Goal: Information Seeking & Learning: Learn about a topic

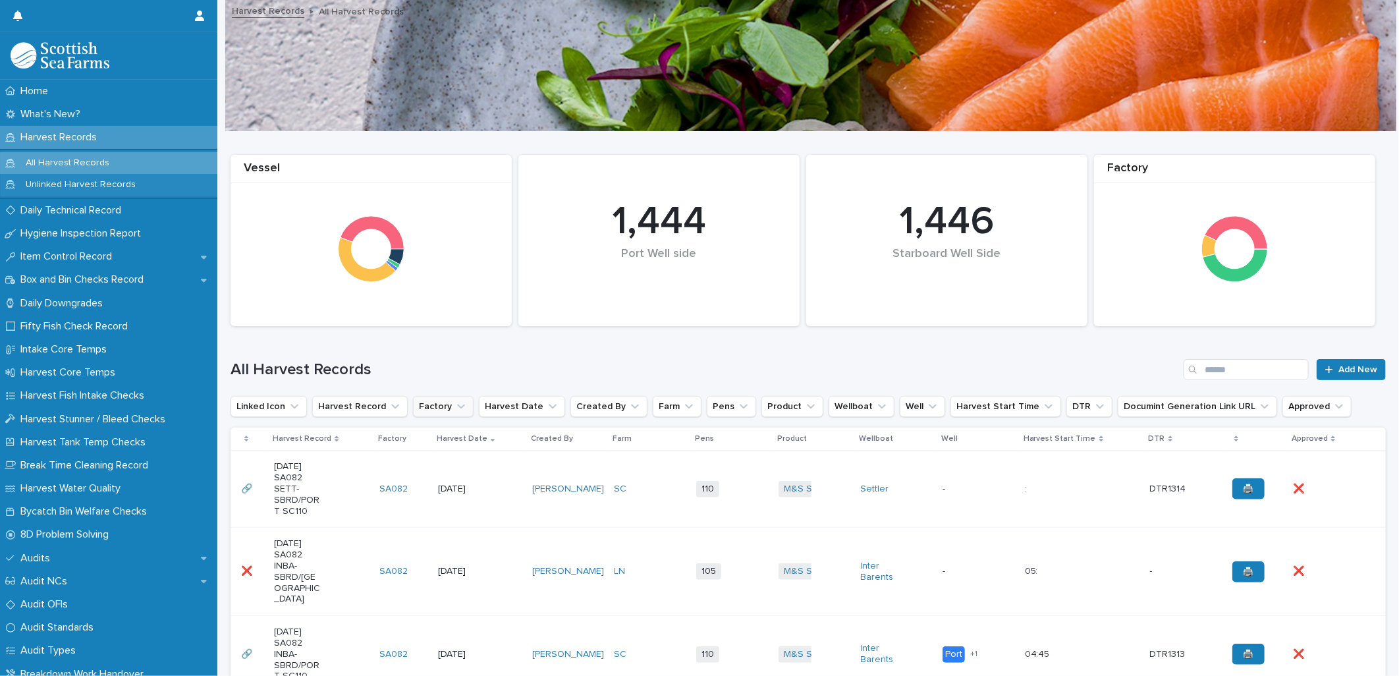
click at [431, 405] on button "Factory" at bounding box center [443, 406] width 61 height 21
click at [450, 495] on p "AD060" at bounding box center [491, 490] width 140 height 9
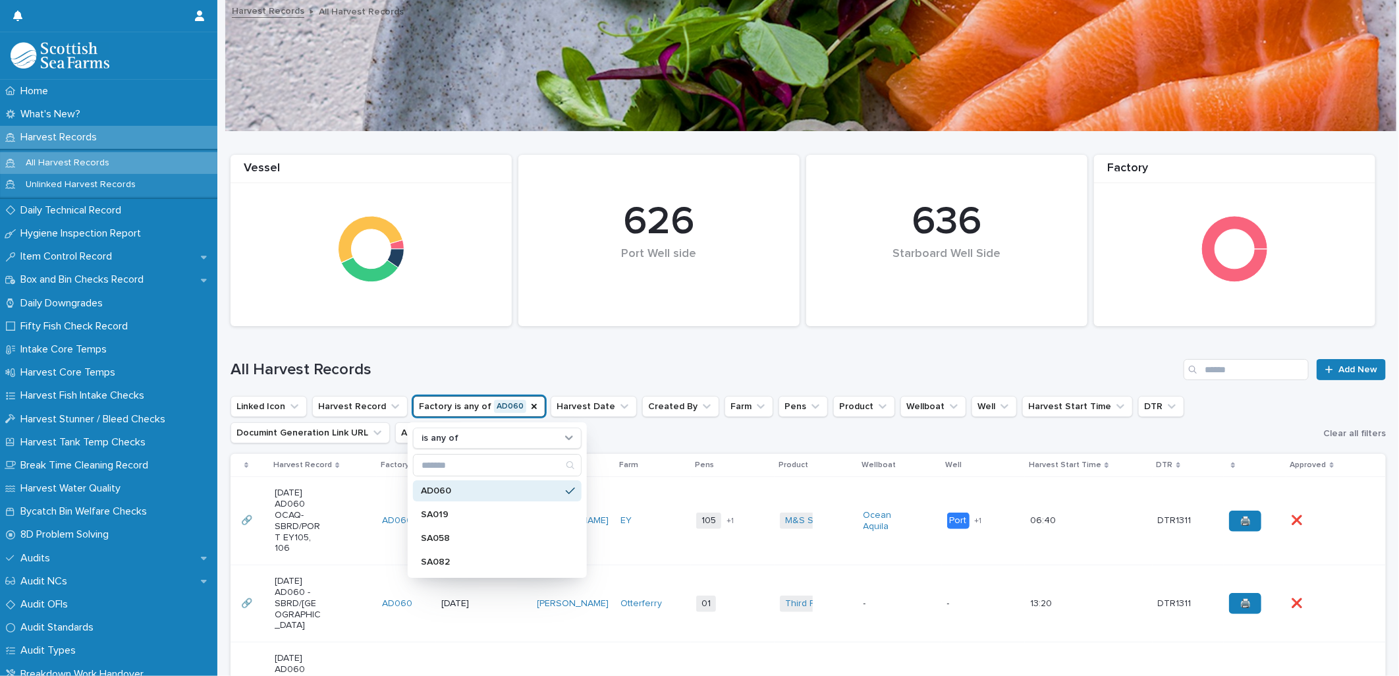
click at [358, 382] on div "All Harvest Records Add New" at bounding box center [807, 364] width 1155 height 63
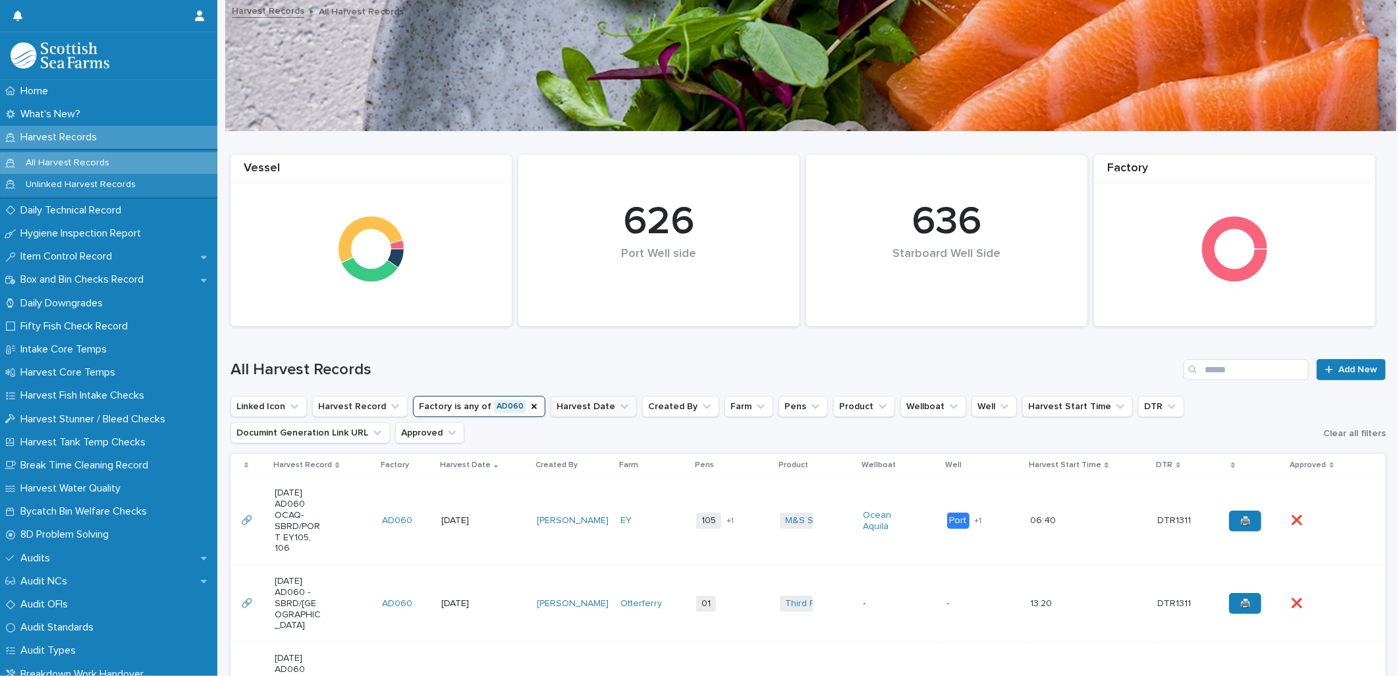
click at [554, 406] on button "Harvest Date" at bounding box center [594, 406] width 86 height 21
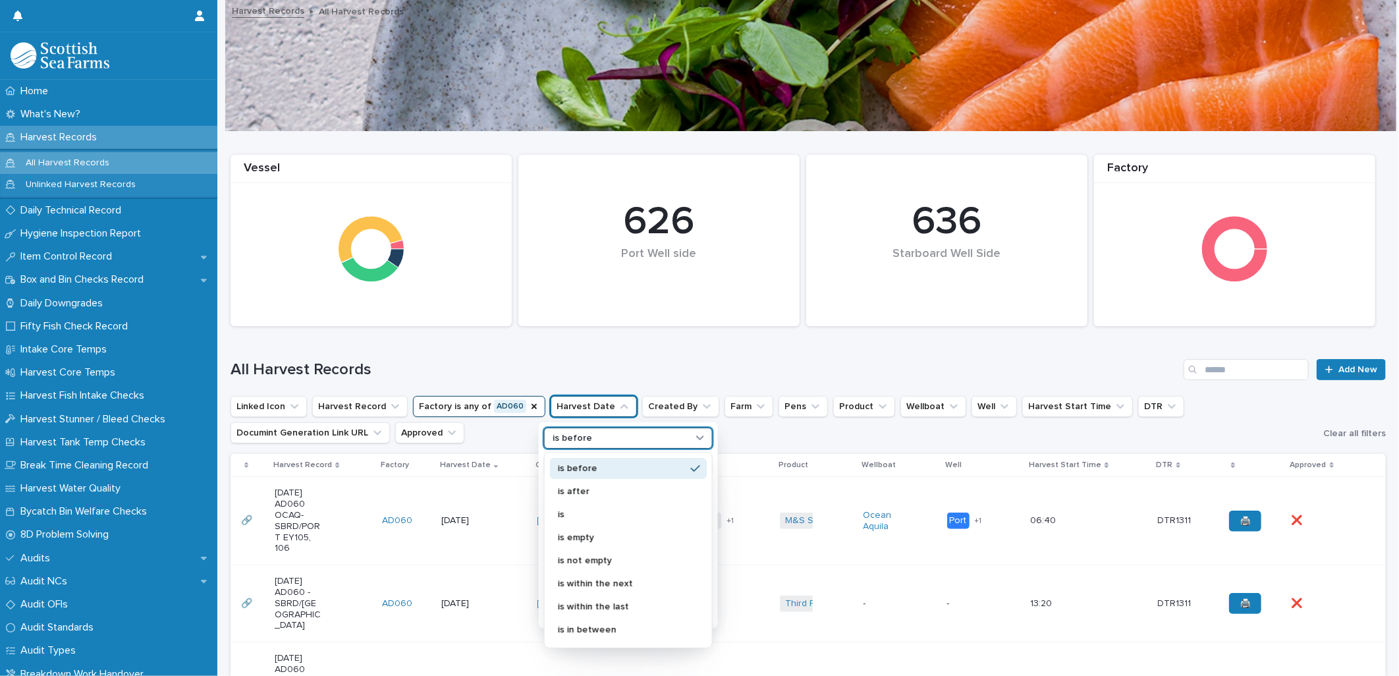
click at [695, 438] on icon at bounding box center [699, 437] width 13 height 13
click at [622, 512] on p "is" at bounding box center [622, 514] width 128 height 9
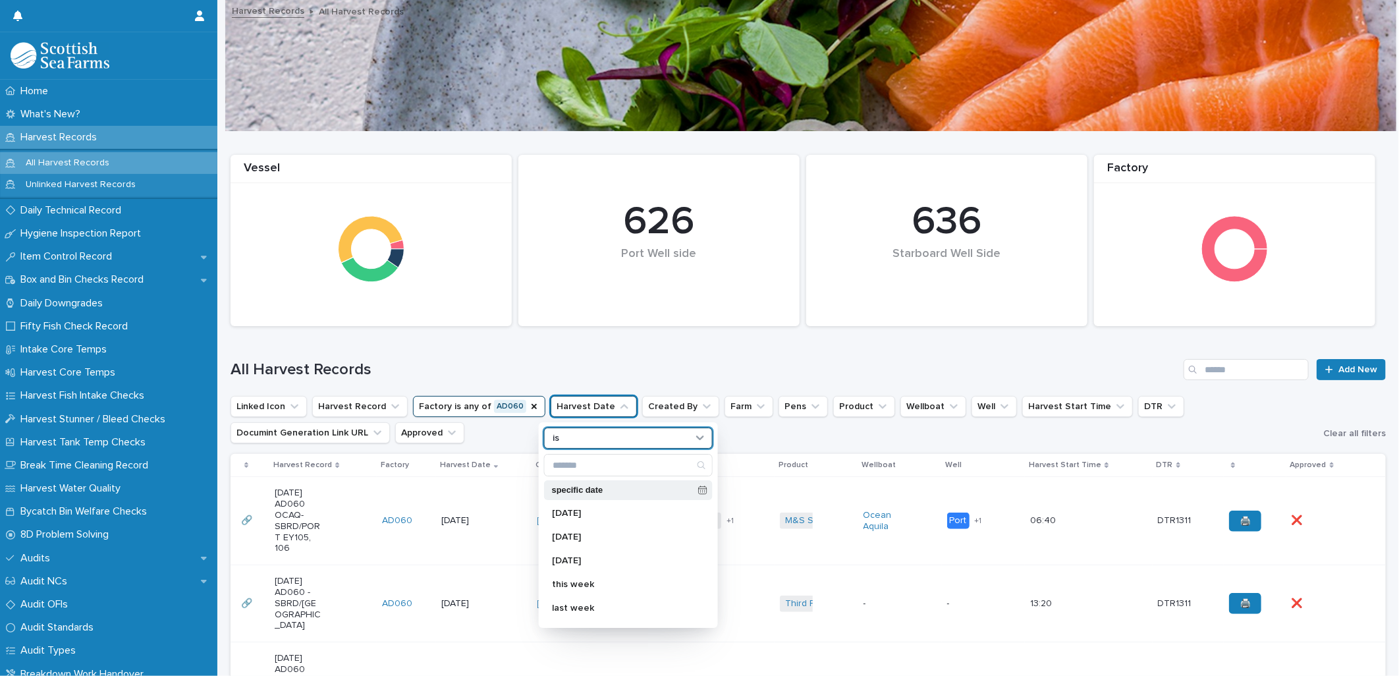
click at [698, 490] on icon at bounding box center [702, 489] width 9 height 9
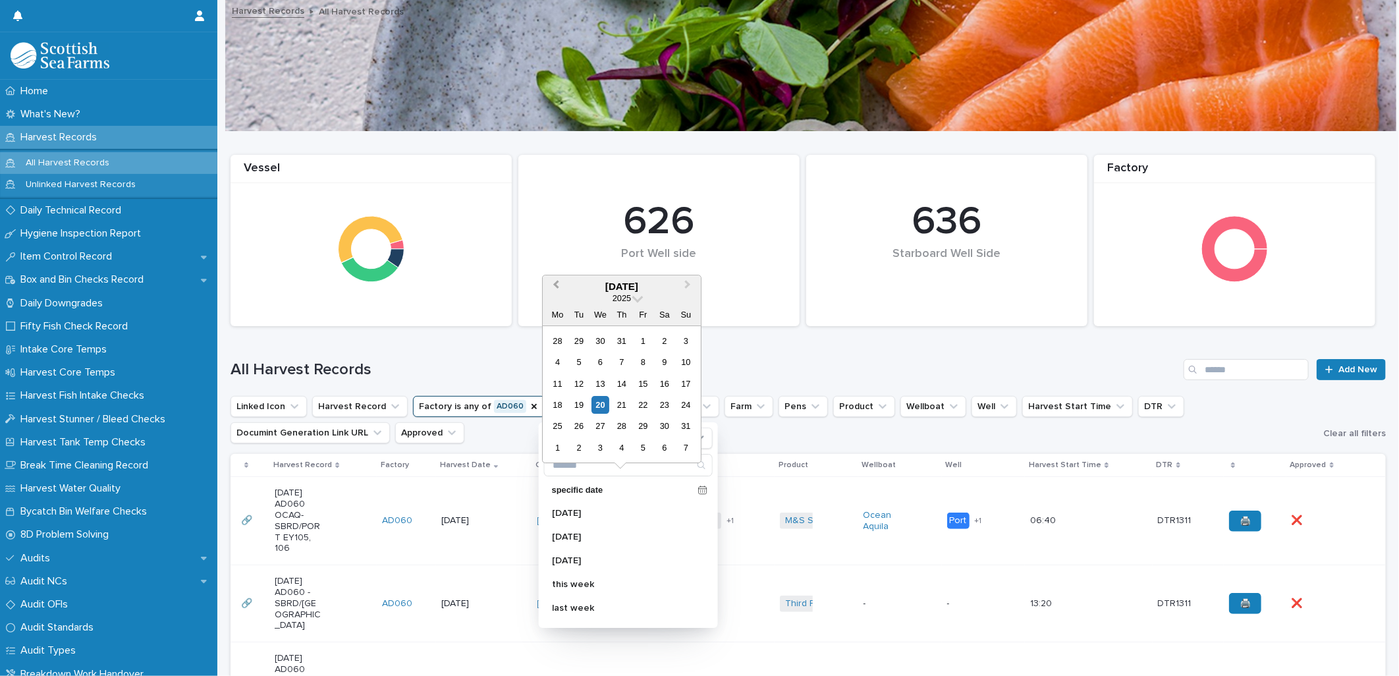
click at [556, 285] on span "Previous Month" at bounding box center [556, 286] width 0 height 18
click at [640, 384] on div "16" at bounding box center [643, 384] width 18 height 18
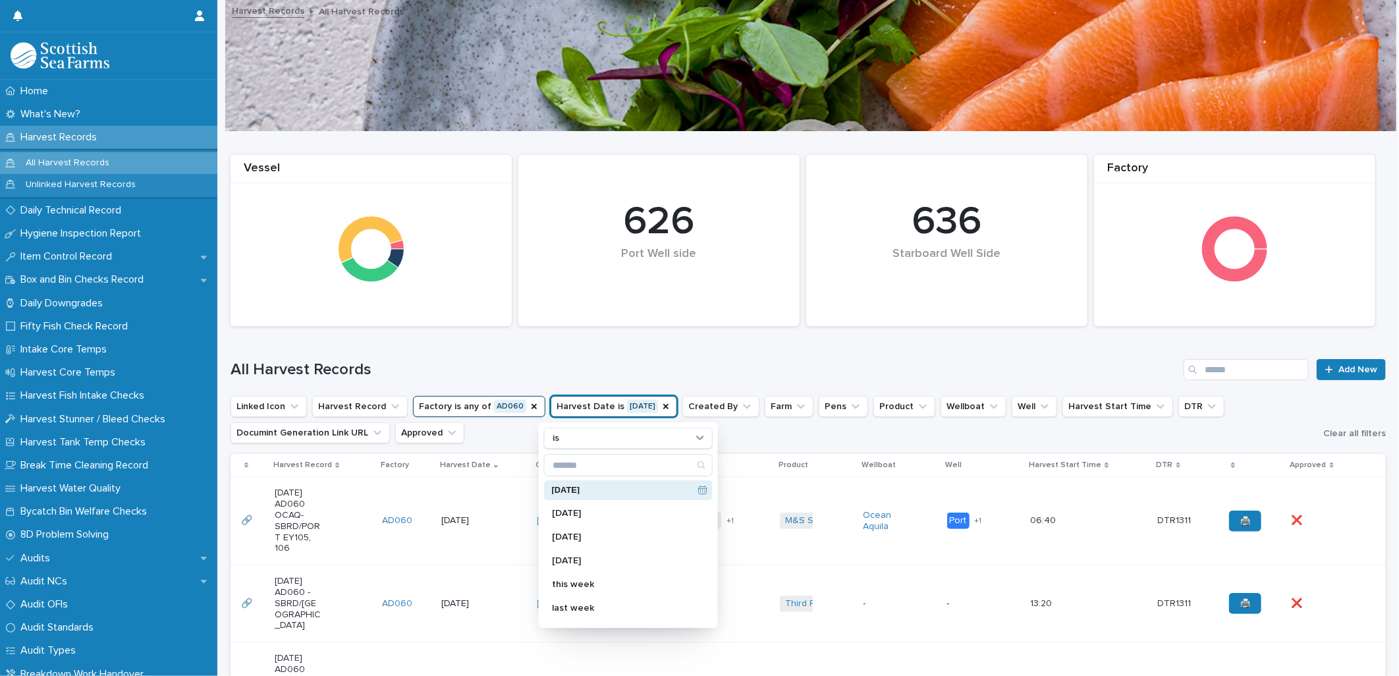
click at [639, 357] on div "All Harvest Records Add New" at bounding box center [807, 364] width 1155 height 63
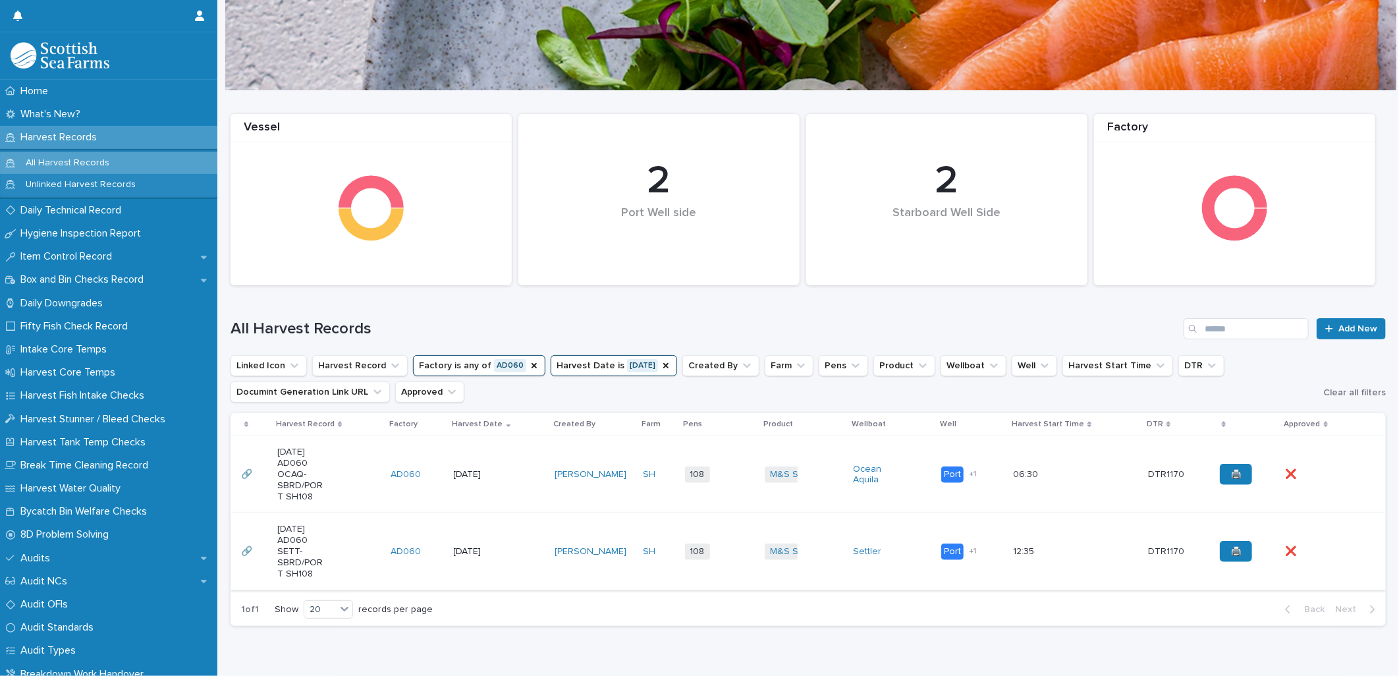
scroll to position [73, 0]
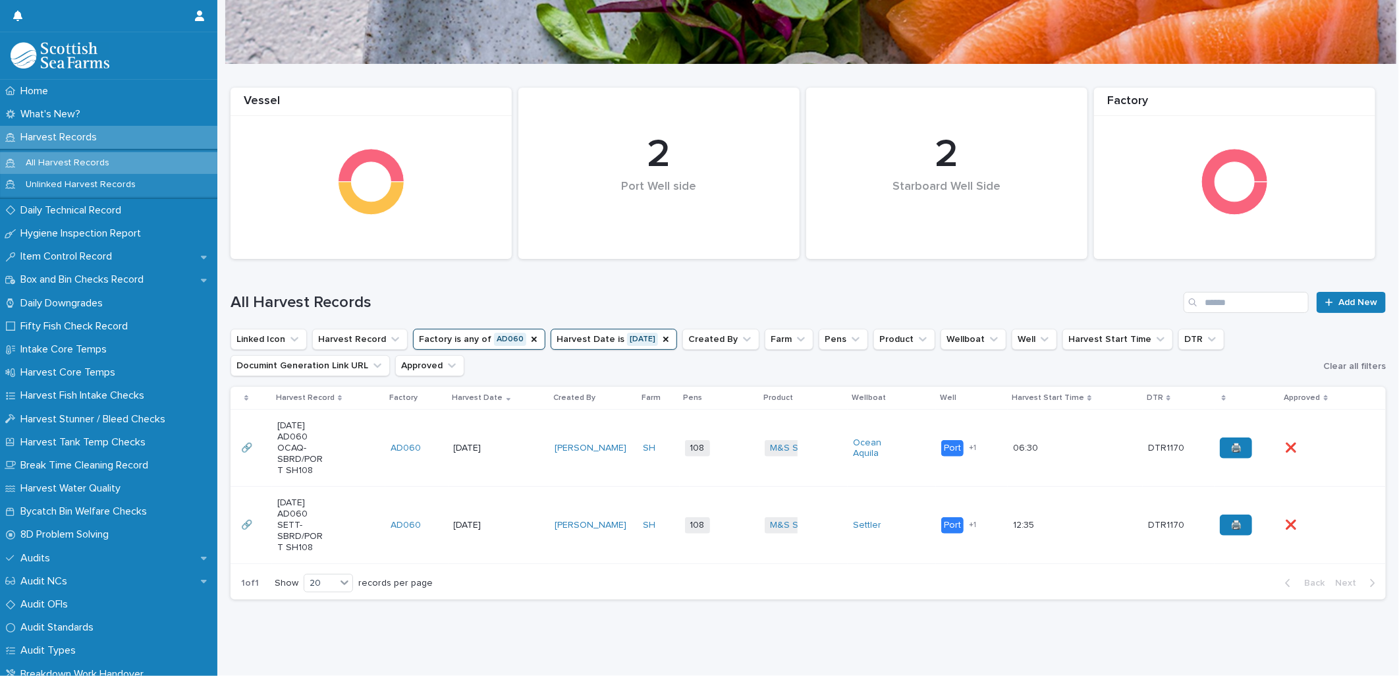
click at [629, 483] on td "[PERSON_NAME]" at bounding box center [593, 448] width 88 height 77
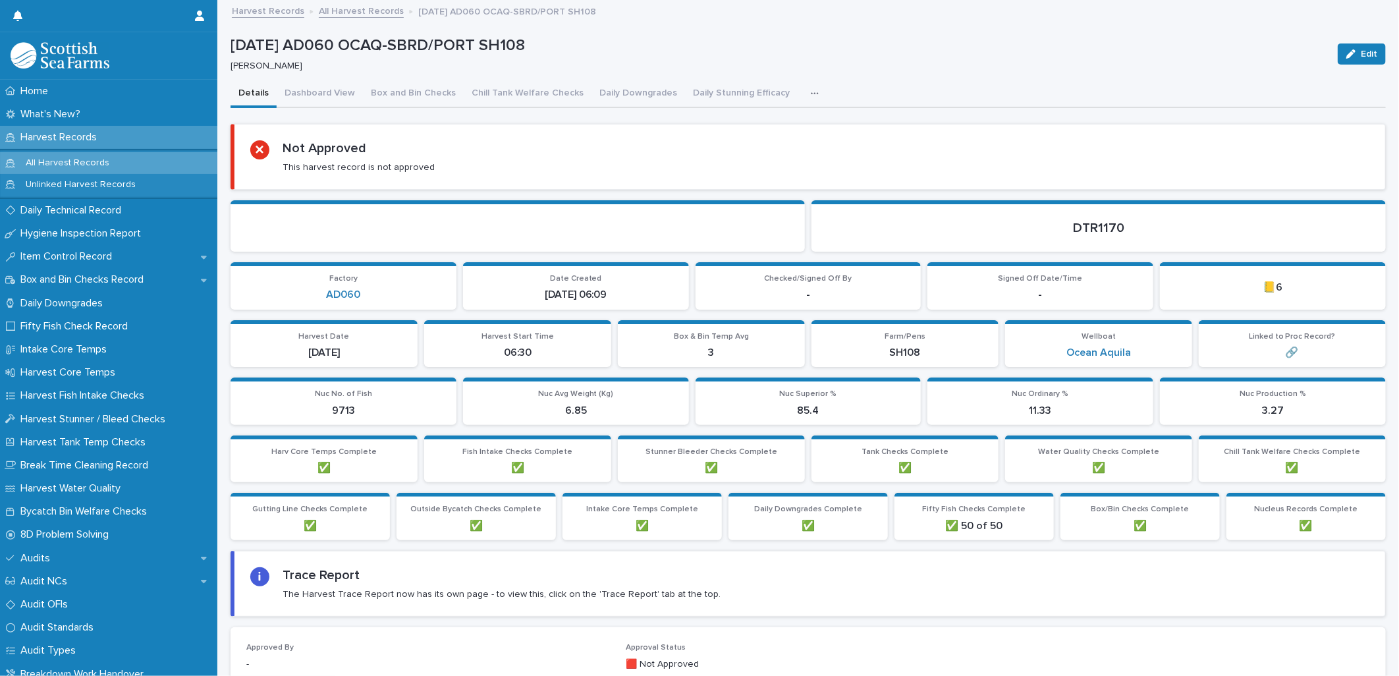
click at [811, 92] on icon "button" at bounding box center [815, 93] width 8 height 9
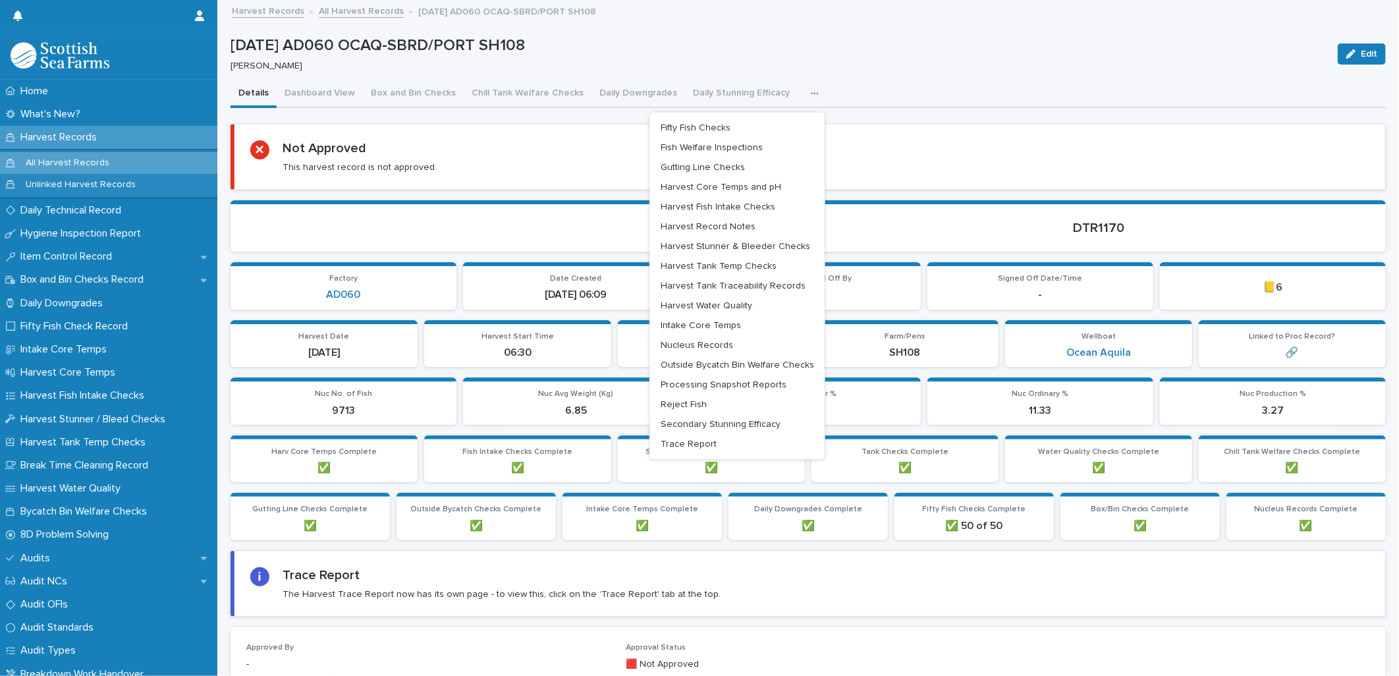
click at [885, 49] on p "[DATE] AD060 OCAQ-SBRD/PORT SH108" at bounding box center [778, 45] width 1096 height 19
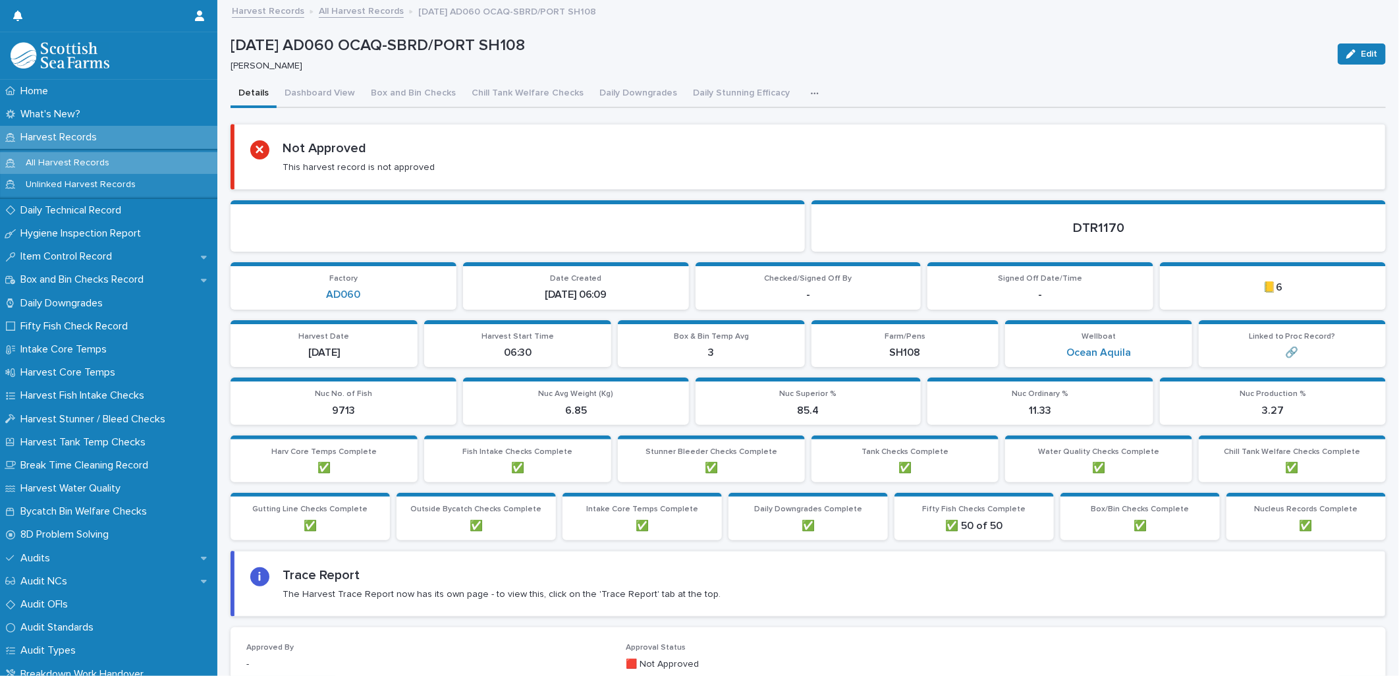
click at [811, 95] on icon "button" at bounding box center [815, 93] width 8 height 9
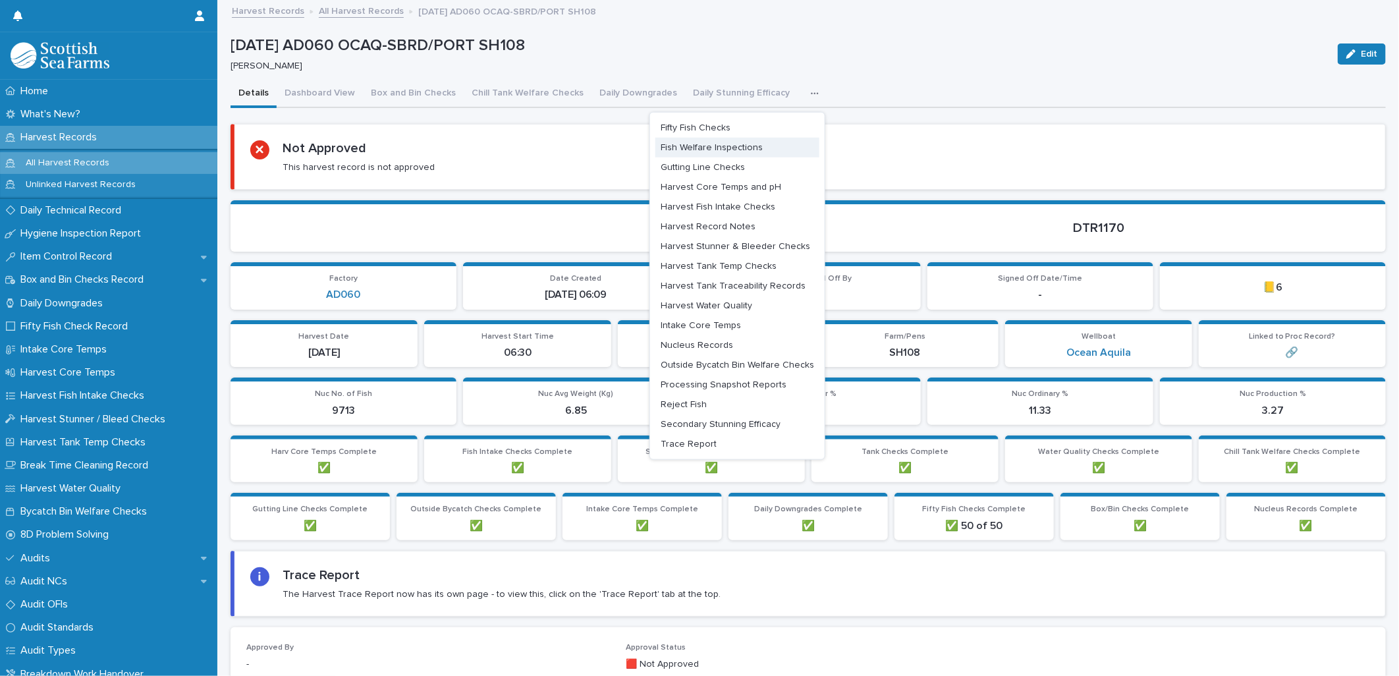
click at [743, 147] on span "Fish Welfare Inspections" at bounding box center [712, 147] width 102 height 9
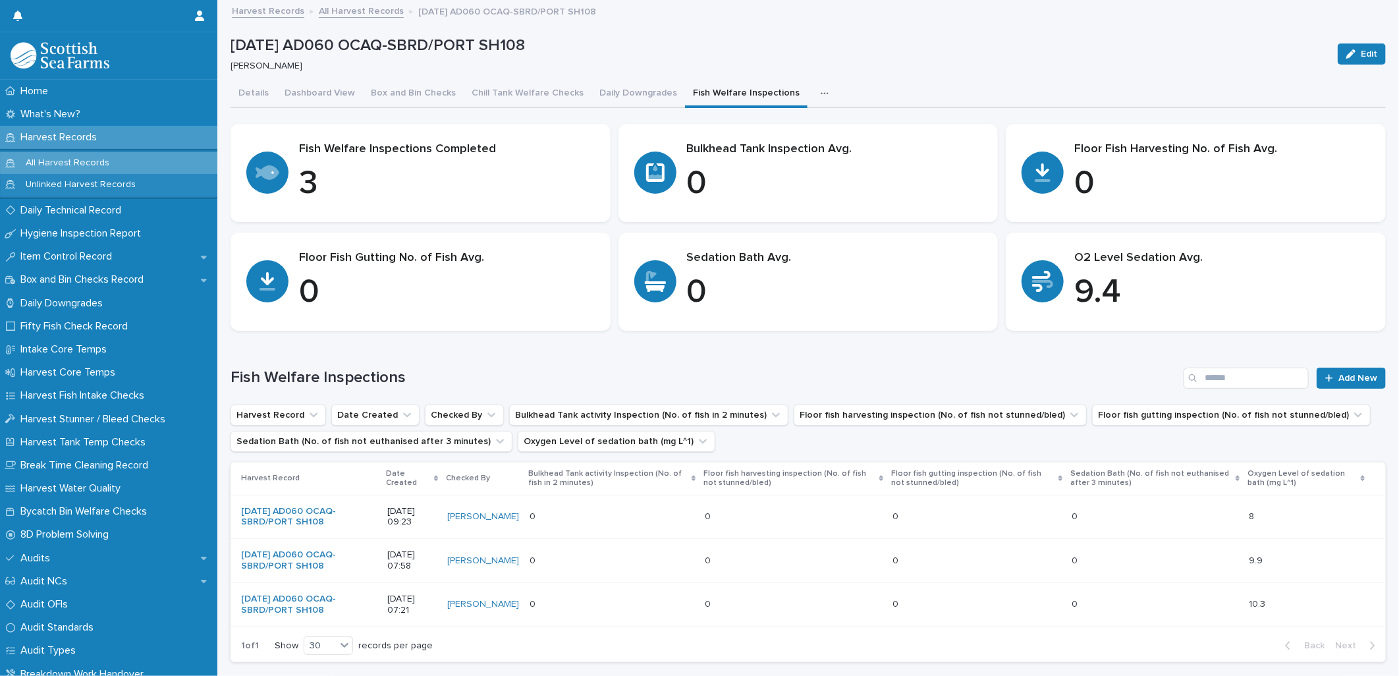
click at [821, 94] on icon "button" at bounding box center [825, 93] width 8 height 9
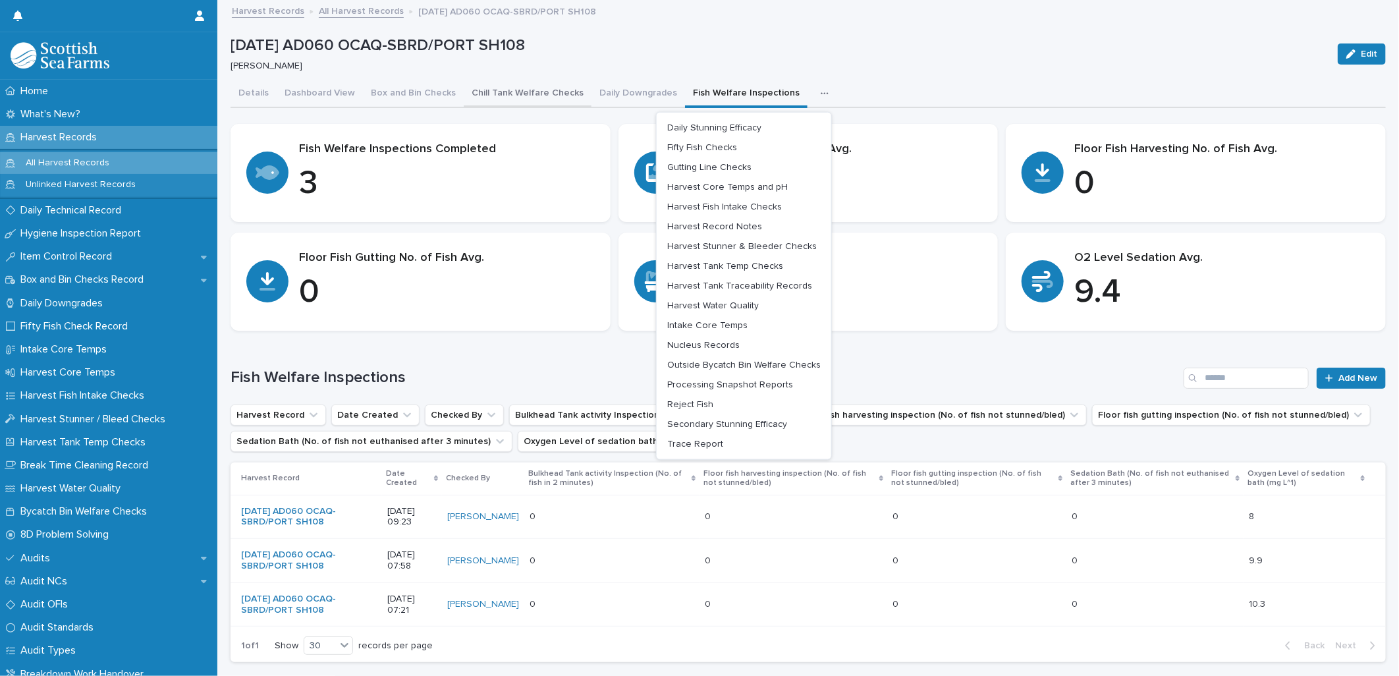
click at [527, 88] on button "Chill Tank Welfare Checks" at bounding box center [528, 94] width 128 height 28
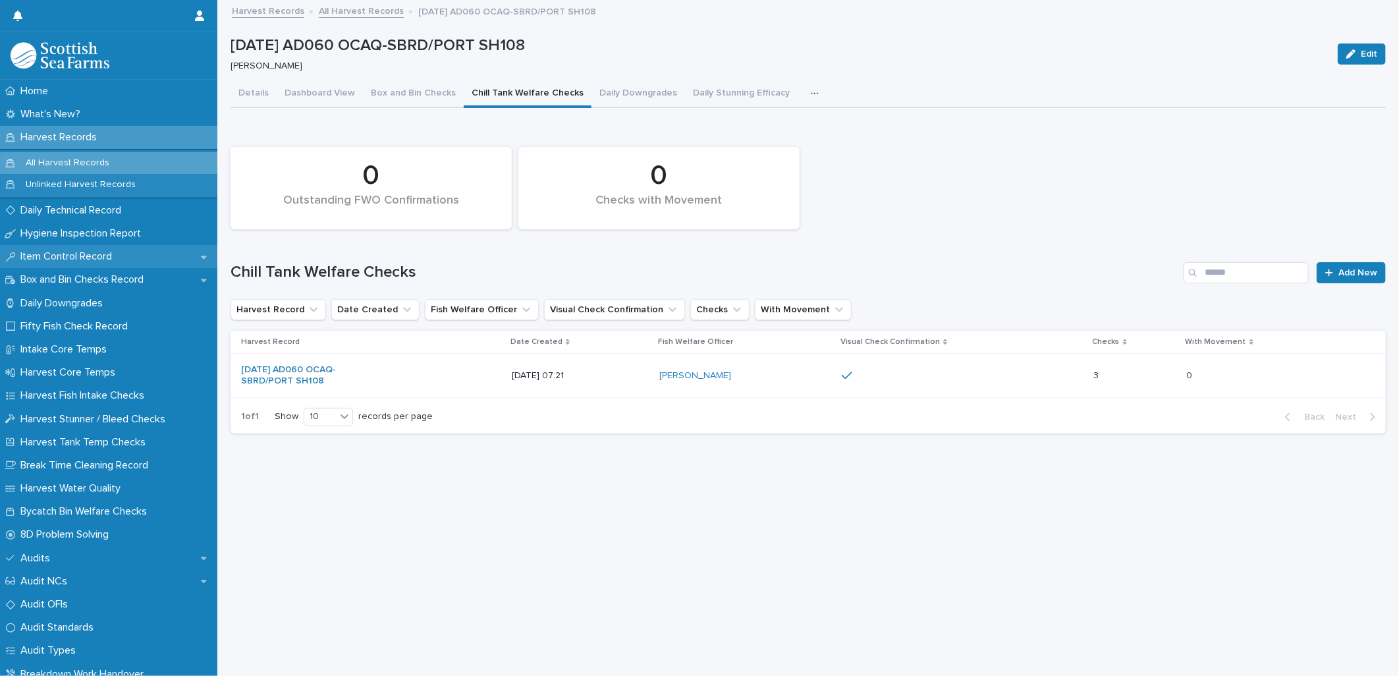
click at [82, 258] on p "Item Control Record" at bounding box center [68, 256] width 107 height 13
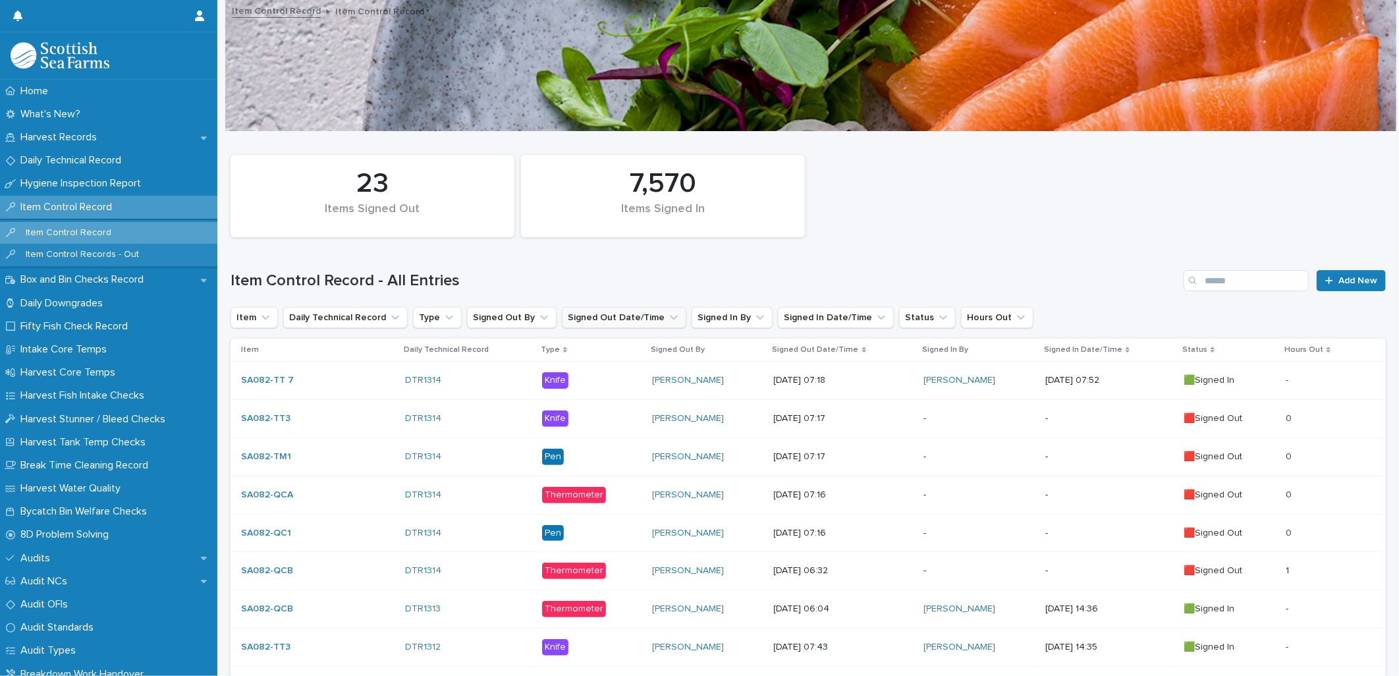
click at [612, 314] on button "Signed Out Date/Time" at bounding box center [624, 317] width 124 height 21
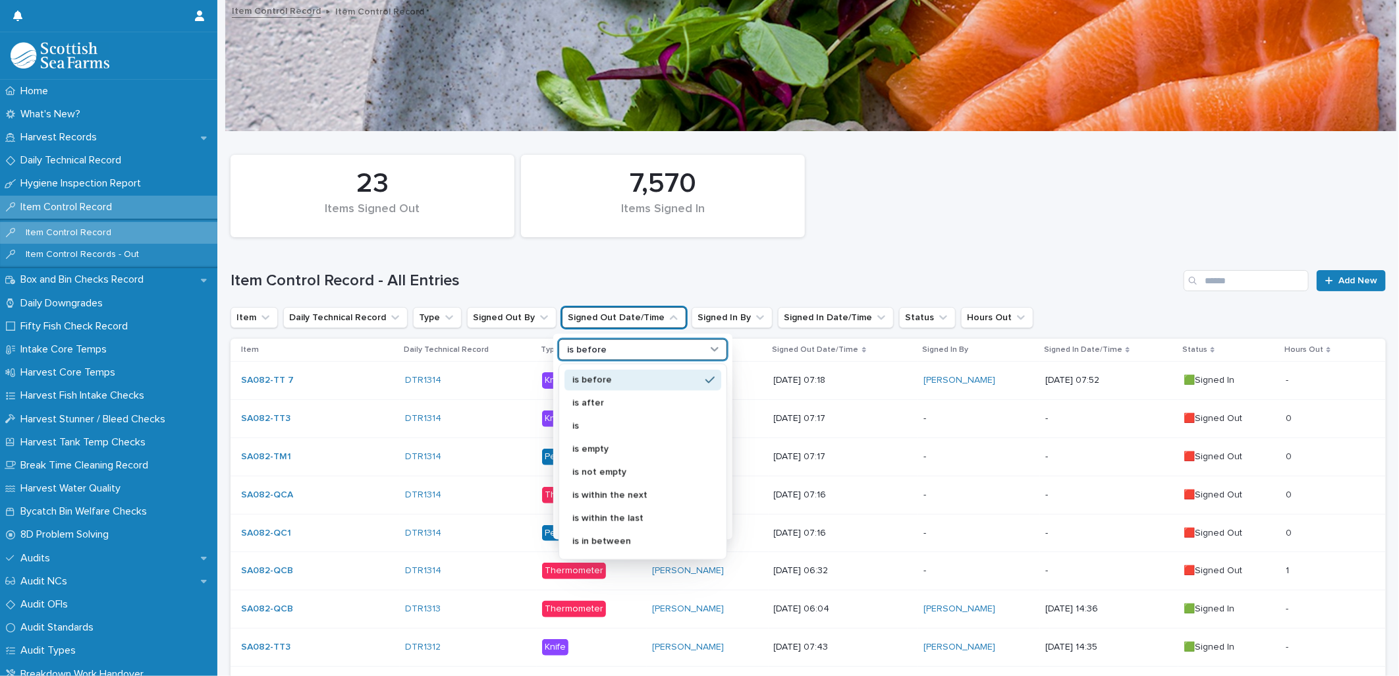
click at [710, 349] on icon at bounding box center [714, 348] width 13 height 13
click at [652, 426] on p "is" at bounding box center [636, 425] width 128 height 9
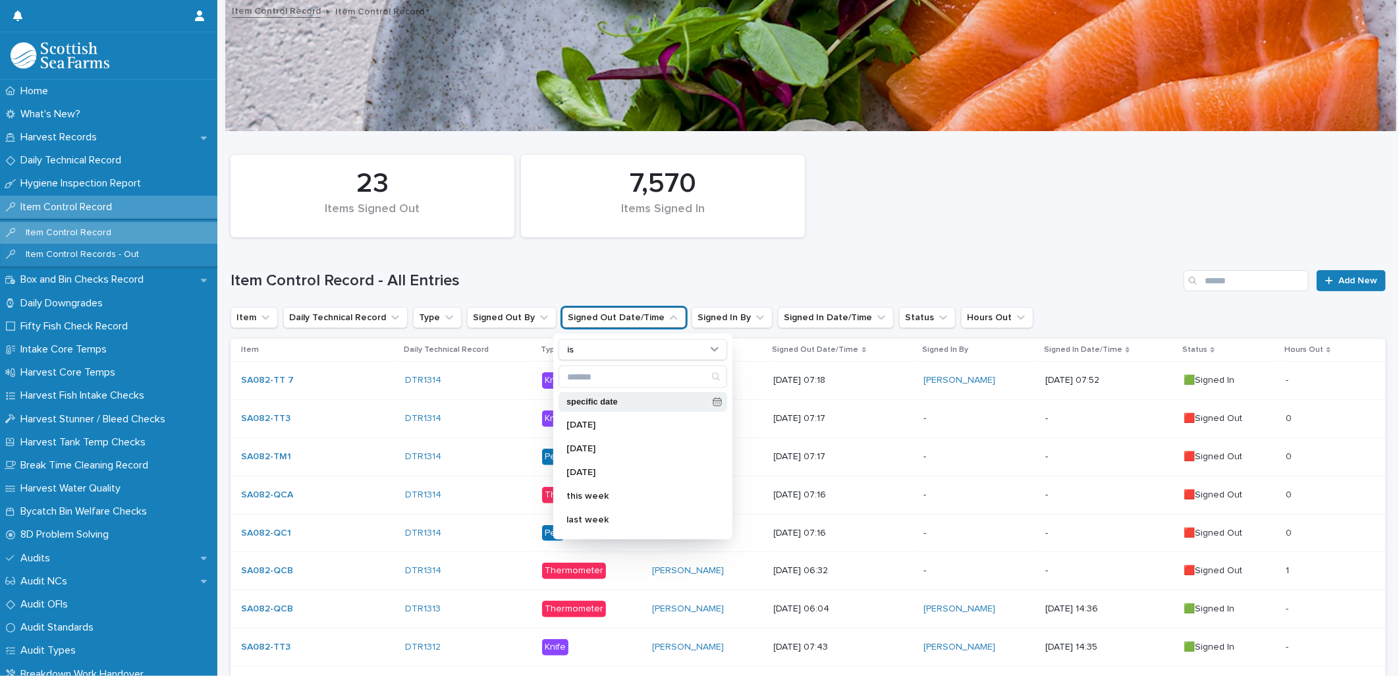
click at [713, 402] on icon at bounding box center [717, 401] width 9 height 9
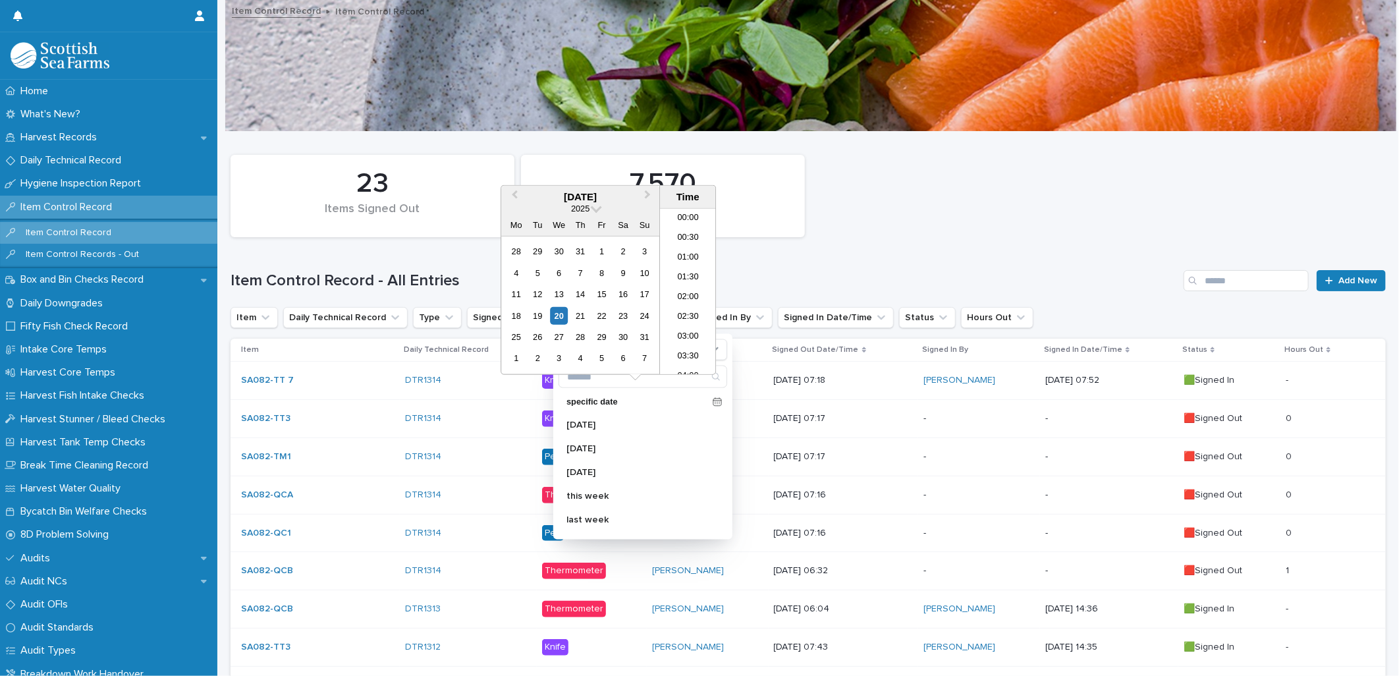
scroll to position [244, 0]
click at [518, 198] on button "Previous Month" at bounding box center [512, 197] width 21 height 21
click at [601, 292] on div "16" at bounding box center [602, 294] width 18 height 18
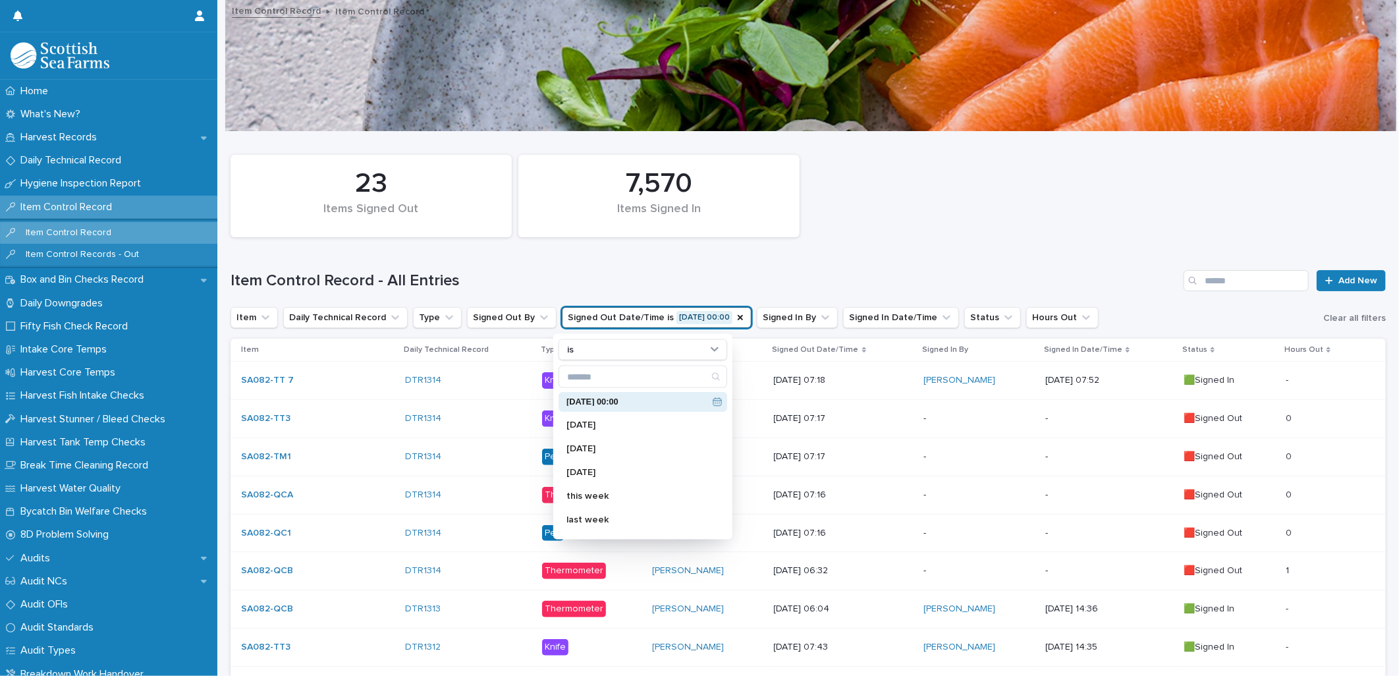
click at [851, 235] on div "7,570 Items Signed In 23 Items Signed Out" at bounding box center [808, 195] width 1168 height 95
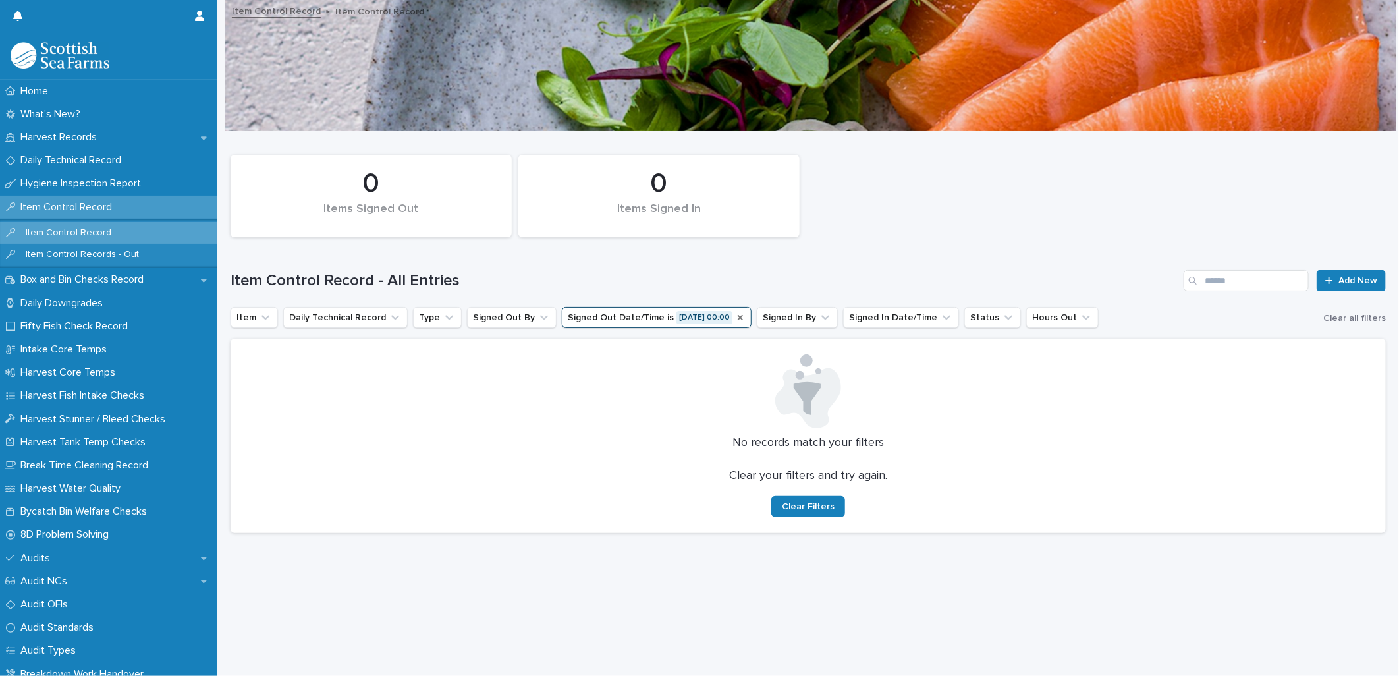
click at [735, 319] on icon "Signed Out Date/Time" at bounding box center [740, 317] width 11 height 11
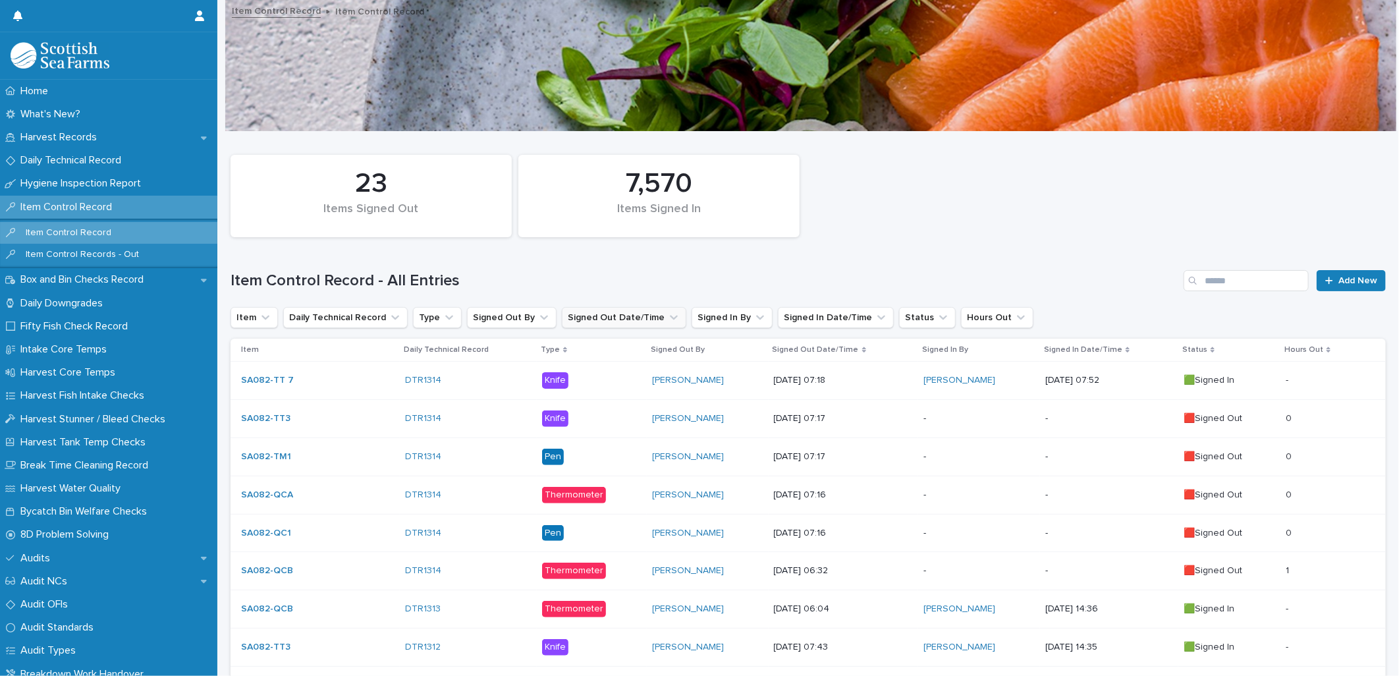
click at [628, 315] on button "Signed Out Date/Time" at bounding box center [624, 317] width 124 height 21
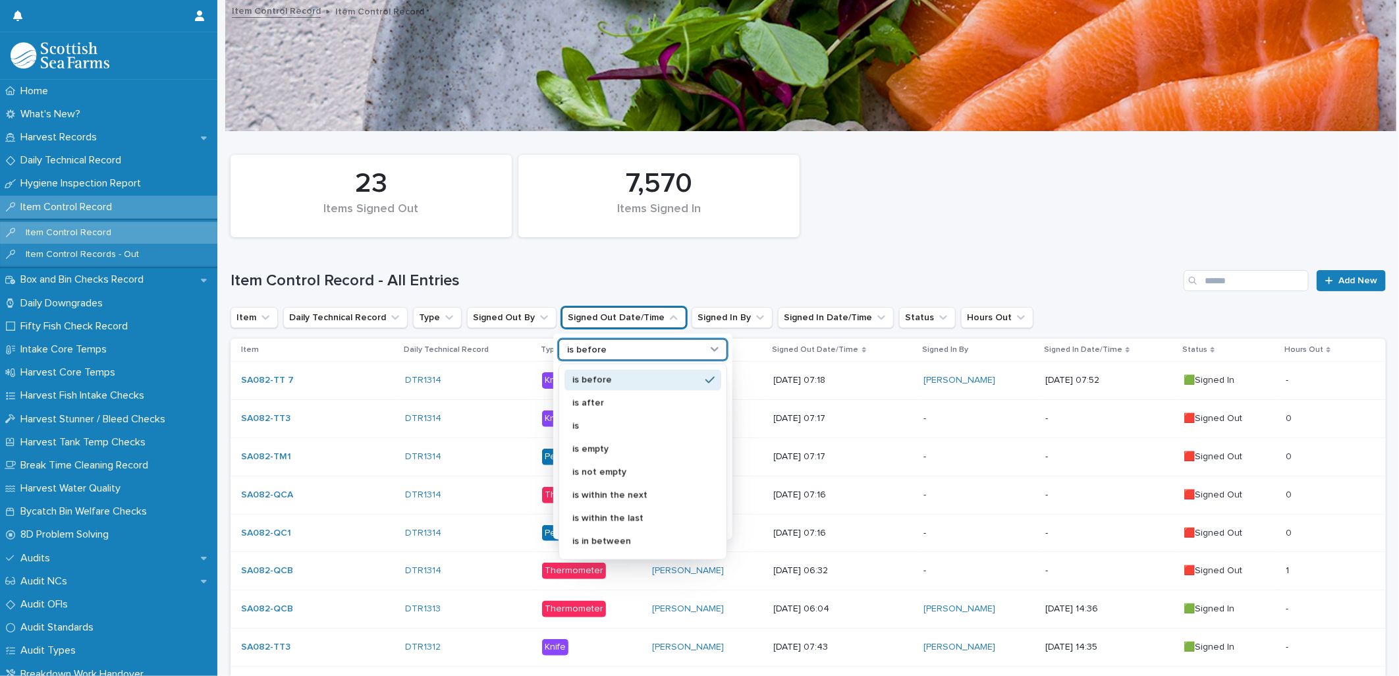
click at [669, 345] on div "is before" at bounding box center [635, 349] width 146 height 14
click at [647, 418] on div "is" at bounding box center [642, 425] width 157 height 21
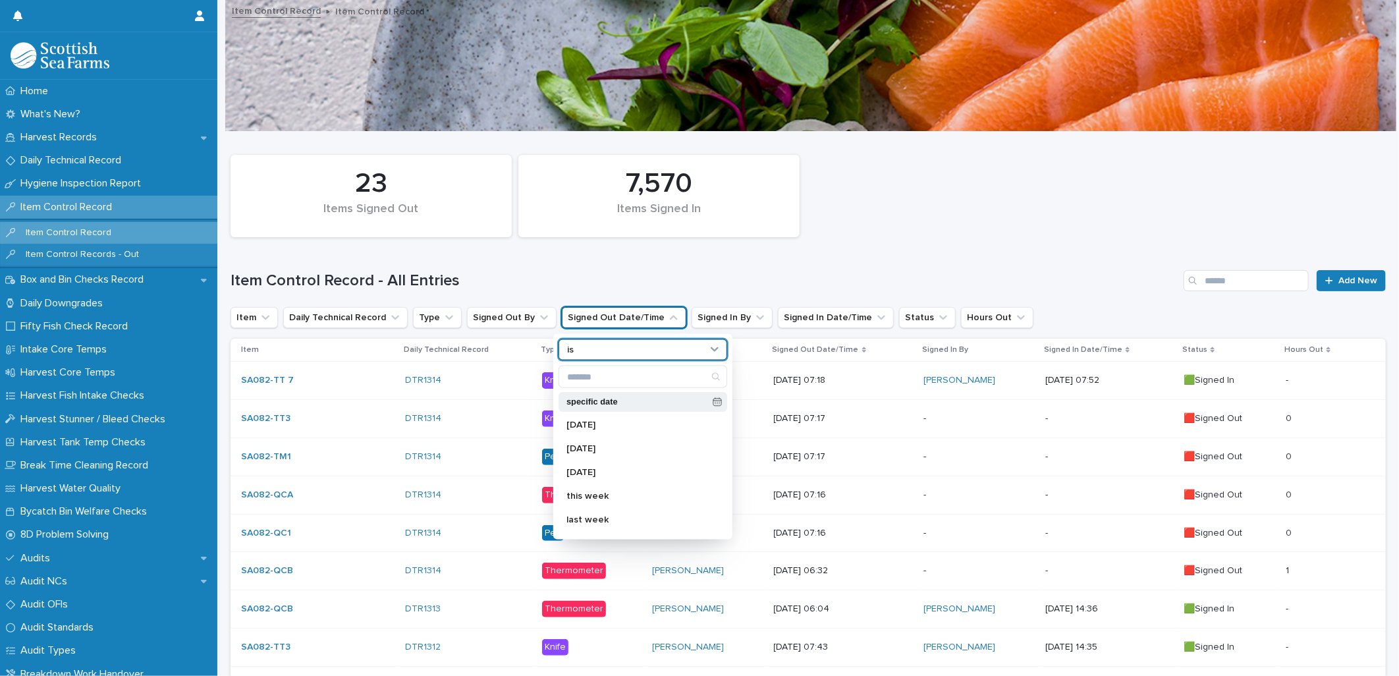
click at [713, 403] on icon at bounding box center [717, 401] width 9 height 9
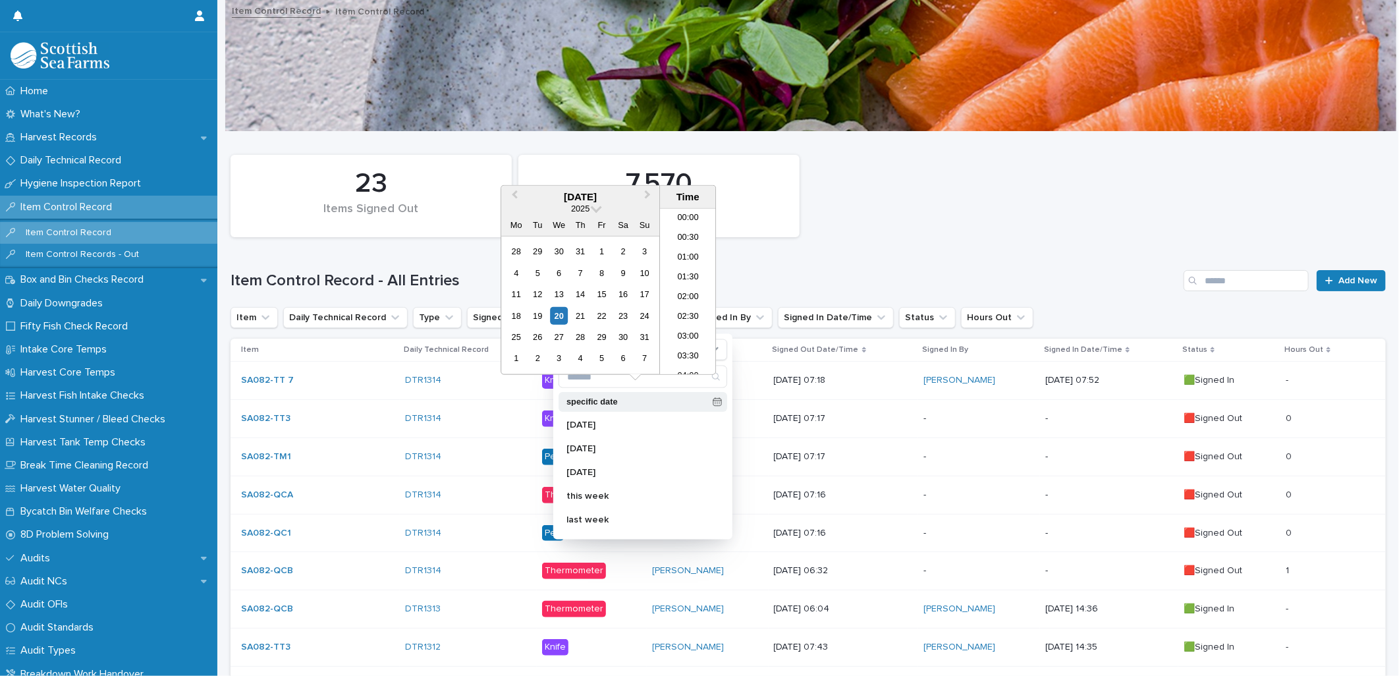
scroll to position [263, 0]
click at [514, 196] on span "Previous Month" at bounding box center [514, 197] width 0 height 18
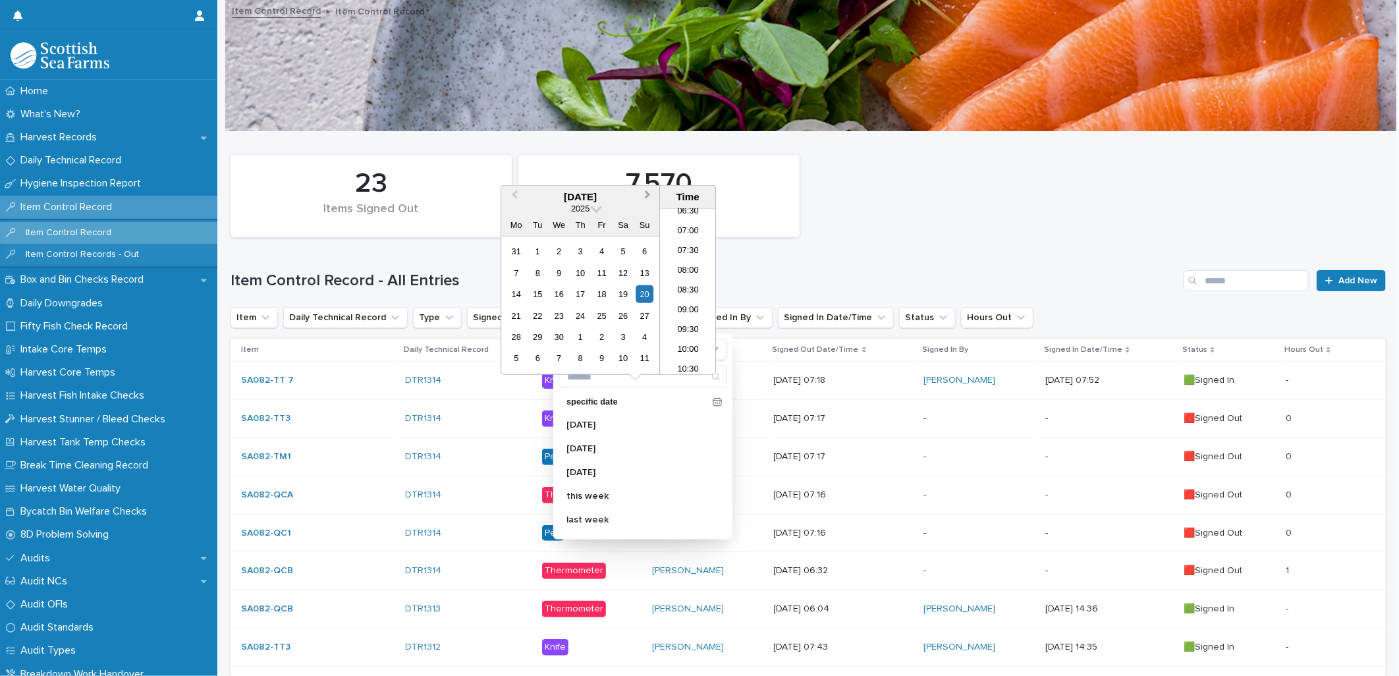
click at [651, 198] on button "Next Month" at bounding box center [648, 197] width 21 height 21
click at [600, 298] on div "16" at bounding box center [602, 294] width 18 height 18
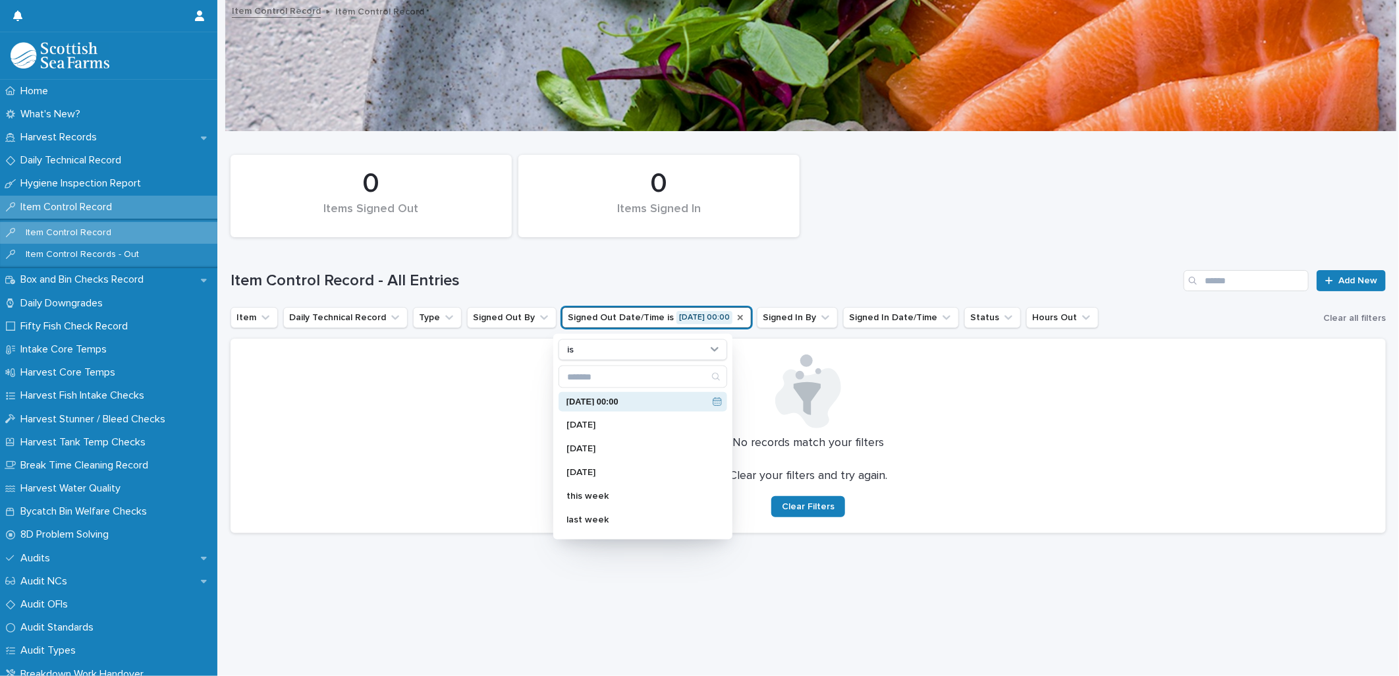
click at [846, 217] on div "0 Items Signed In 0 Items Signed Out" at bounding box center [808, 195] width 1168 height 95
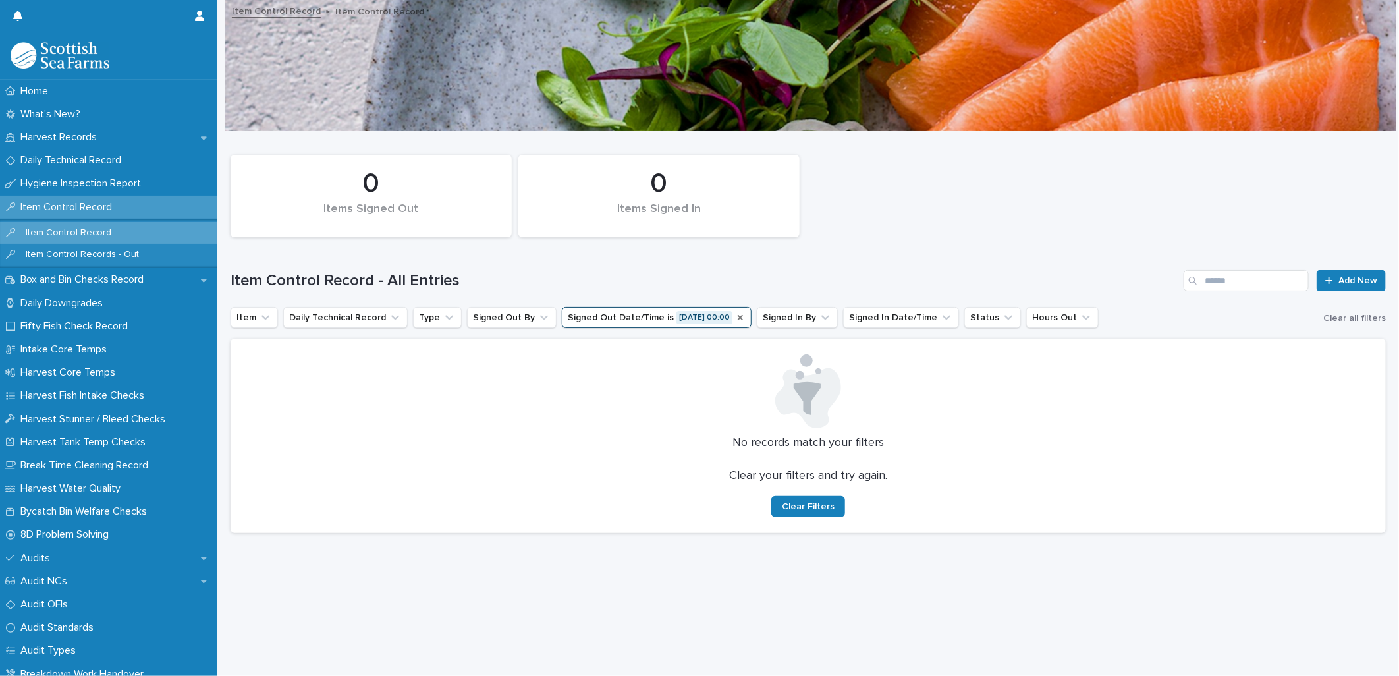
click at [735, 318] on icon "Signed Out Date/Time" at bounding box center [740, 317] width 11 height 11
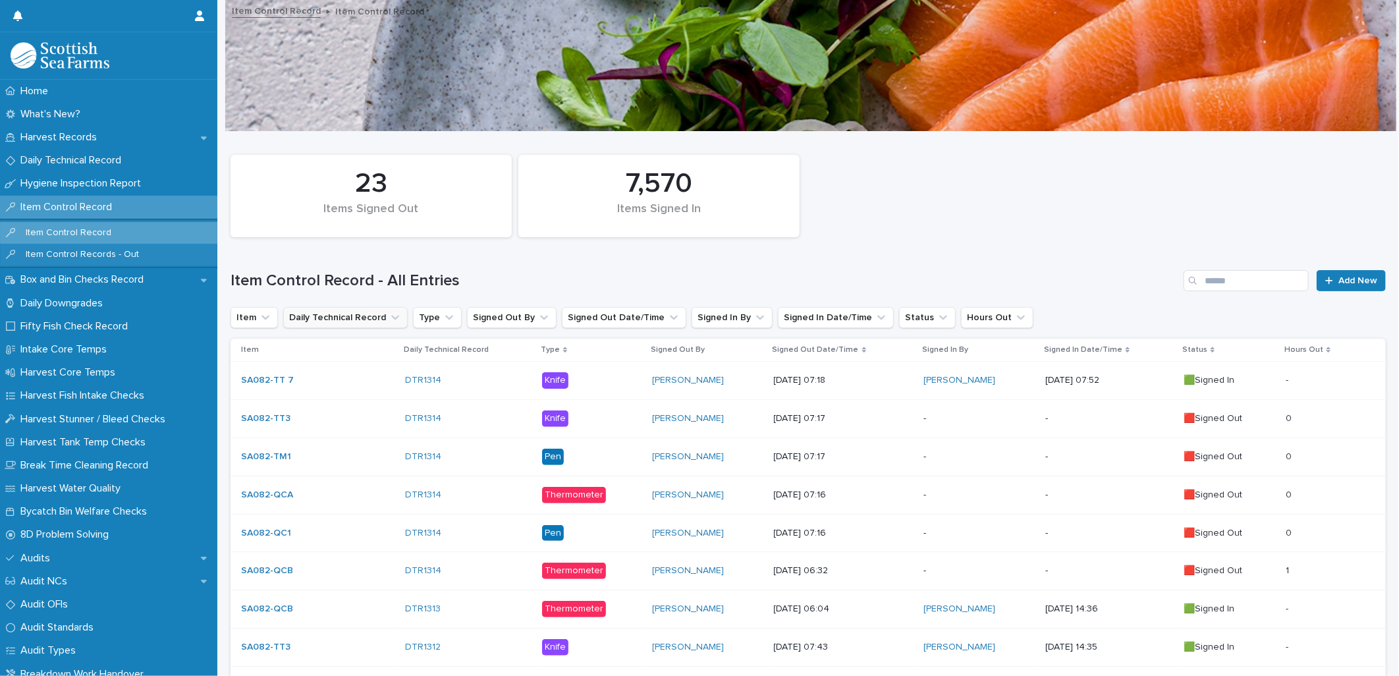
click at [326, 317] on button "Daily Technical Record" at bounding box center [345, 317] width 124 height 21
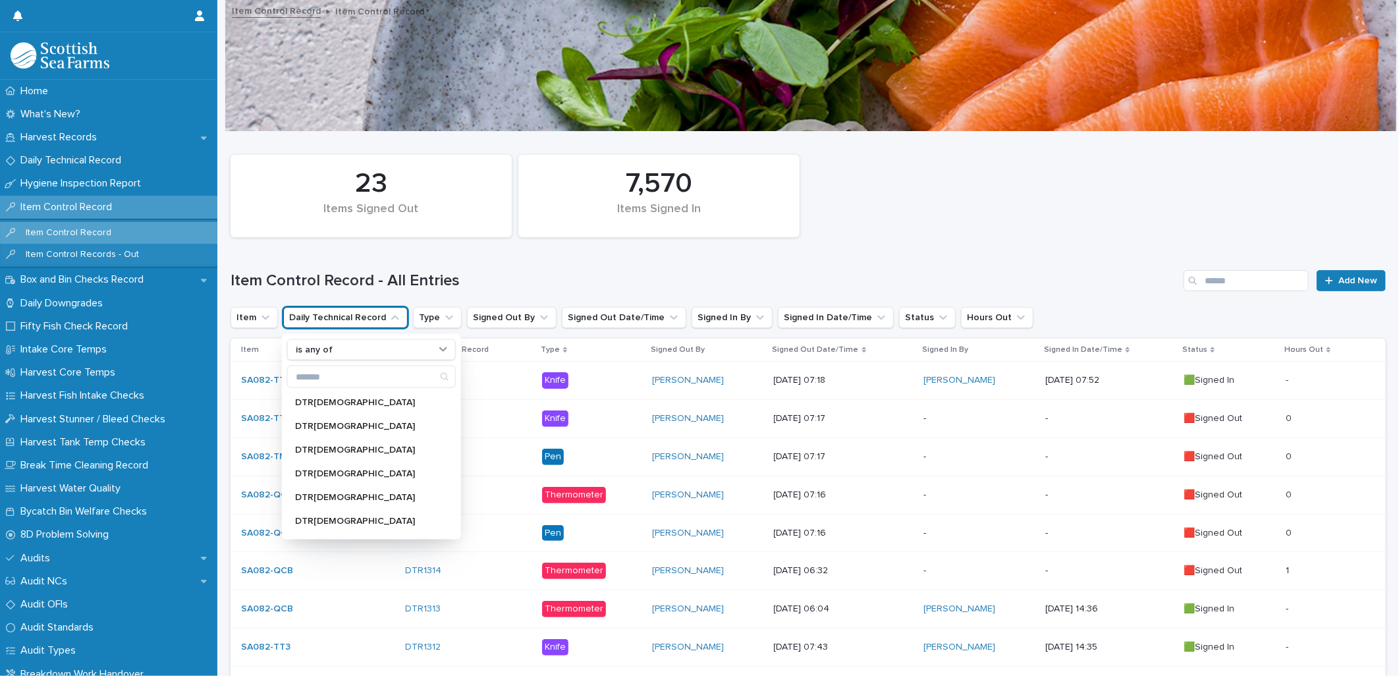
click at [326, 317] on button "Daily Technical Record" at bounding box center [345, 317] width 124 height 21
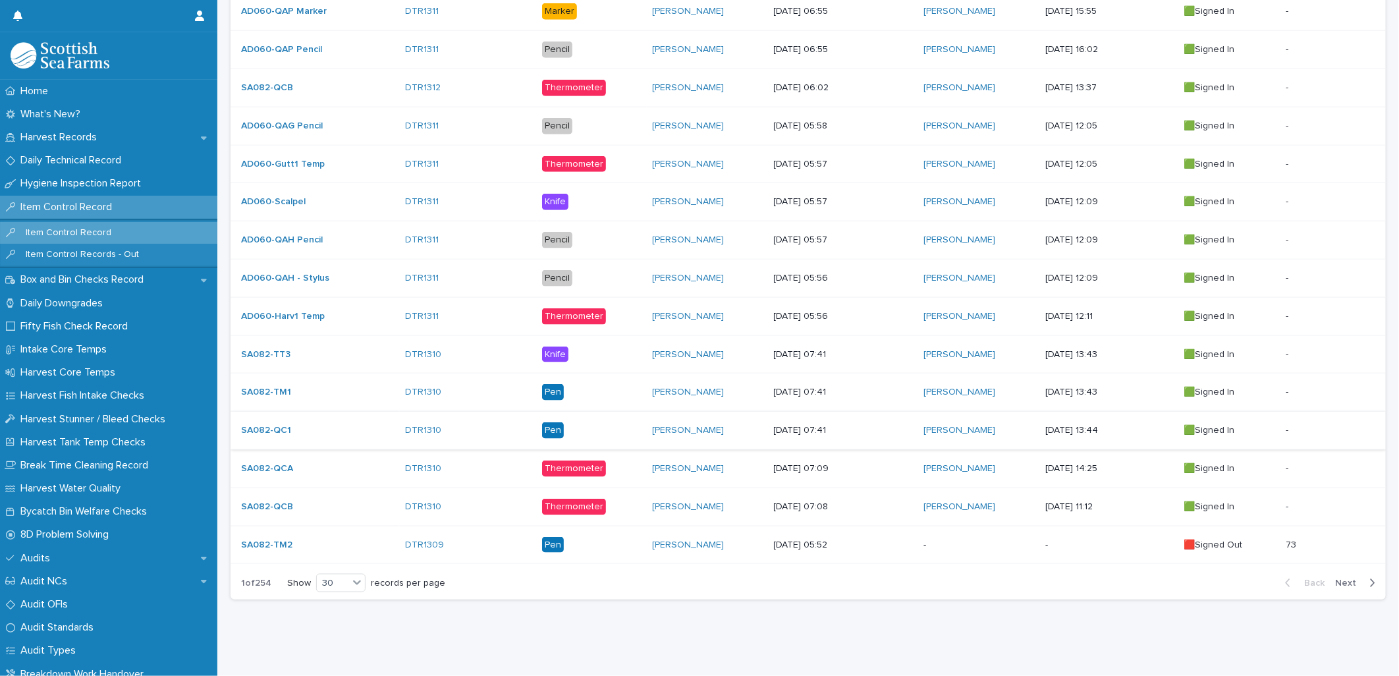
scroll to position [951, 0]
click at [1118, 518] on span "Next" at bounding box center [1349, 582] width 29 height 9
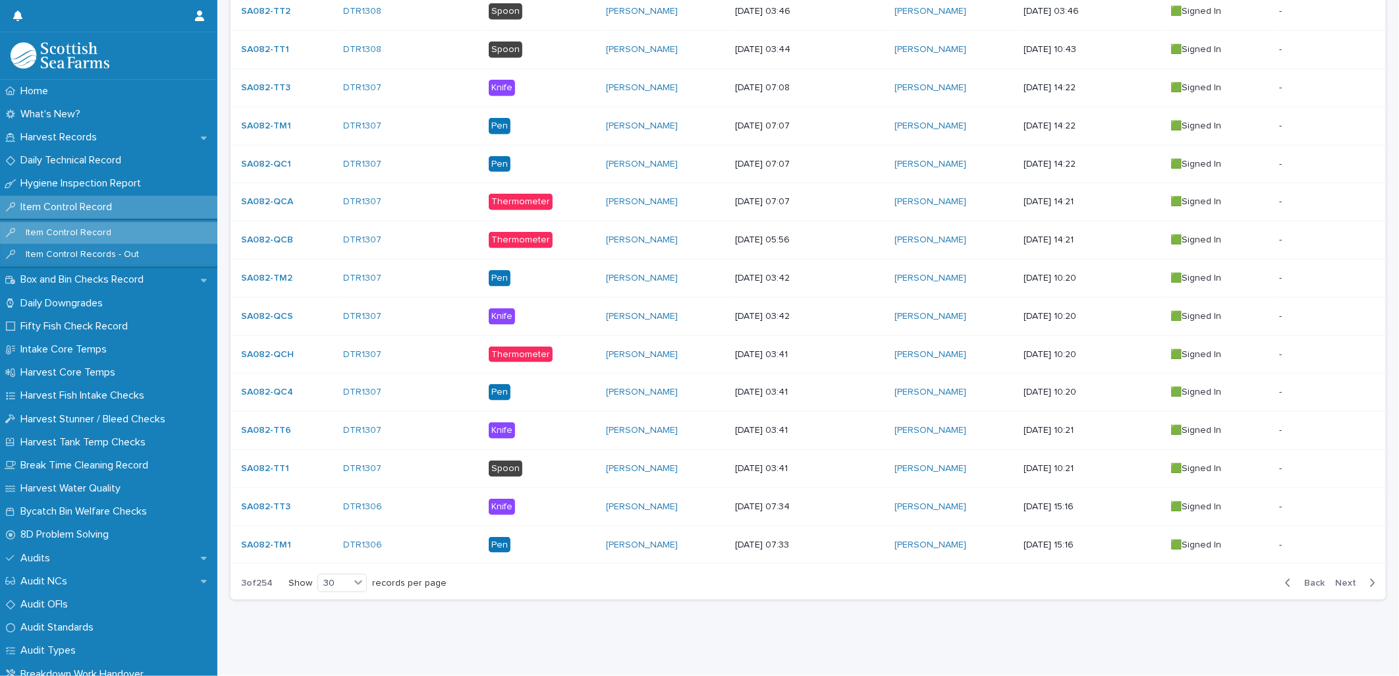
click at [1118, 518] on span "Next" at bounding box center [1349, 582] width 29 height 9
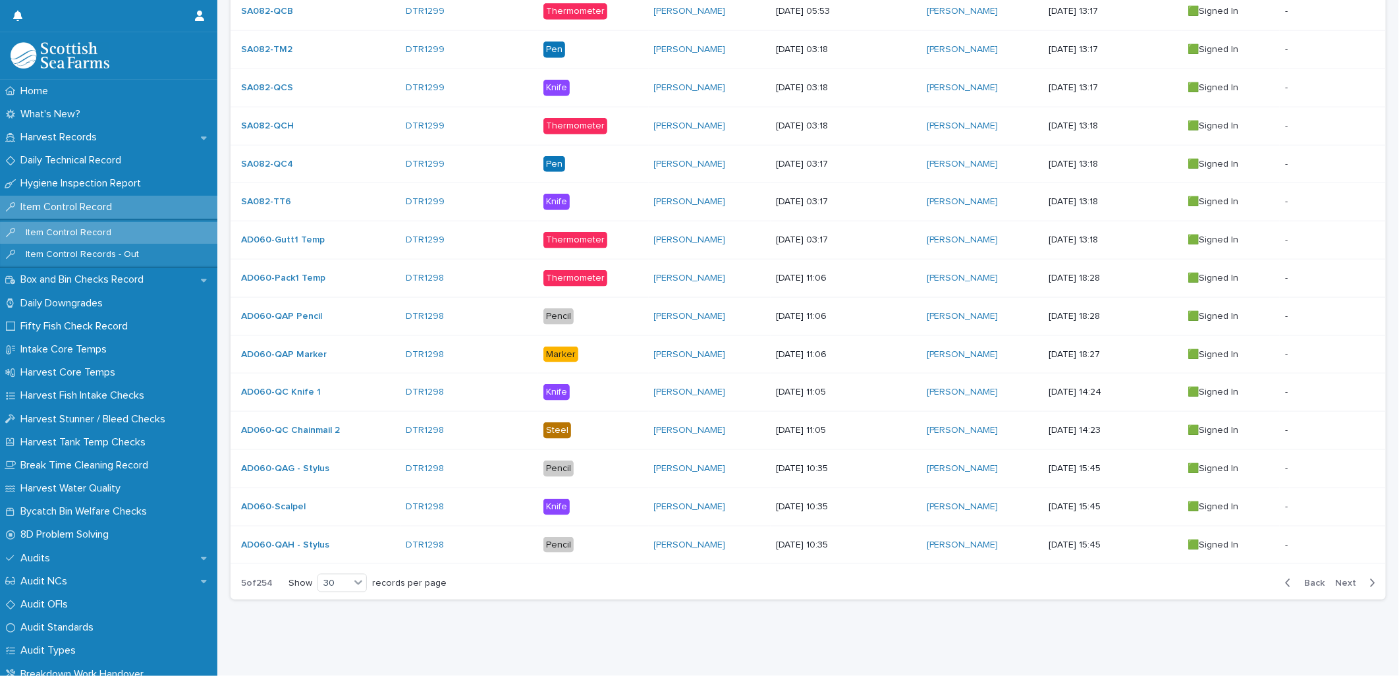
click at [1118, 518] on span "Next" at bounding box center [1349, 582] width 29 height 9
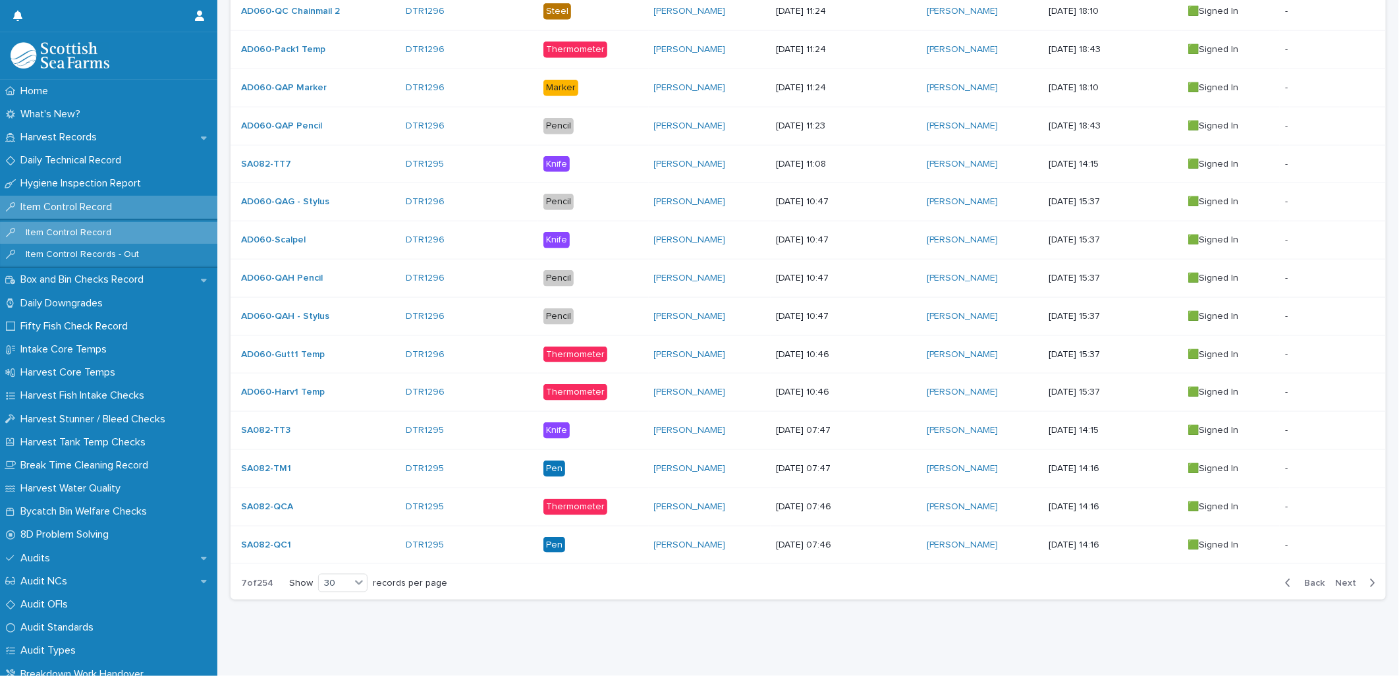
click at [1118, 518] on span "Next" at bounding box center [1349, 582] width 29 height 9
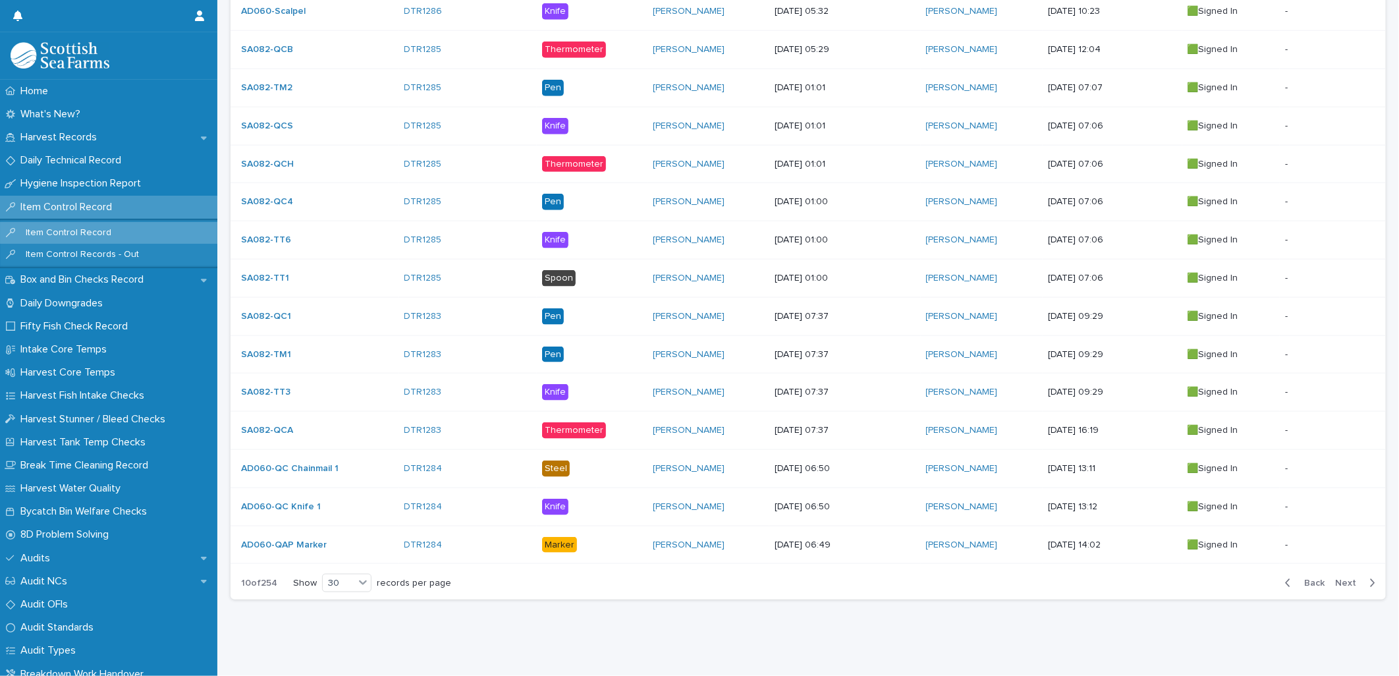
click at [1118, 518] on span "Next" at bounding box center [1349, 582] width 29 height 9
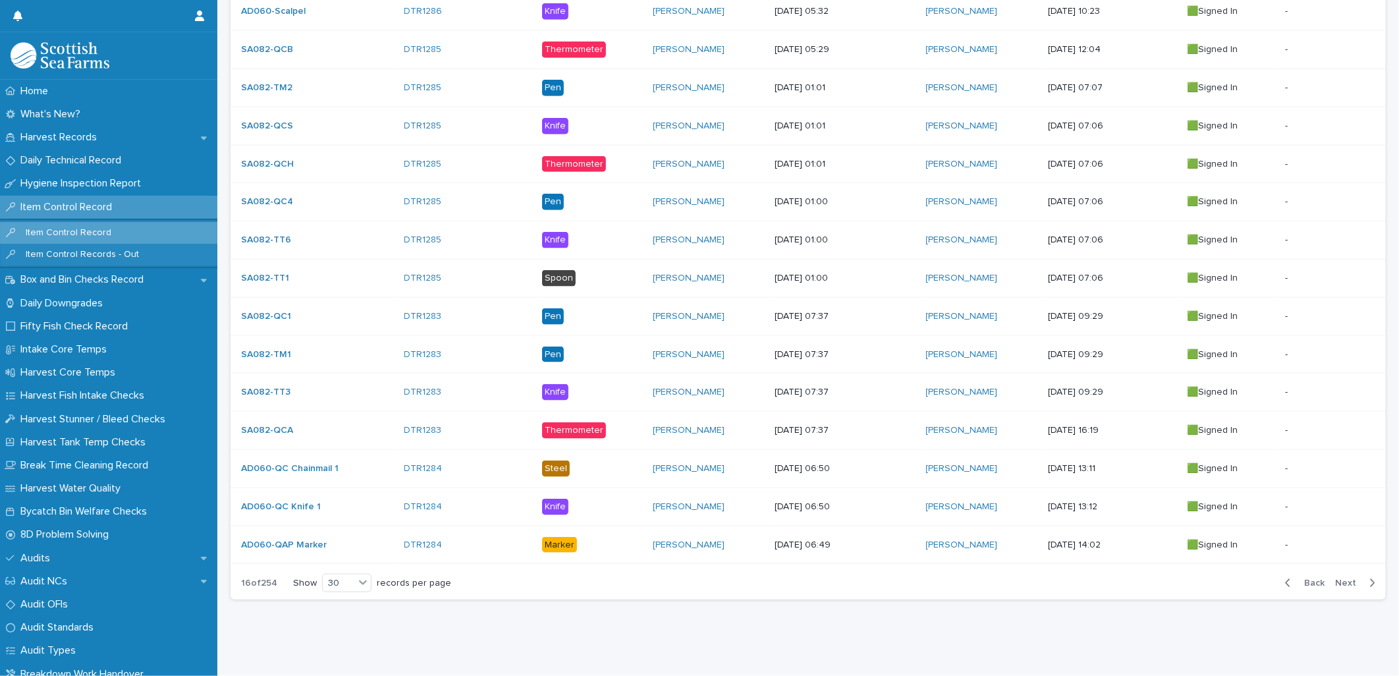
click at [1118, 518] on span "Next" at bounding box center [1349, 582] width 29 height 9
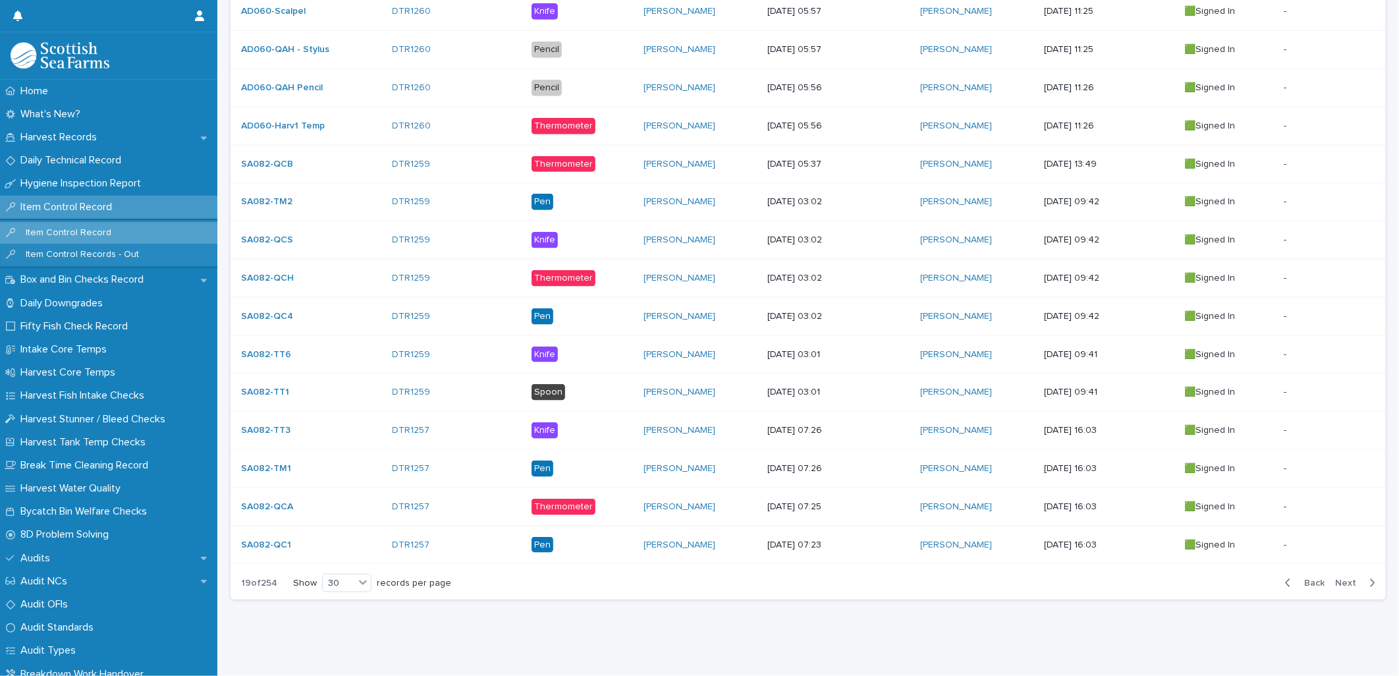
click at [1118, 518] on span "Next" at bounding box center [1349, 582] width 29 height 9
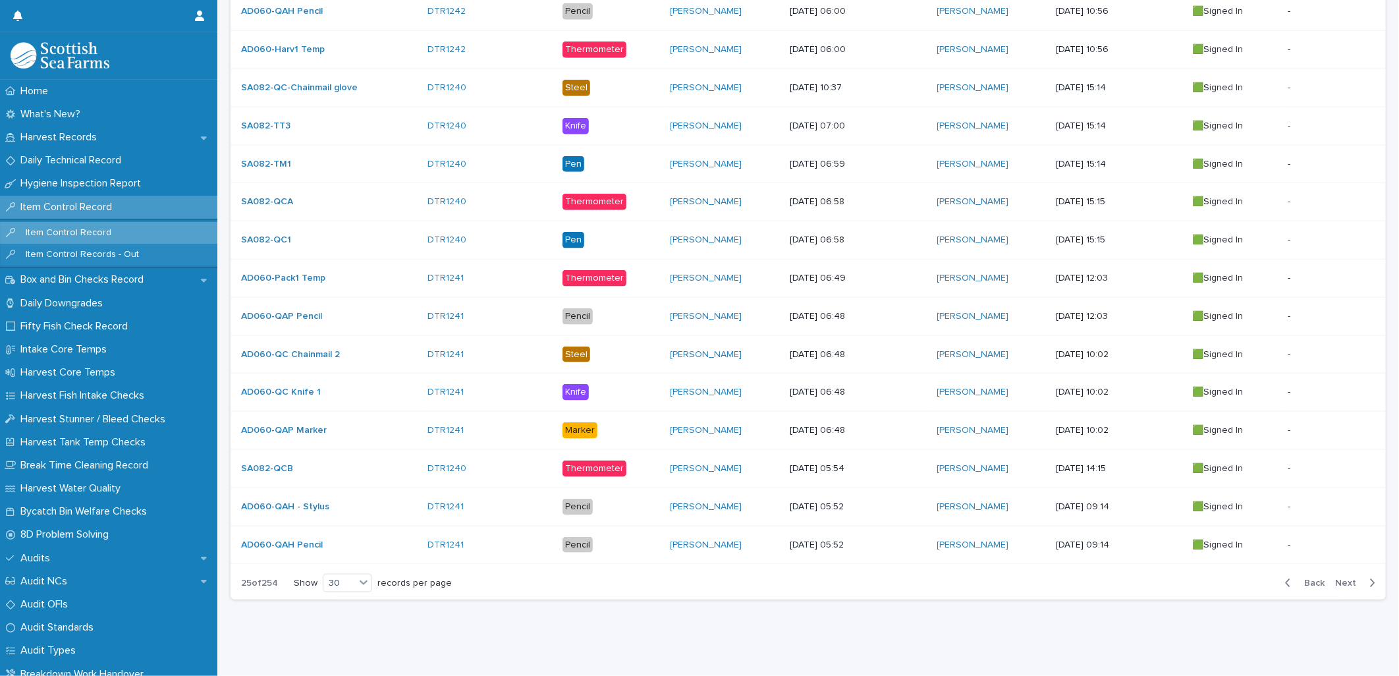
click at [1118, 518] on span "Next" at bounding box center [1349, 582] width 29 height 9
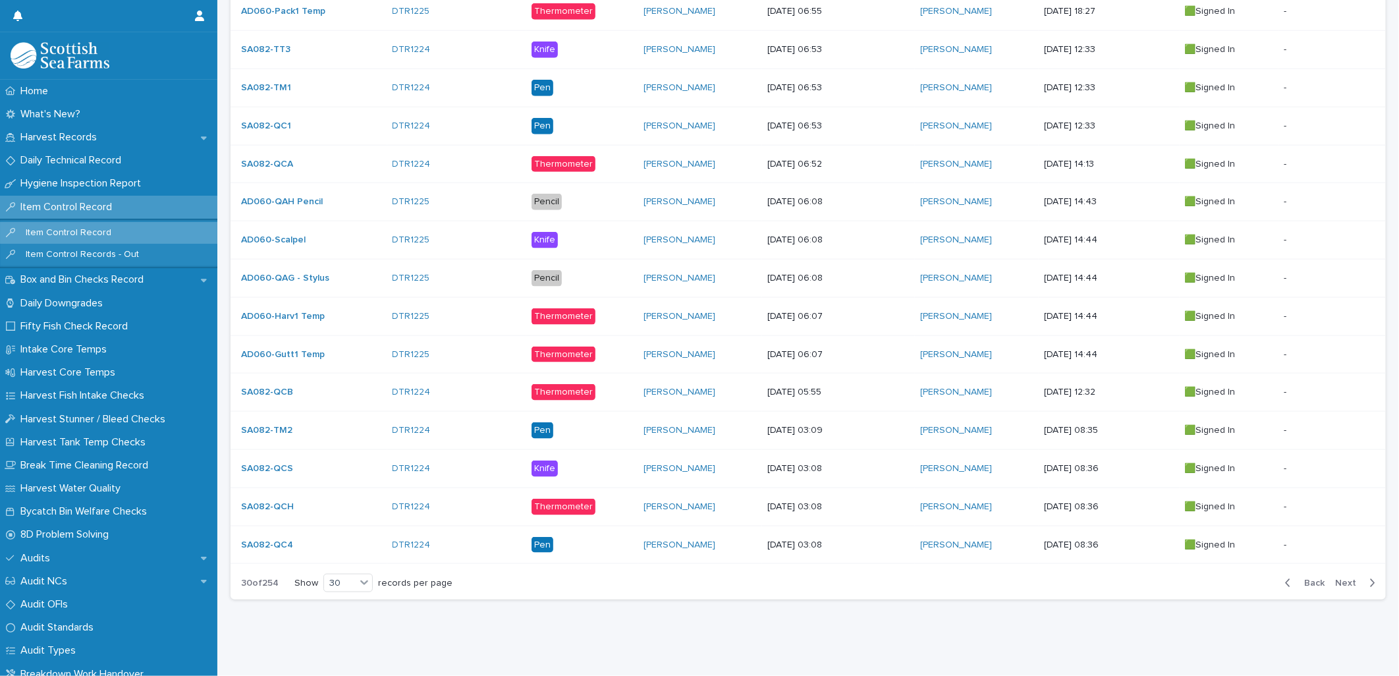
click at [1118, 518] on div "button" at bounding box center [1369, 583] width 11 height 12
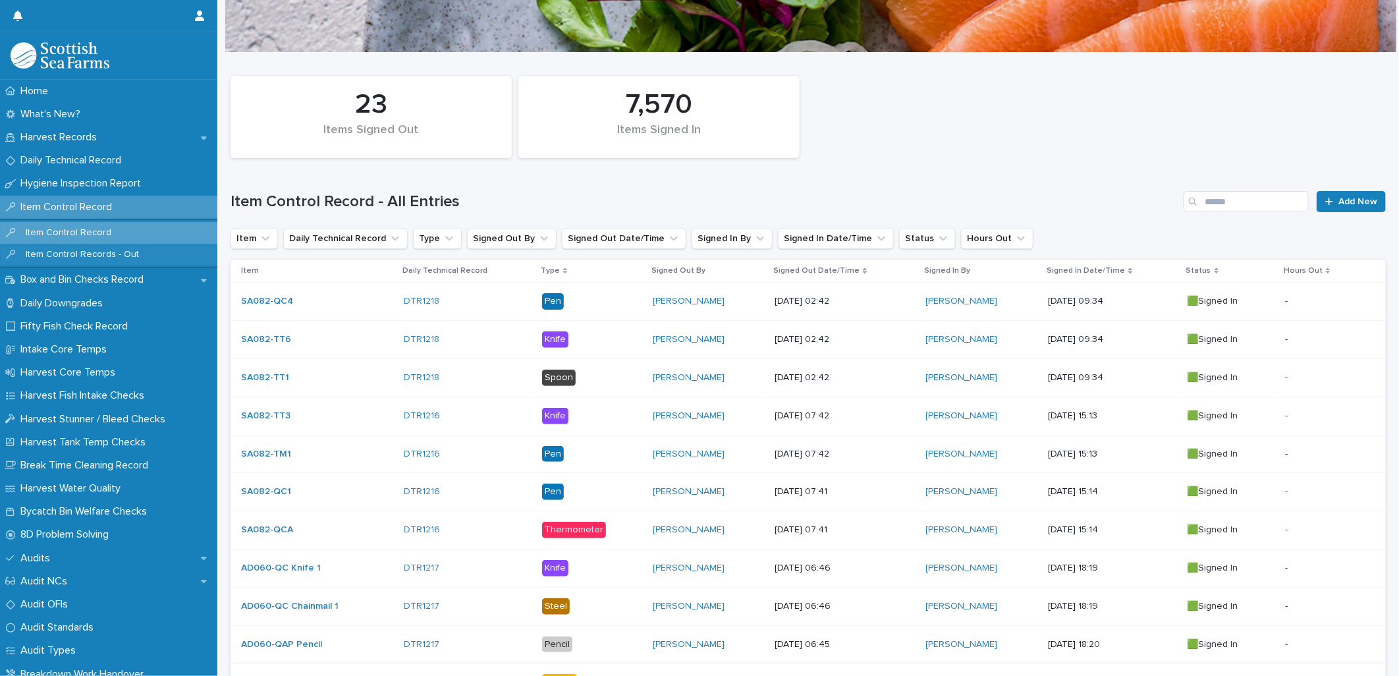
scroll to position [73, 0]
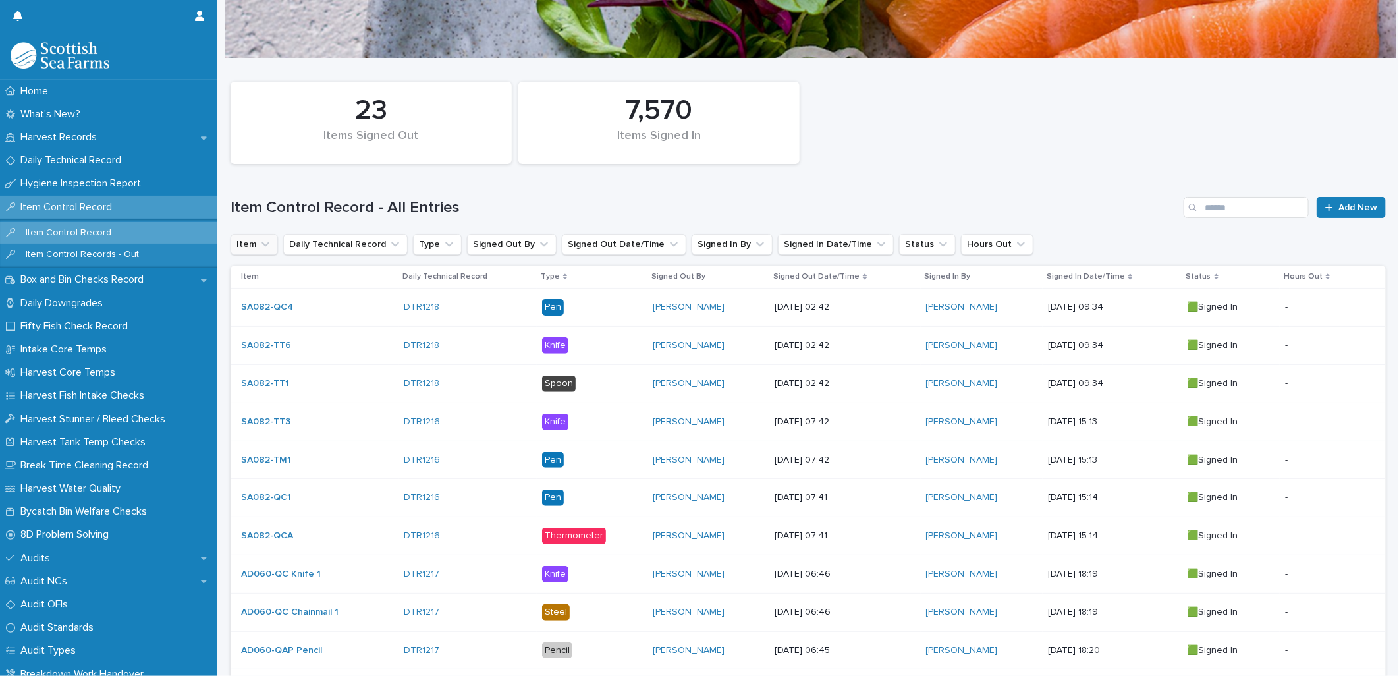
click at [261, 250] on icon "Item" at bounding box center [265, 244] width 13 height 13
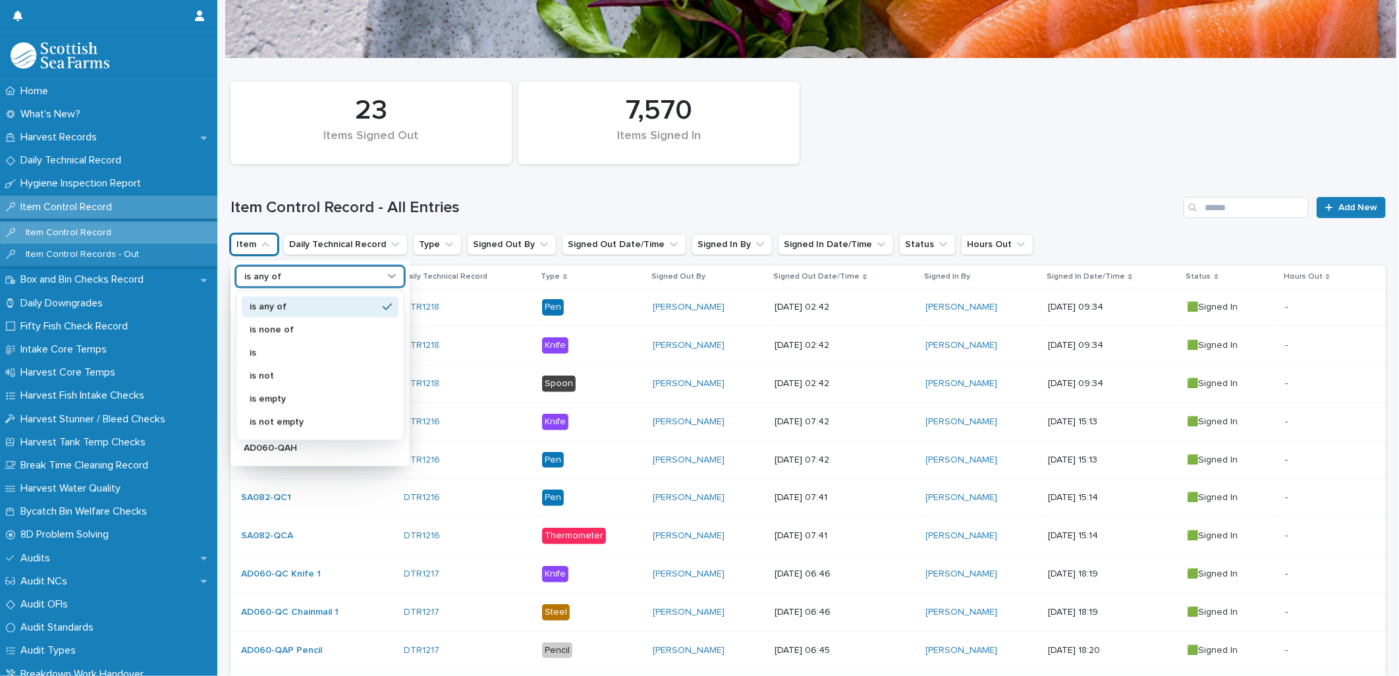
click at [274, 278] on p "is any of" at bounding box center [262, 276] width 37 height 11
click at [308, 201] on h1 "Item Control Record - All Entries" at bounding box center [704, 207] width 948 height 19
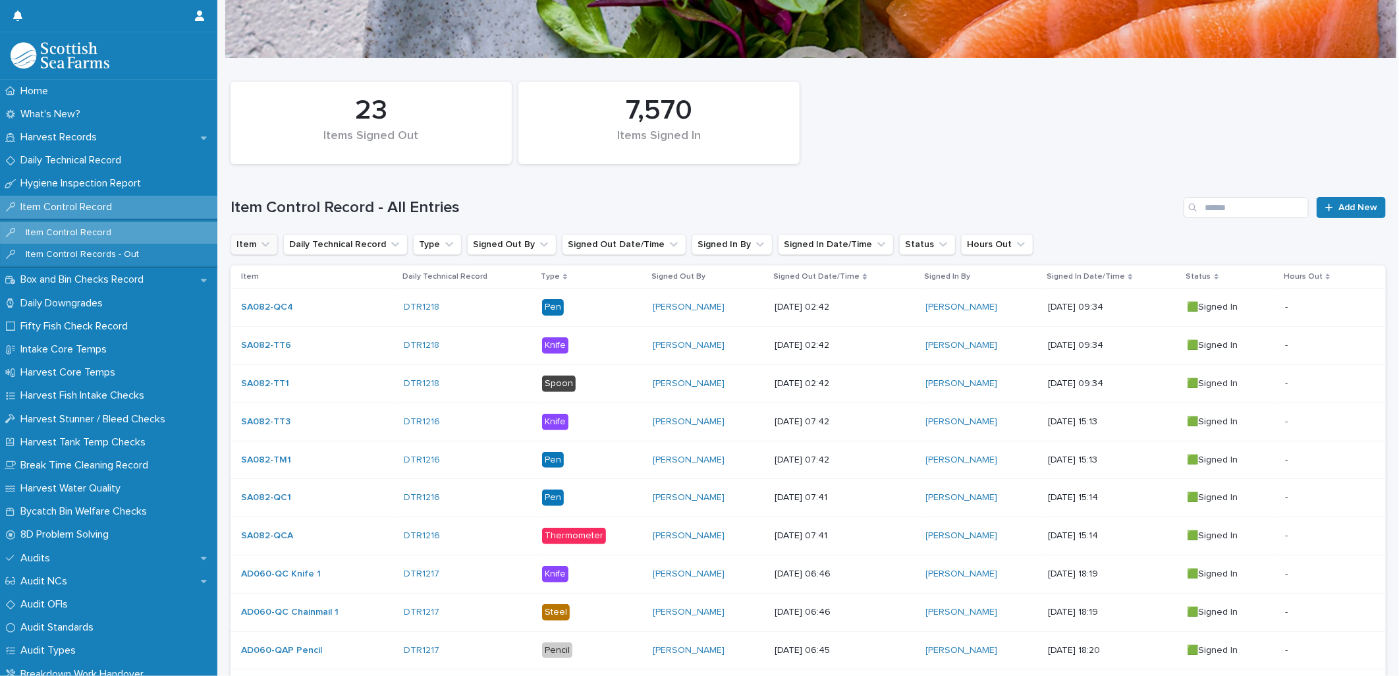
click at [256, 244] on button "Item" at bounding box center [253, 244] width 47 height 21
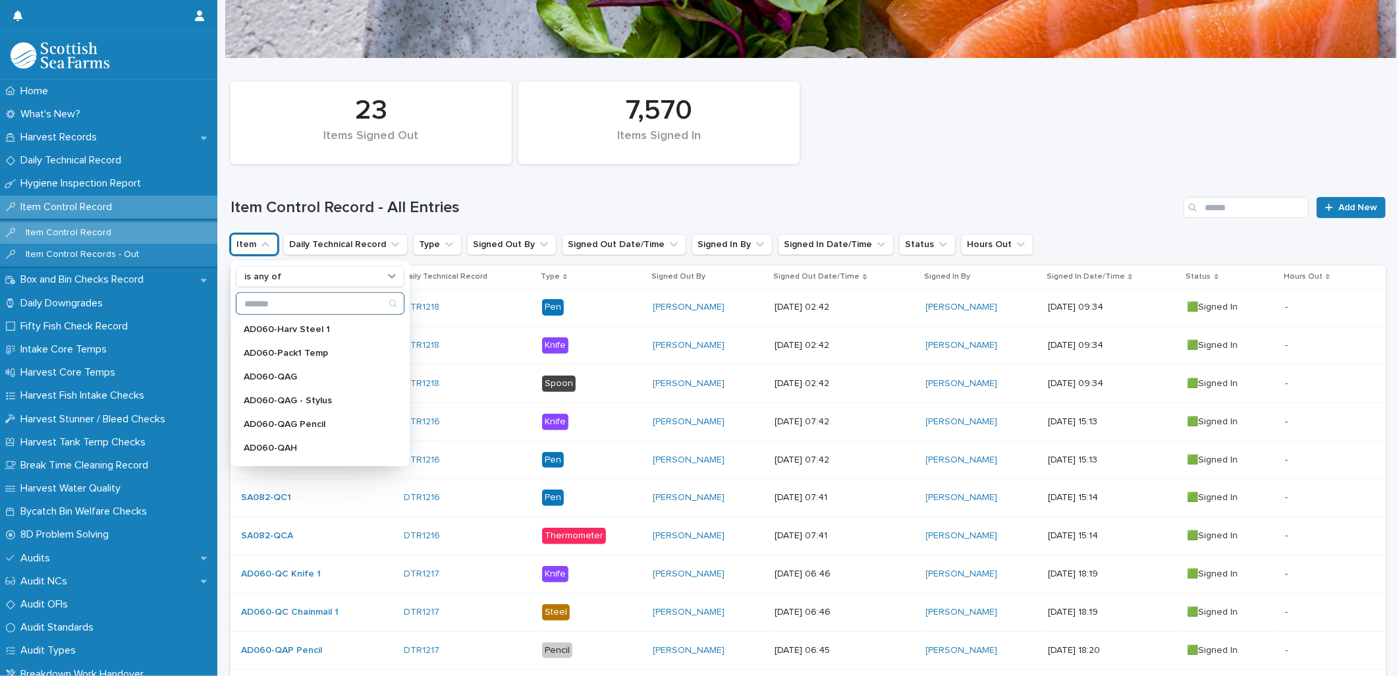
click at [261, 300] on input "Search" at bounding box center [319, 303] width 167 height 21
type input "**"
click at [294, 329] on p "AD060-Gutt1 Temp" at bounding box center [314, 329] width 140 height 9
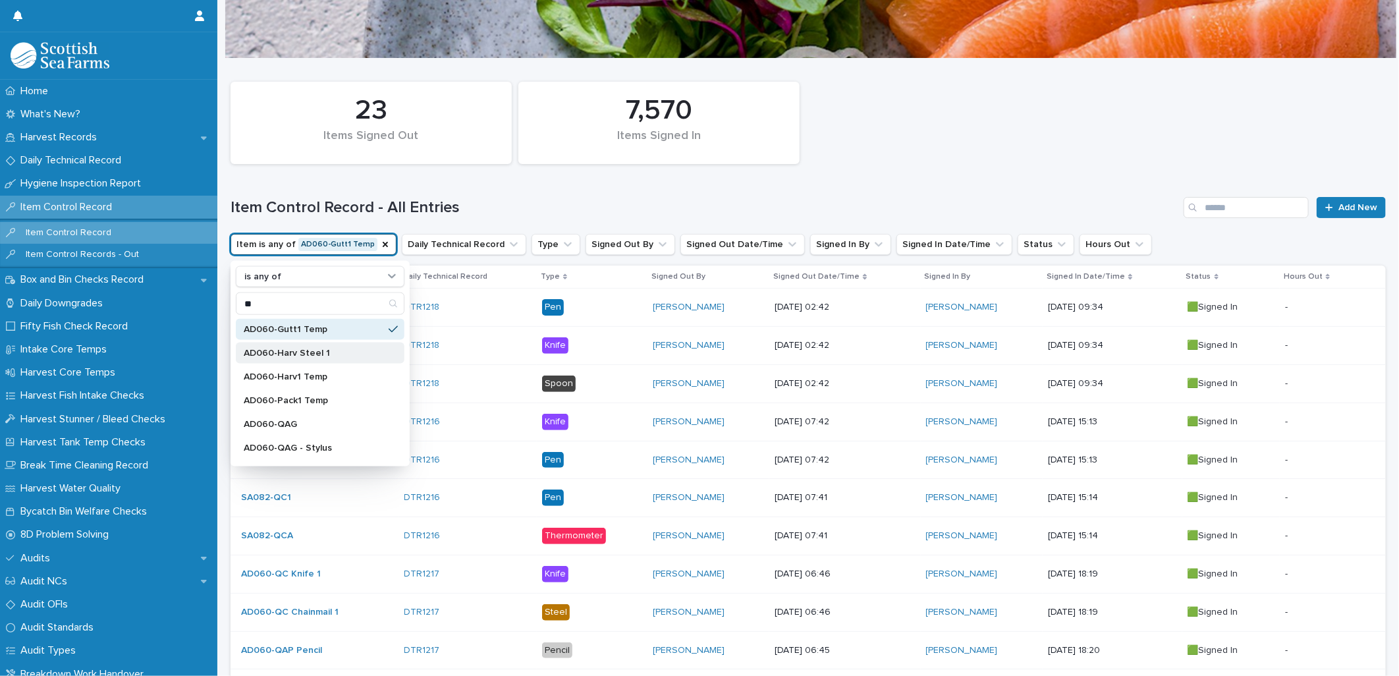
click at [304, 348] on p "AD060-Harv Steel 1" at bounding box center [314, 352] width 140 height 9
drag, startPoint x: 305, startPoint y: 367, endPoint x: 305, endPoint y: 384, distance: 16.5
click at [305, 314] on input "**" at bounding box center [319, 303] width 167 height 21
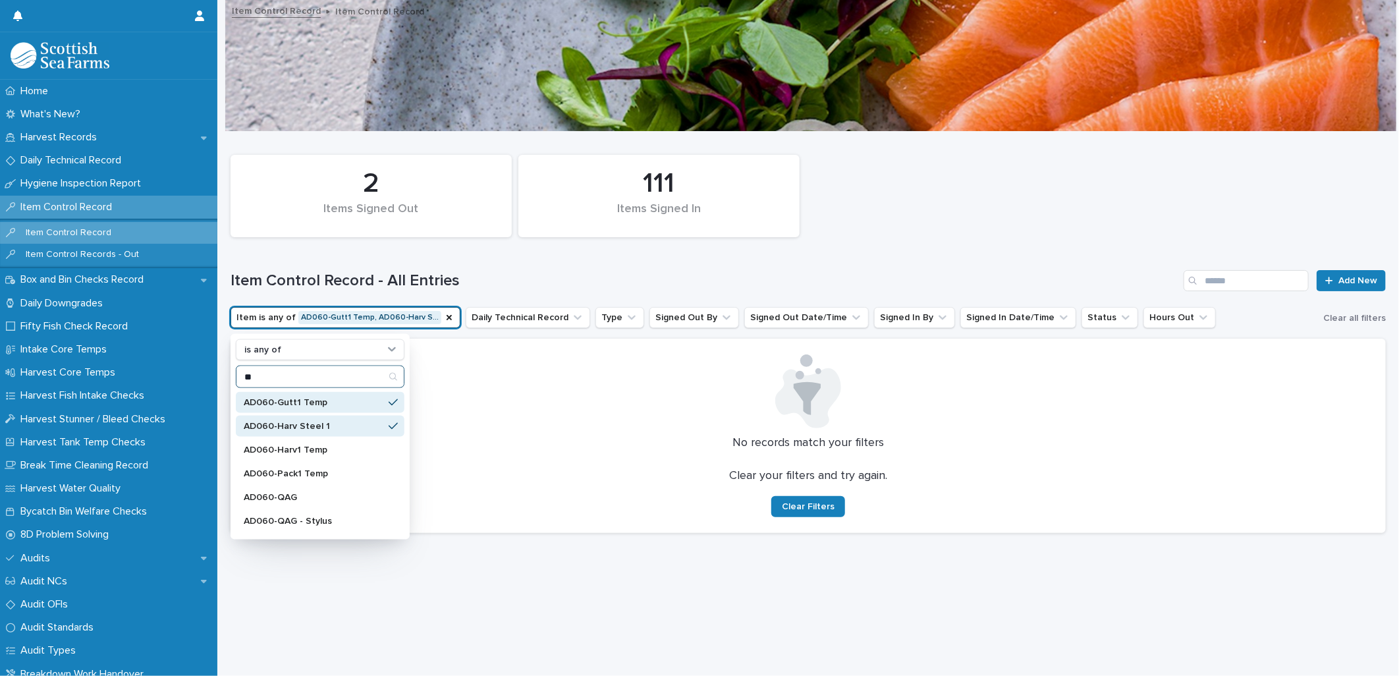
scroll to position [11, 0]
click at [293, 445] on p "AD060-Harv1 Temp" at bounding box center [314, 449] width 140 height 9
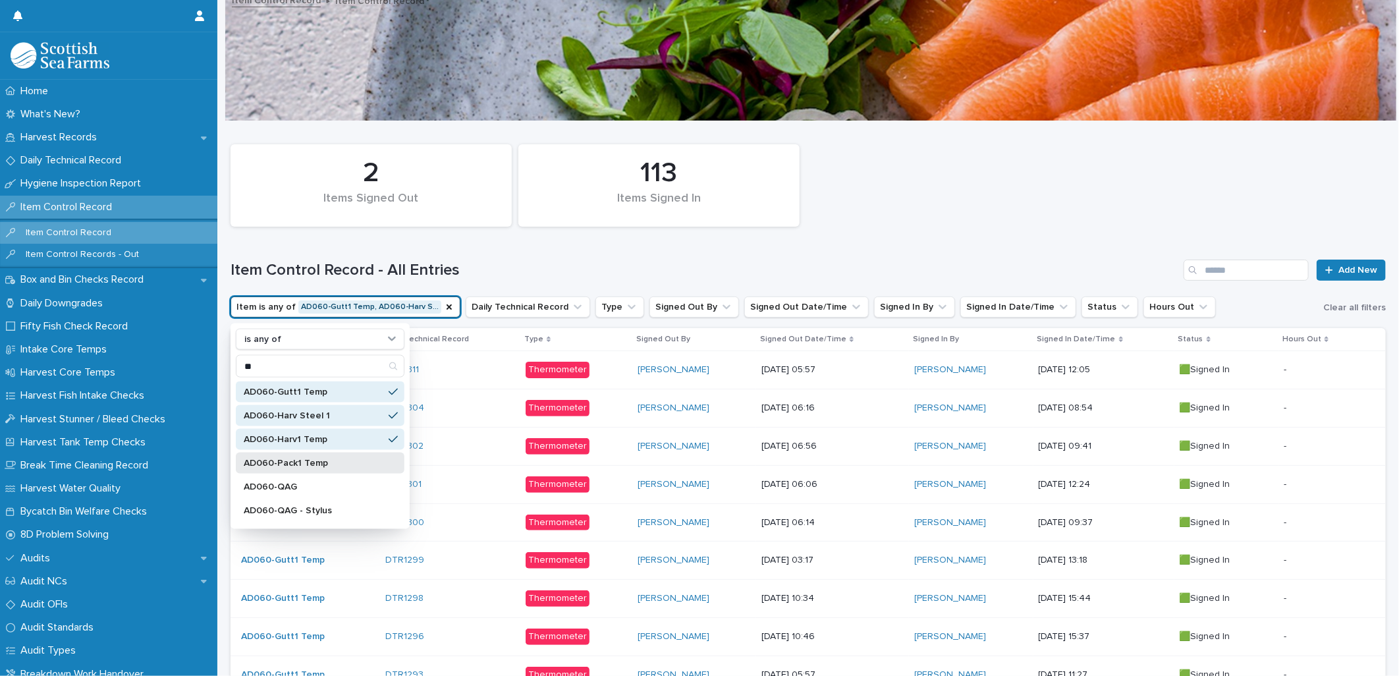
click at [292, 458] on p "AD060-Pack1 Temp" at bounding box center [314, 462] width 140 height 9
click at [297, 479] on div "AD060-QAG" at bounding box center [320, 486] width 169 height 21
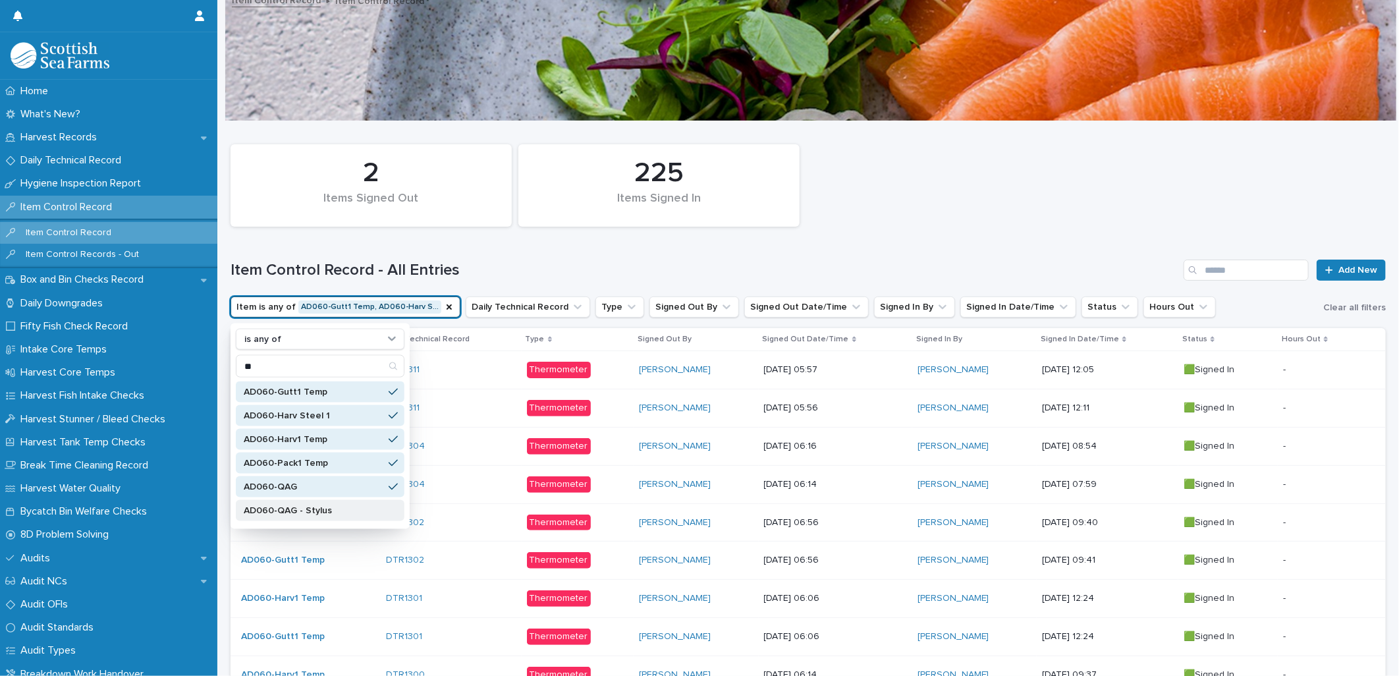
click at [300, 501] on div "AD060-QAG - Stylus" at bounding box center [320, 510] width 169 height 21
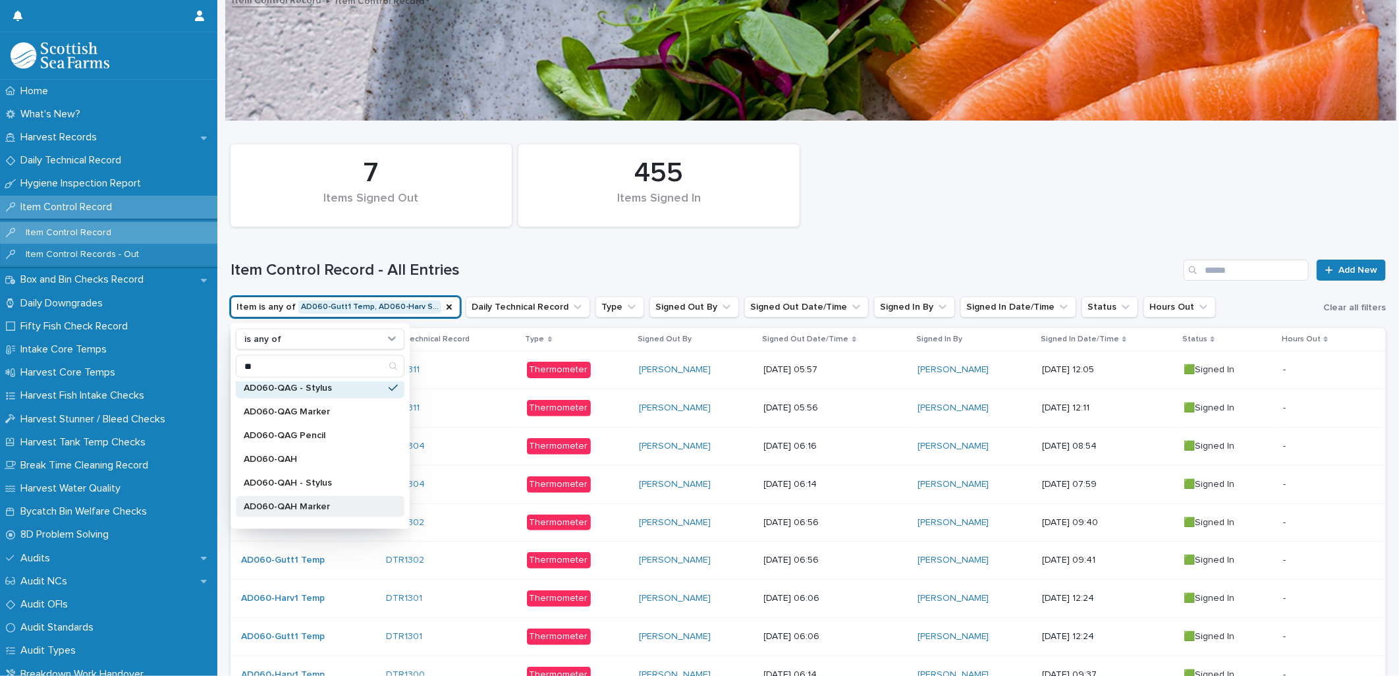
scroll to position [146, 0]
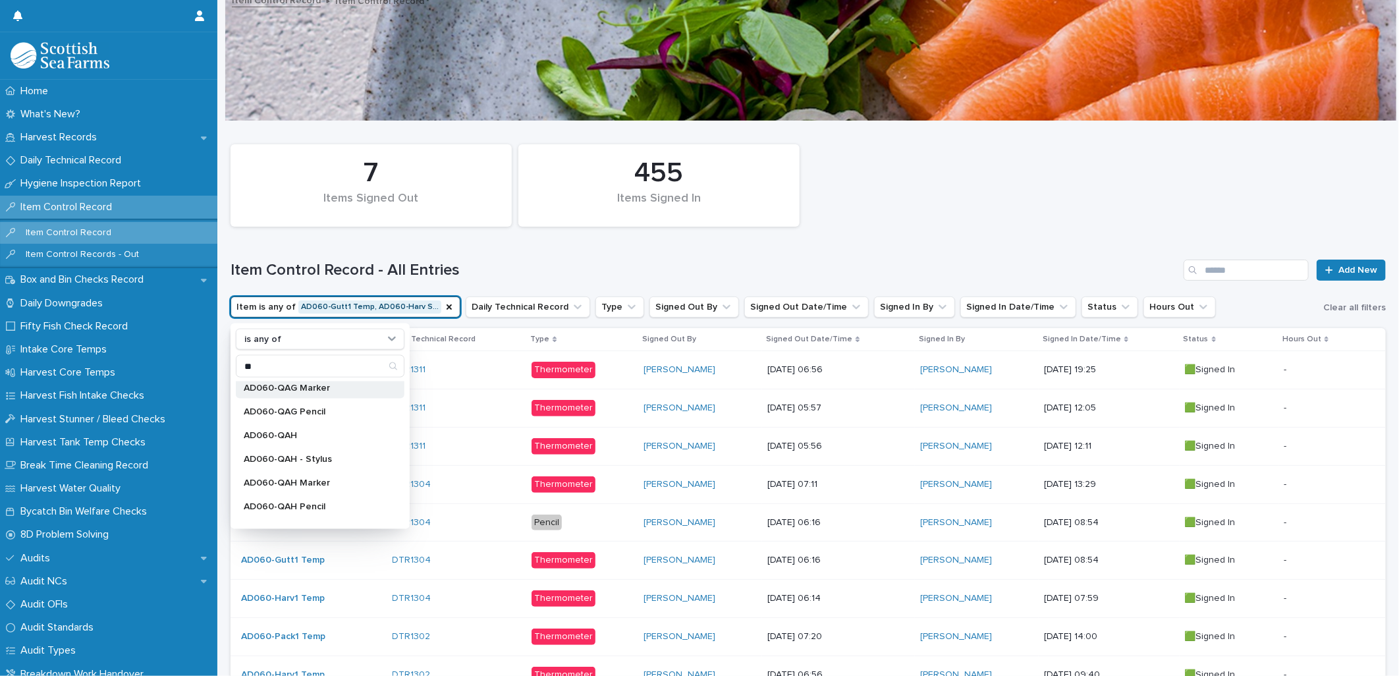
click at [293, 386] on p "AD060-QAG Marker" at bounding box center [314, 387] width 140 height 9
click at [300, 414] on p "AD060-QAG Pencil" at bounding box center [314, 411] width 140 height 9
click at [300, 425] on div "AD060-QAH" at bounding box center [320, 435] width 169 height 21
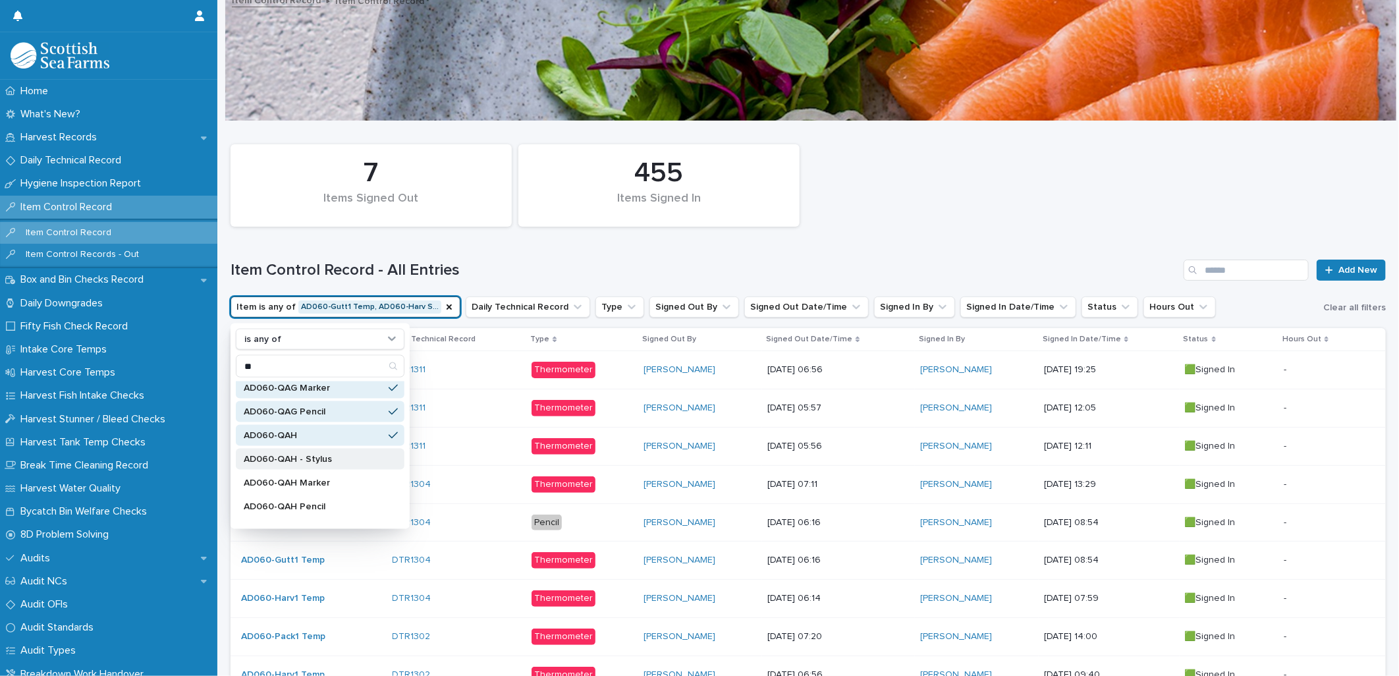
click at [303, 452] on div "AD060-QAH - Stylus" at bounding box center [320, 458] width 169 height 21
click at [305, 472] on div "AD060-QAH Marker" at bounding box center [320, 482] width 169 height 21
click at [306, 496] on div "AD060-QAH Pencil" at bounding box center [320, 506] width 169 height 21
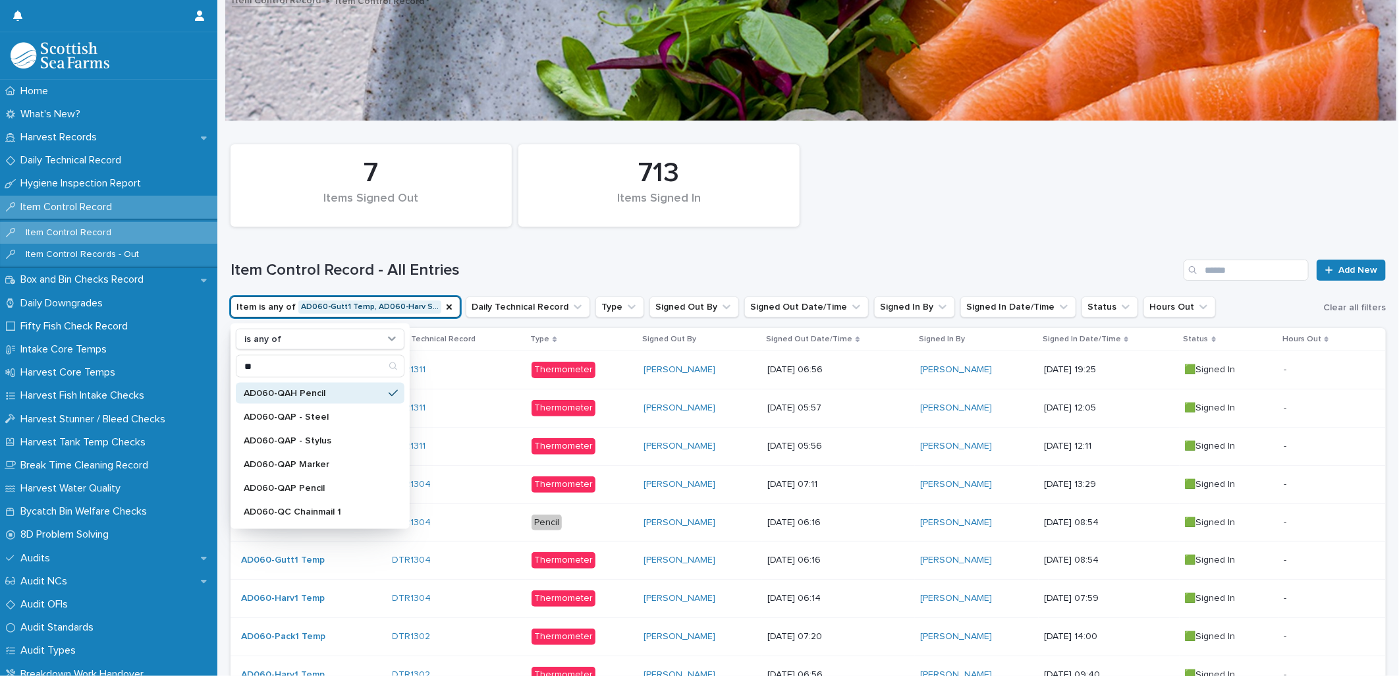
scroll to position [292, 0]
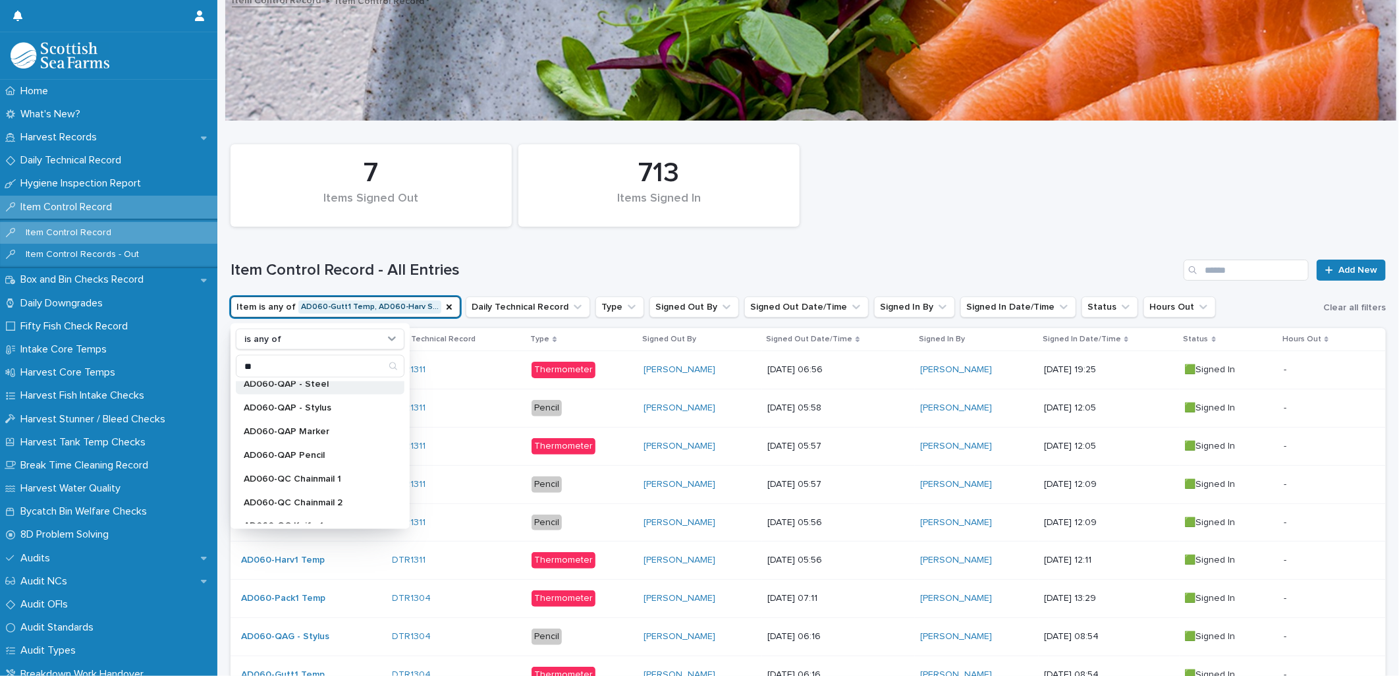
click at [310, 385] on p "AD060-QAP - Steel" at bounding box center [314, 383] width 140 height 9
click at [315, 409] on p "AD060-QAP - Stylus" at bounding box center [314, 407] width 140 height 9
click at [317, 427] on p "AD060-QAP Marker" at bounding box center [314, 431] width 140 height 9
click at [321, 452] on p "AD060-QAP Pencil" at bounding box center [314, 454] width 140 height 9
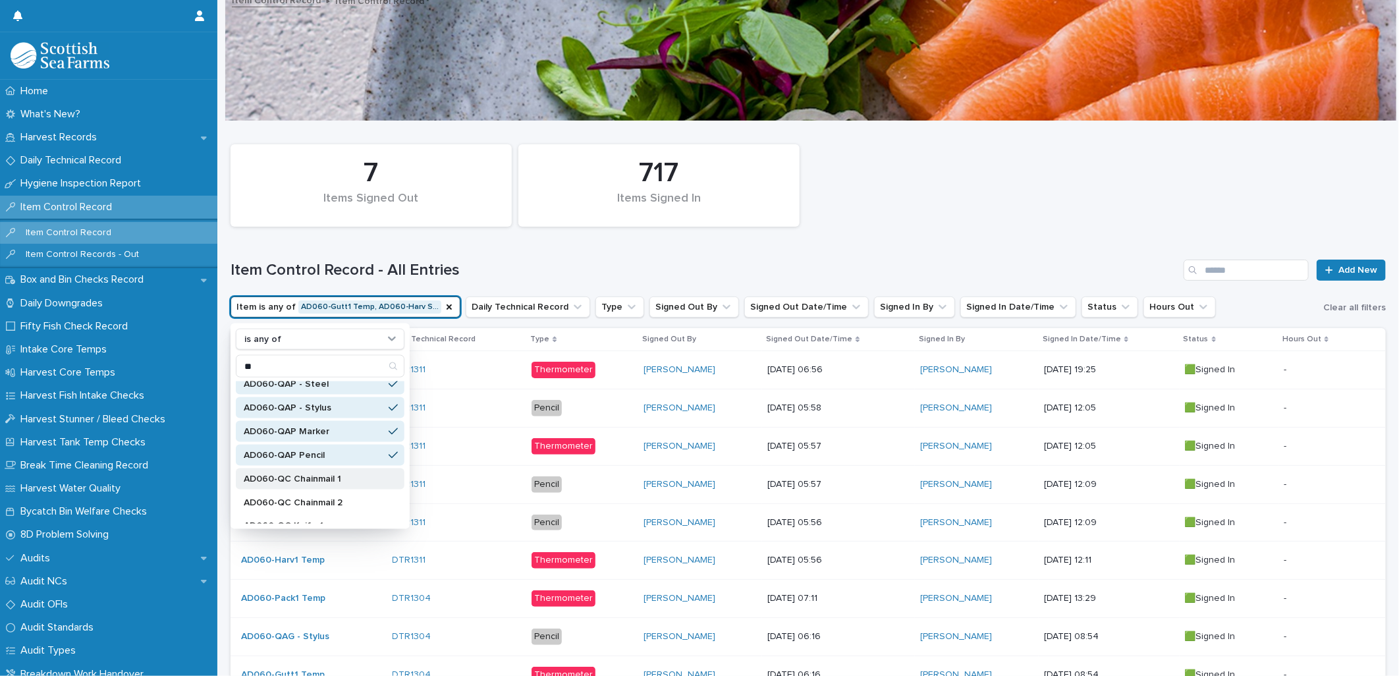
click at [320, 471] on div "AD060-QC Chainmail 1" at bounding box center [320, 478] width 169 height 21
click at [318, 492] on div "AD060-QC Chainmail 2" at bounding box center [320, 502] width 169 height 21
click at [316, 451] on p "AD060-QC Knife 1" at bounding box center [314, 452] width 140 height 9
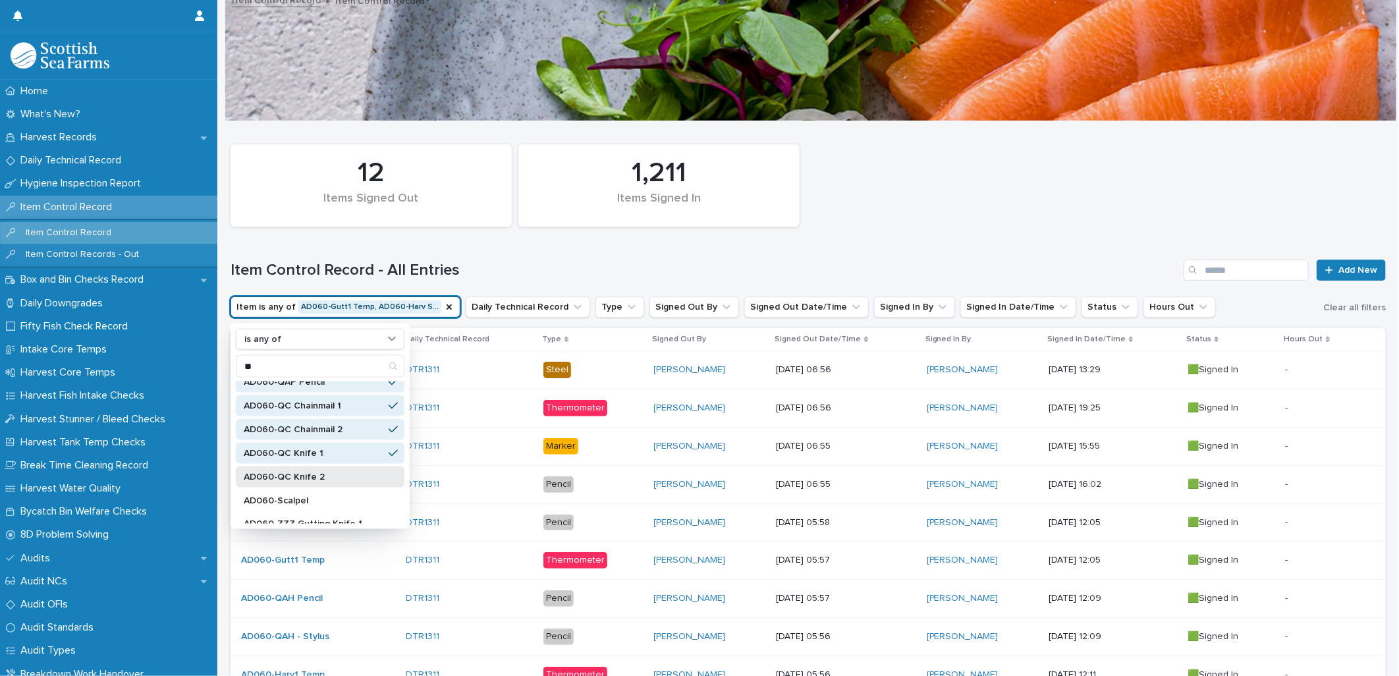
click at [317, 472] on p "AD060-QC Knife 2" at bounding box center [314, 476] width 140 height 9
click at [308, 492] on div "AD060-Scalpel" at bounding box center [320, 500] width 169 height 21
click at [308, 515] on div "AD060-ZZZ Gutting Knife 1" at bounding box center [320, 524] width 169 height 21
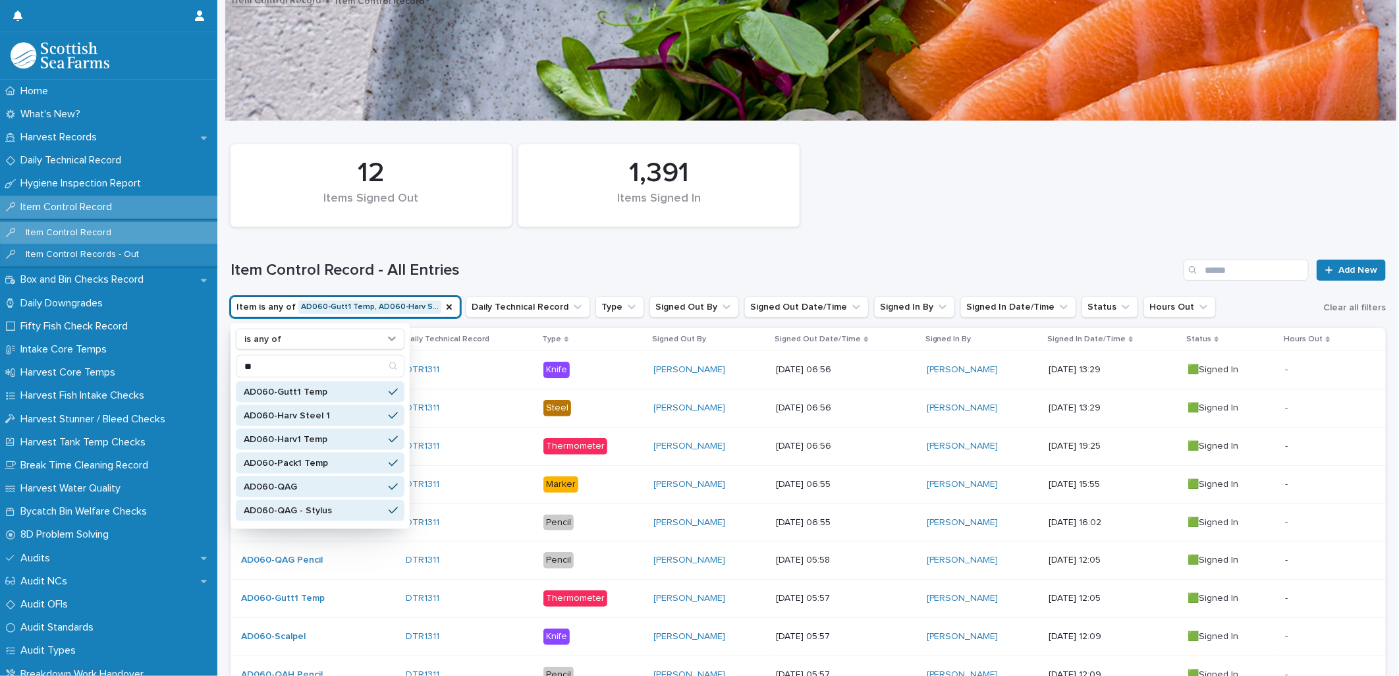
click at [489, 237] on div "Item Control Record - All Entries Add New" at bounding box center [807, 264] width 1155 height 63
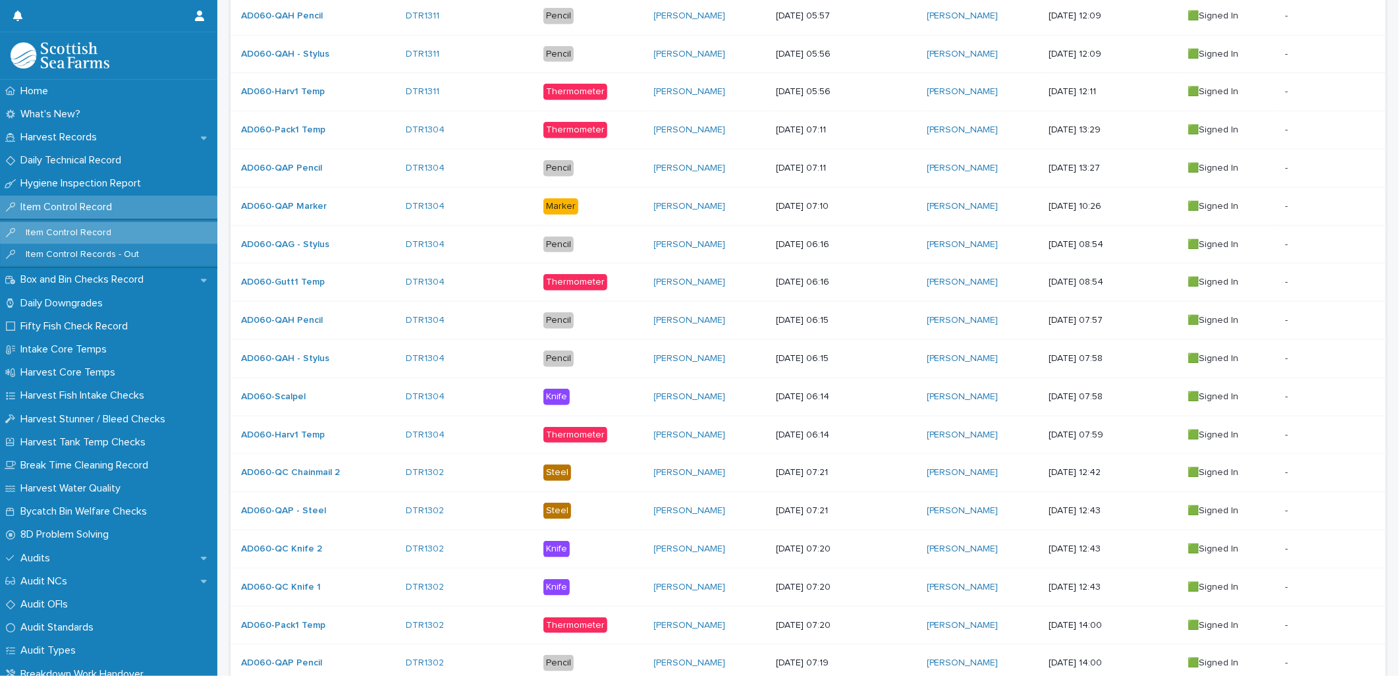
scroll to position [951, 0]
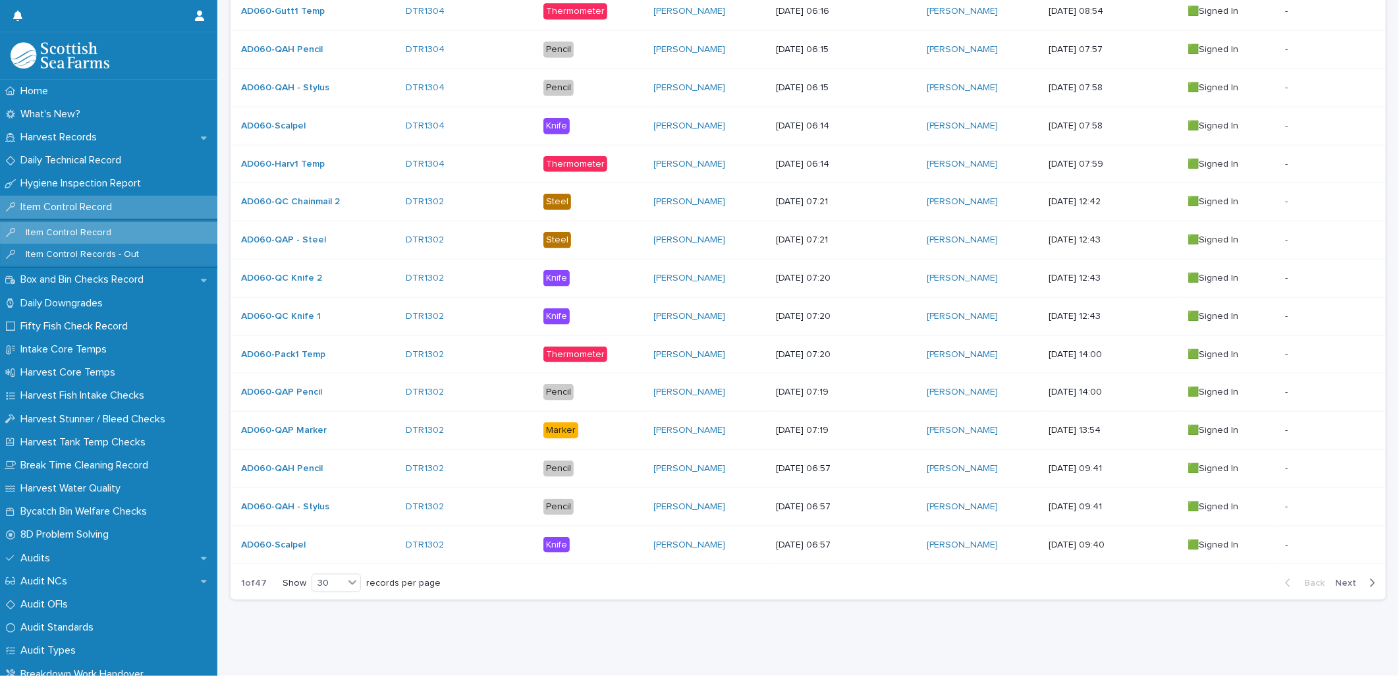
click at [1118, 518] on span "Next" at bounding box center [1349, 582] width 29 height 9
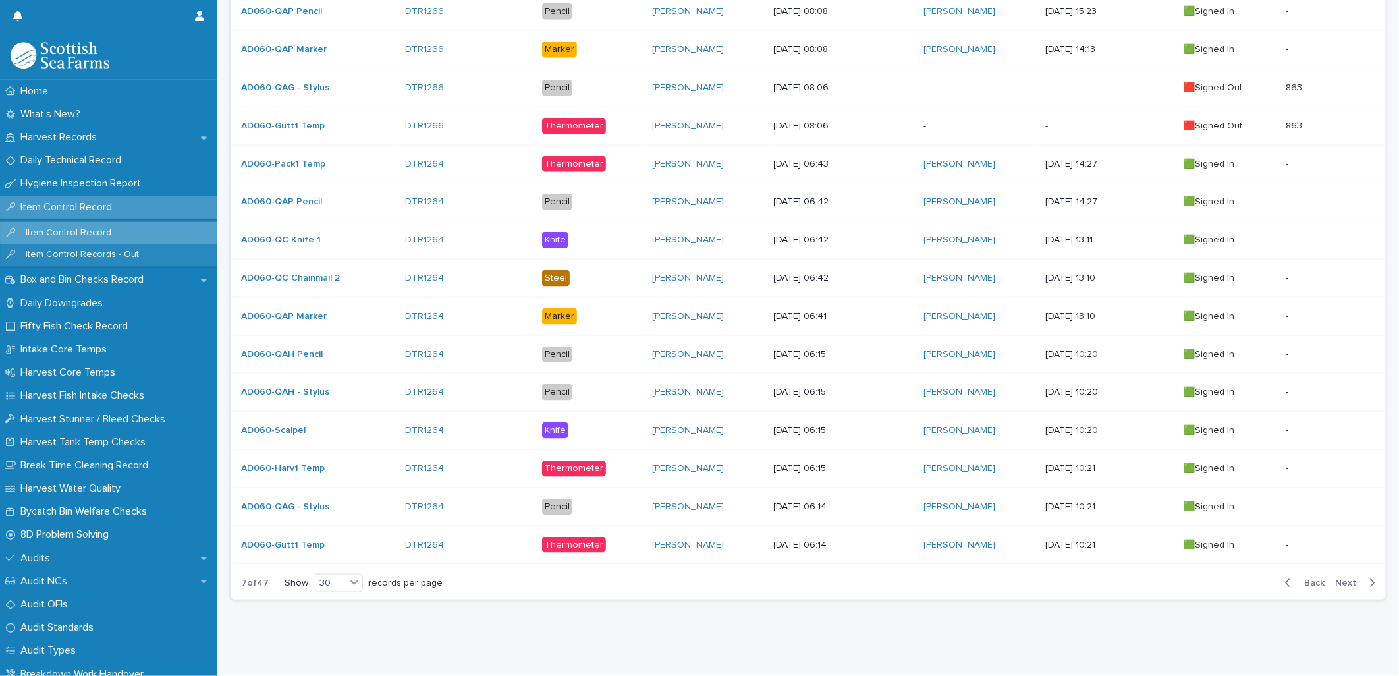
click at [1118, 518] on span "Next" at bounding box center [1349, 582] width 29 height 9
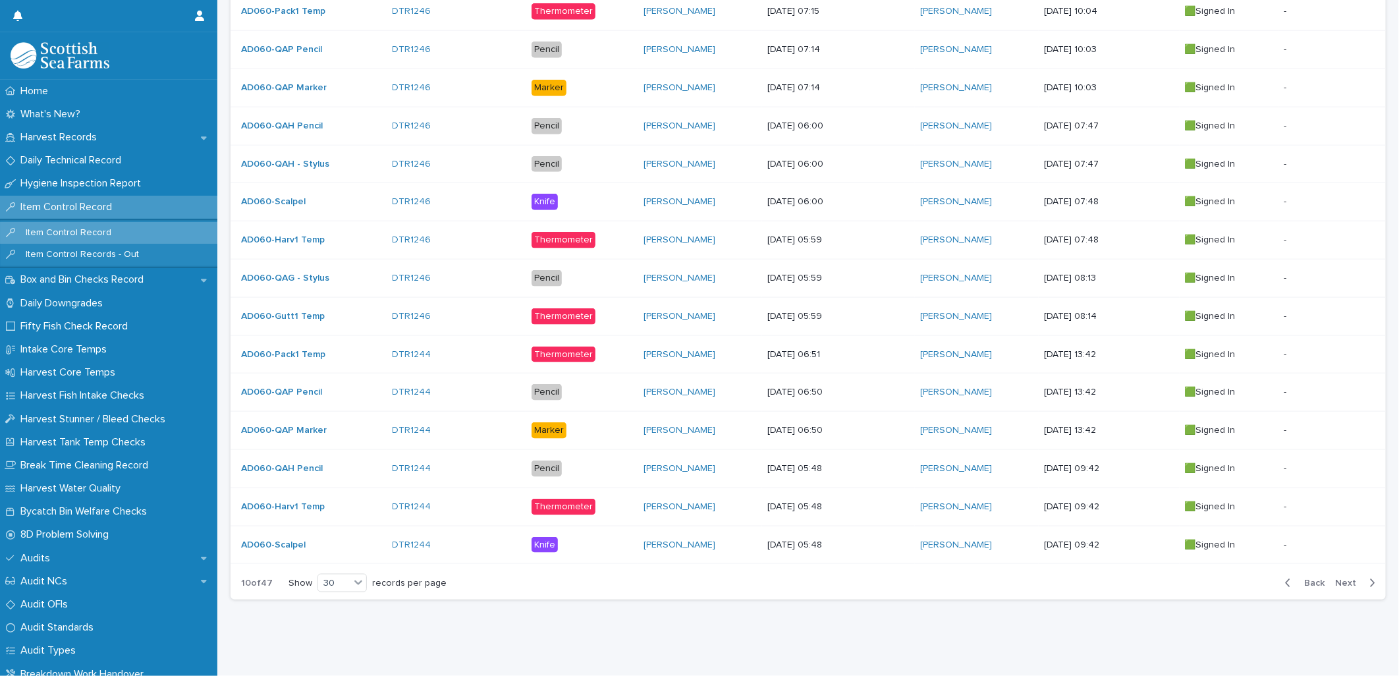
click at [1118, 518] on span "Next" at bounding box center [1349, 582] width 29 height 9
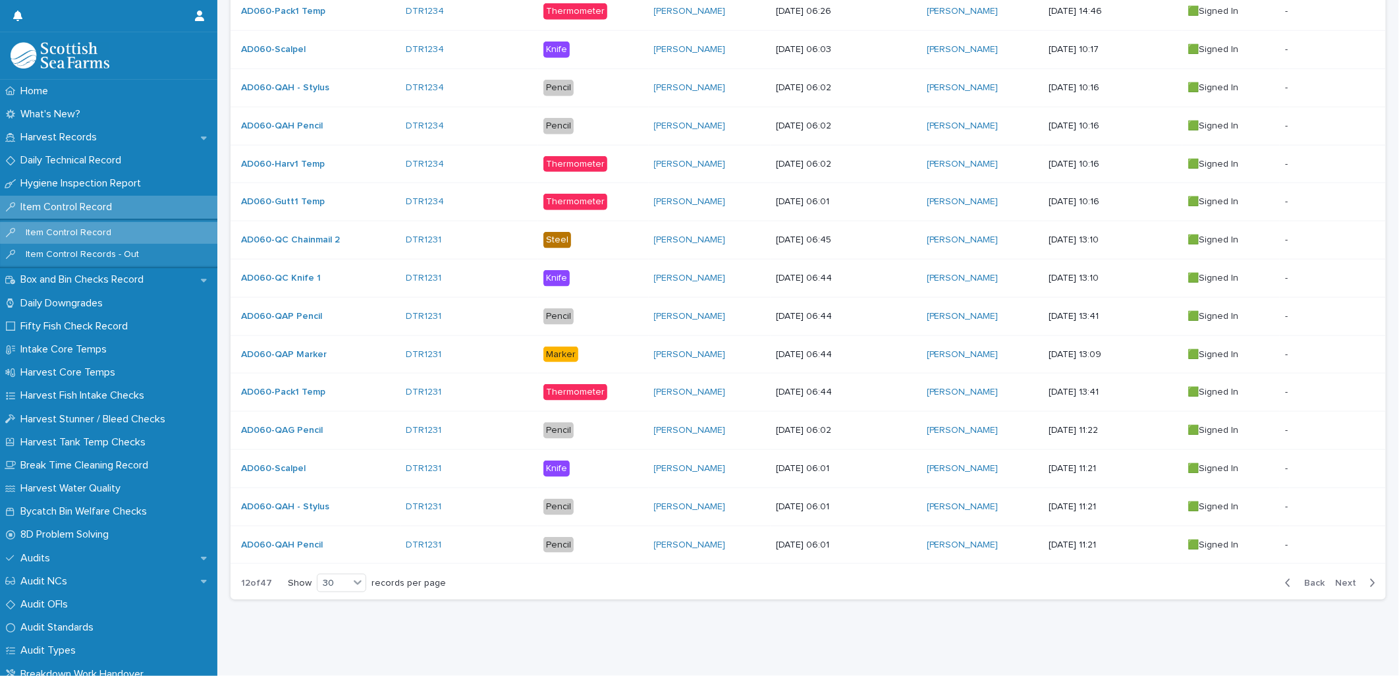
click at [1118, 518] on span "Next" at bounding box center [1349, 582] width 29 height 9
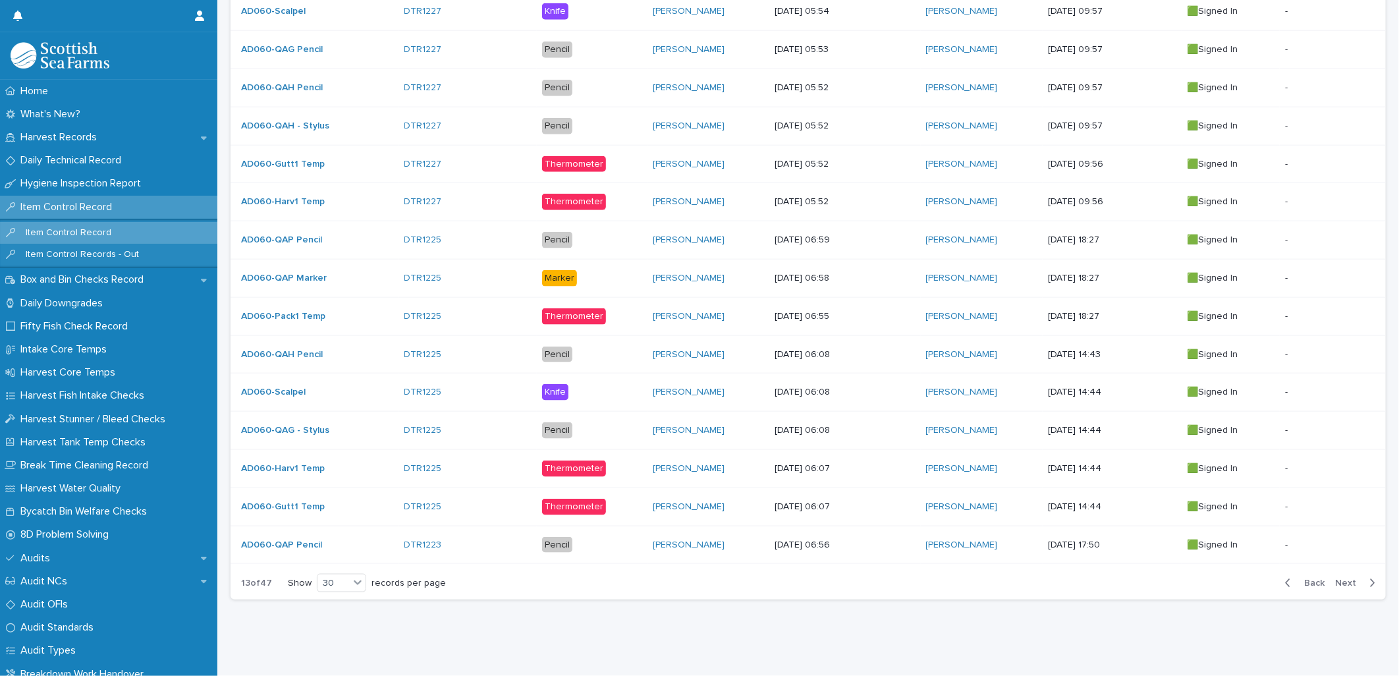
click at [1118, 518] on span "Next" at bounding box center [1349, 582] width 29 height 9
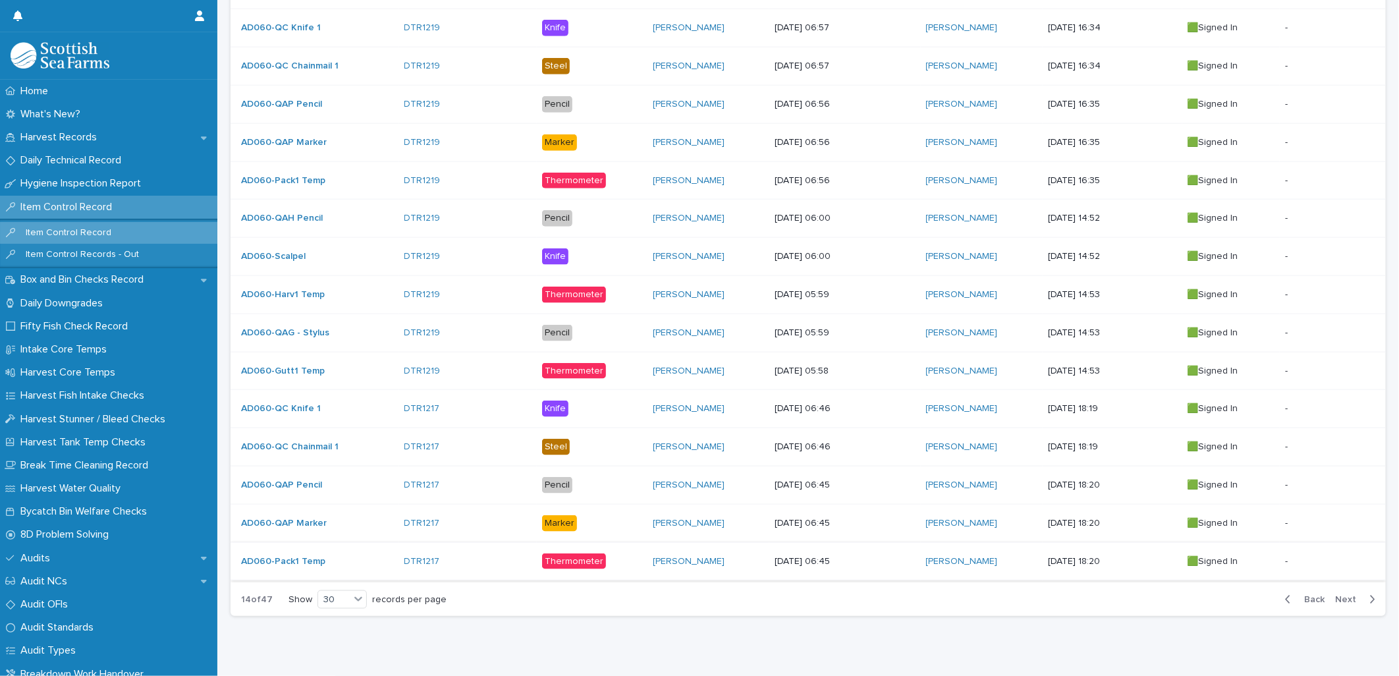
scroll to position [951, 0]
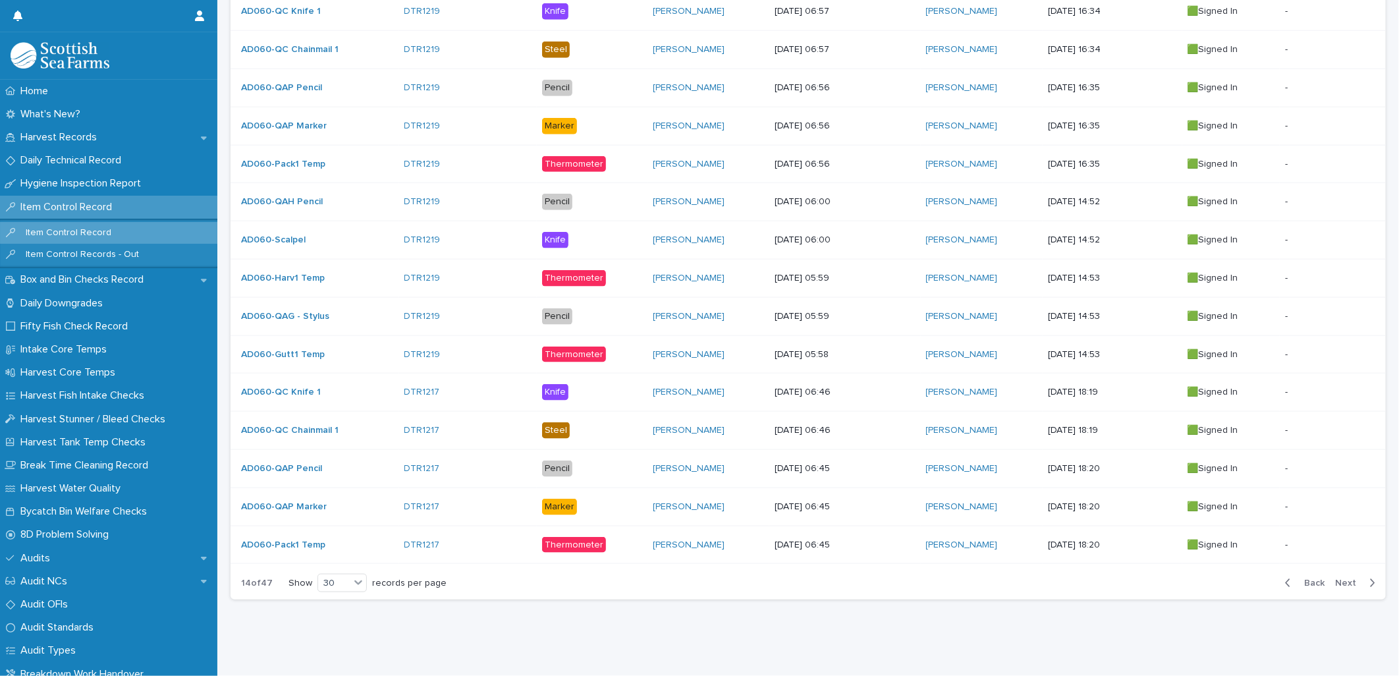
click at [1118, 518] on button "Back" at bounding box center [1301, 583] width 55 height 12
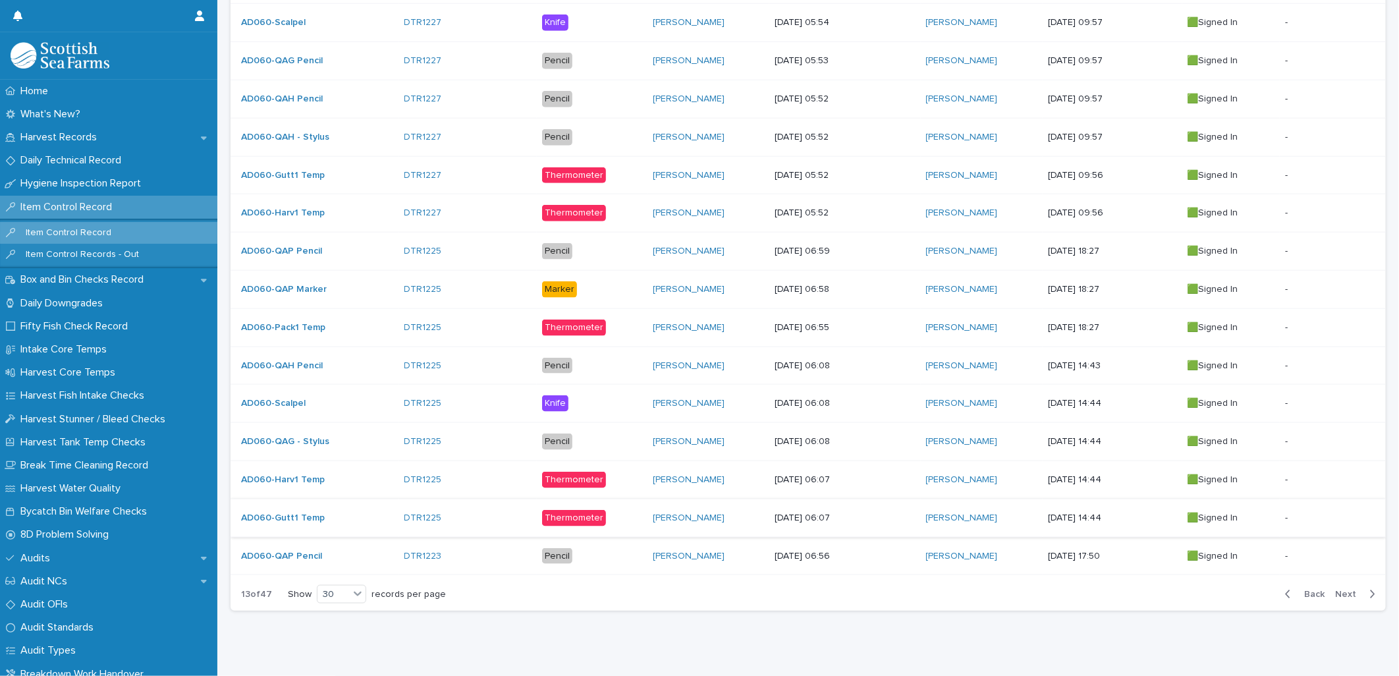
scroll to position [951, 0]
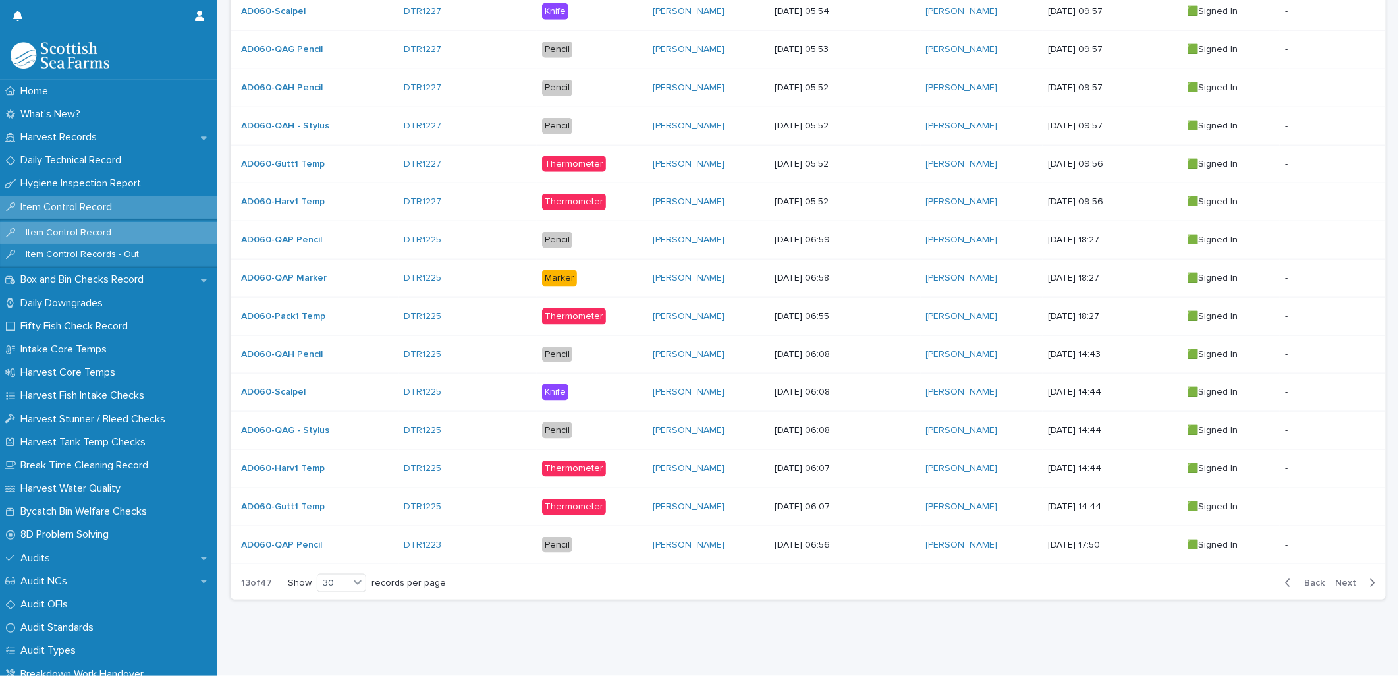
click at [1118, 518] on button "Next" at bounding box center [1358, 583] width 56 height 12
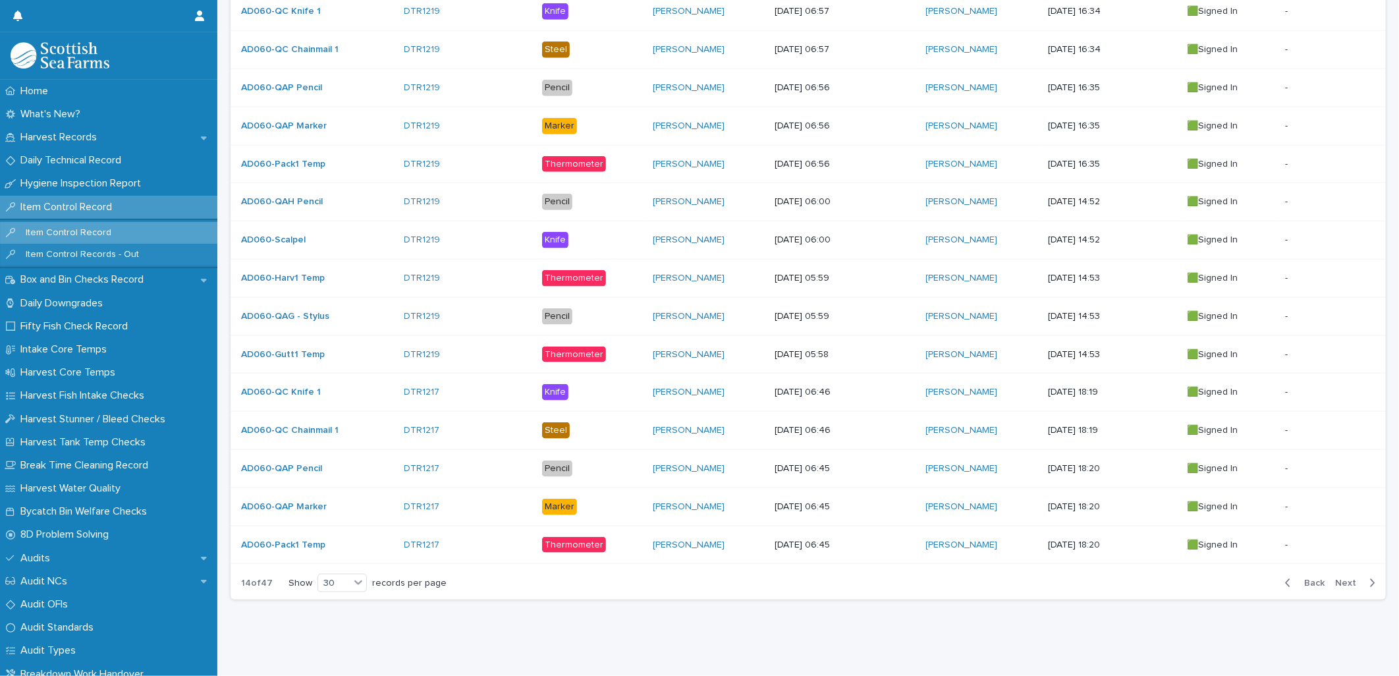
click at [1118, 518] on button "Next" at bounding box center [1358, 583] width 56 height 12
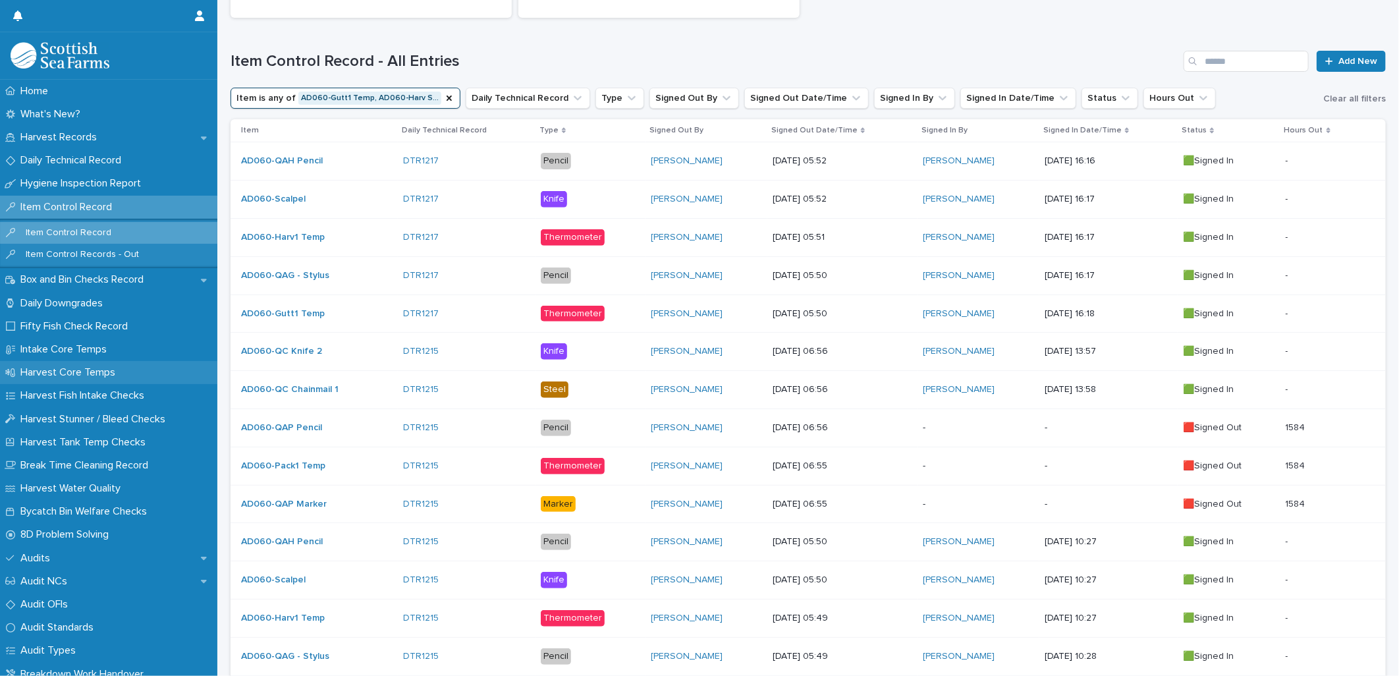
scroll to position [73, 0]
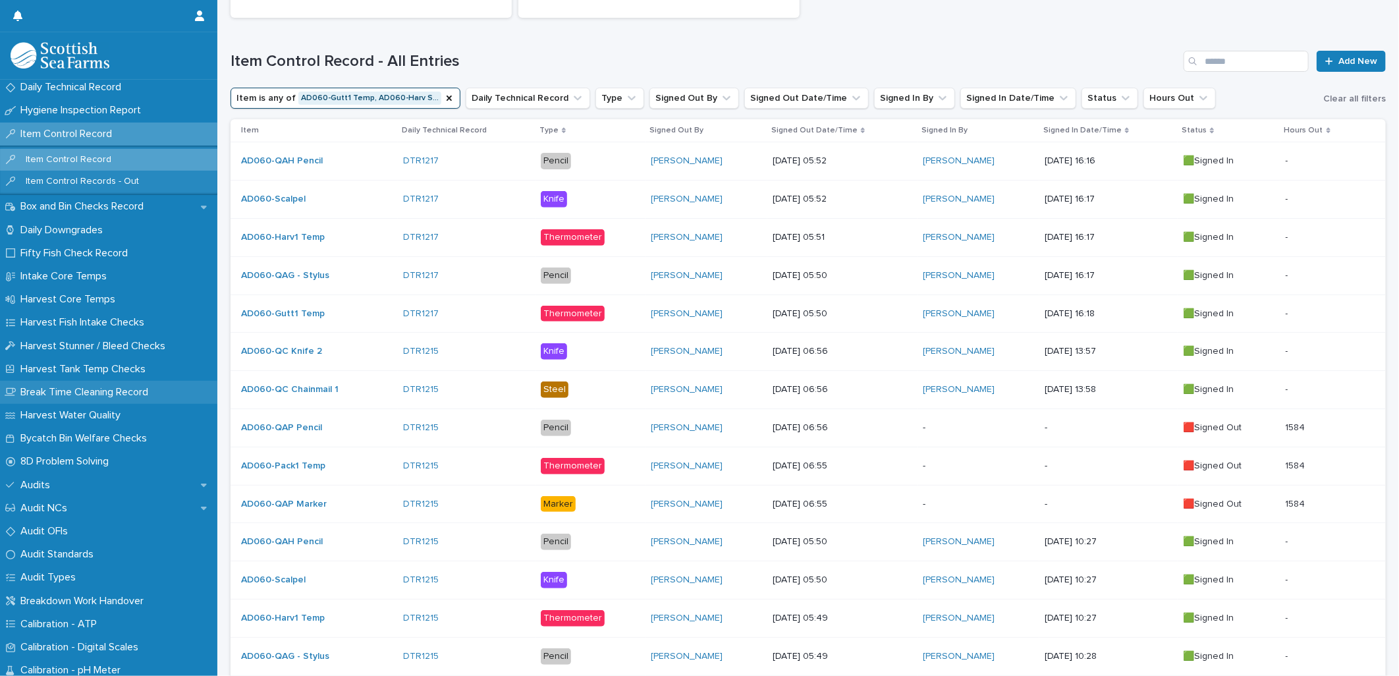
click at [93, 392] on p "Break Time Cleaning Record" at bounding box center [87, 392] width 144 height 13
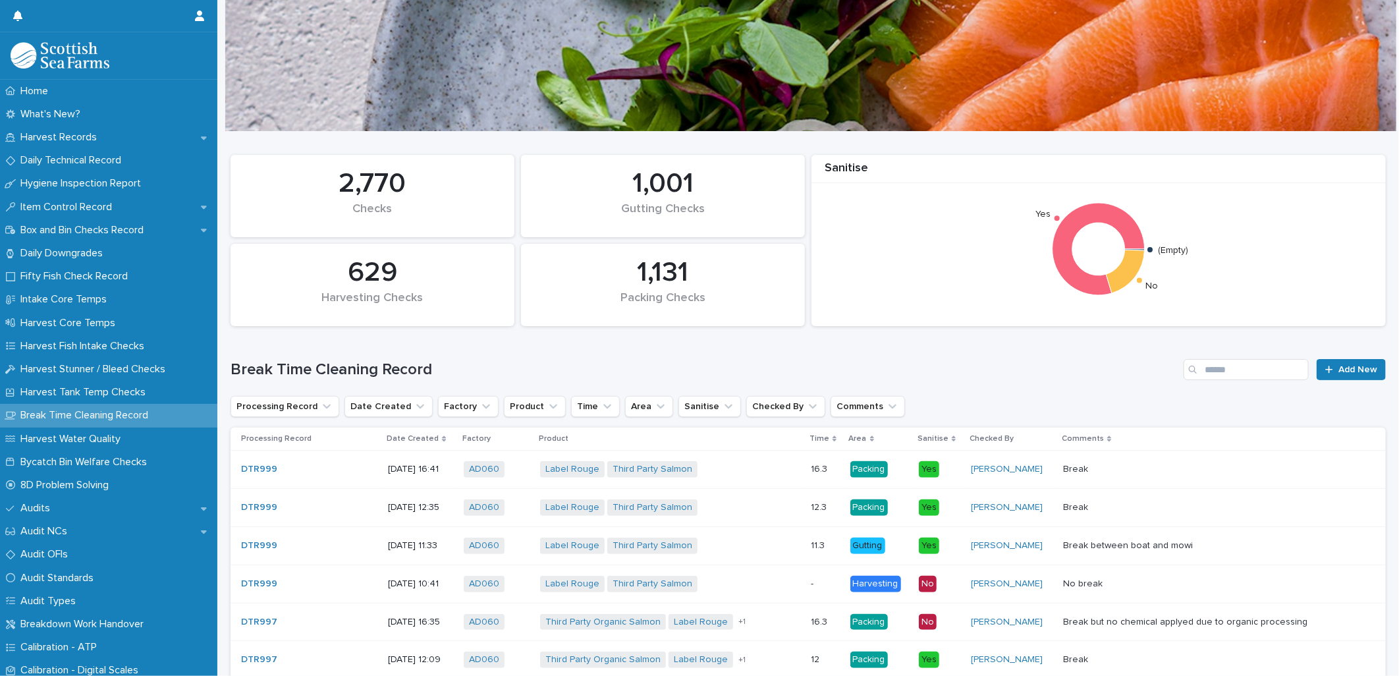
click at [159, 412] on p "Break Time Cleaning Record" at bounding box center [87, 415] width 144 height 13
click at [399, 406] on button "Date Created" at bounding box center [388, 406] width 88 height 21
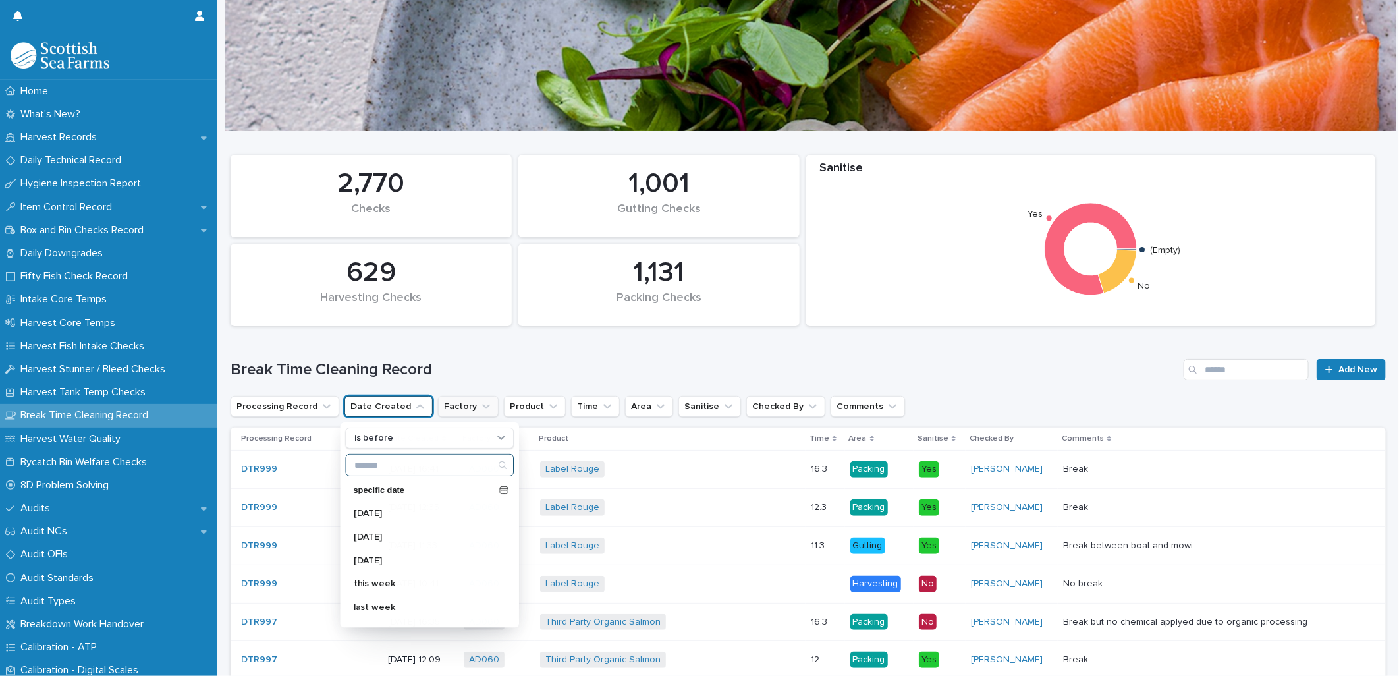
click at [446, 400] on button "Factory" at bounding box center [468, 406] width 61 height 21
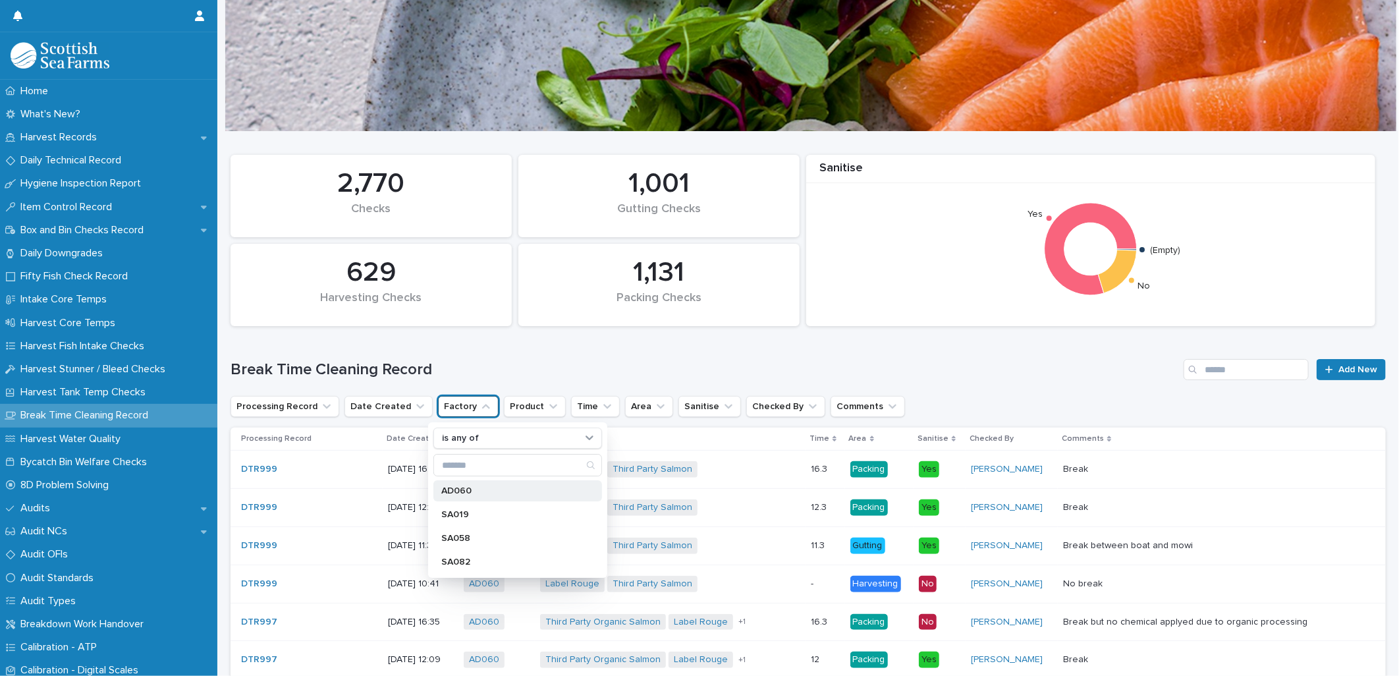
click at [452, 485] on div "AD060" at bounding box center [517, 490] width 169 height 21
click at [484, 346] on div "Break Time Cleaning Record Add New" at bounding box center [807, 364] width 1155 height 63
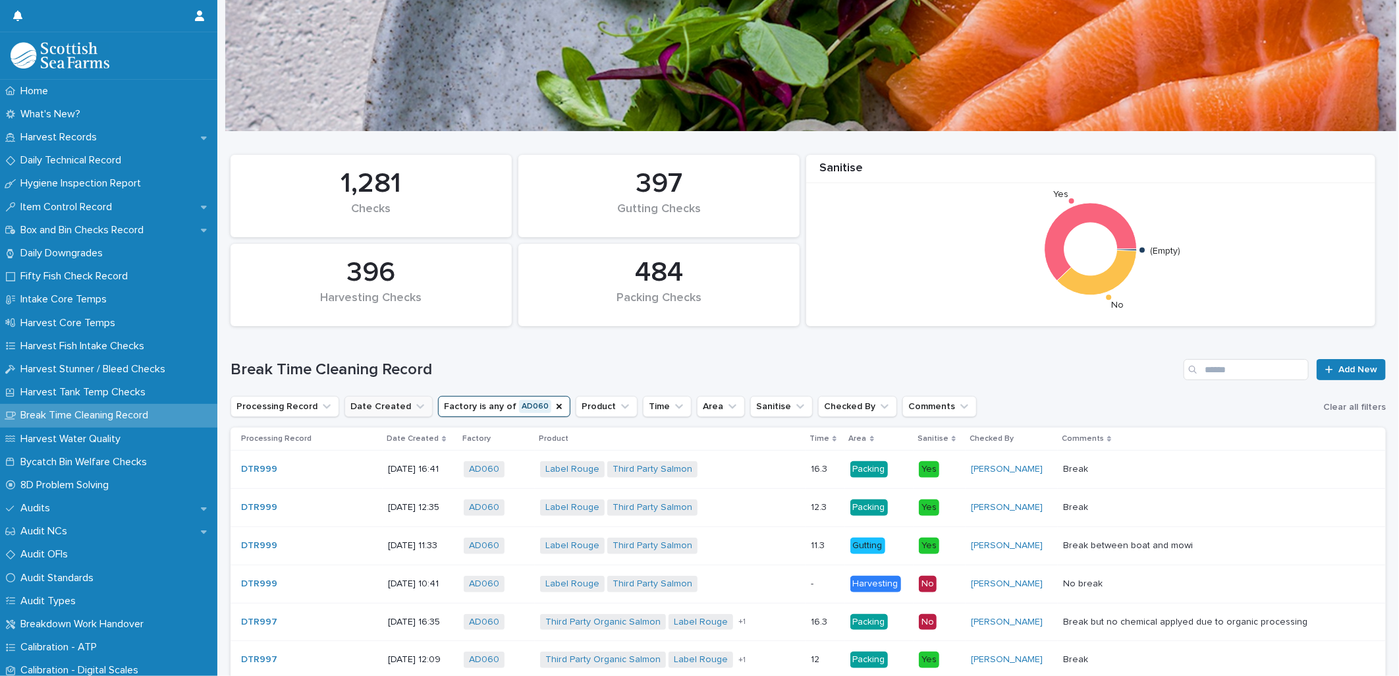
click at [414, 406] on icon "Date Created" at bounding box center [420, 406] width 13 height 13
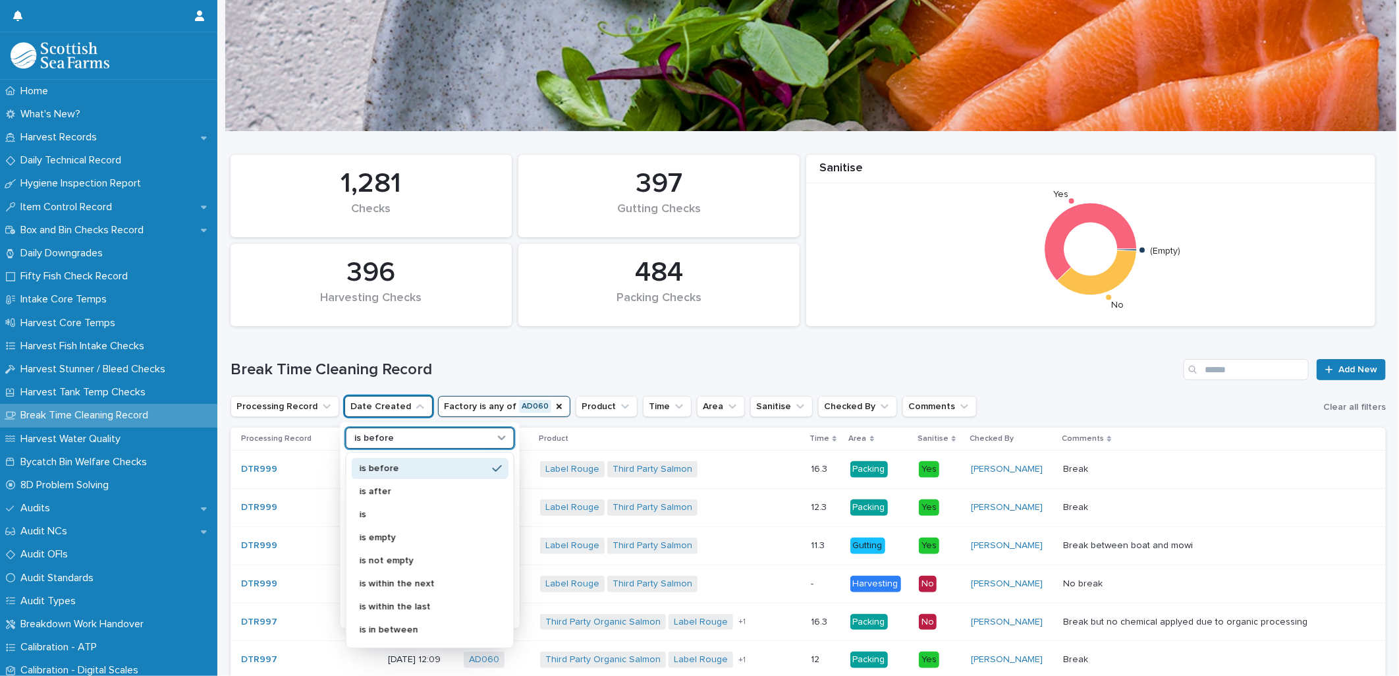
click at [400, 432] on div "is before" at bounding box center [422, 438] width 146 height 14
click at [384, 514] on p "is" at bounding box center [424, 514] width 128 height 9
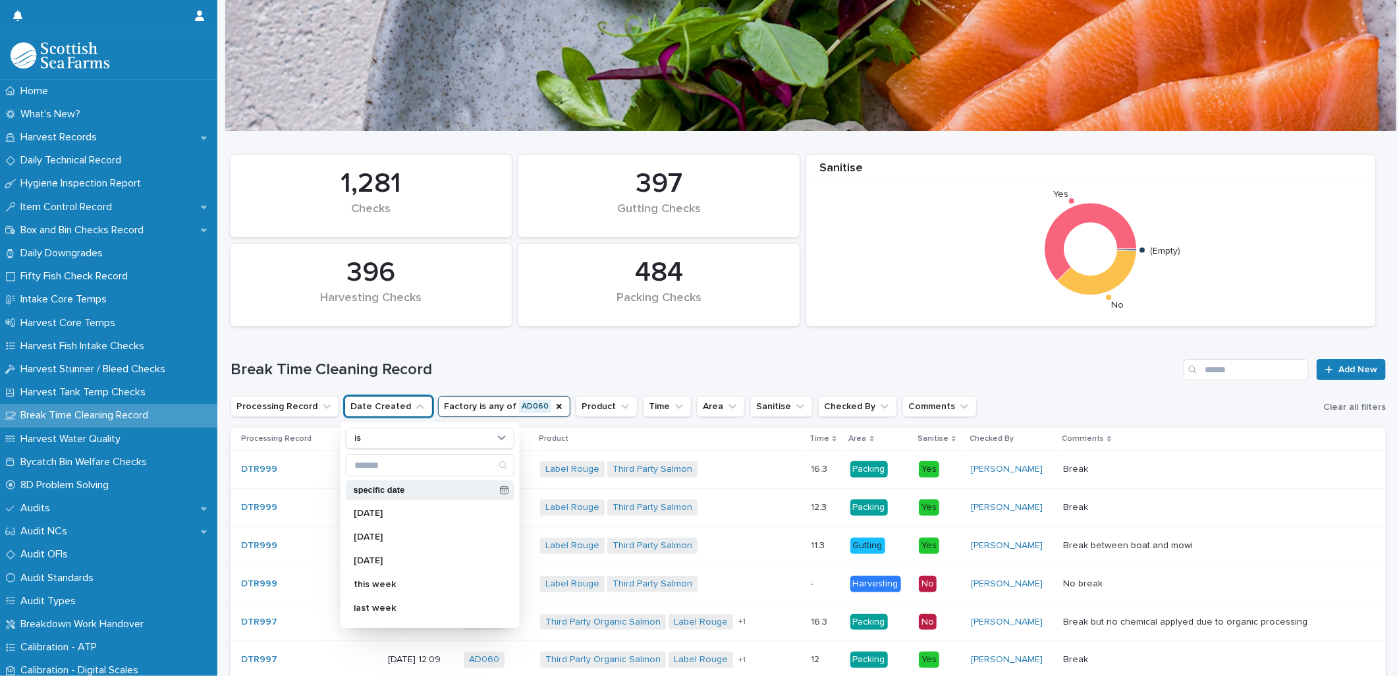
click at [493, 483] on div "specific date" at bounding box center [430, 490] width 169 height 20
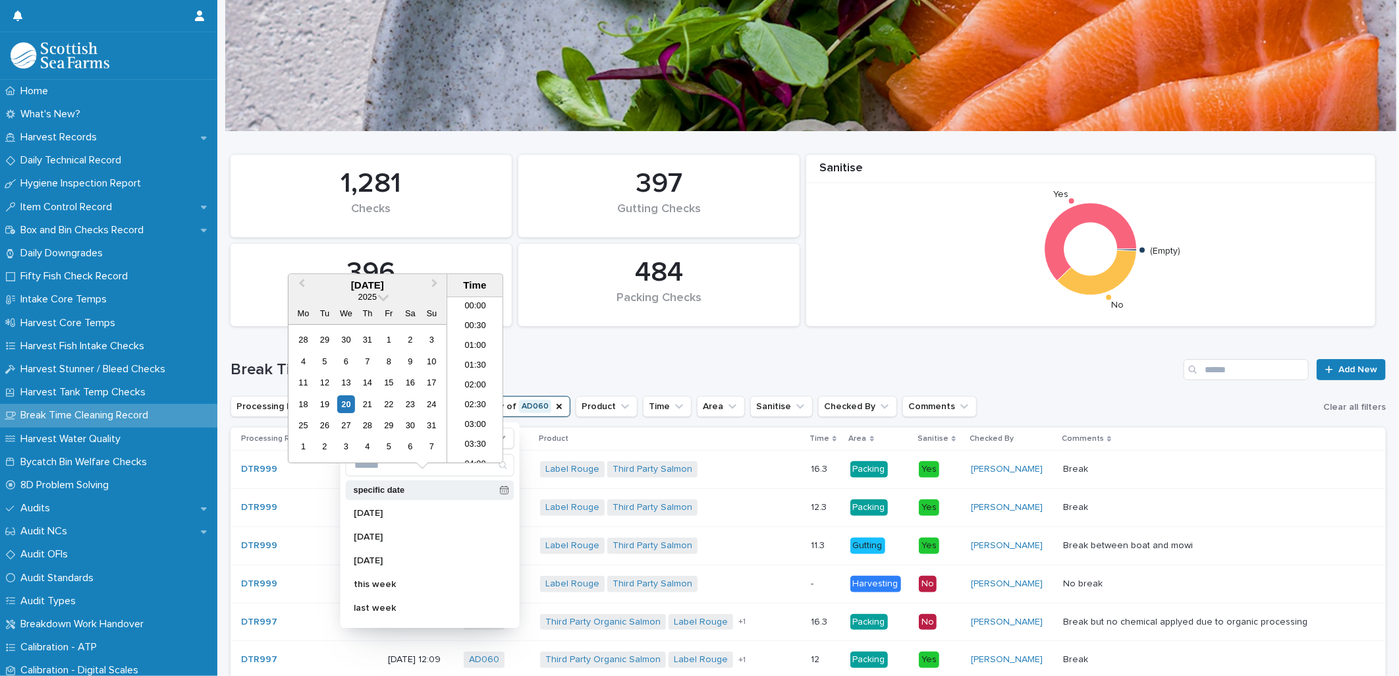
scroll to position [263, 0]
click at [298, 287] on button "Previous Month" at bounding box center [300, 285] width 21 height 21
click at [390, 379] on div "16" at bounding box center [389, 382] width 18 height 18
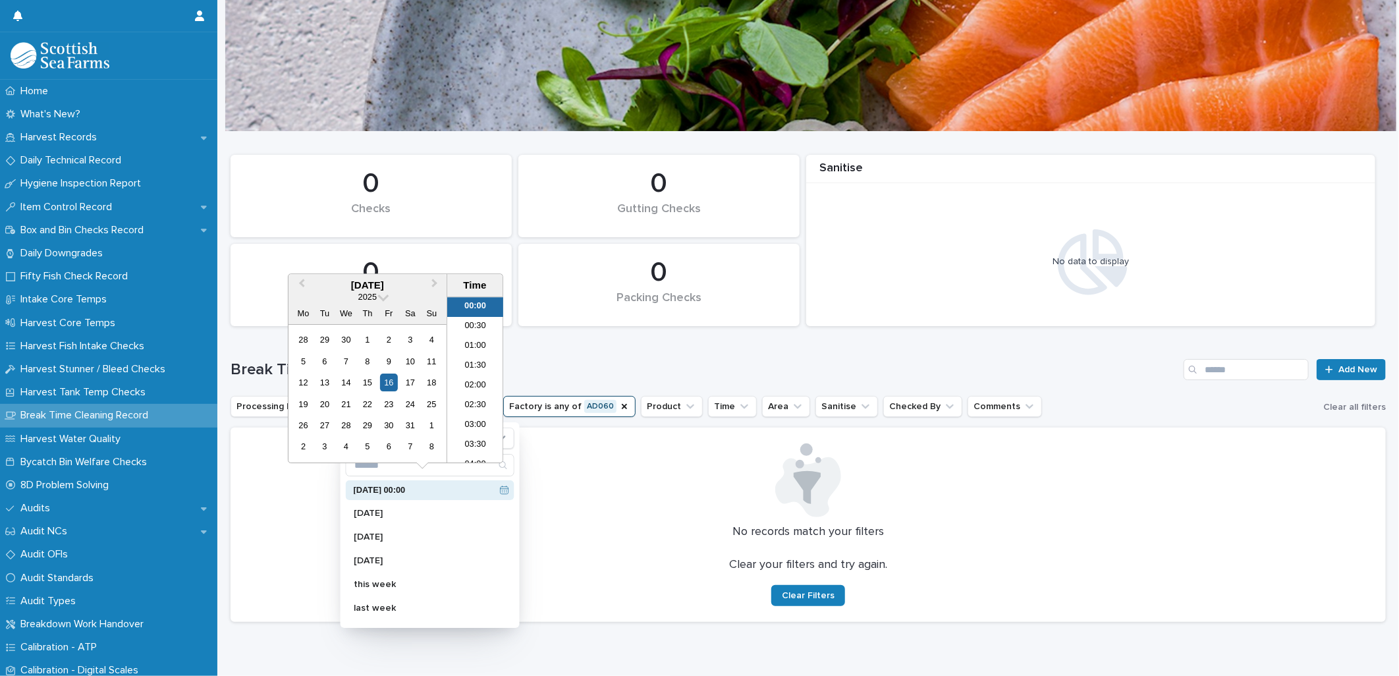
click at [476, 307] on li "00:00" at bounding box center [475, 307] width 56 height 20
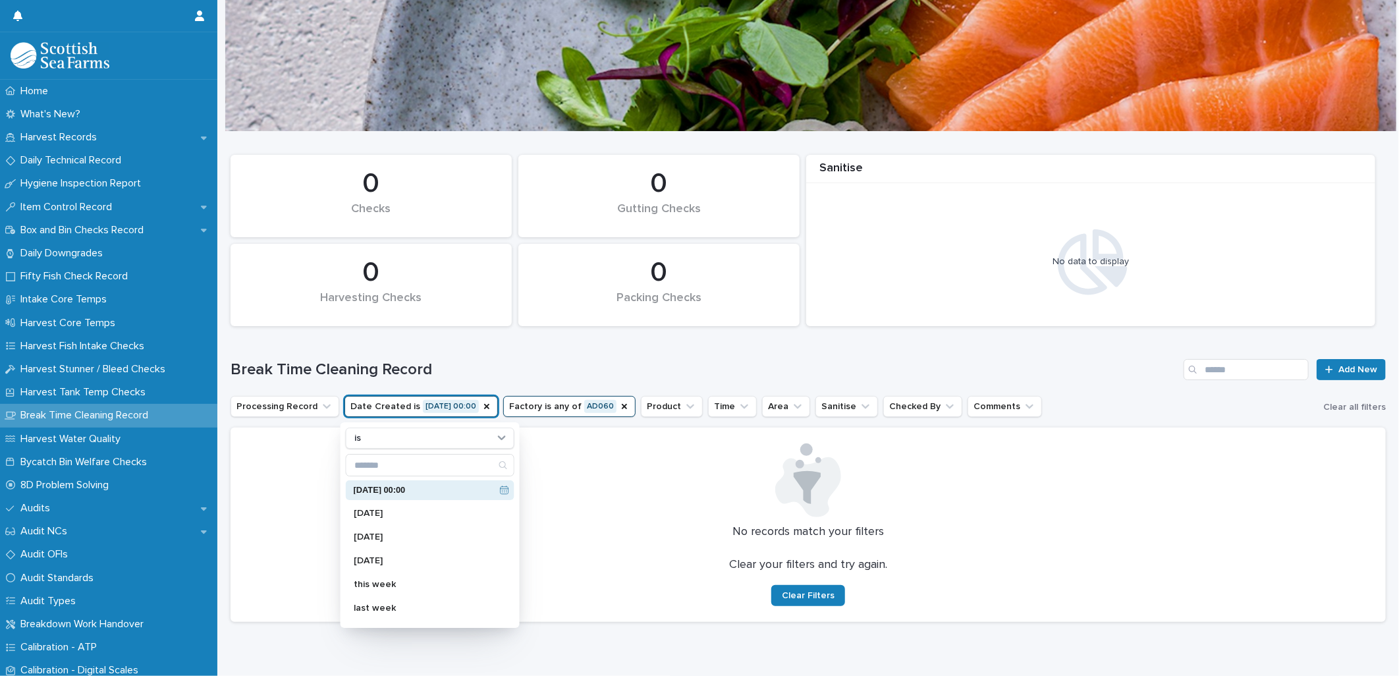
click at [475, 405] on button "Date Created is [DATE] 00:00" at bounding box center [420, 406] width 153 height 21
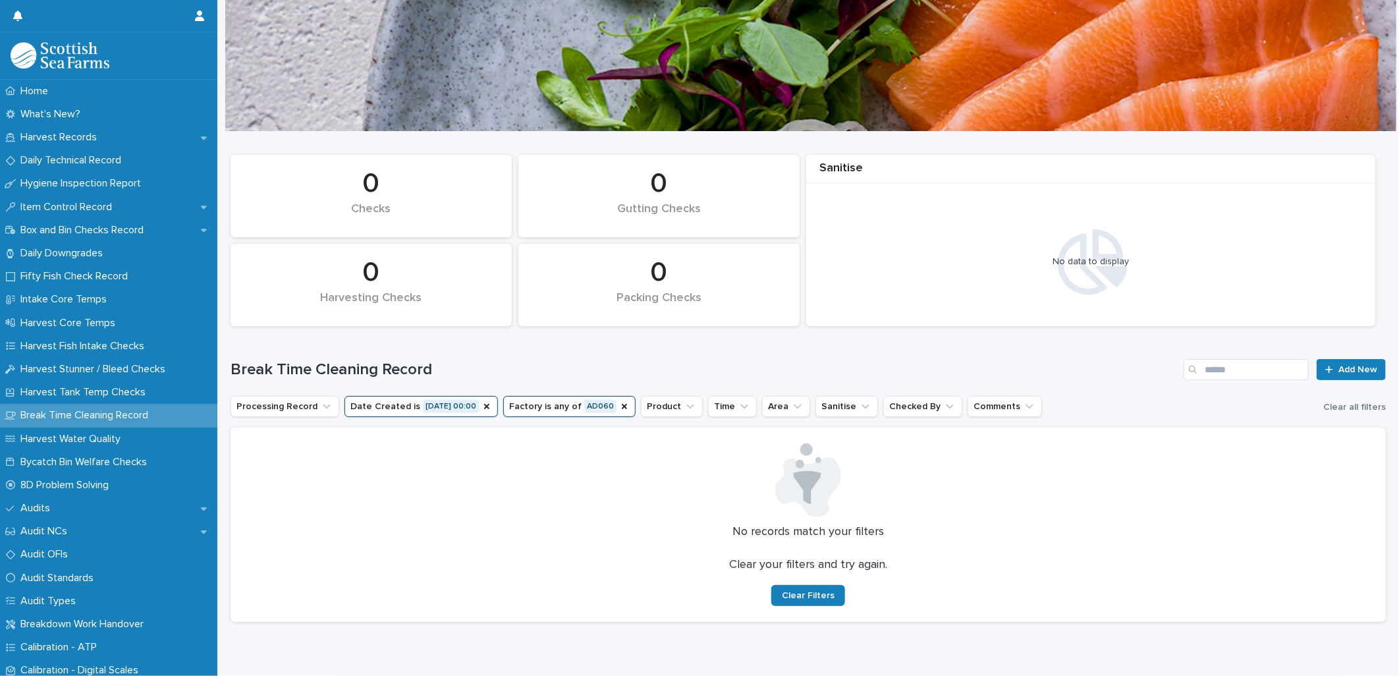
click at [473, 406] on button "Date Created is [DATE] 00:00" at bounding box center [420, 406] width 153 height 21
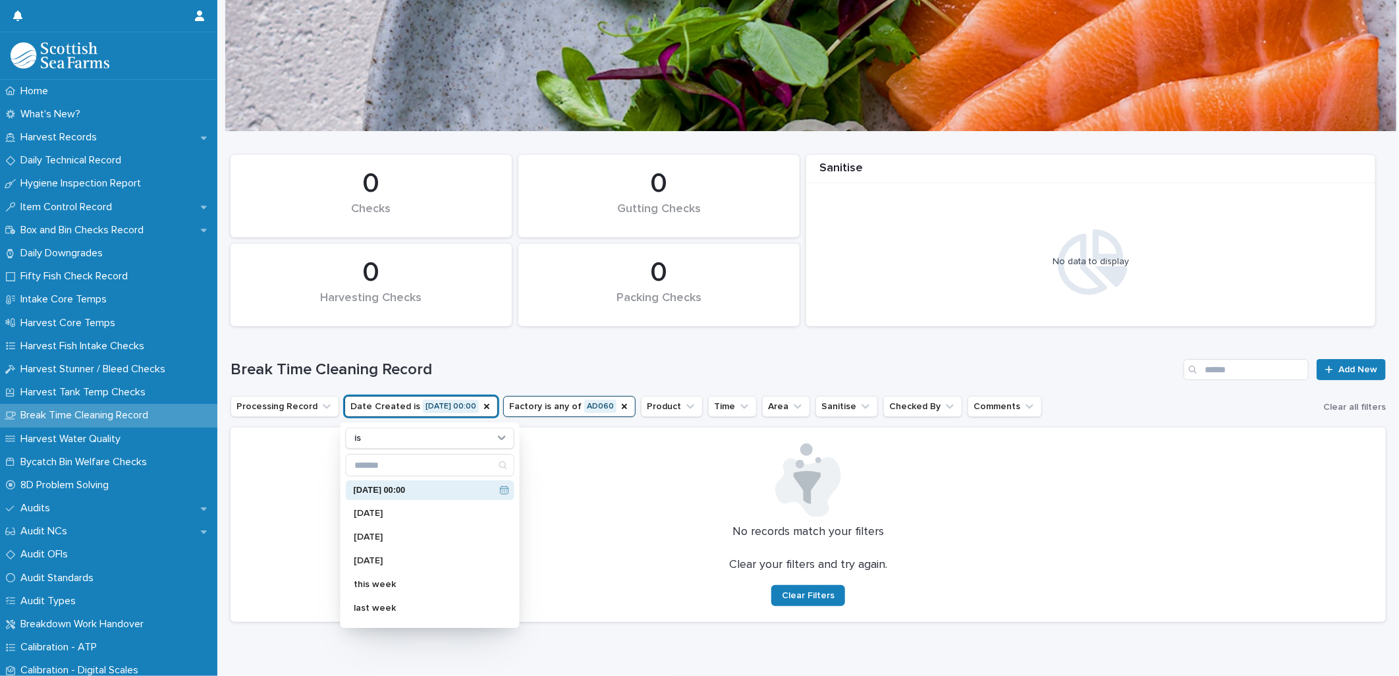
click at [508, 323] on div "0 Harvesting Checks" at bounding box center [370, 285] width 281 height 82
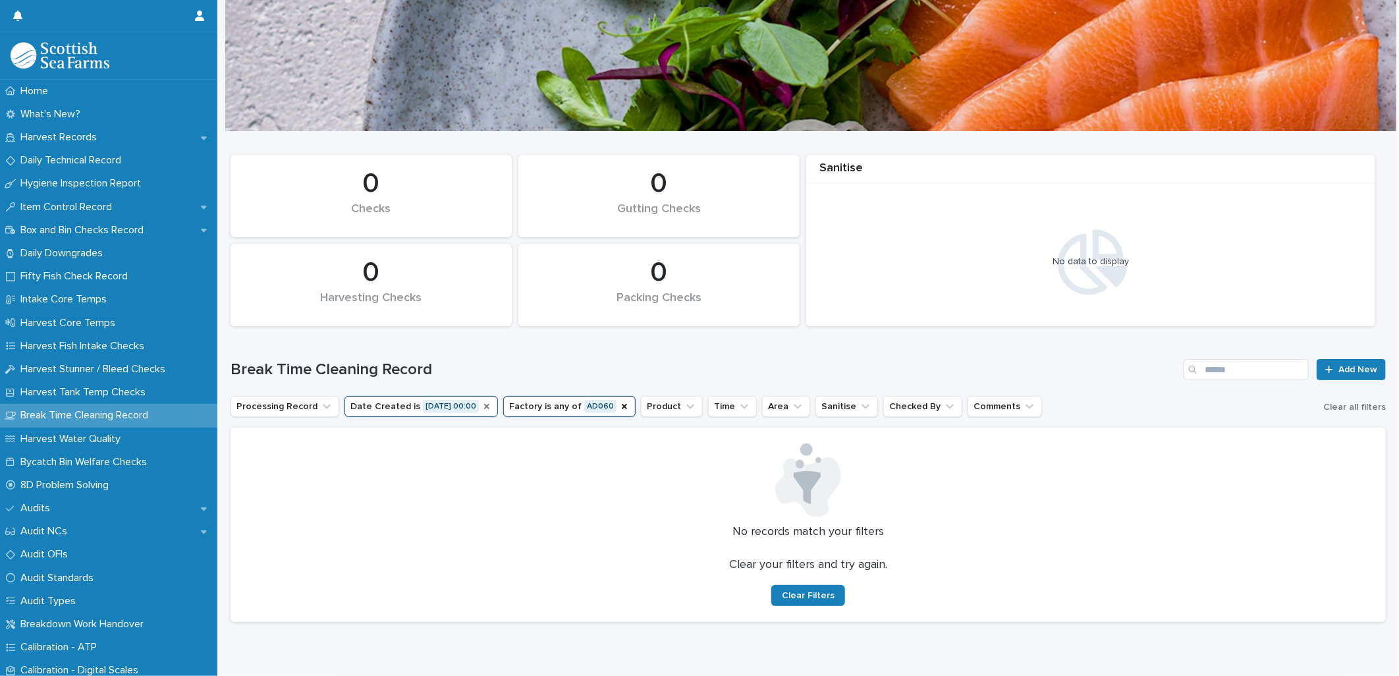
click at [486, 406] on icon "Date Created" at bounding box center [486, 406] width 5 height 5
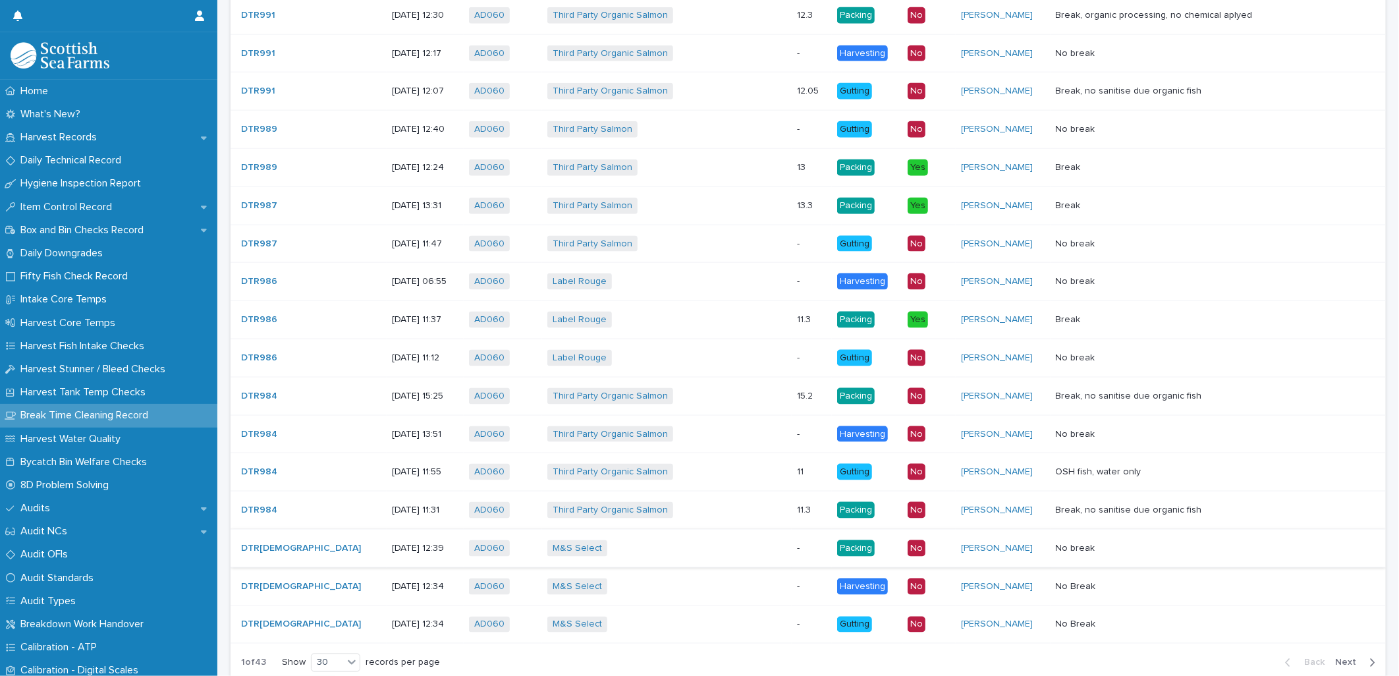
scroll to position [1040, 0]
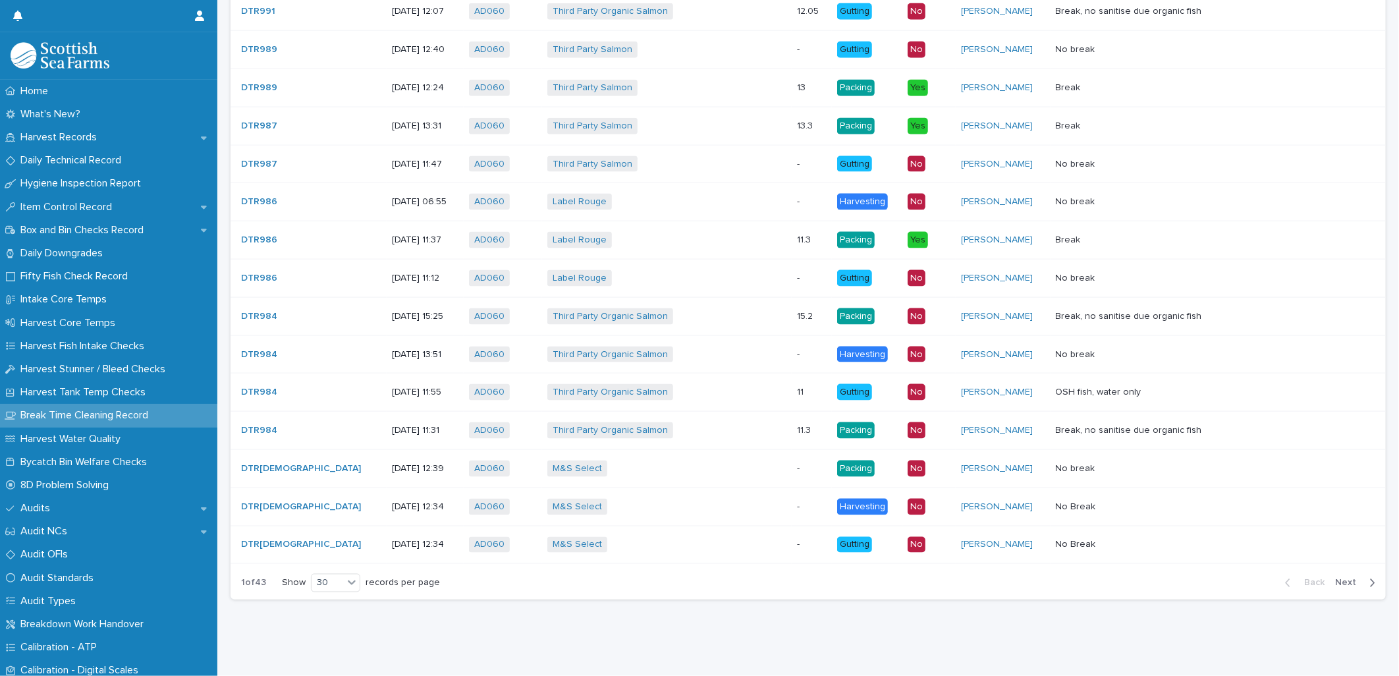
click at [1118, 518] on div "button" at bounding box center [1369, 583] width 11 height 12
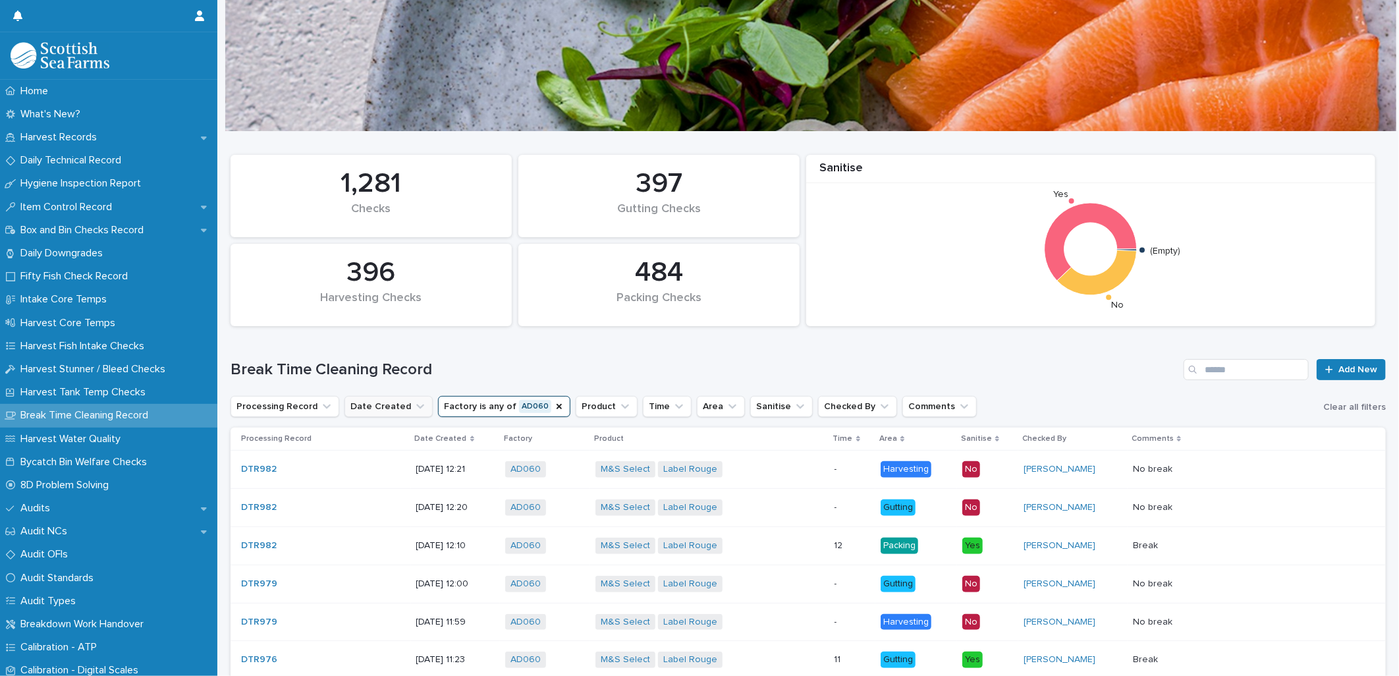
click at [415, 437] on p "Date Created" at bounding box center [441, 438] width 52 height 14
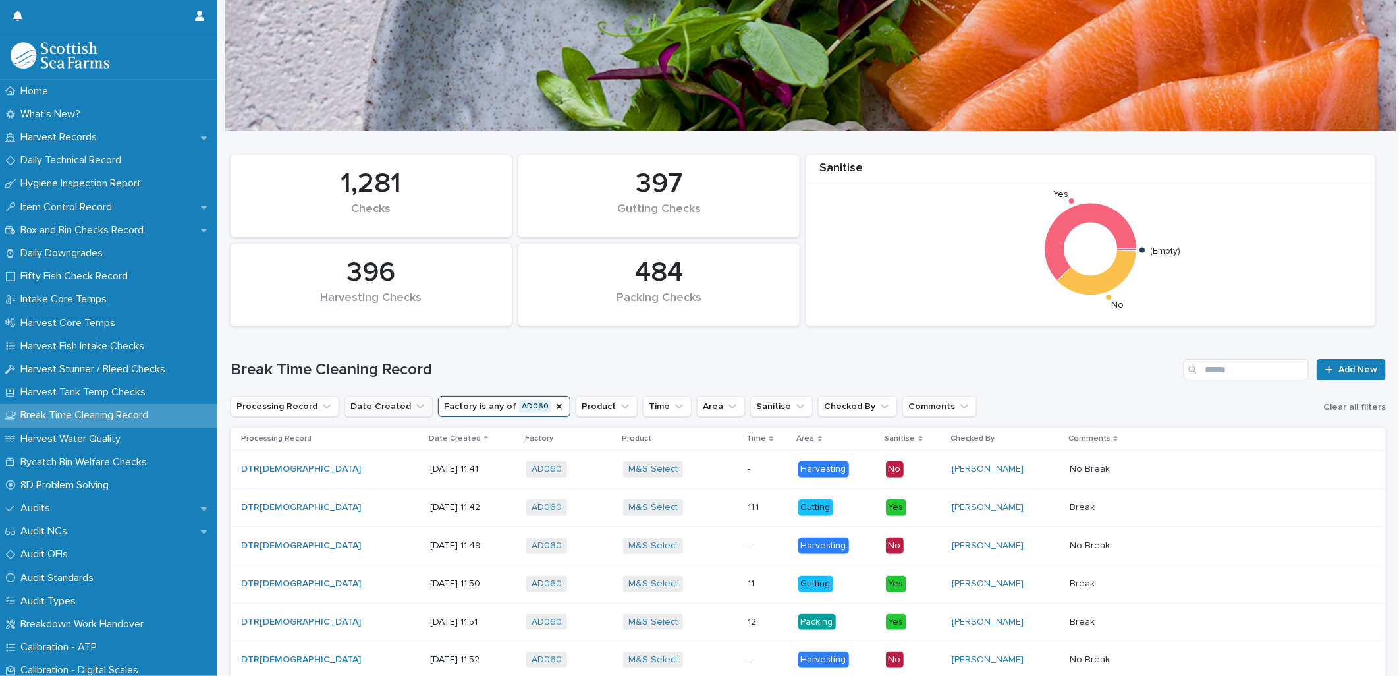
click at [429, 438] on p "Date Created" at bounding box center [455, 438] width 52 height 14
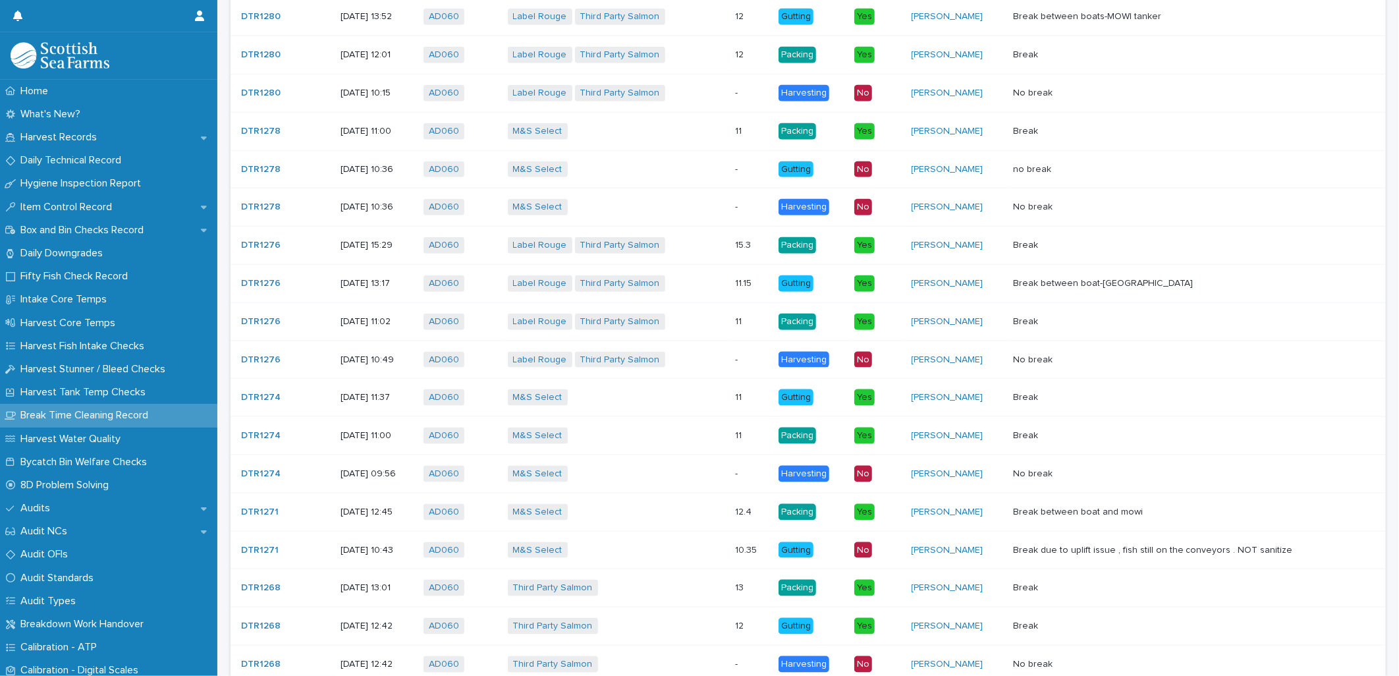
scroll to position [1040, 0]
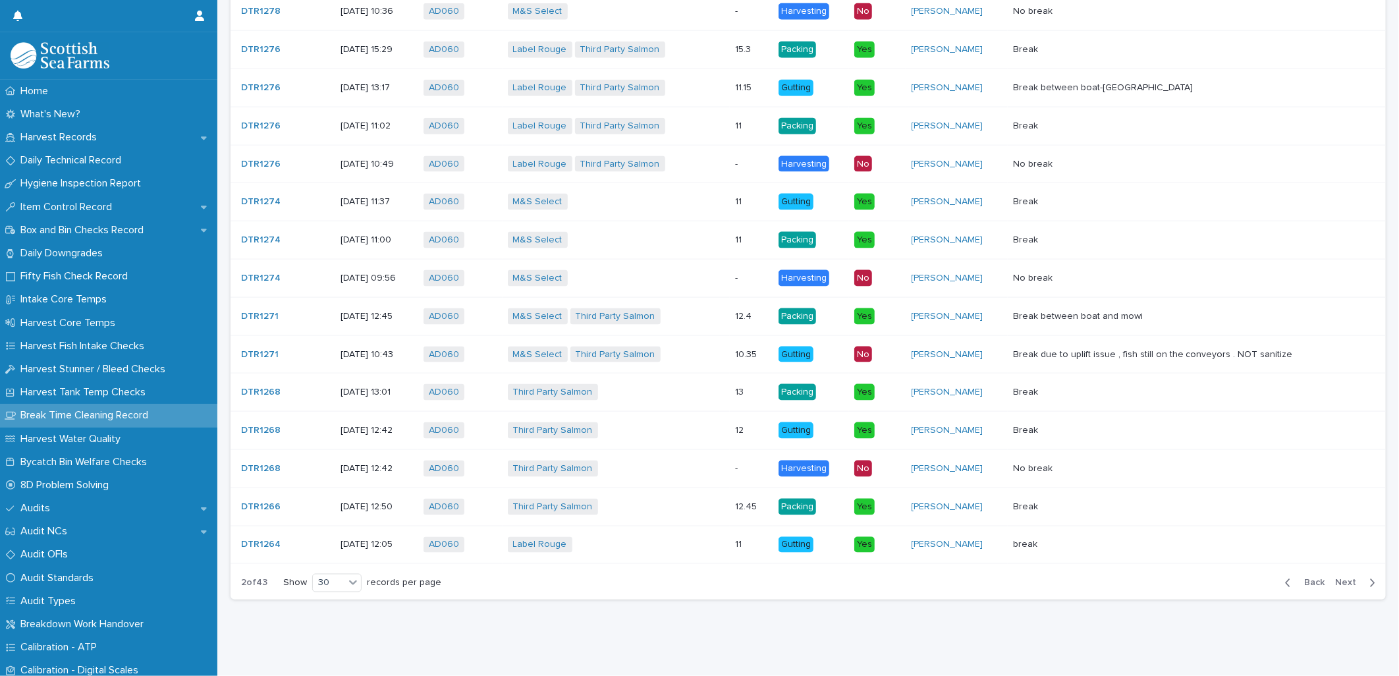
click at [1118, 518] on span "Next" at bounding box center [1349, 582] width 29 height 9
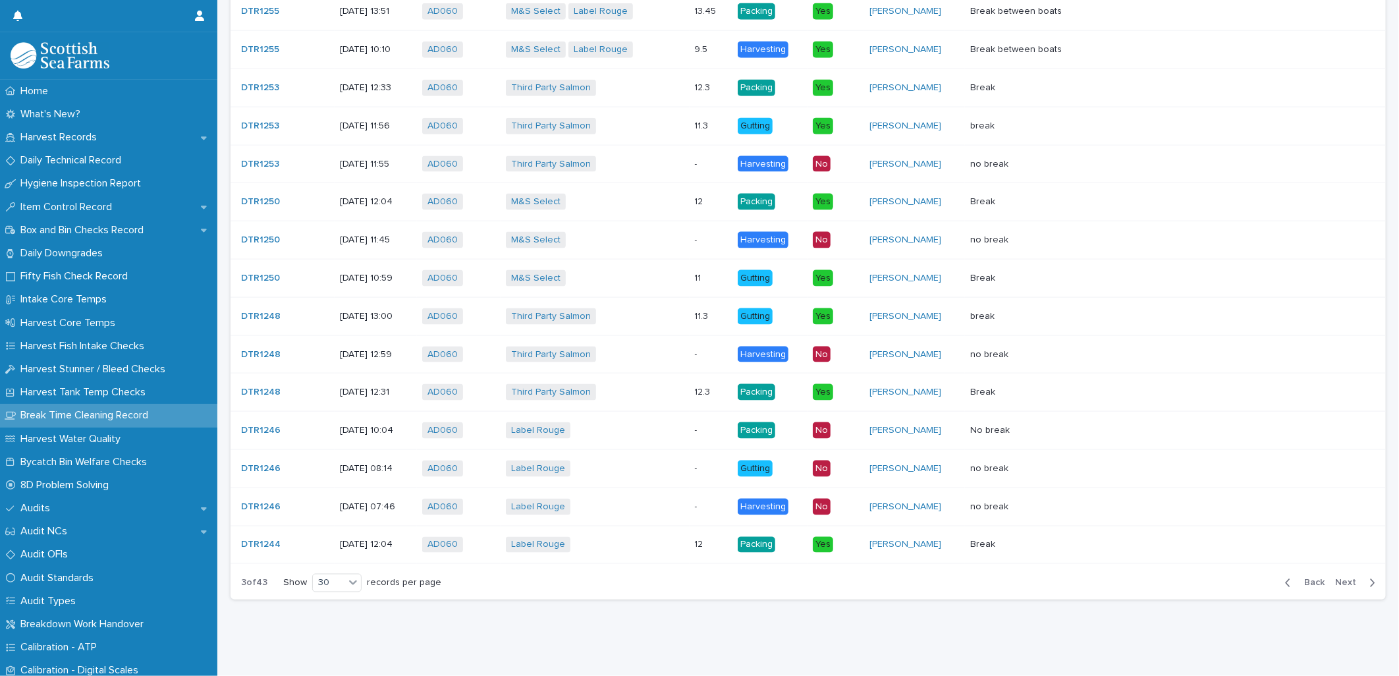
click at [1118, 518] on icon "button" at bounding box center [1372, 583] width 6 height 12
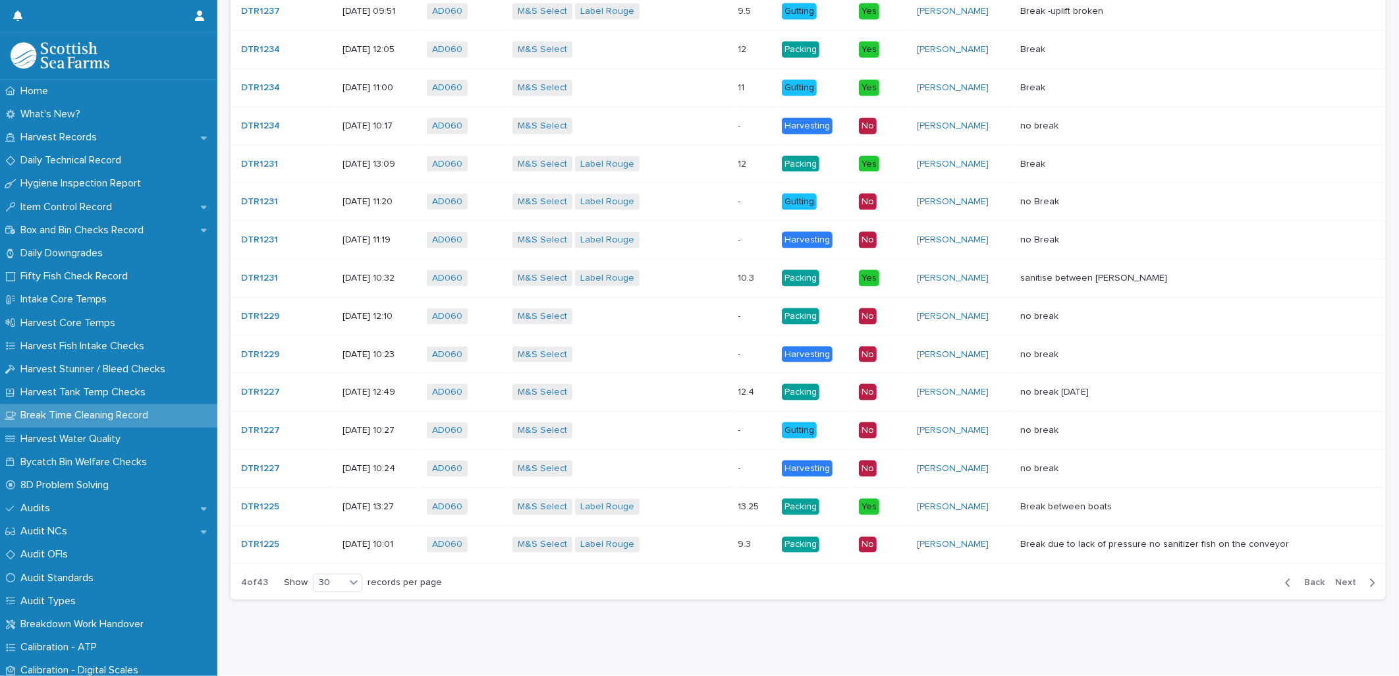
click at [1118, 518] on icon "button" at bounding box center [1372, 583] width 6 height 12
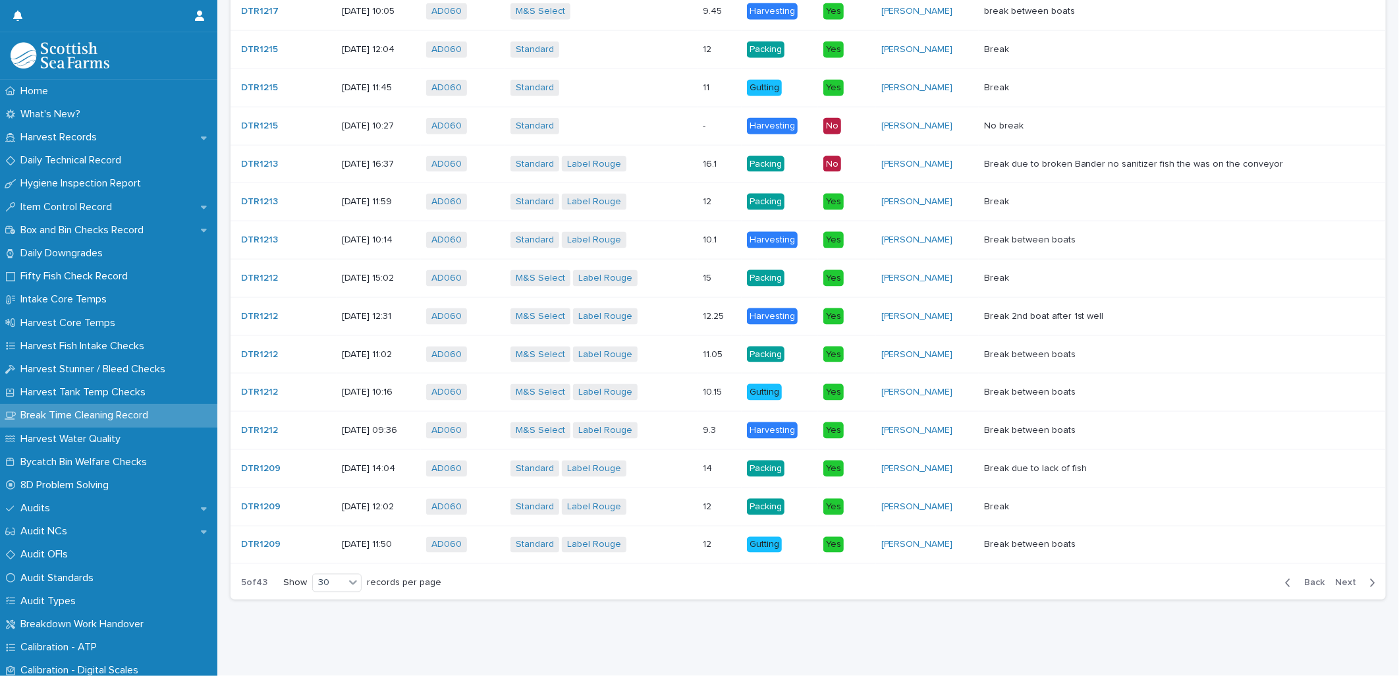
click at [1118, 518] on icon "button" at bounding box center [1372, 583] width 6 height 12
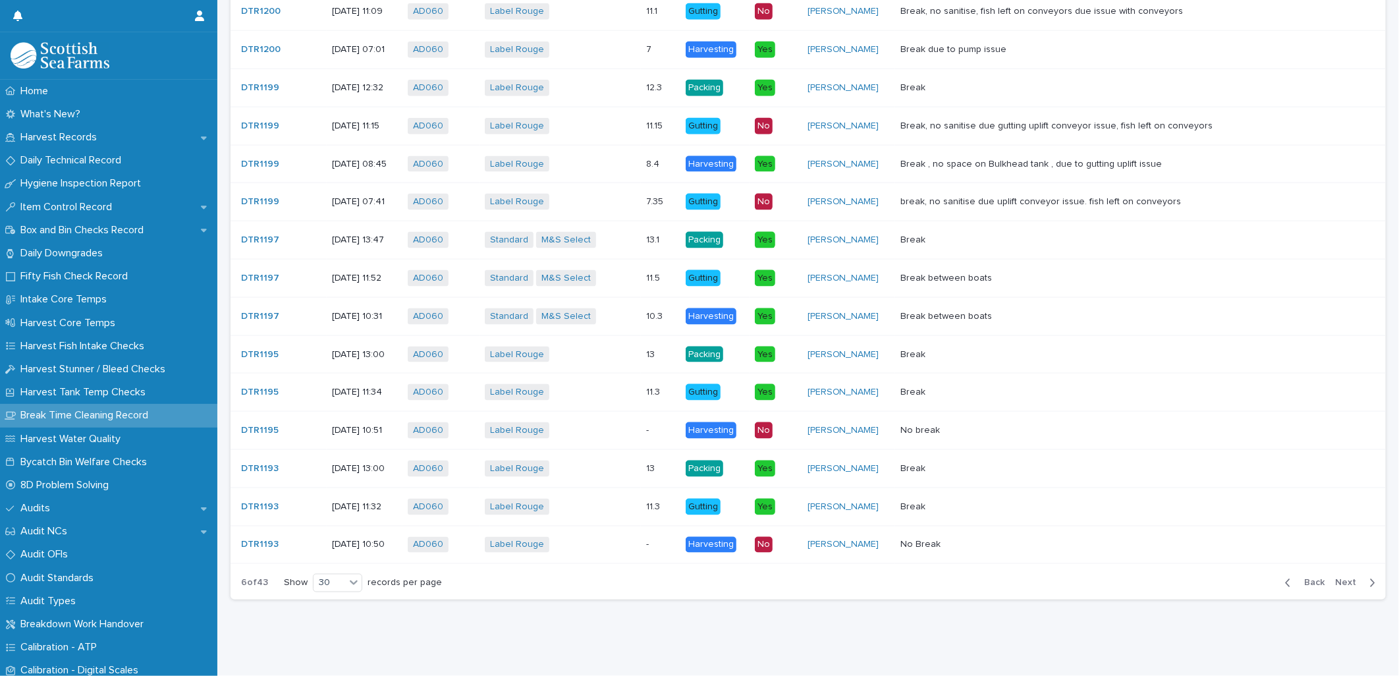
click at [1118, 518] on icon "button" at bounding box center [1372, 583] width 6 height 12
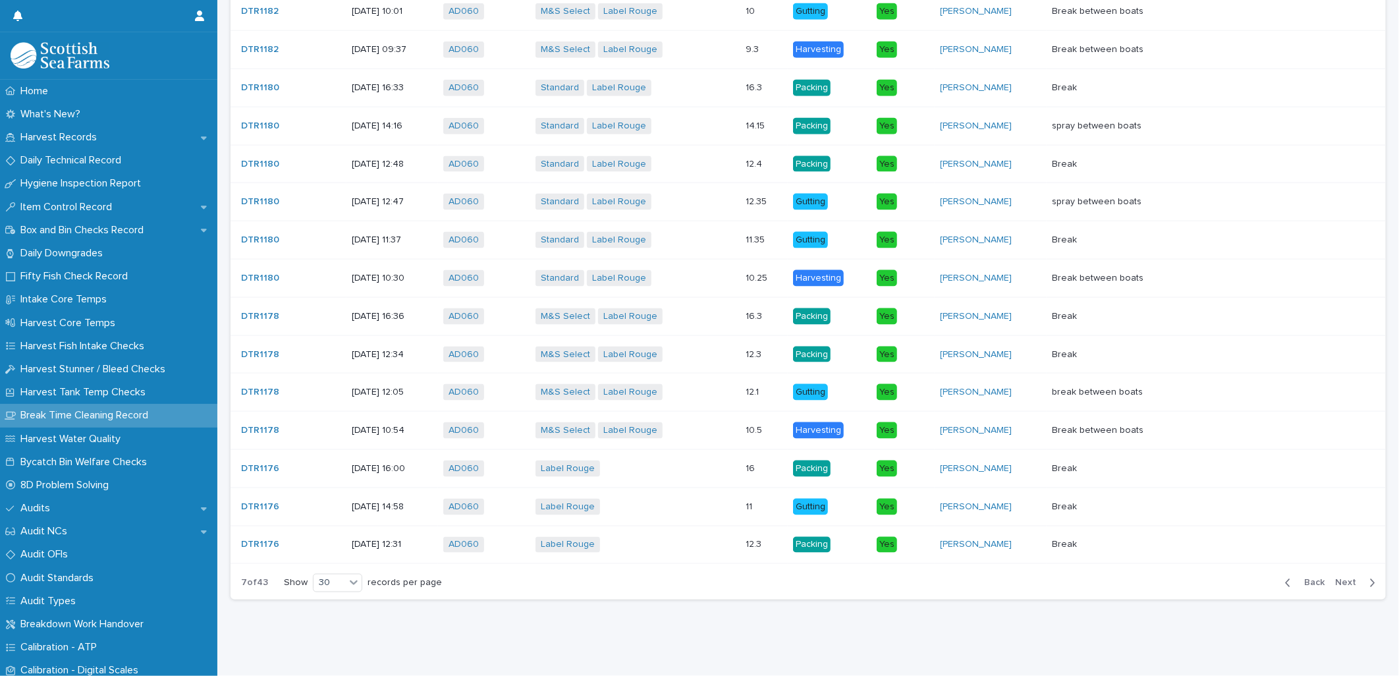
click at [1118, 518] on icon "button" at bounding box center [1372, 583] width 6 height 12
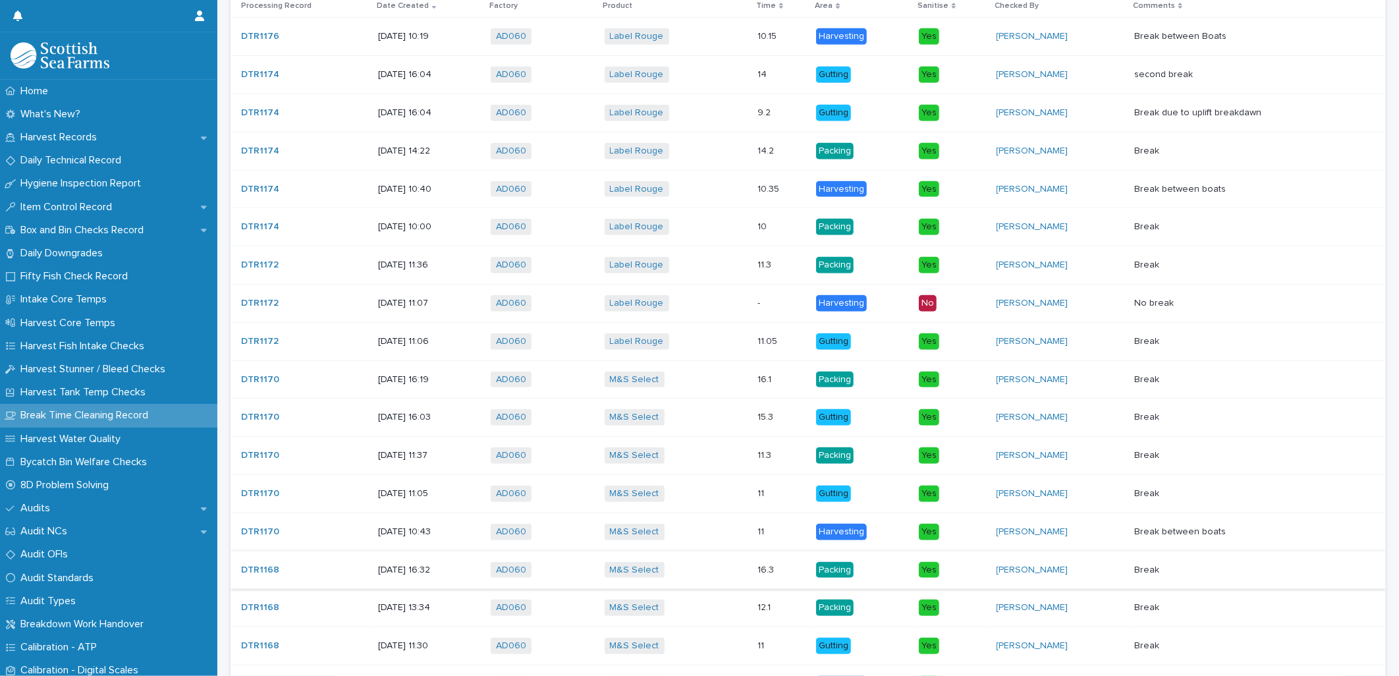
scroll to position [455, 0]
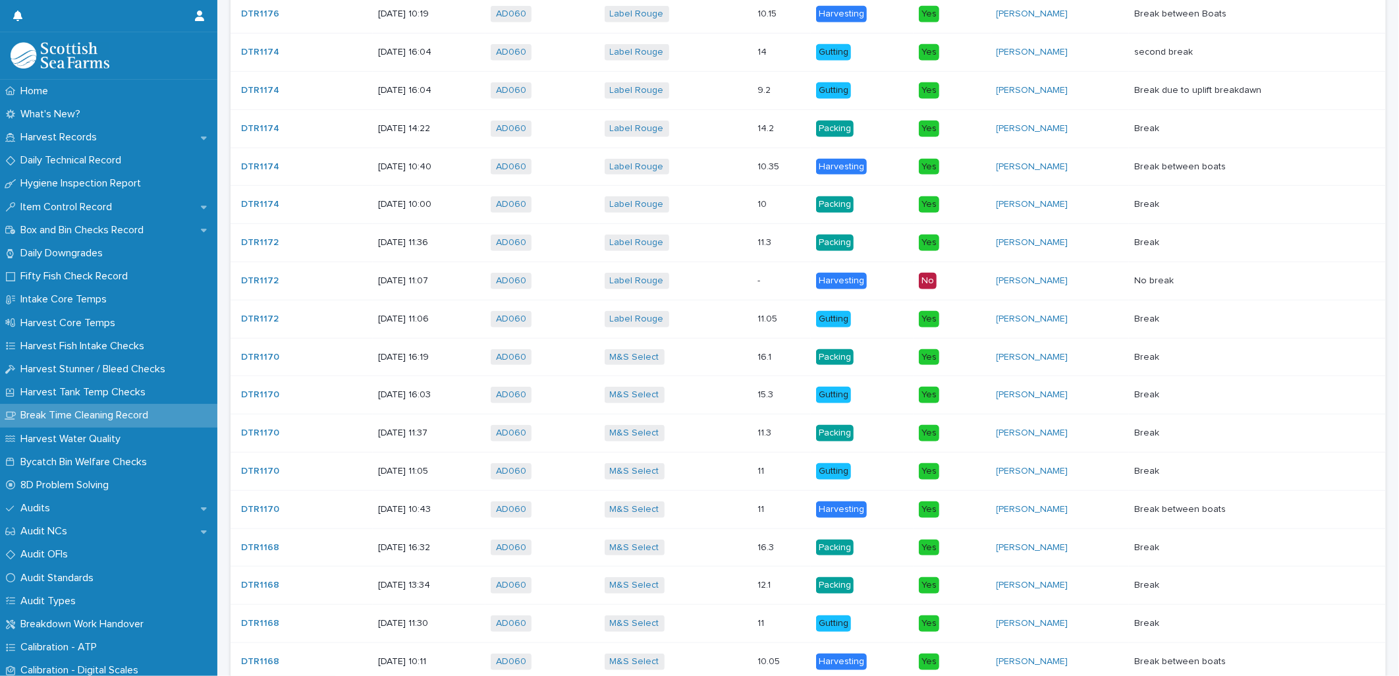
click at [1118, 367] on div "Break Break" at bounding box center [1249, 357] width 230 height 22
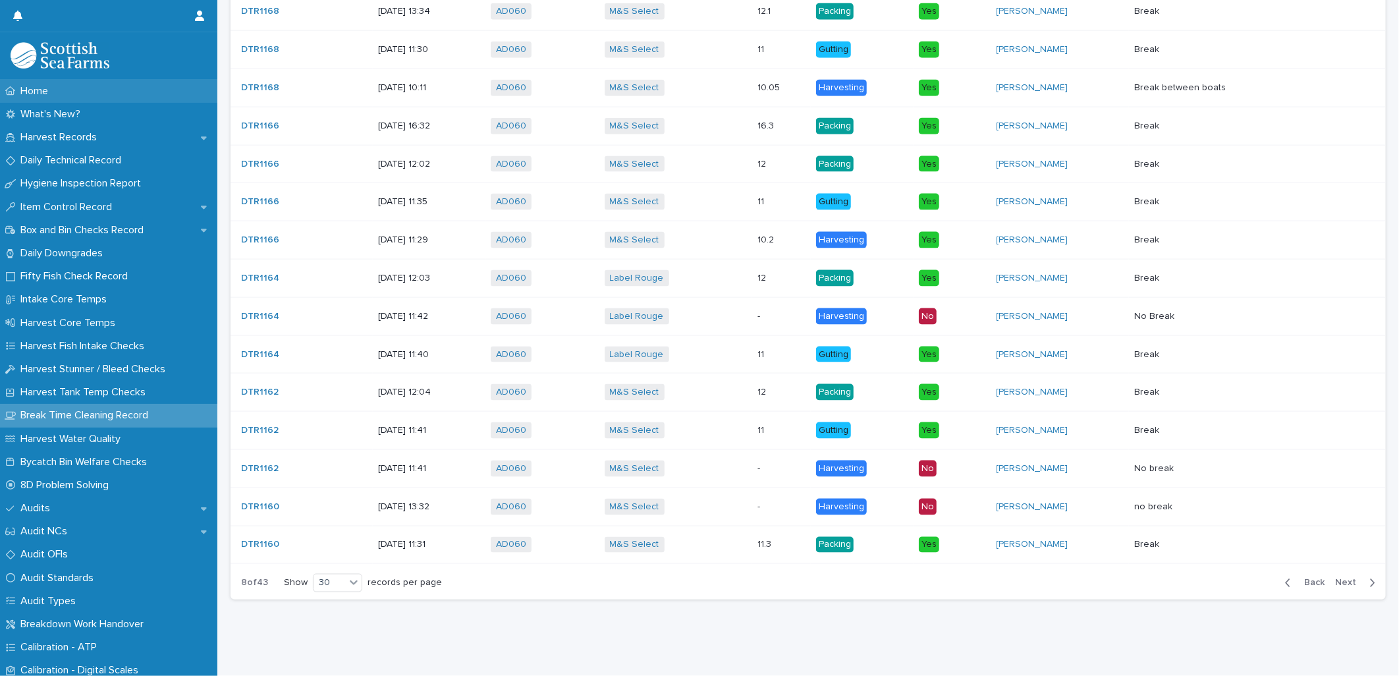
scroll to position [146, 0]
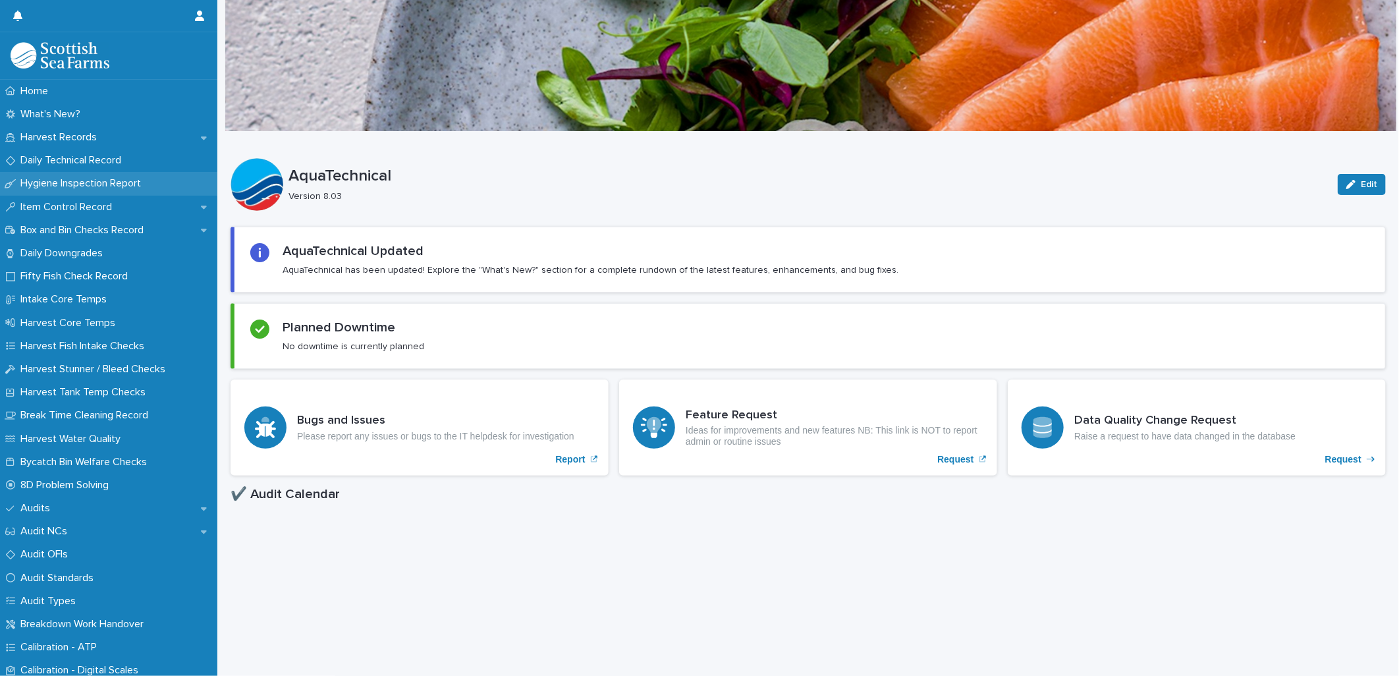
click at [91, 175] on div "Hygiene Inspection Report" at bounding box center [108, 183] width 217 height 23
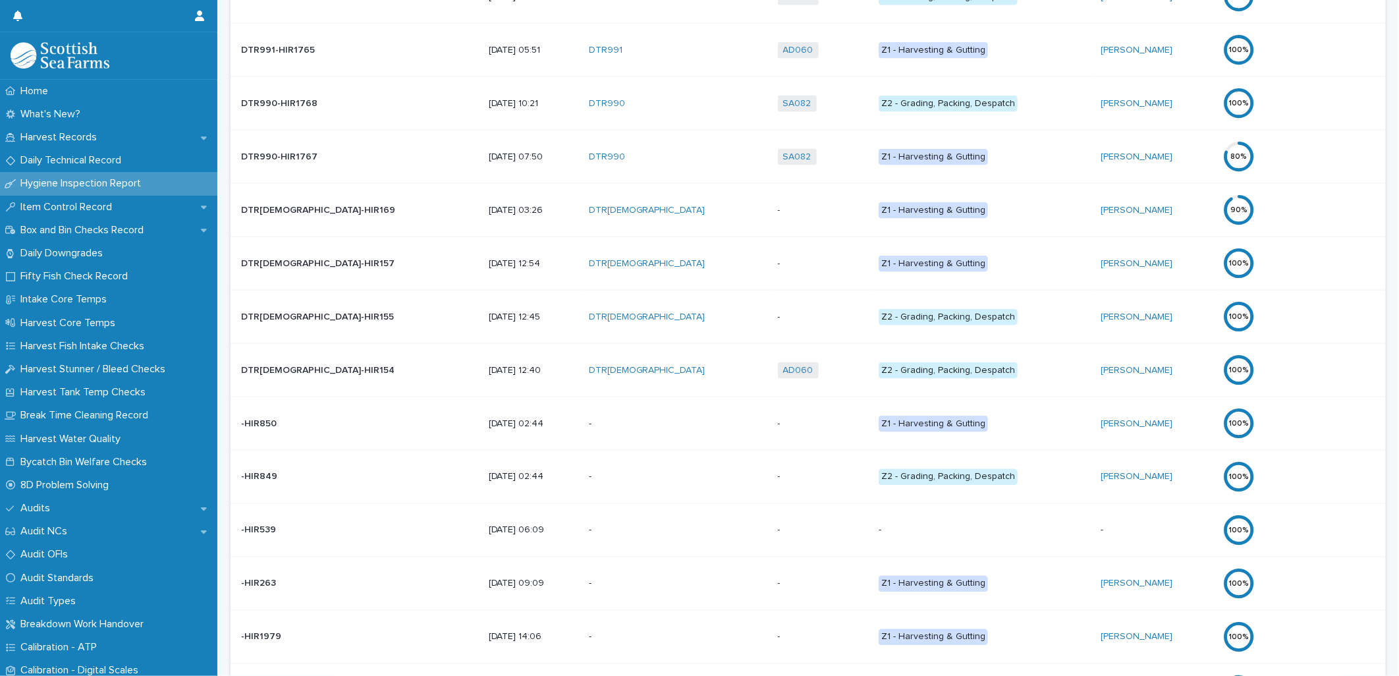
scroll to position [1298, 0]
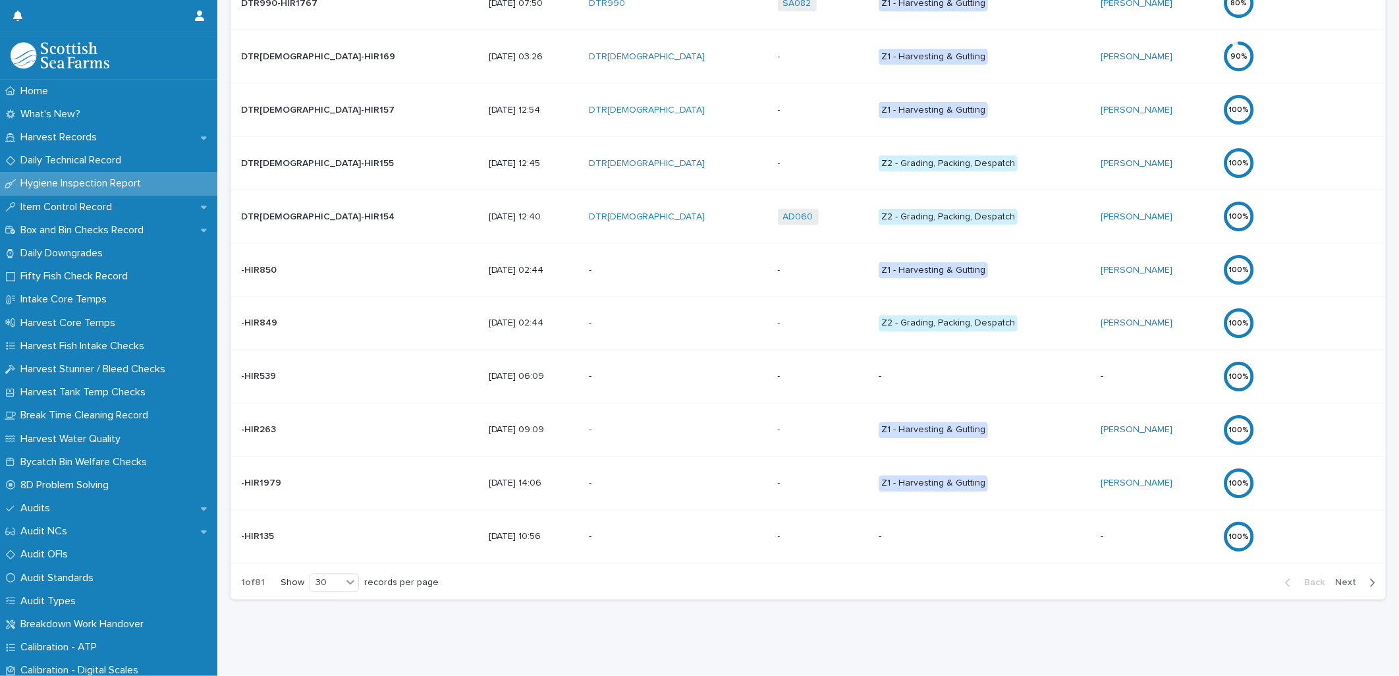
click at [1342, 578] on span "Next" at bounding box center [1349, 582] width 29 height 9
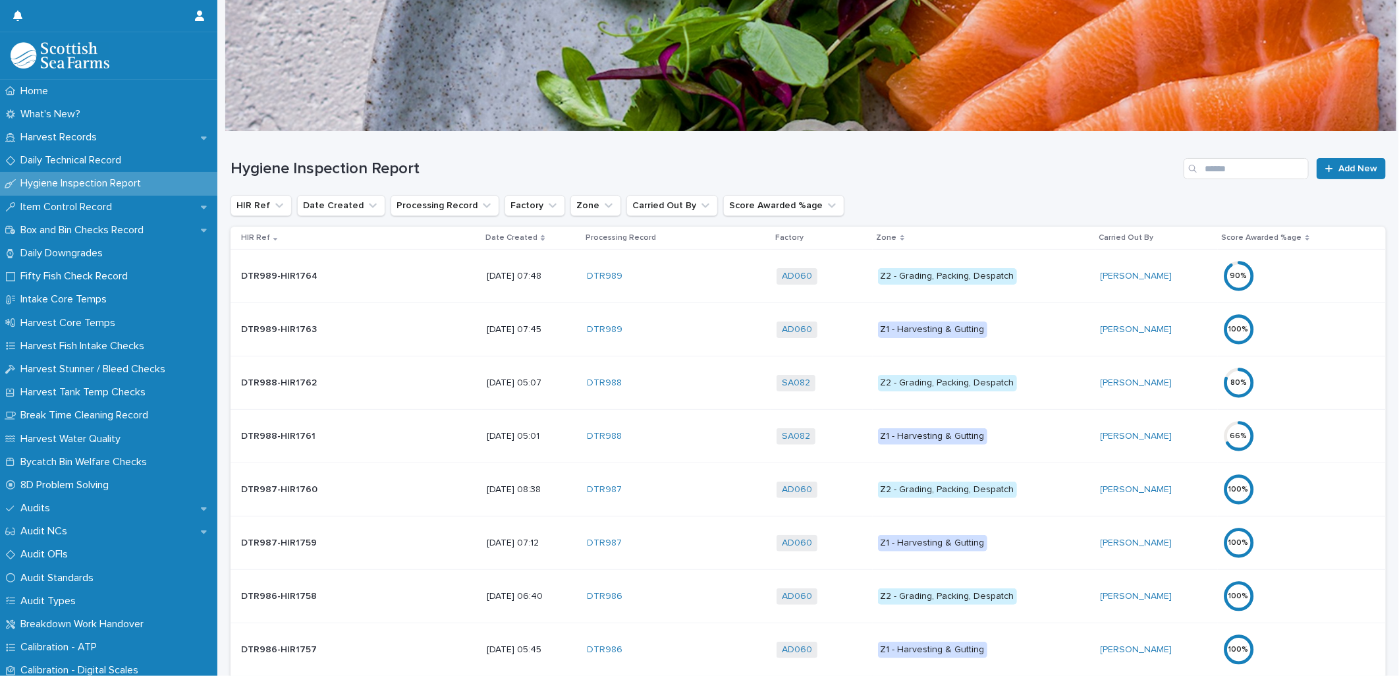
click at [485, 242] on p "Date Created" at bounding box center [511, 237] width 52 height 14
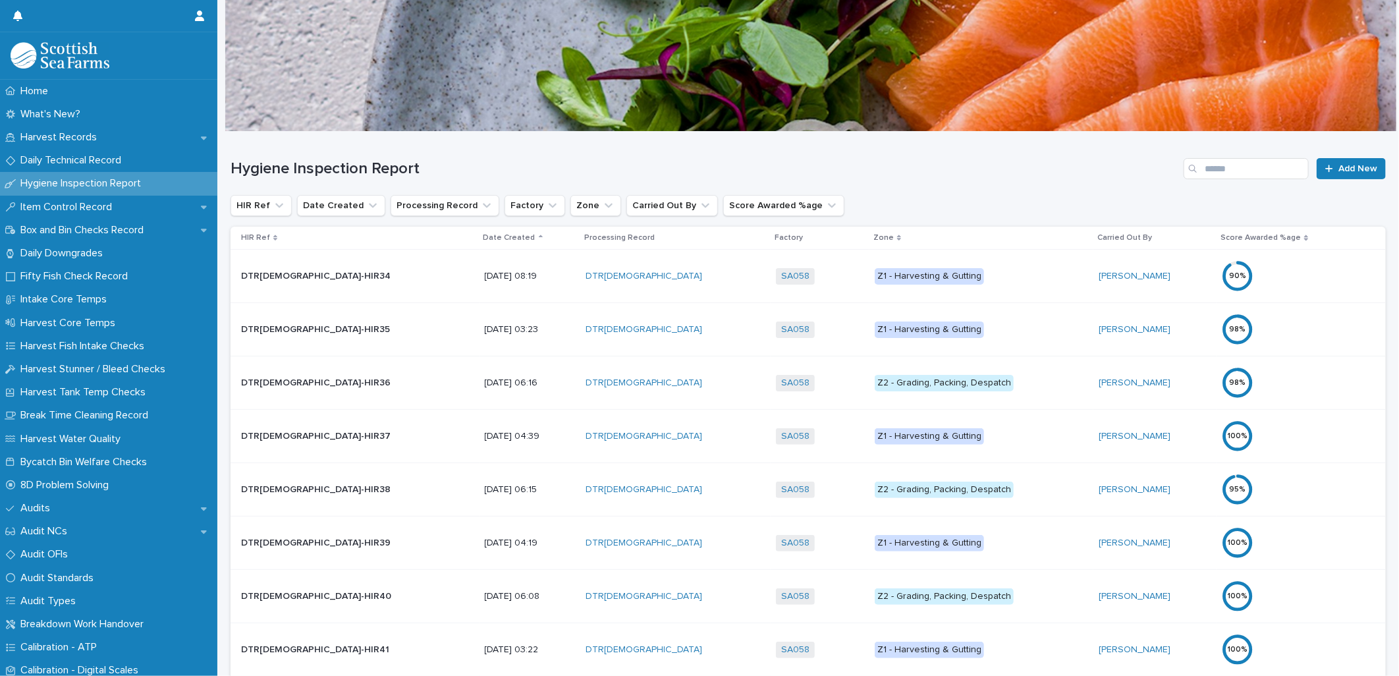
click at [483, 239] on div "Date Created" at bounding box center [529, 237] width 93 height 14
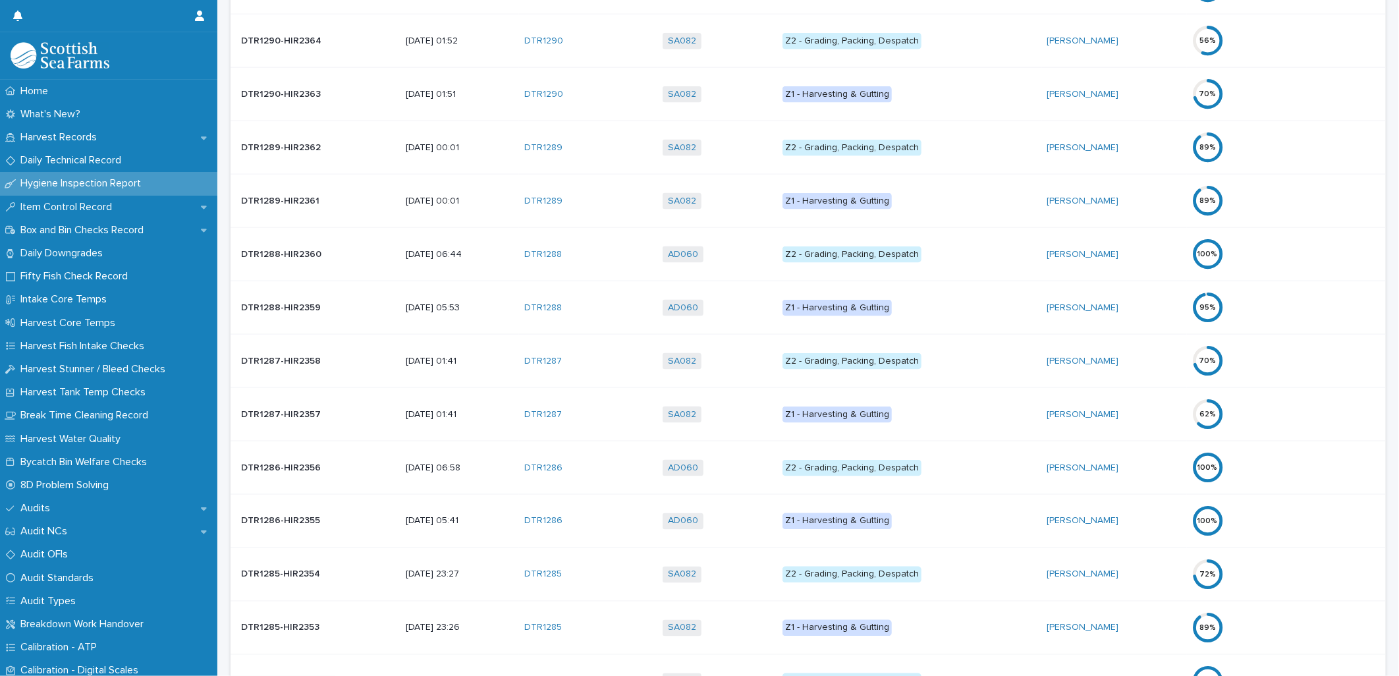
scroll to position [1243, 0]
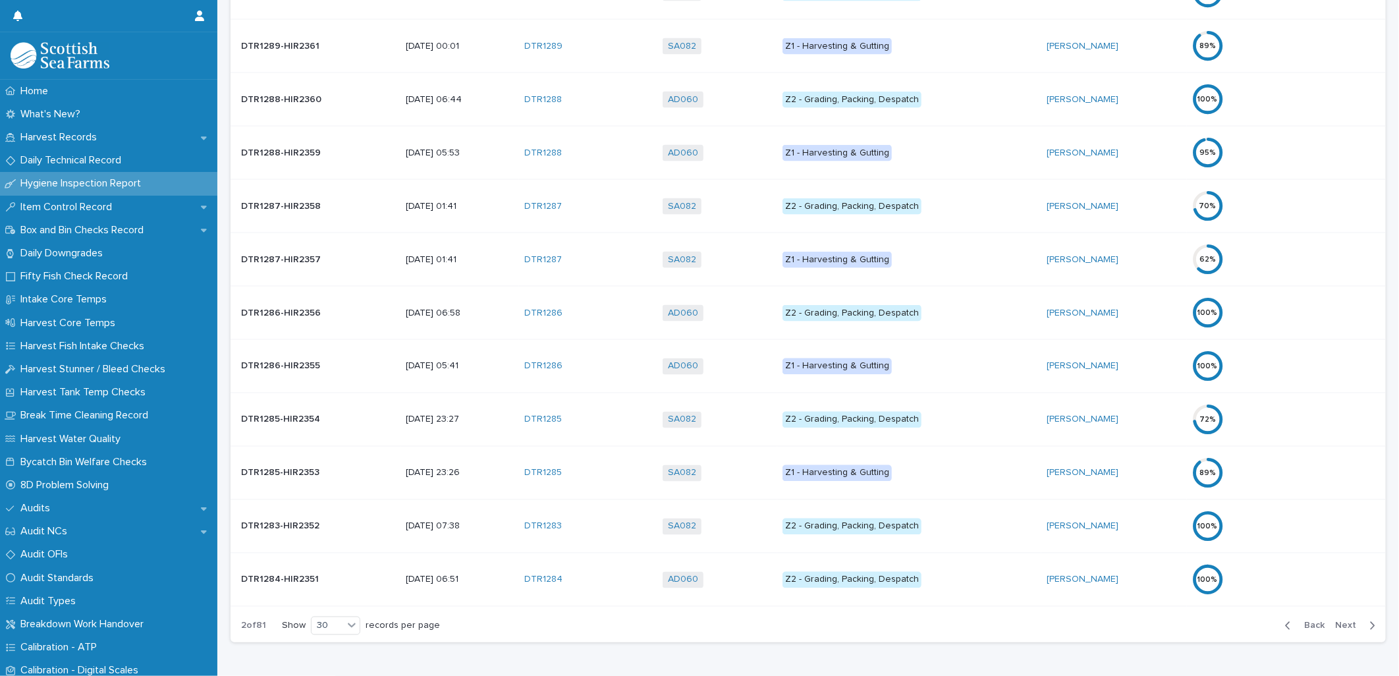
click at [1364, 624] on div "button" at bounding box center [1369, 626] width 11 height 12
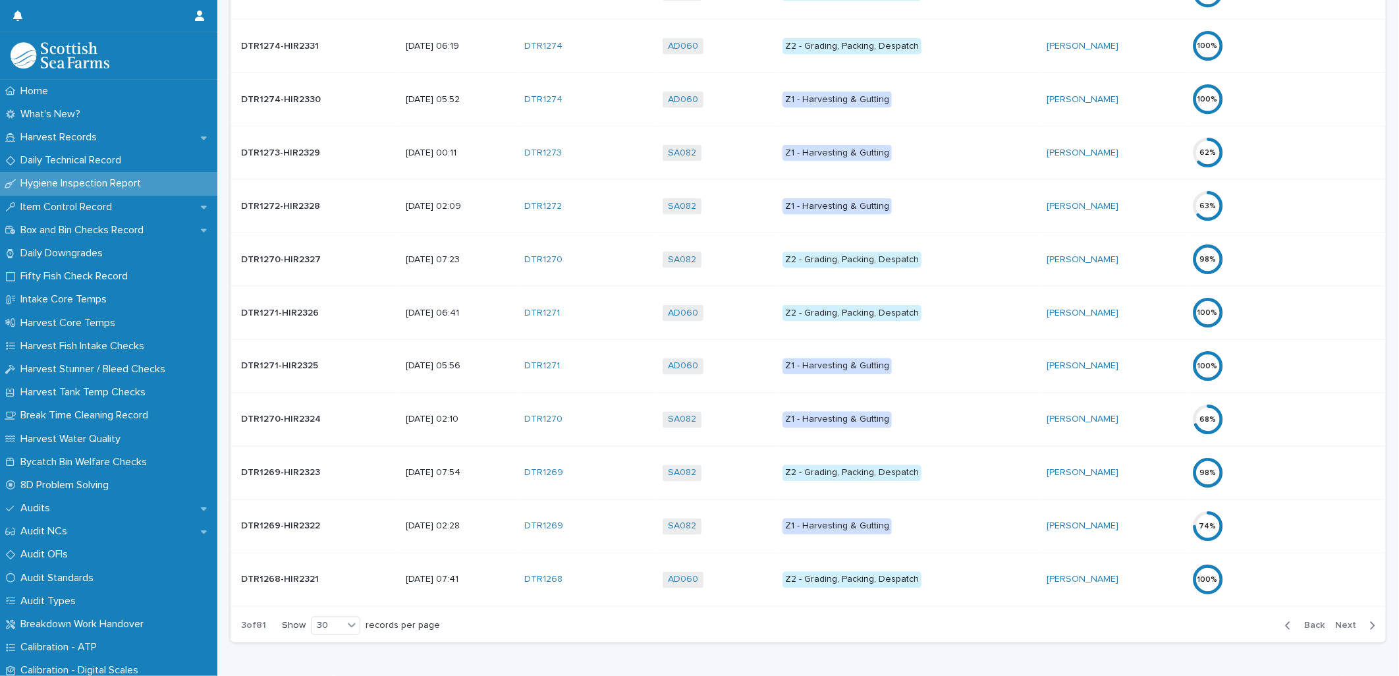
click at [1364, 624] on div "button" at bounding box center [1369, 626] width 11 height 12
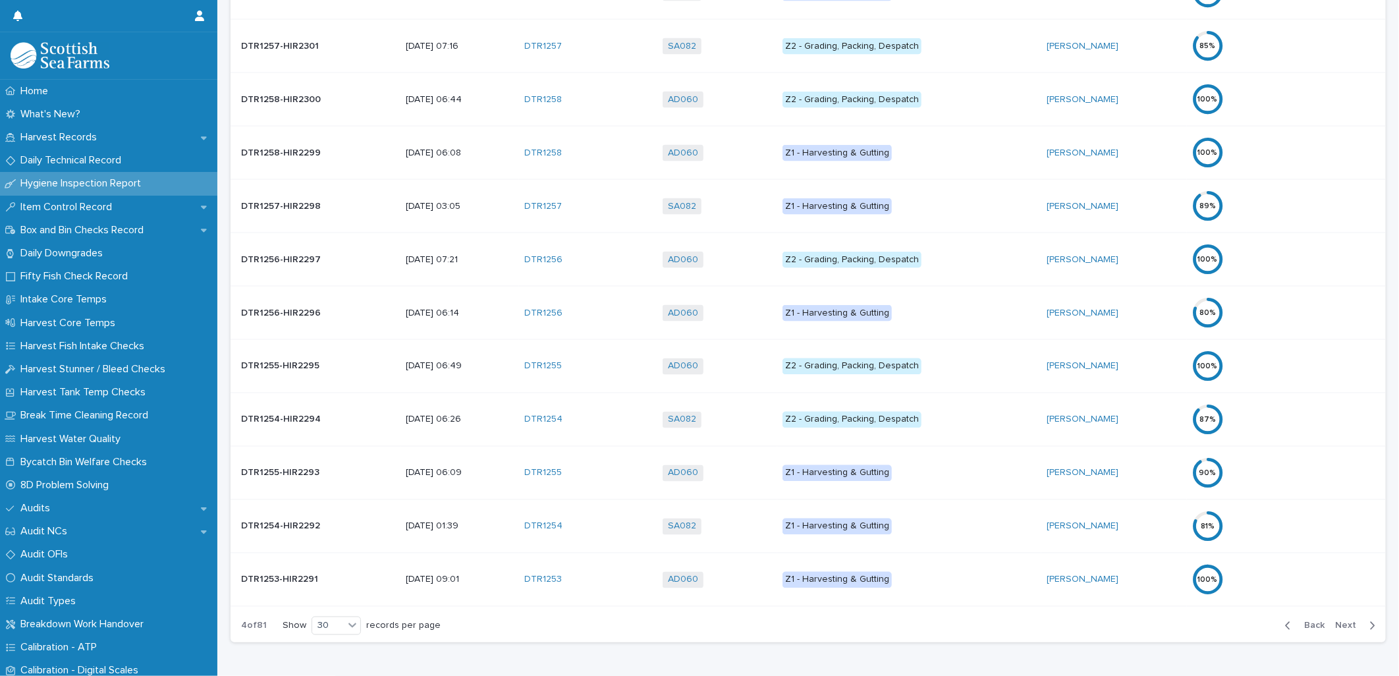
click at [1364, 624] on div "button" at bounding box center [1369, 626] width 11 height 12
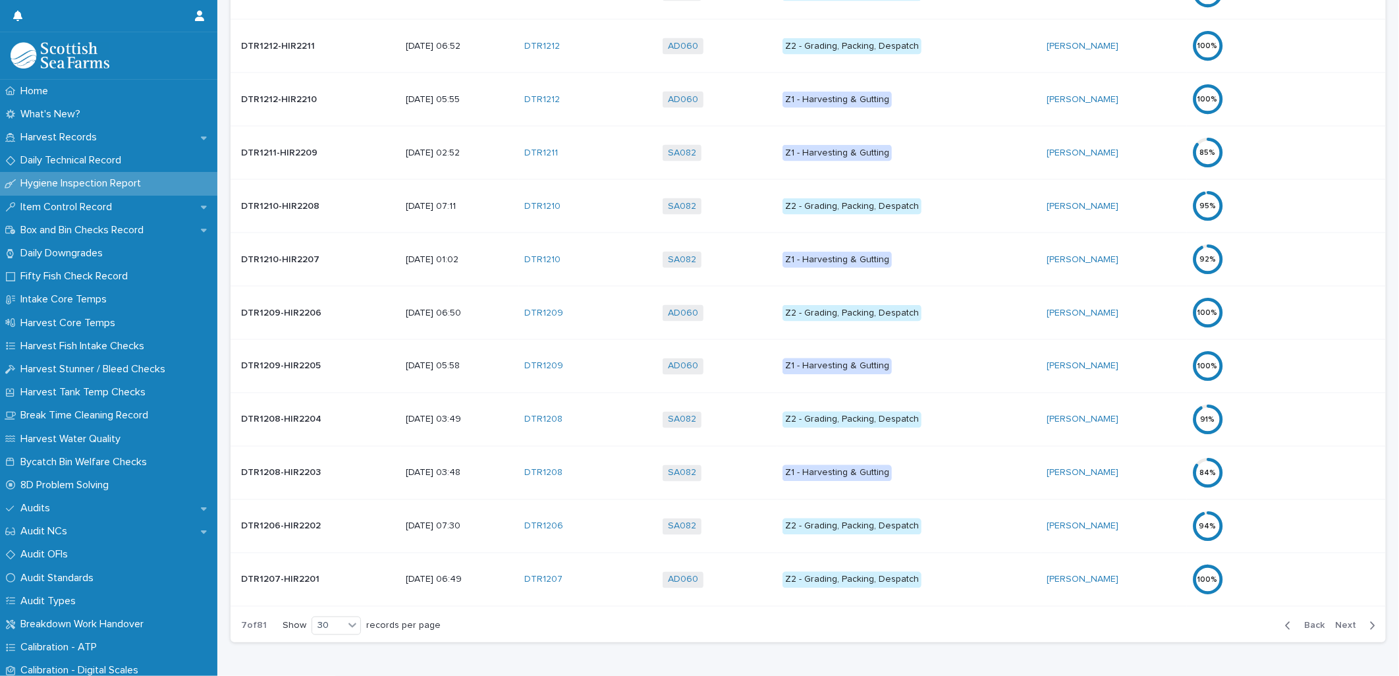
click at [1364, 624] on div "button" at bounding box center [1369, 626] width 11 height 12
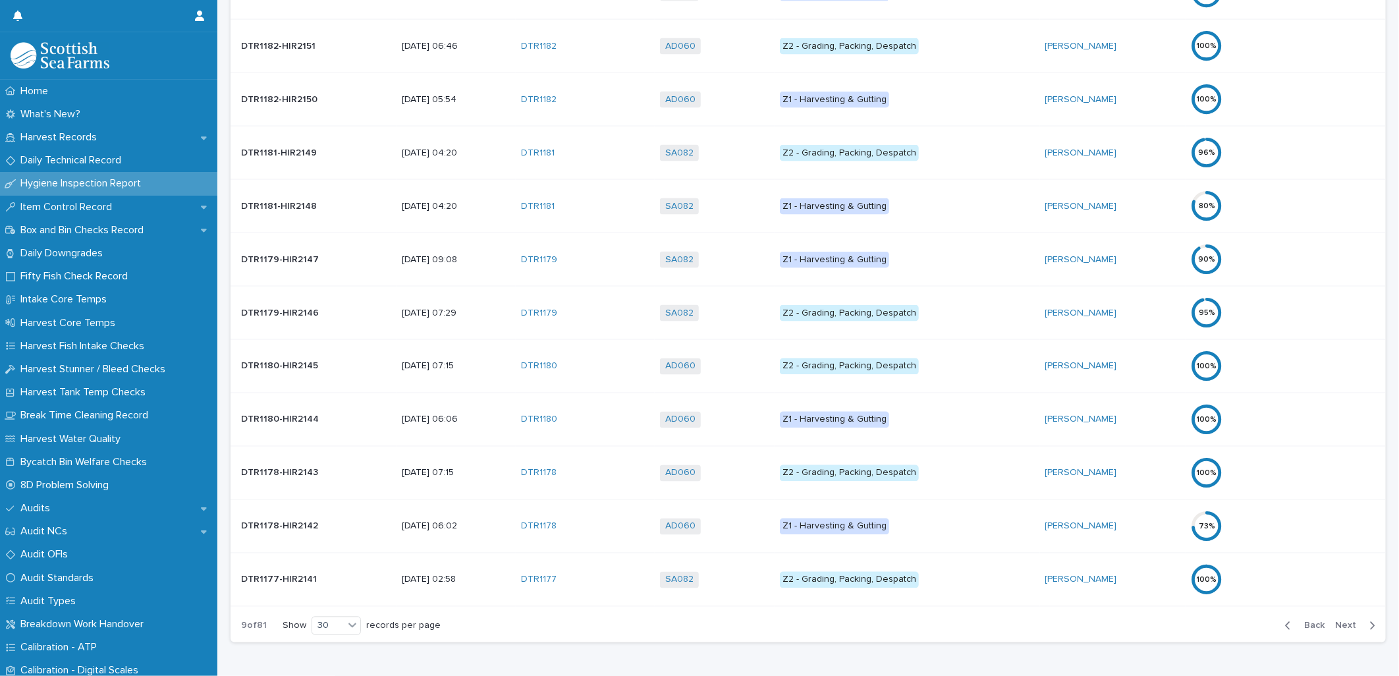
click at [1364, 624] on div "button" at bounding box center [1369, 626] width 11 height 12
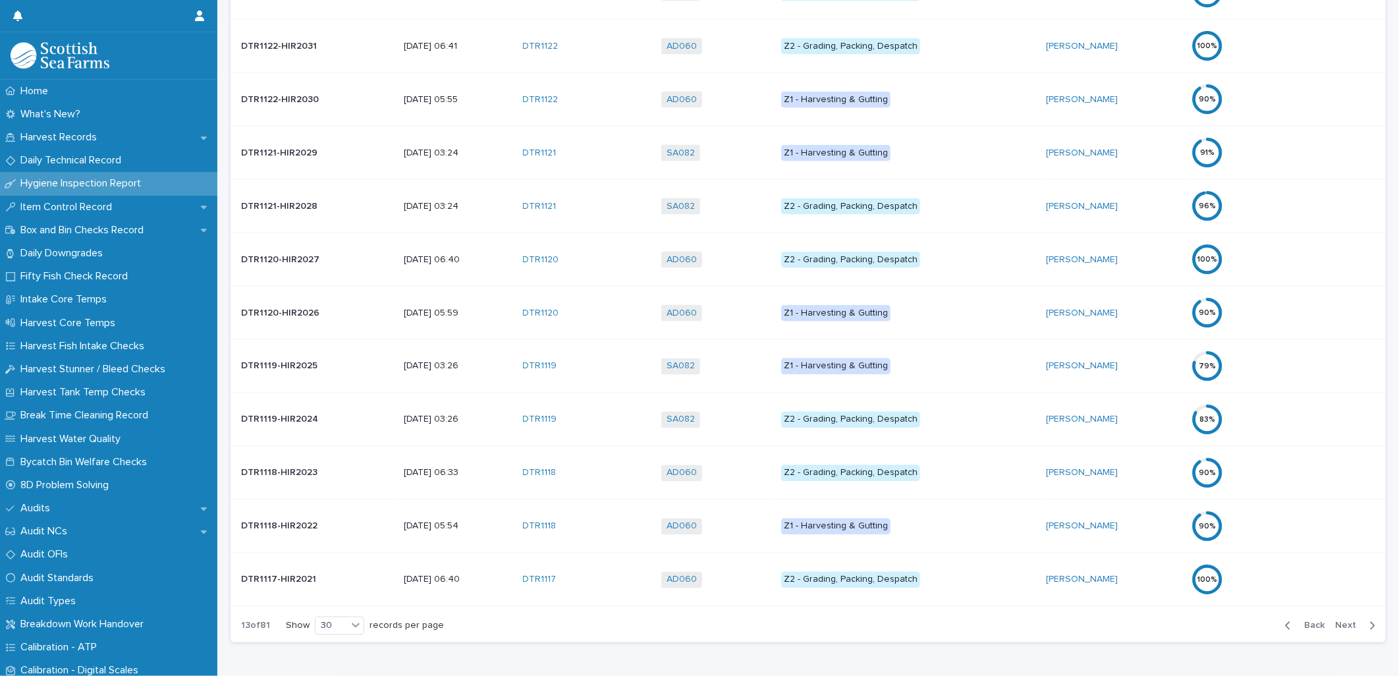
click at [1364, 624] on div "button" at bounding box center [1369, 626] width 11 height 12
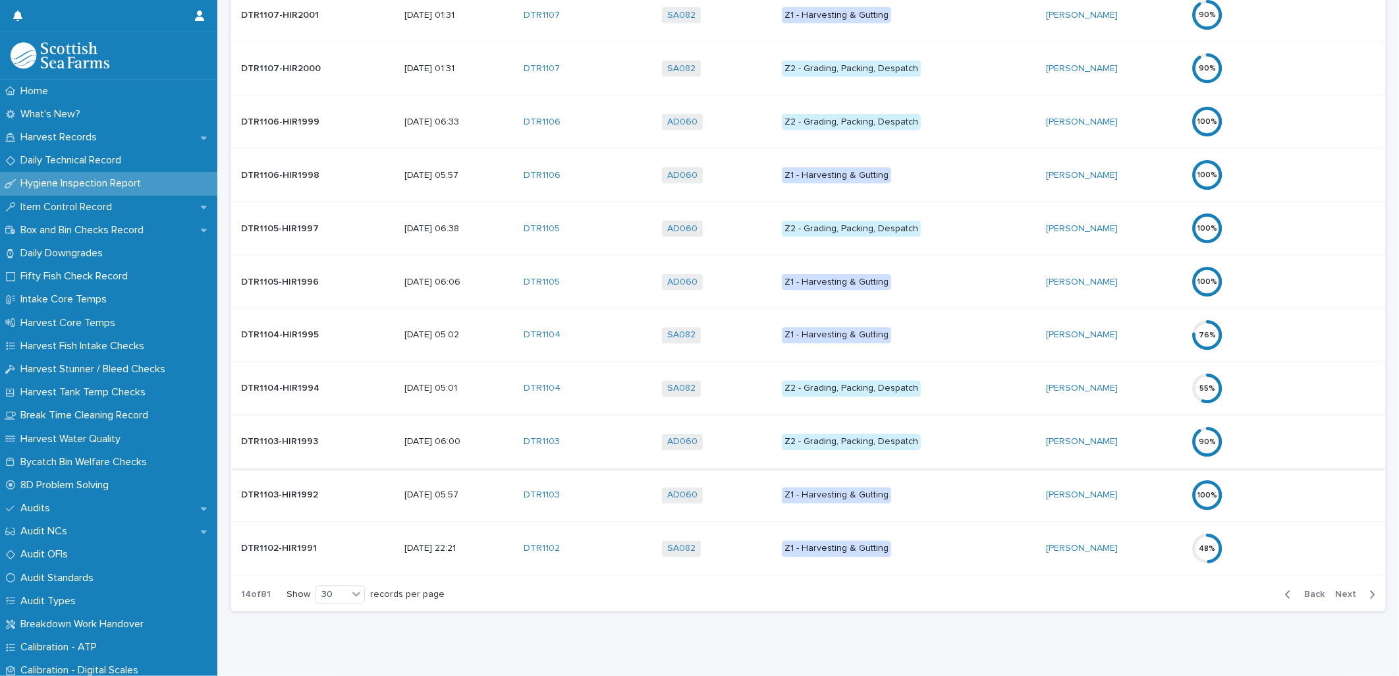
scroll to position [1298, 0]
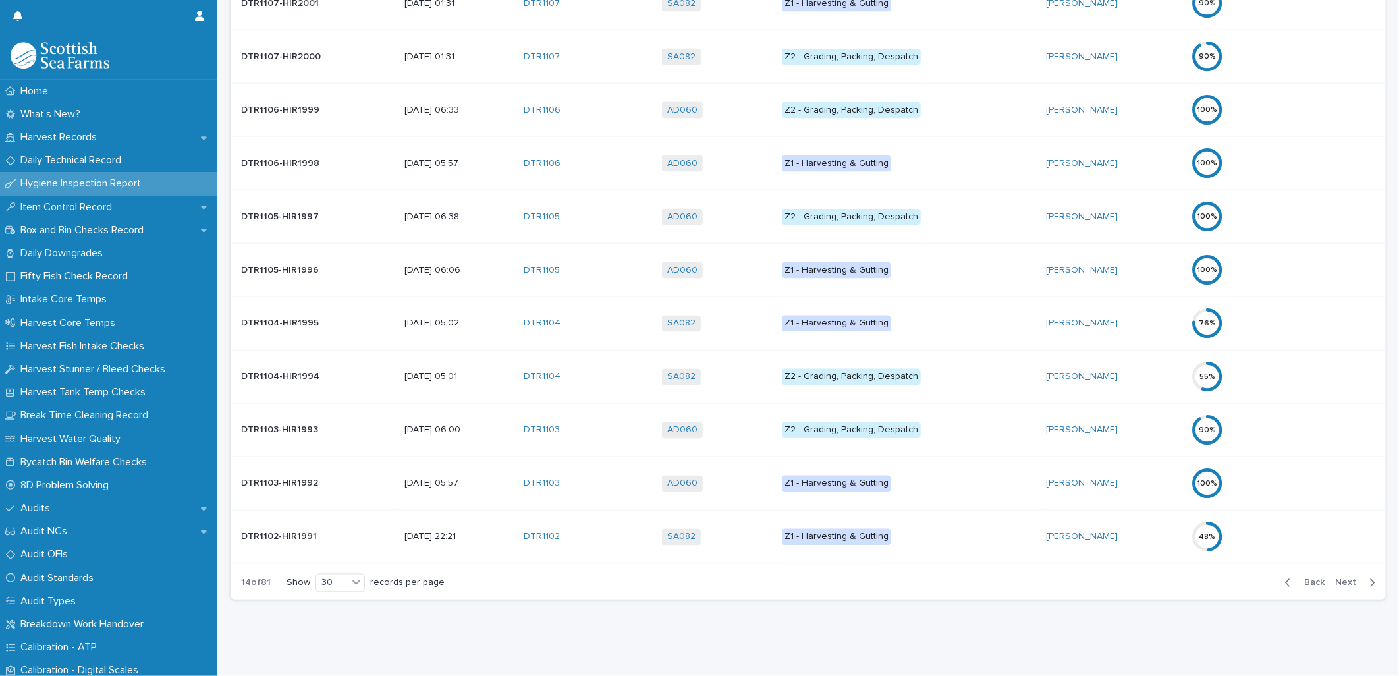
click at [1285, 577] on div "button" at bounding box center [1290, 583] width 11 height 12
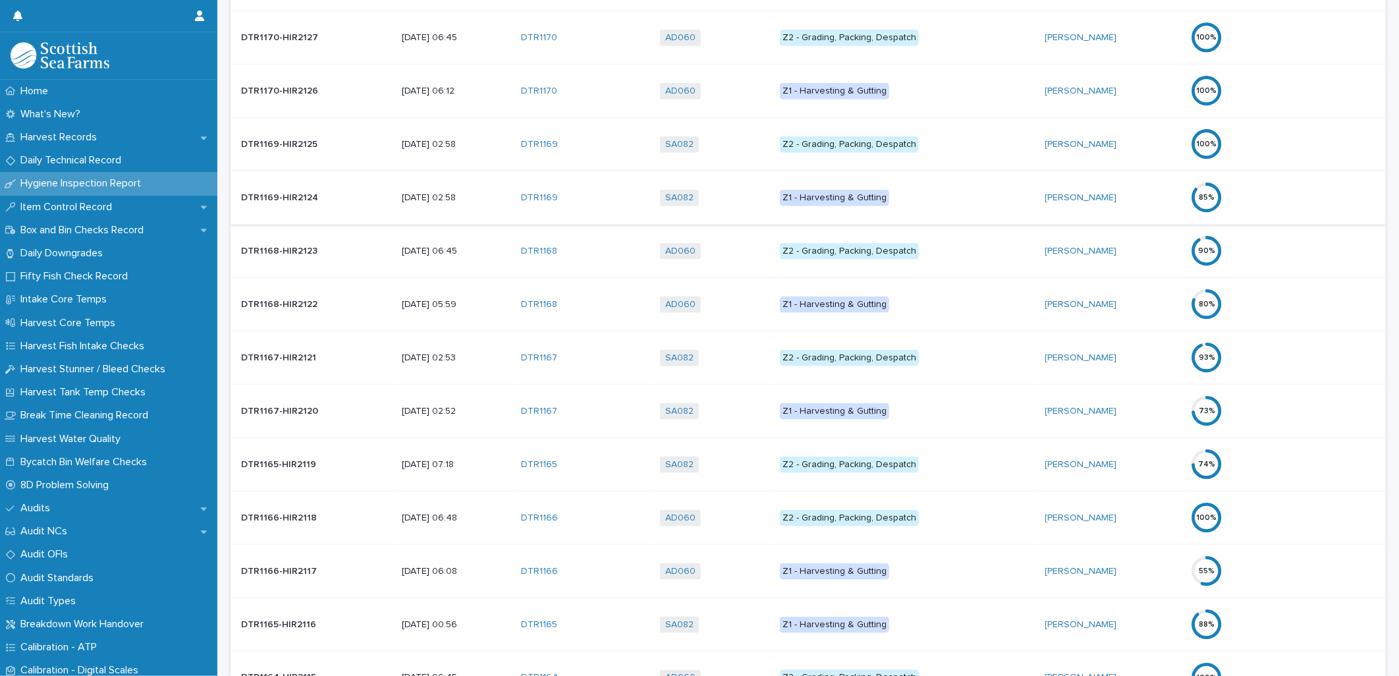
scroll to position [859, 0]
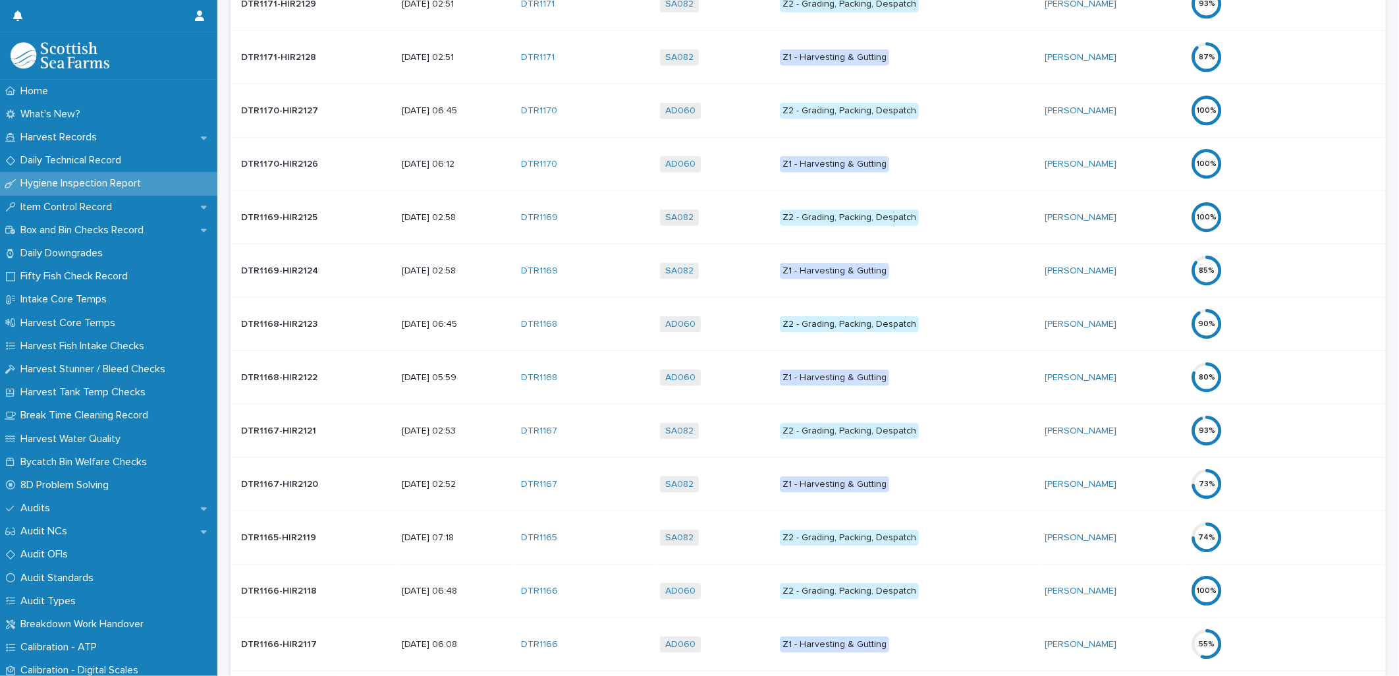
click at [610, 167] on div "DTR1170" at bounding box center [585, 164] width 128 height 11
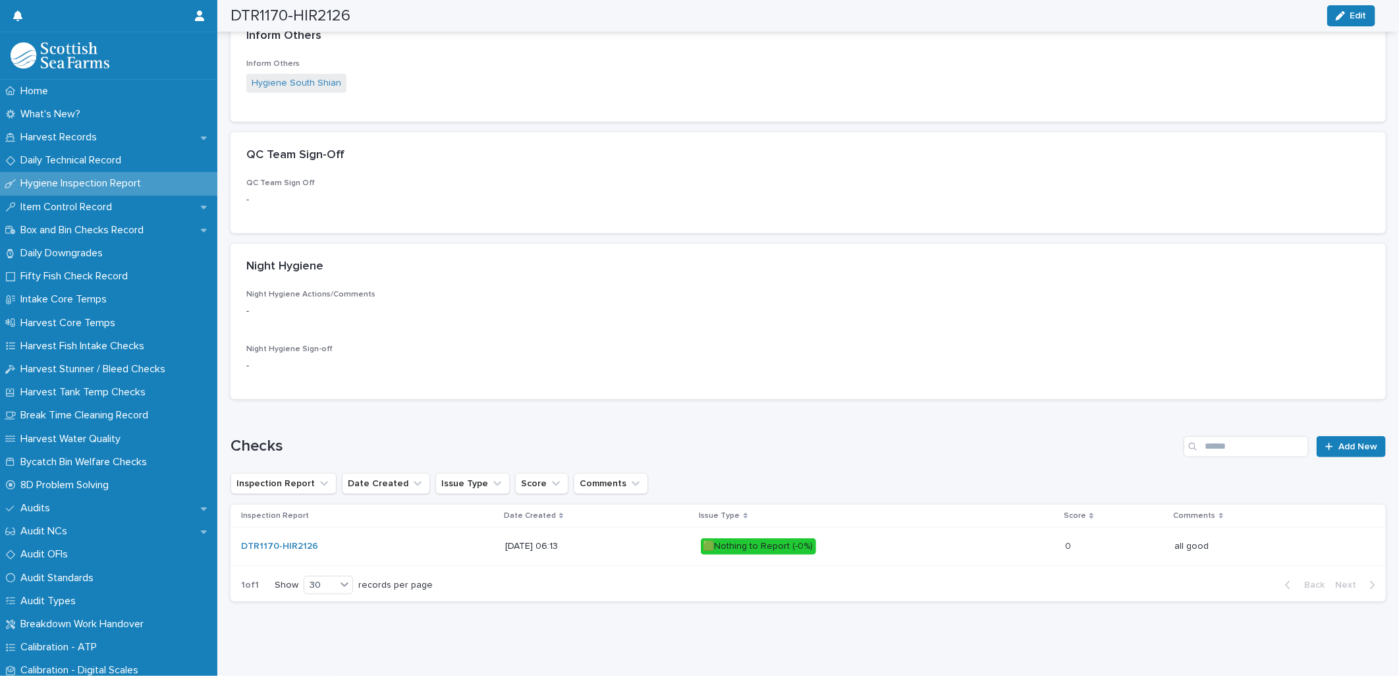
scroll to position [349, 0]
click at [62, 135] on p "Harvest Records" at bounding box center [61, 137] width 92 height 13
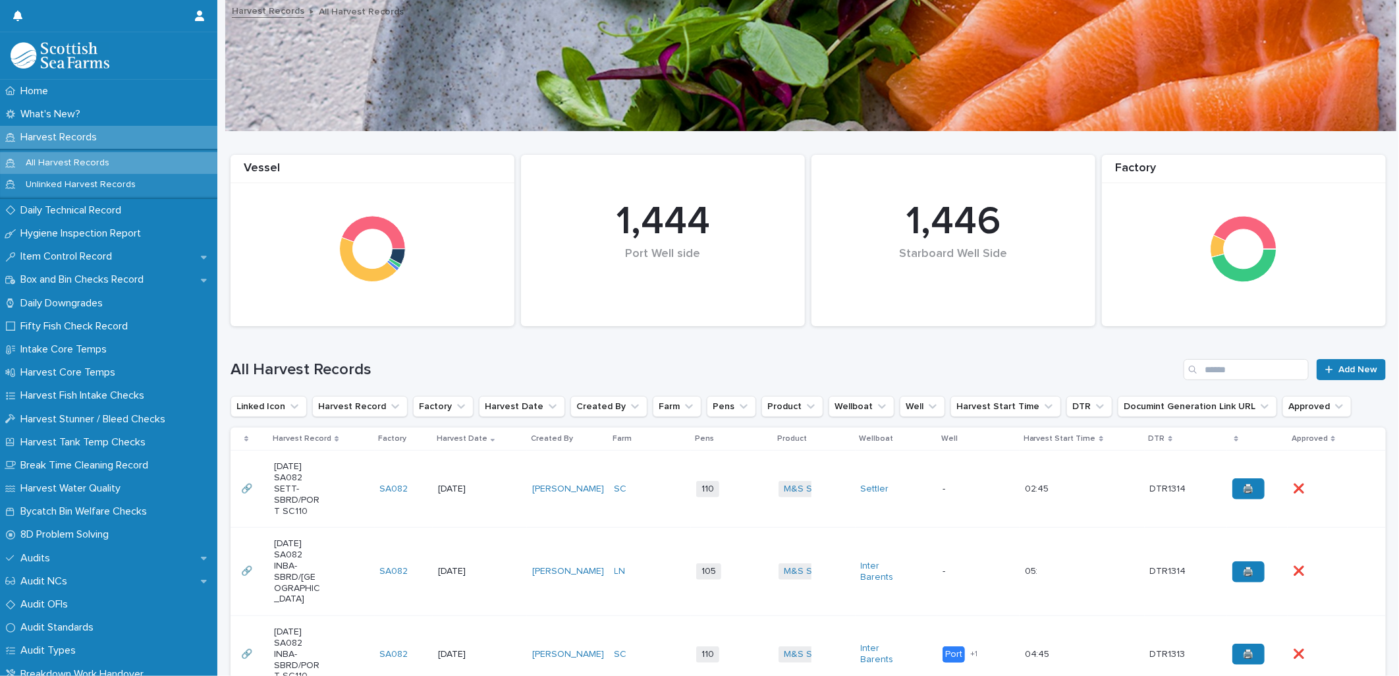
click at [468, 405] on ul "Linked Icon Harvest Record Factory Harvest Date Created By Farm Pens Product We…" at bounding box center [791, 406] width 1126 height 26
click at [442, 406] on button "Factory" at bounding box center [443, 406] width 61 height 21
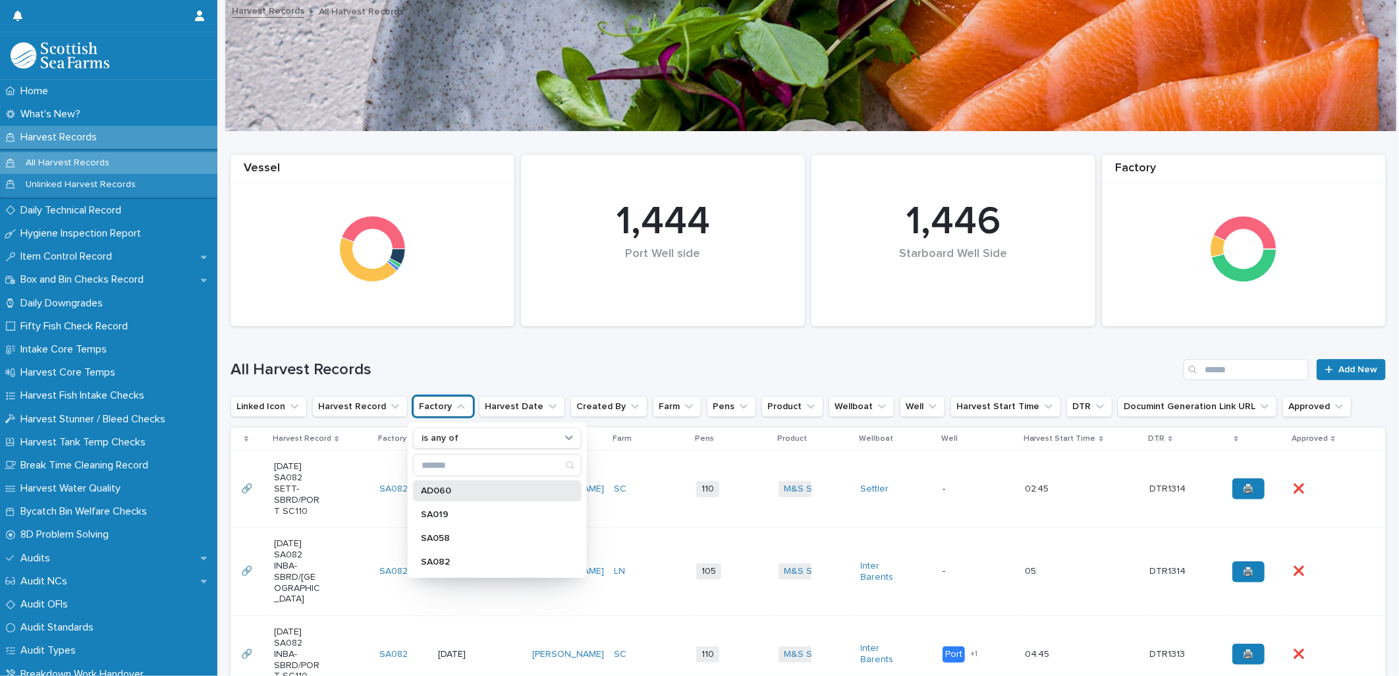
click at [457, 497] on div "AD060" at bounding box center [497, 490] width 169 height 21
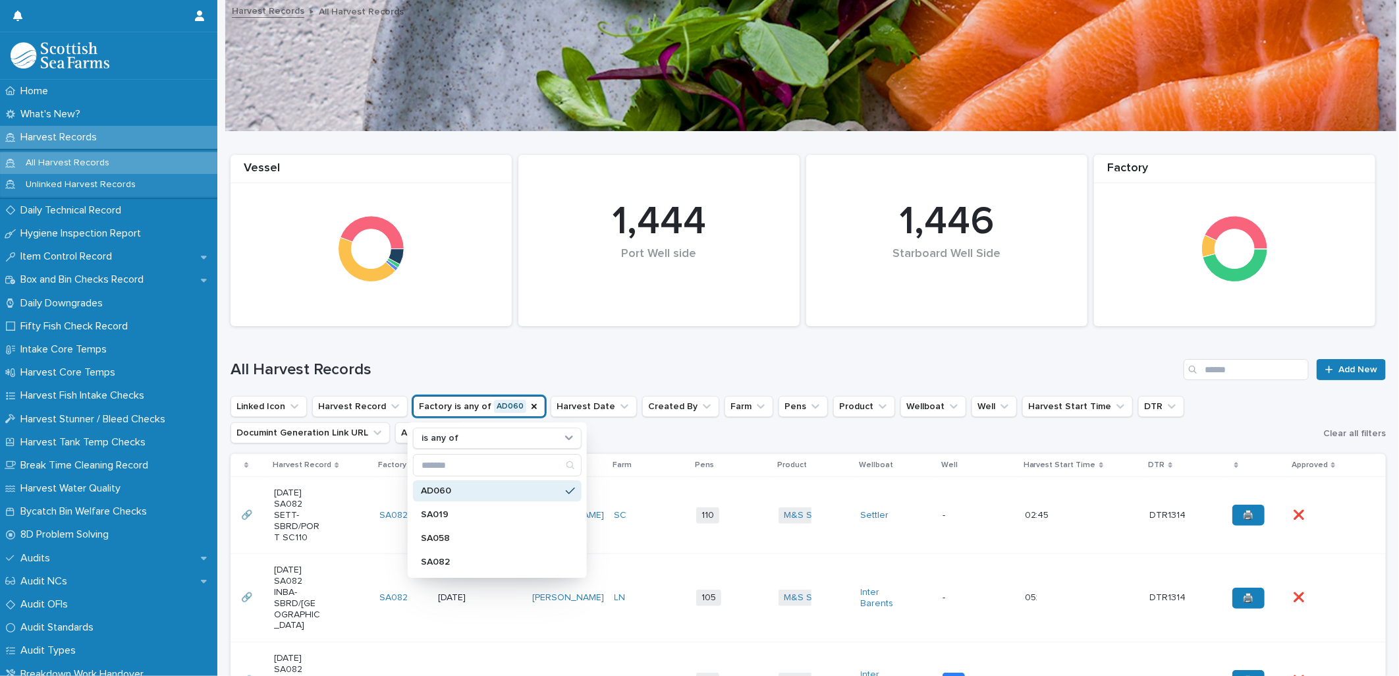
click at [522, 372] on h1 "All Harvest Records" at bounding box center [704, 369] width 948 height 19
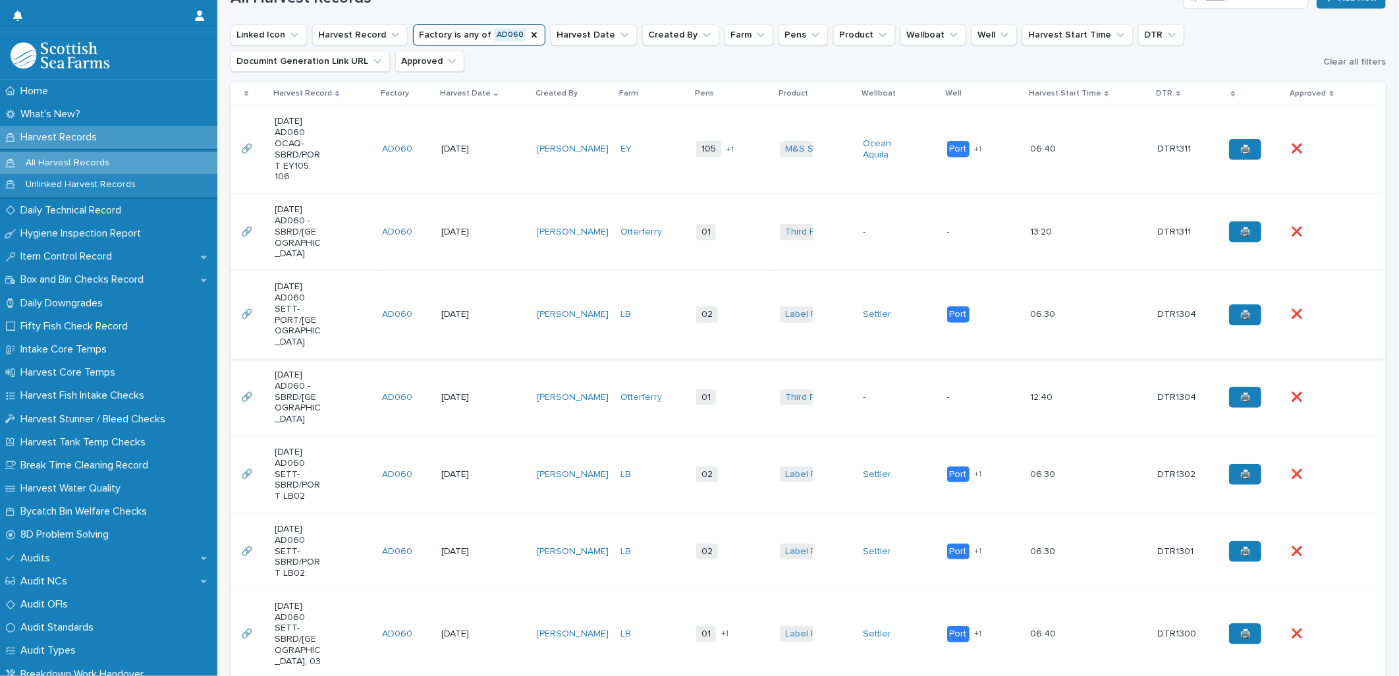
scroll to position [73, 0]
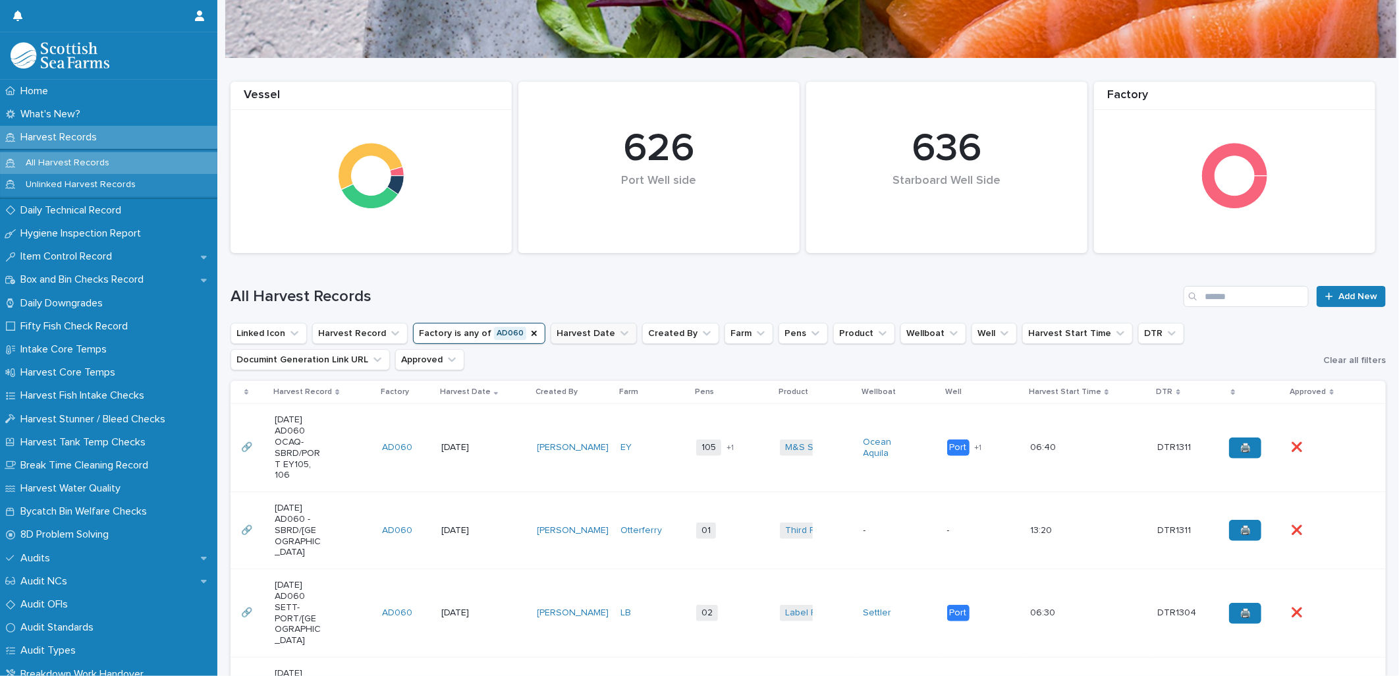
click at [585, 337] on button "Harvest Date" at bounding box center [594, 333] width 86 height 21
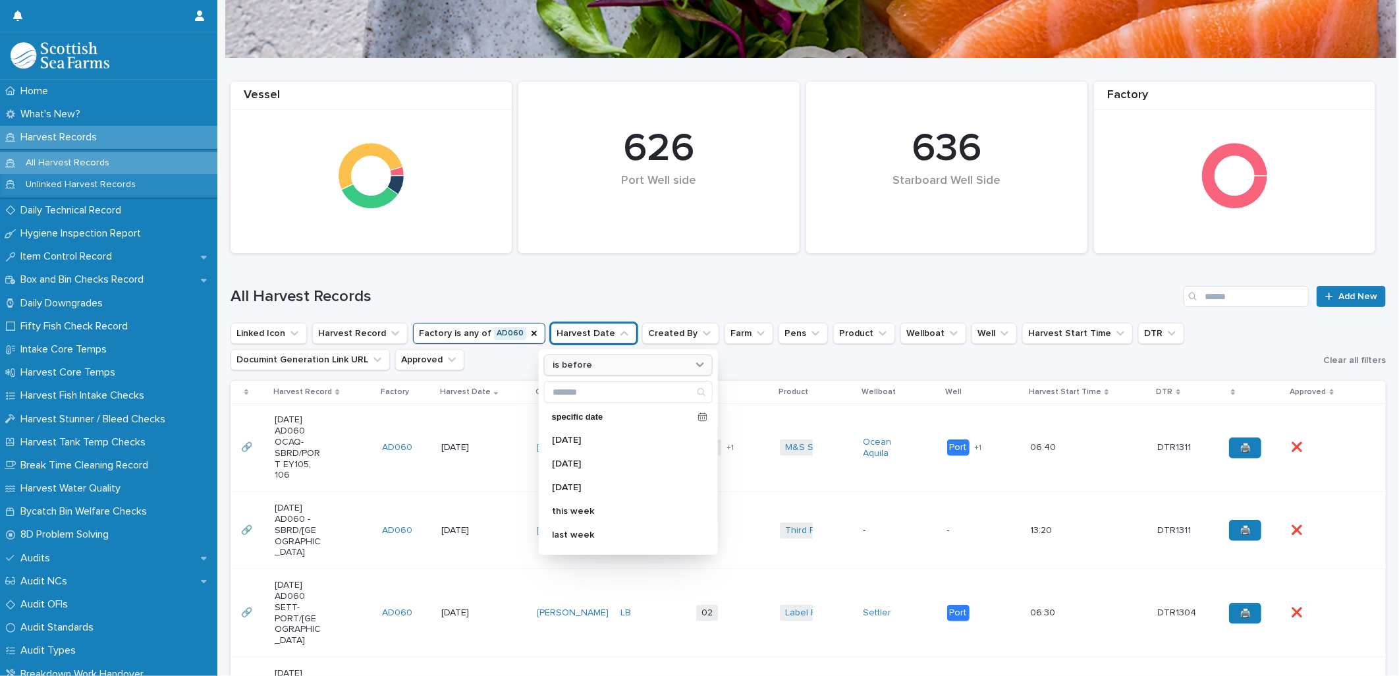
click at [597, 372] on div "is before" at bounding box center [628, 364] width 169 height 21
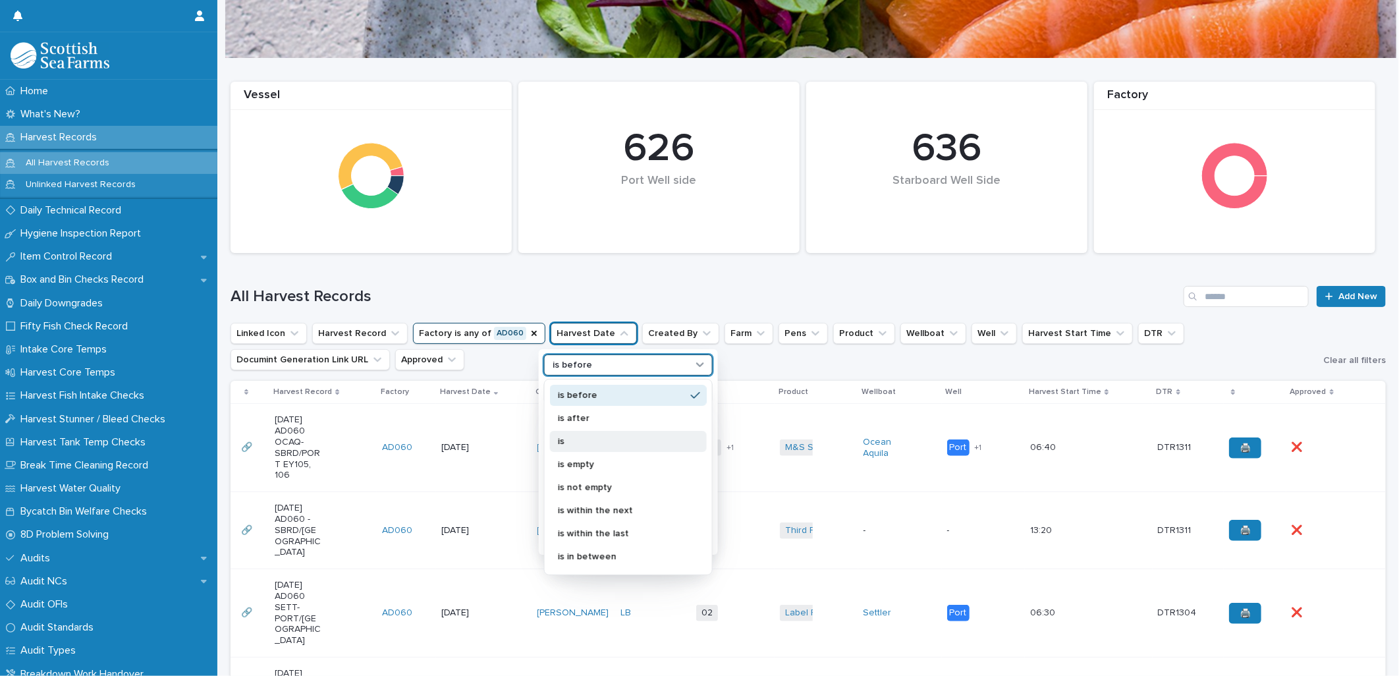
click at [593, 445] on p "is" at bounding box center [622, 441] width 128 height 9
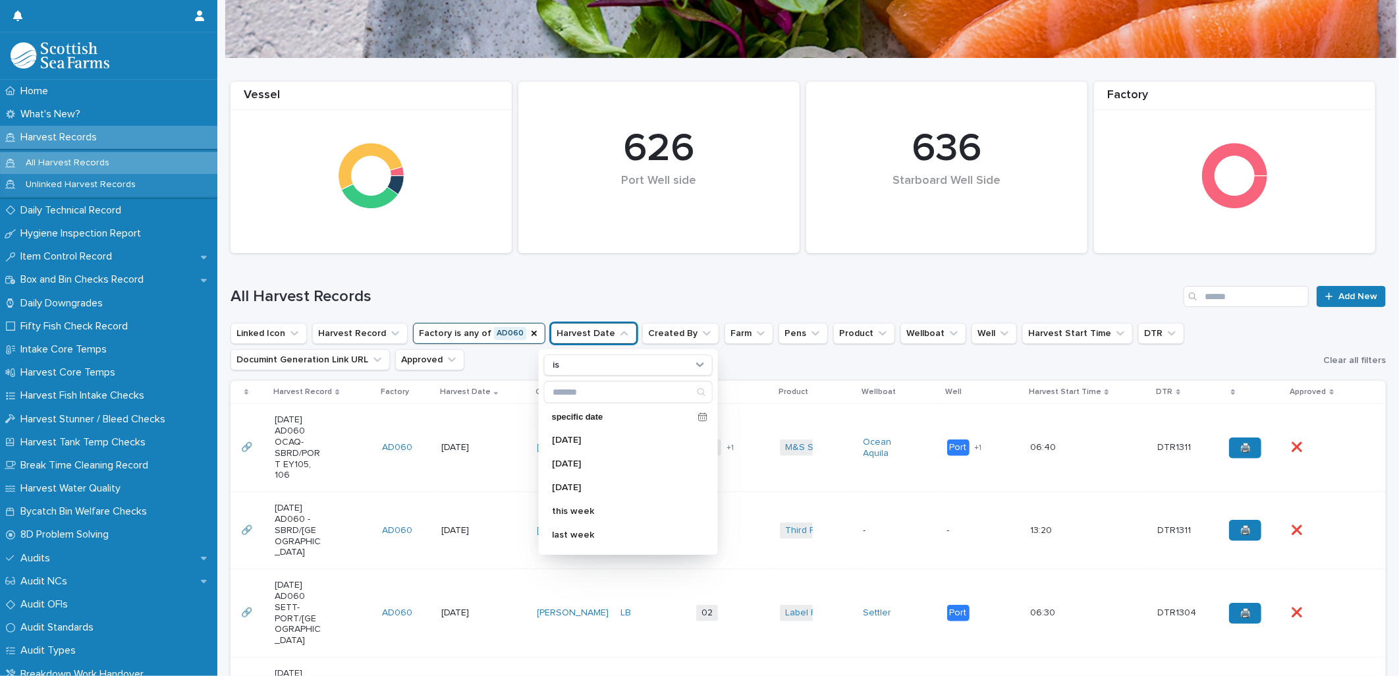
click at [656, 298] on h1 "All Harvest Records" at bounding box center [704, 296] width 948 height 19
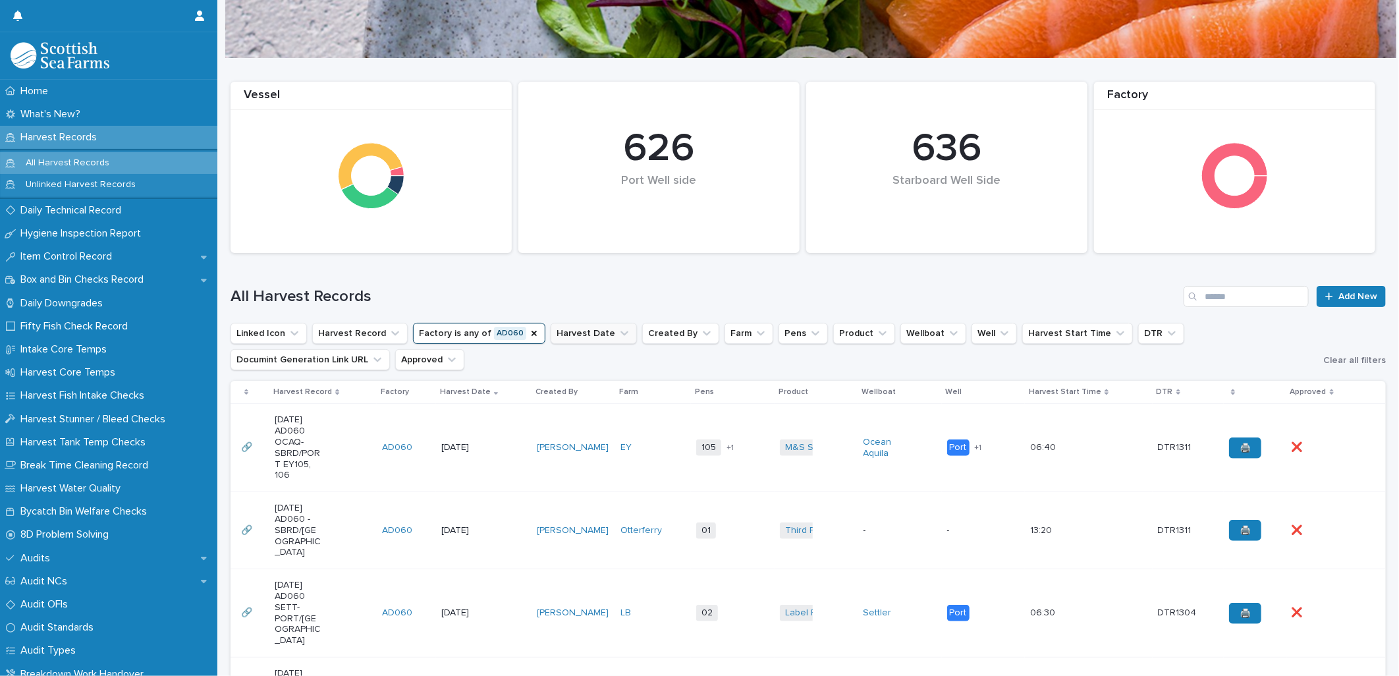
click at [587, 333] on button "Harvest Date" at bounding box center [594, 333] width 86 height 21
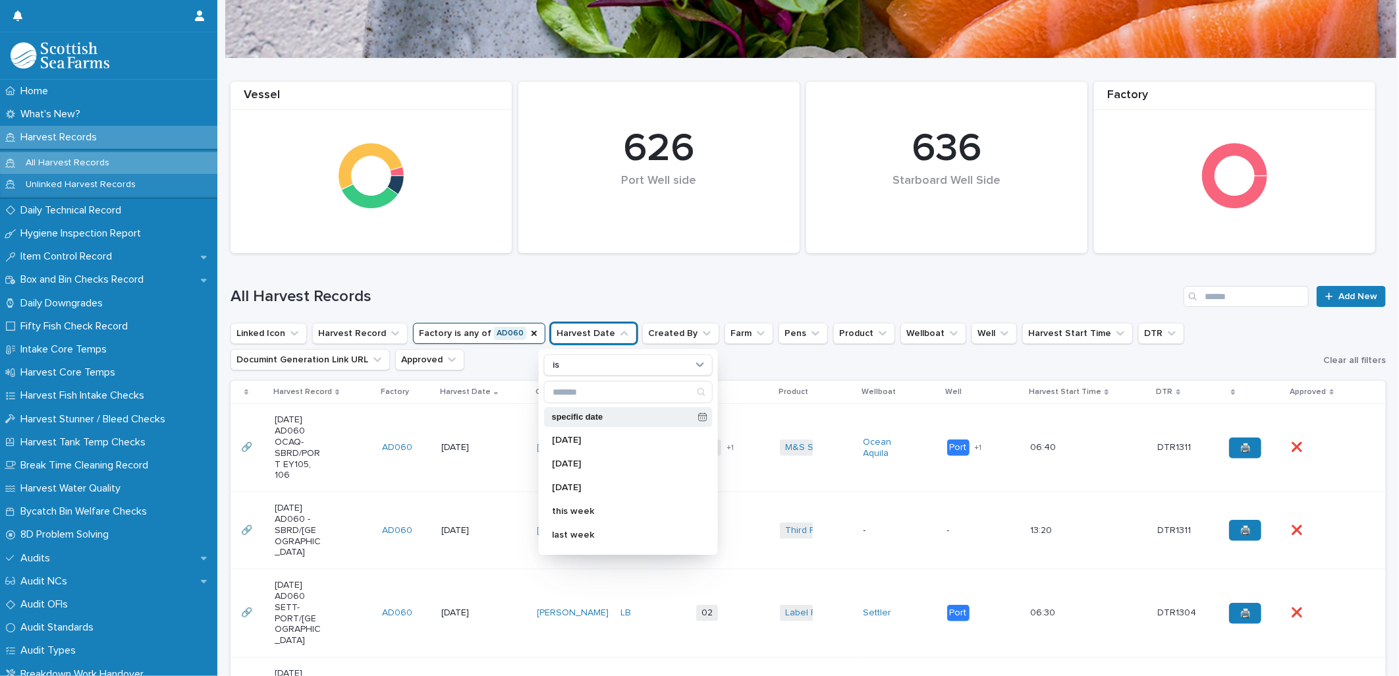
click at [698, 417] on icon at bounding box center [702, 416] width 9 height 9
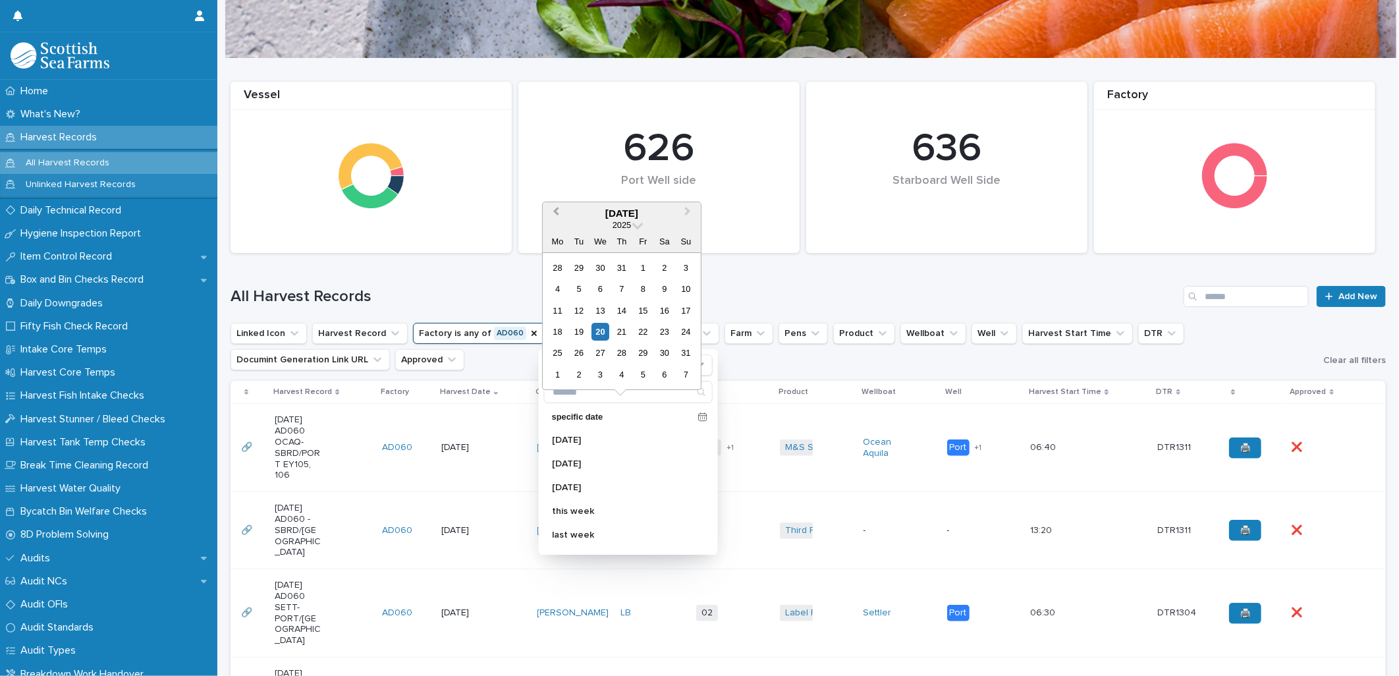
click at [554, 216] on button "Previous Month" at bounding box center [554, 213] width 21 height 21
click at [622, 310] on div "15" at bounding box center [621, 311] width 18 height 18
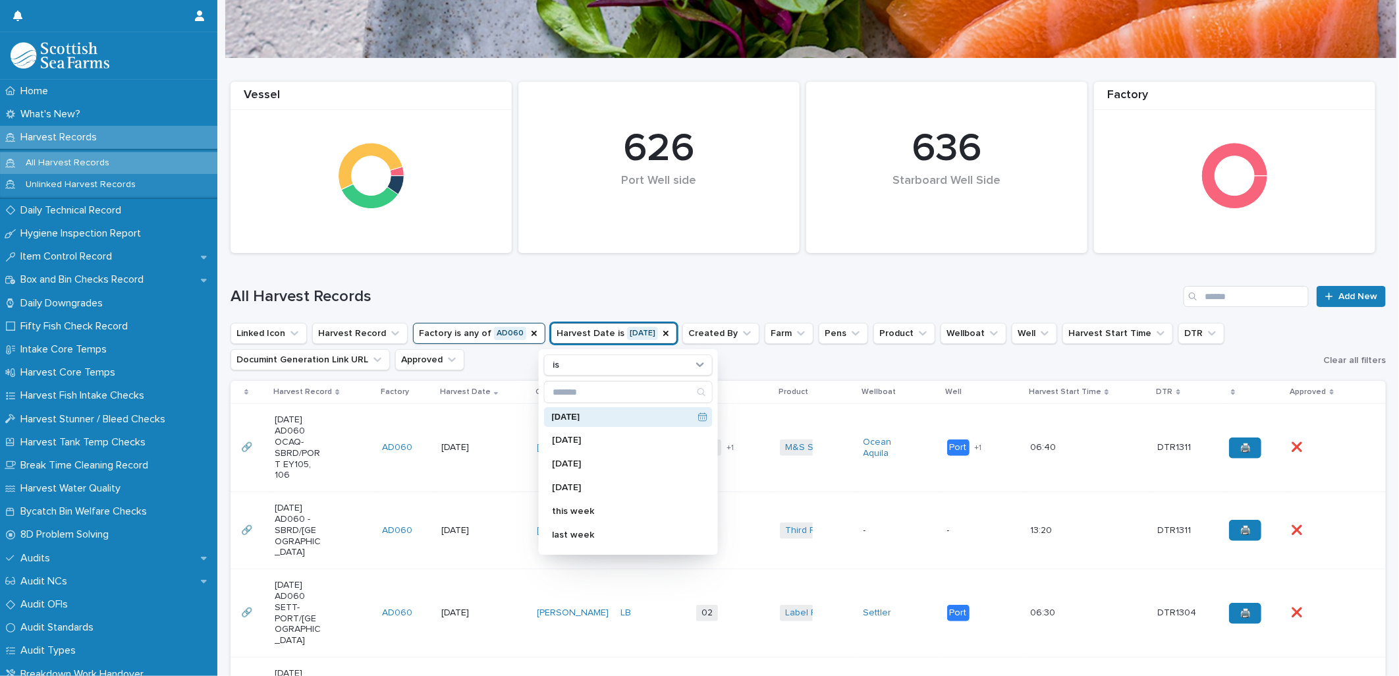
click at [700, 271] on div "All Harvest Records Add New" at bounding box center [807, 290] width 1155 height 63
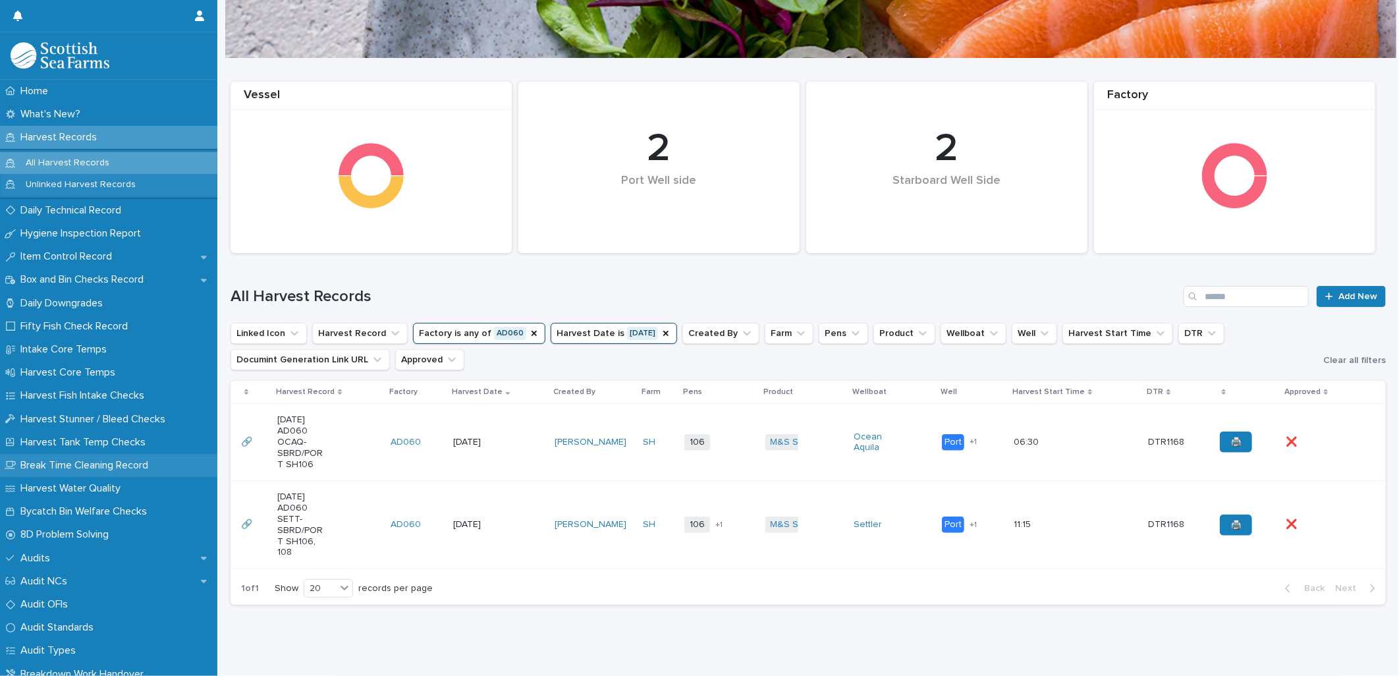
click at [105, 462] on p "Break Time Cleaning Record" at bounding box center [87, 465] width 144 height 13
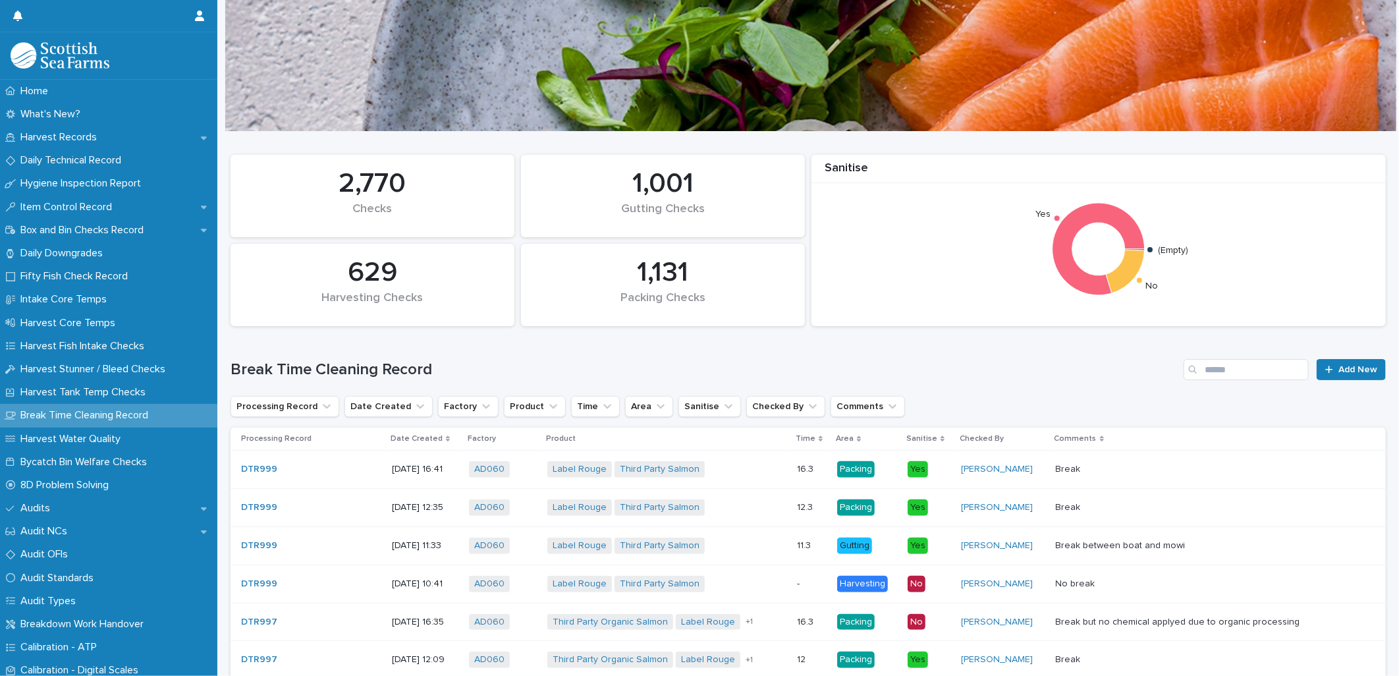
click at [391, 437] on p "Date Created" at bounding box center [417, 438] width 52 height 14
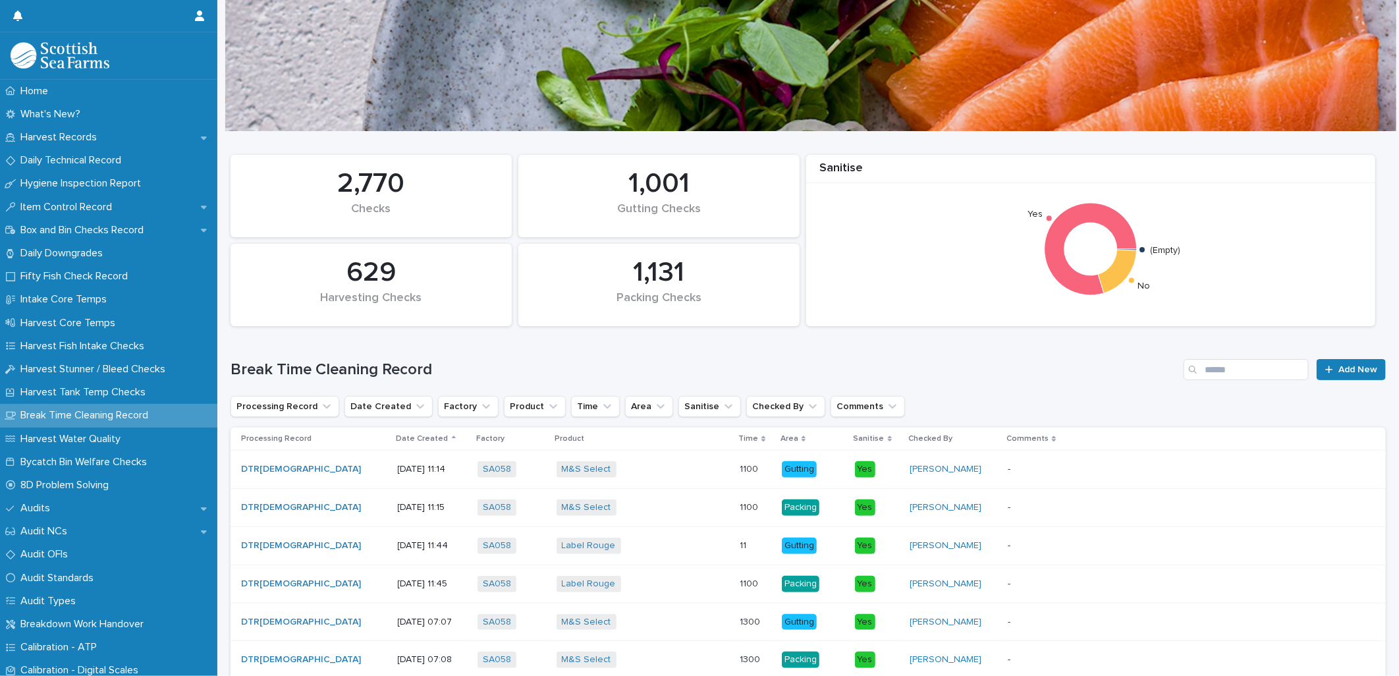
click at [396, 435] on p "Date Created" at bounding box center [422, 438] width 52 height 14
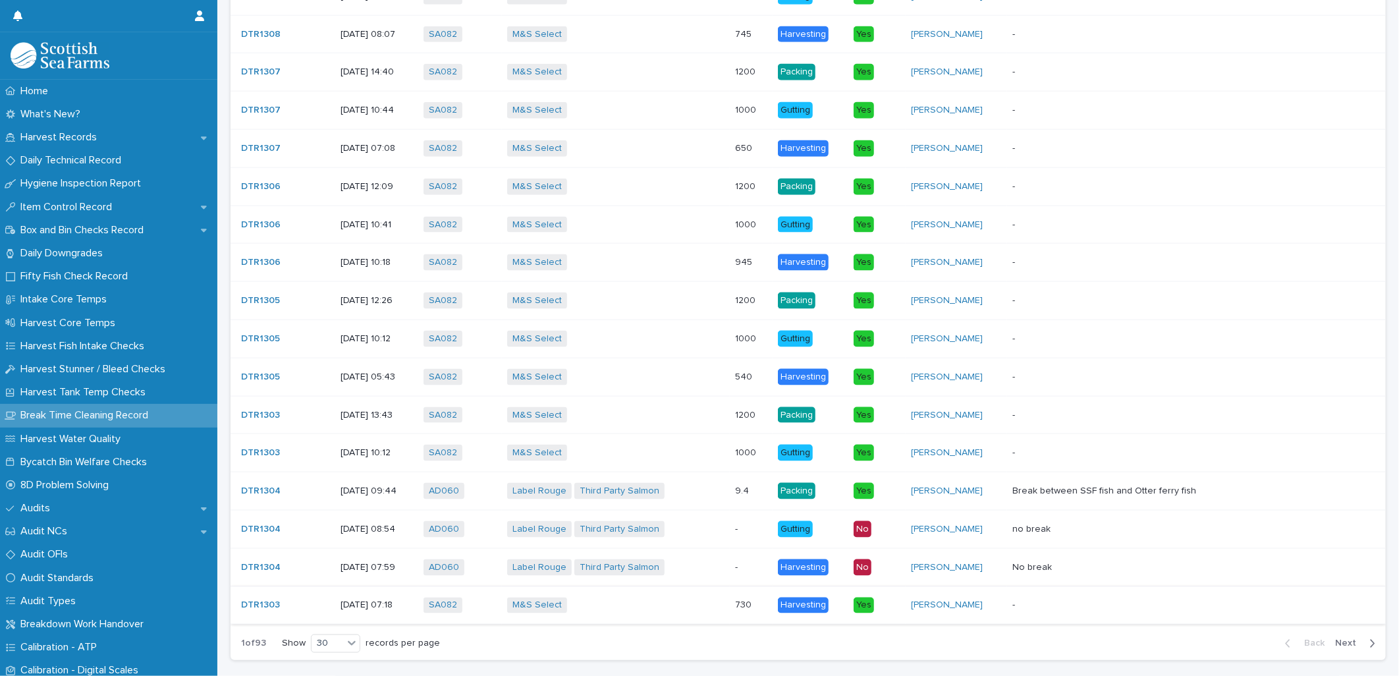
scroll to position [1040, 0]
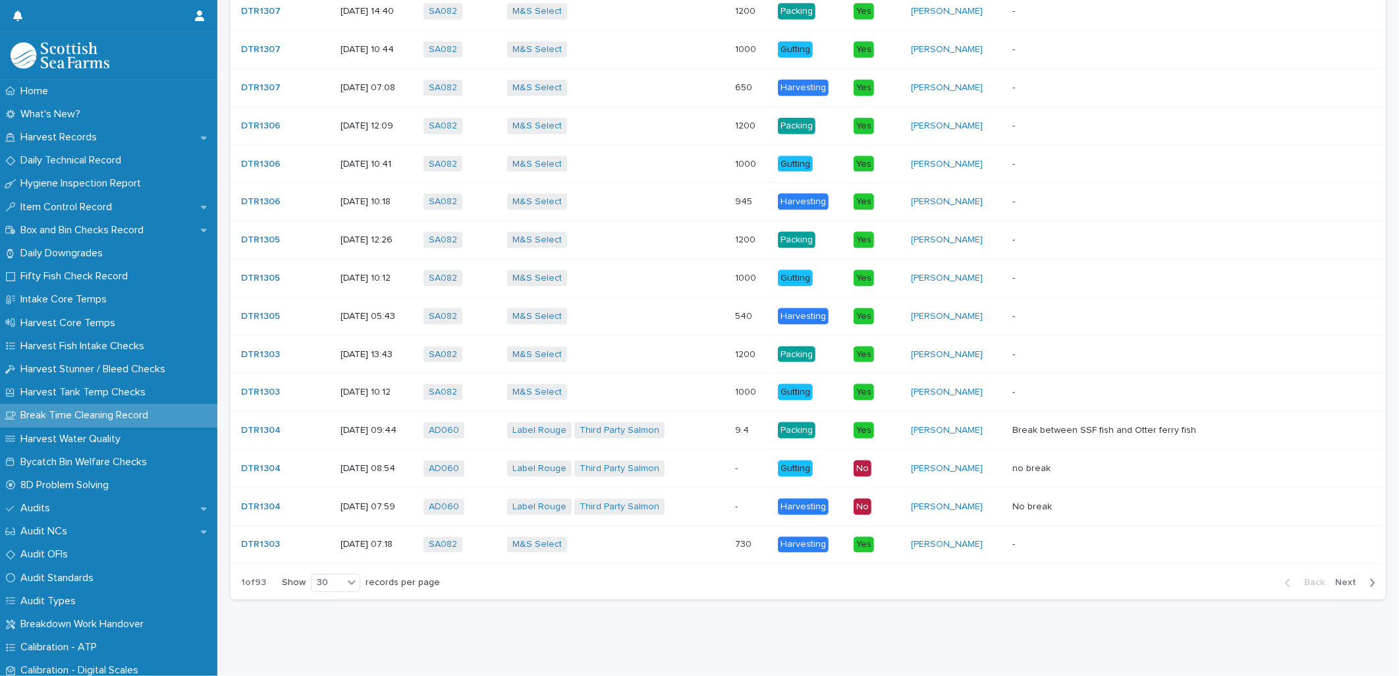
click at [1335, 578] on span "Next" at bounding box center [1349, 582] width 29 height 9
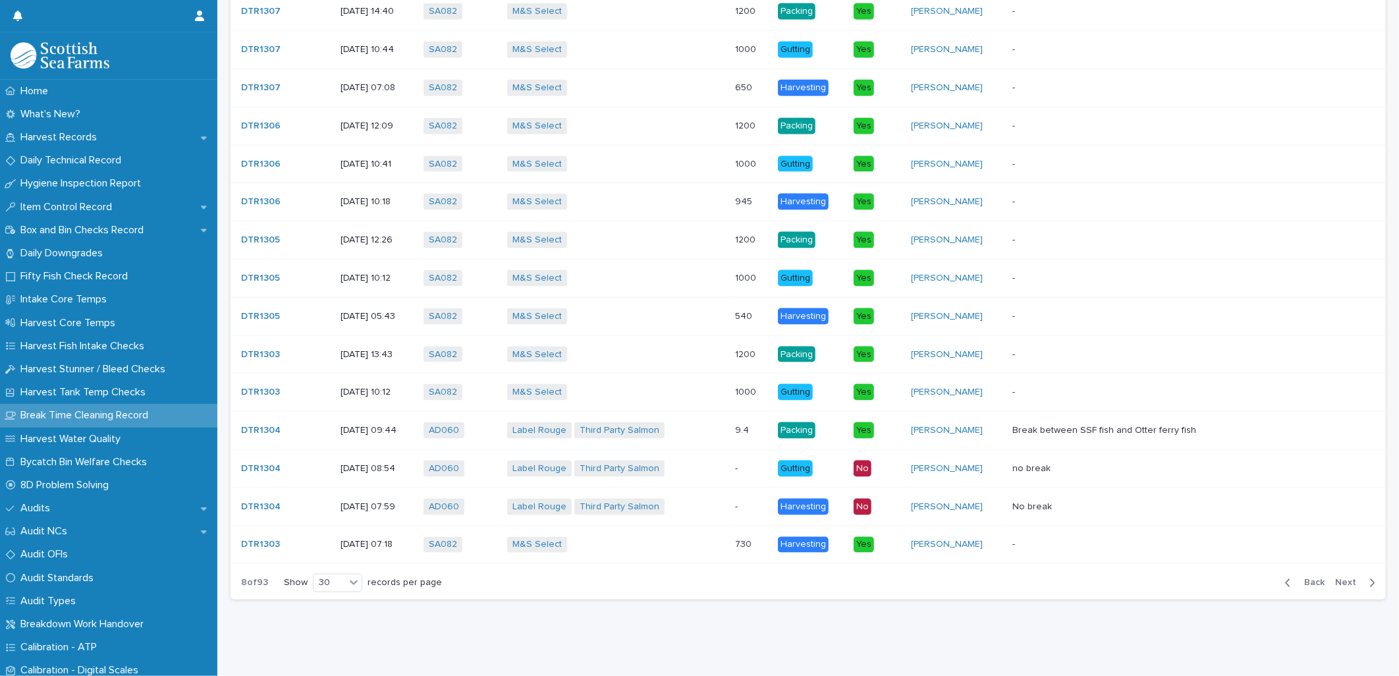
click at [1335, 578] on span "Next" at bounding box center [1349, 582] width 29 height 9
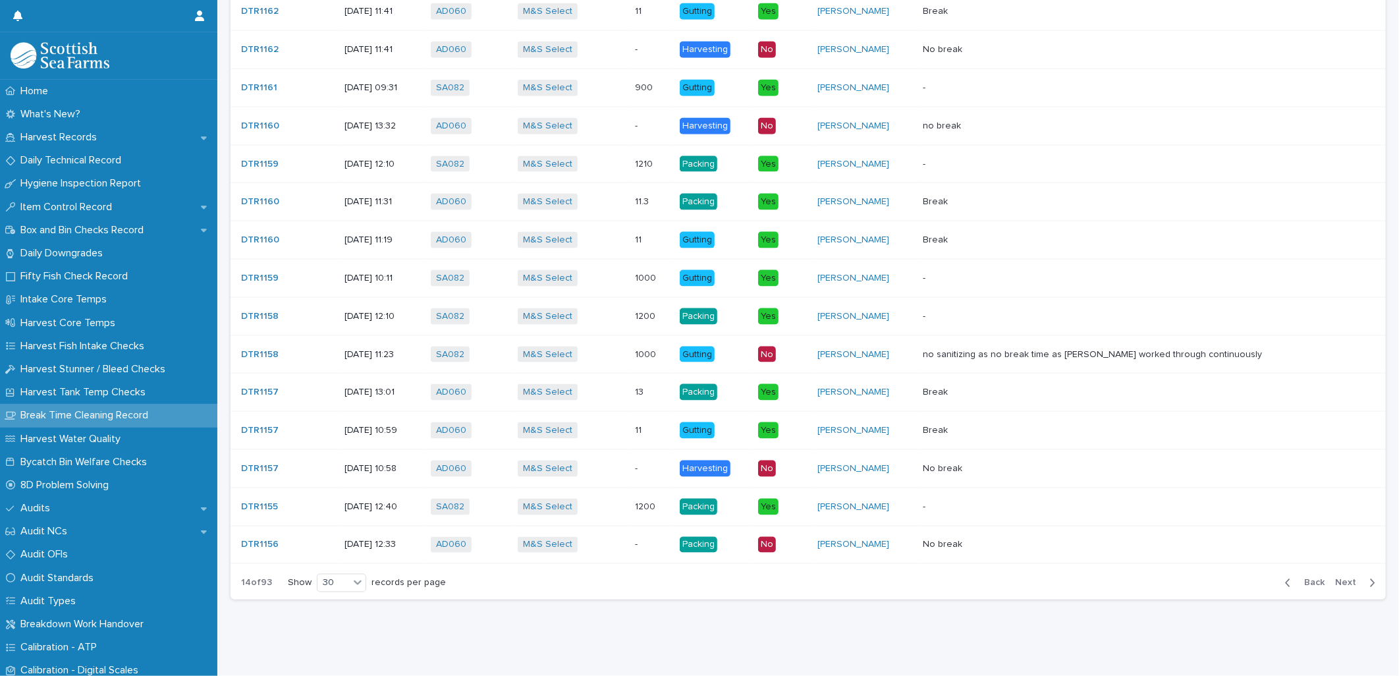
click at [1335, 578] on span "Next" at bounding box center [1349, 582] width 29 height 9
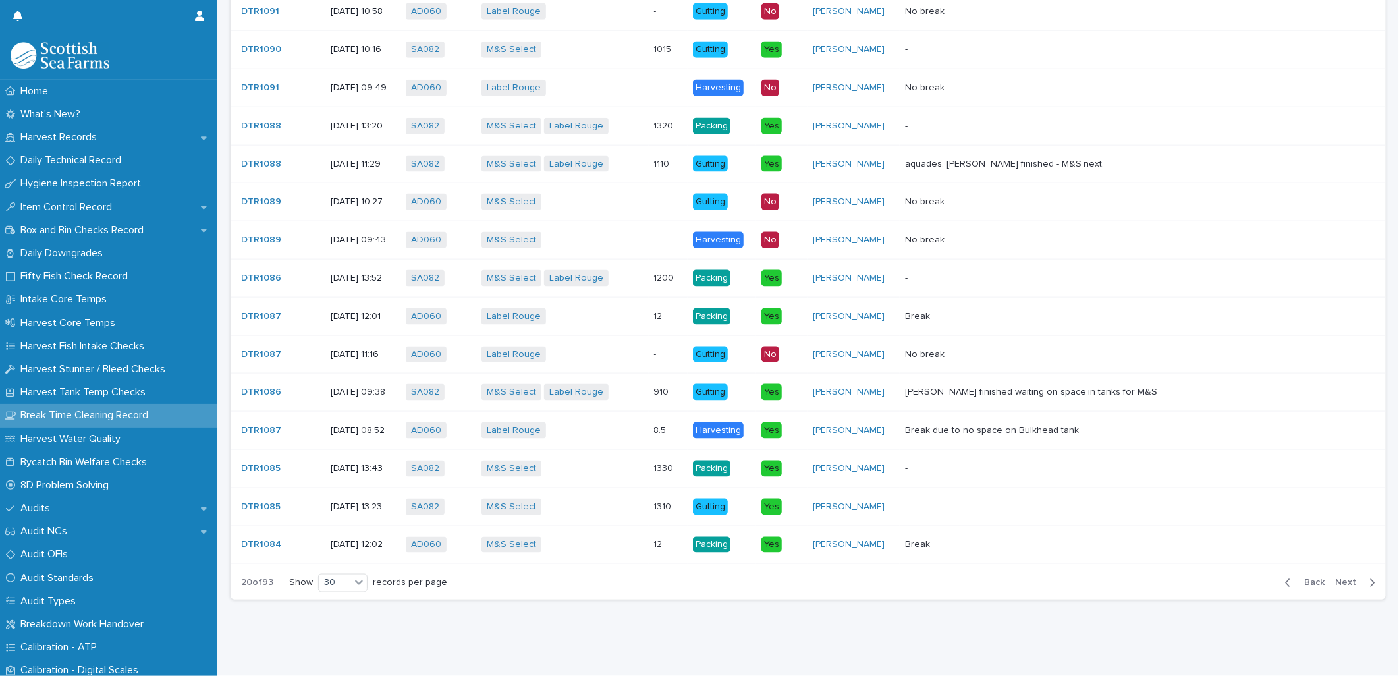
click at [1345, 578] on span "Next" at bounding box center [1349, 582] width 29 height 9
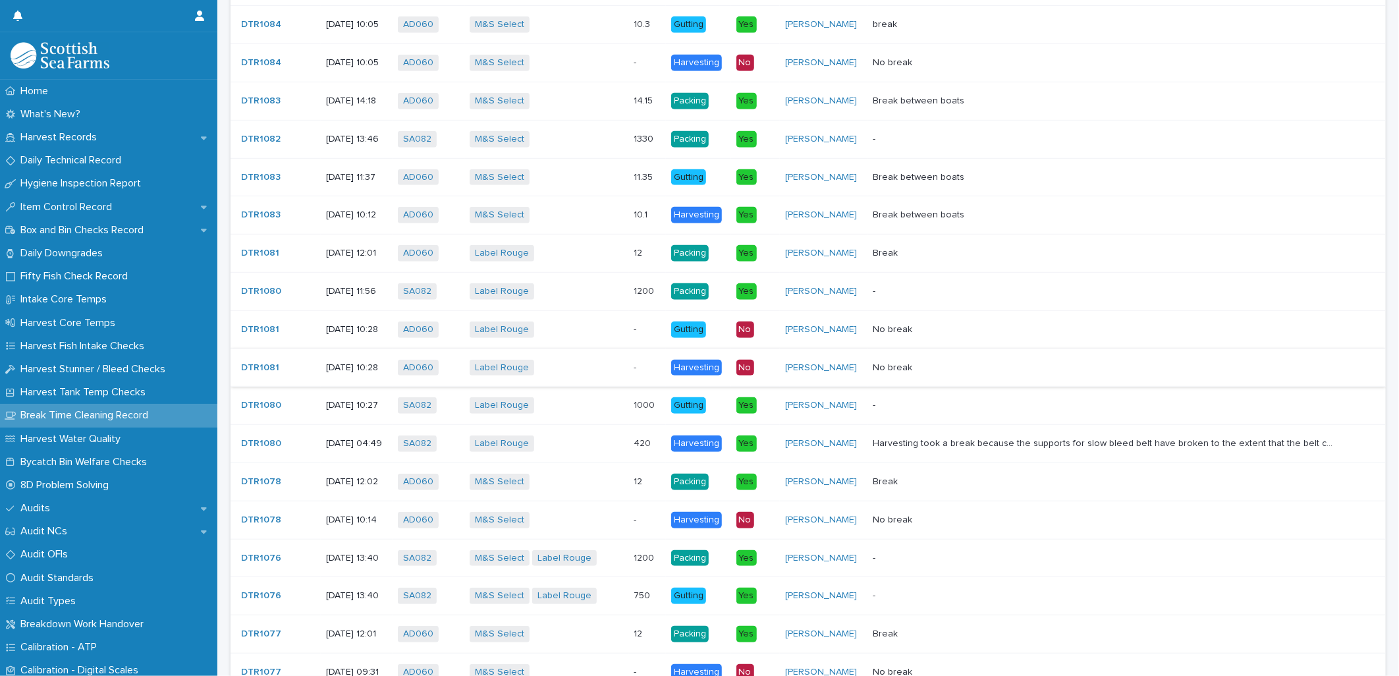
scroll to position [455, 0]
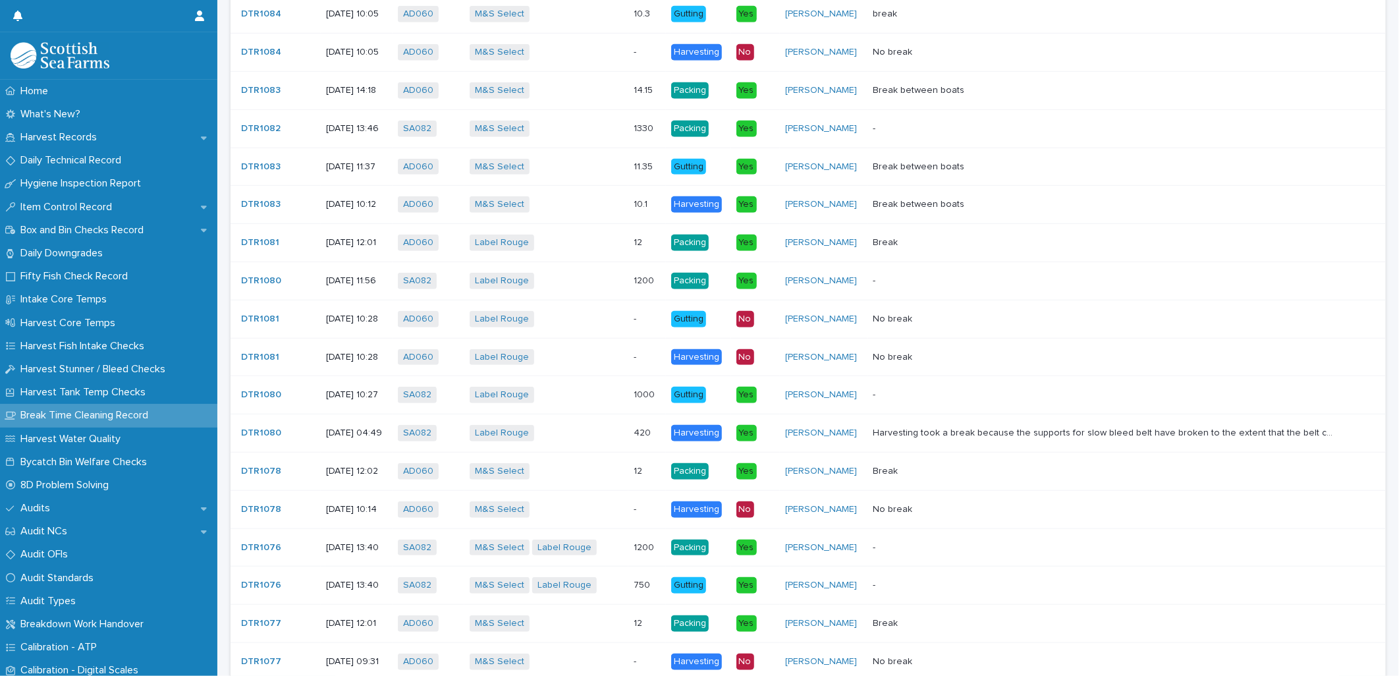
click at [1311, 439] on div "Harvesting took a break because the supports for slow bleed belt have broken to…" at bounding box center [1119, 433] width 492 height 22
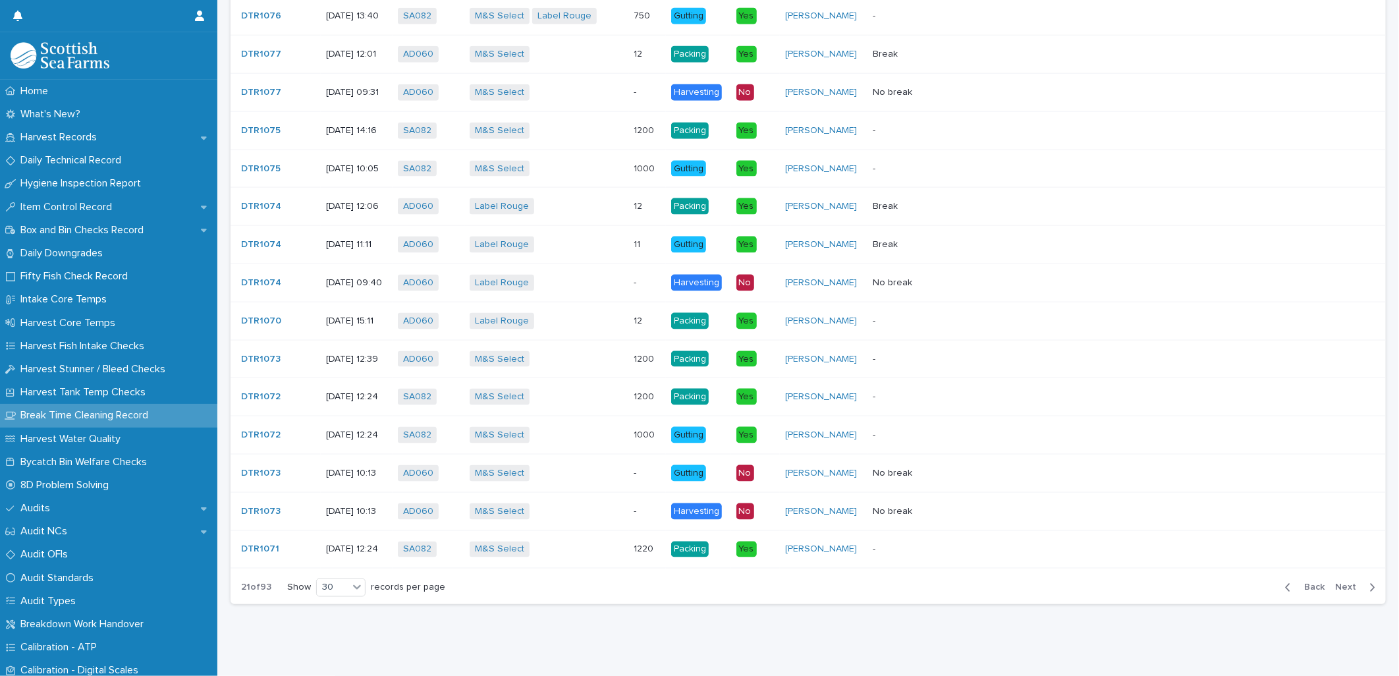
scroll to position [1040, 0]
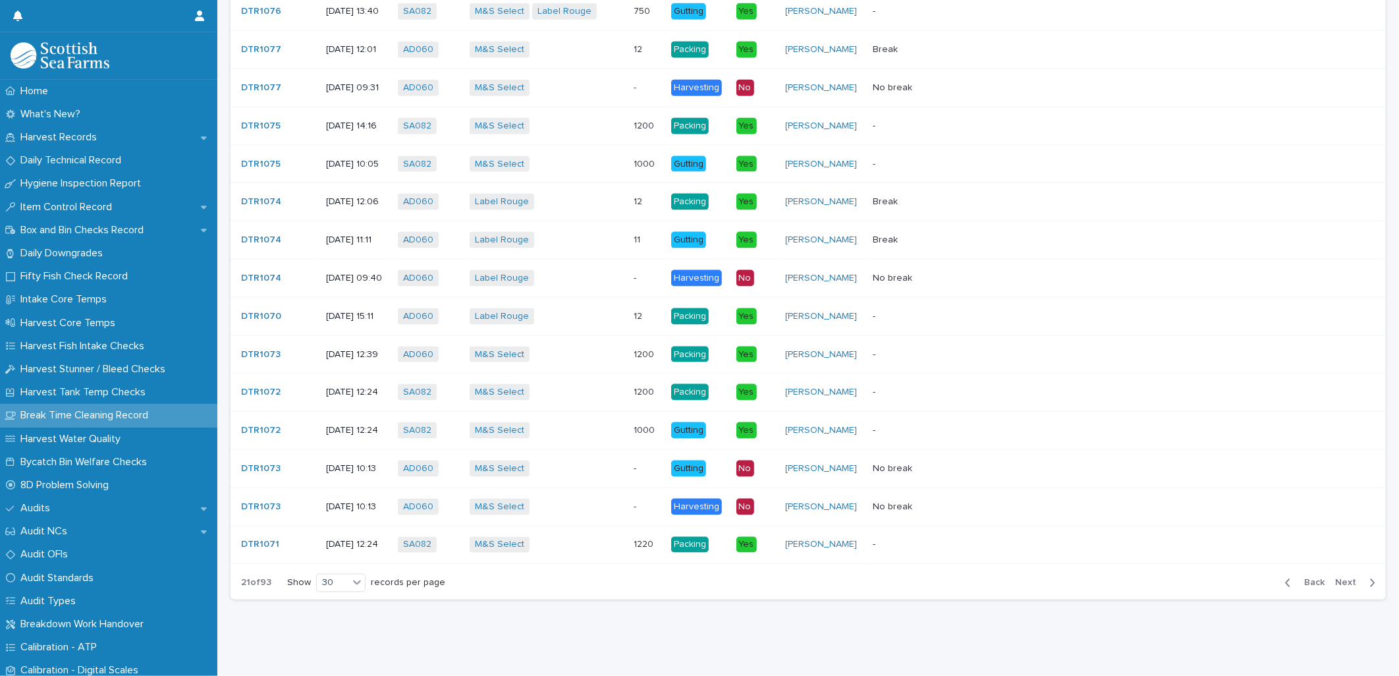
click at [1351, 578] on span "Next" at bounding box center [1349, 582] width 29 height 9
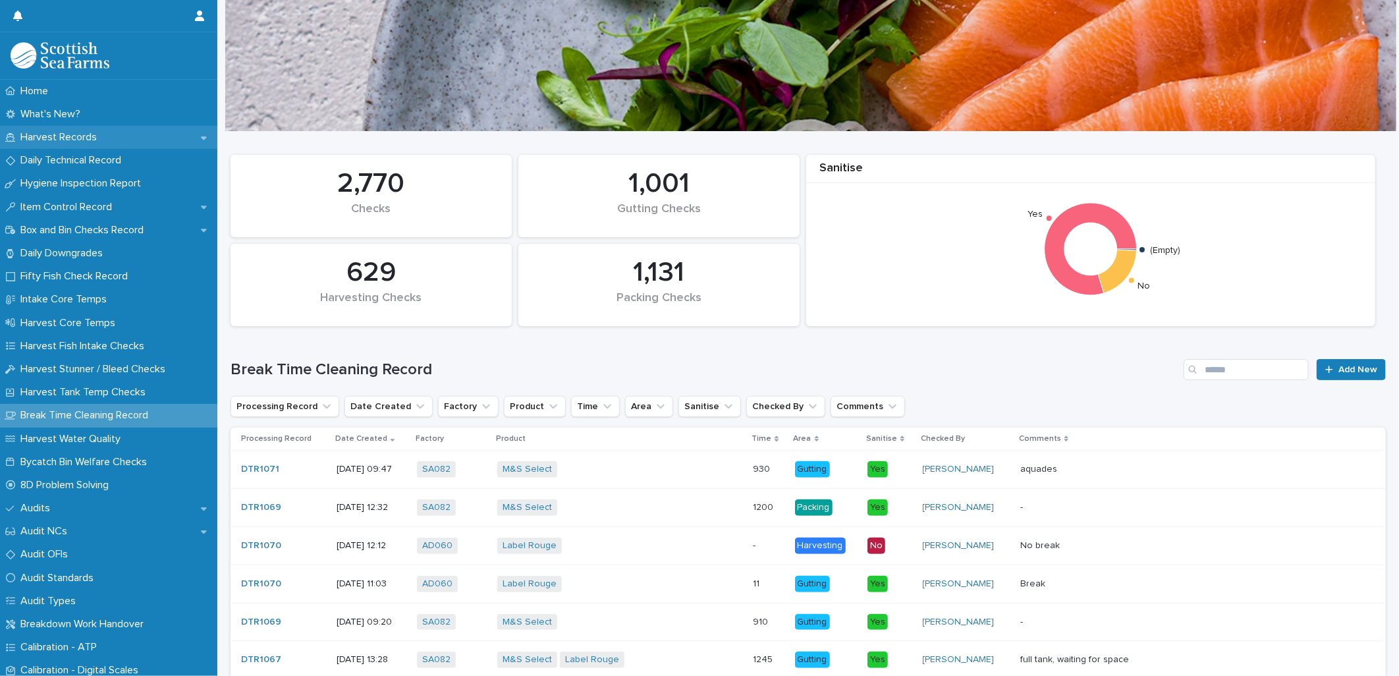
click at [79, 134] on p "Harvest Records" at bounding box center [61, 137] width 92 height 13
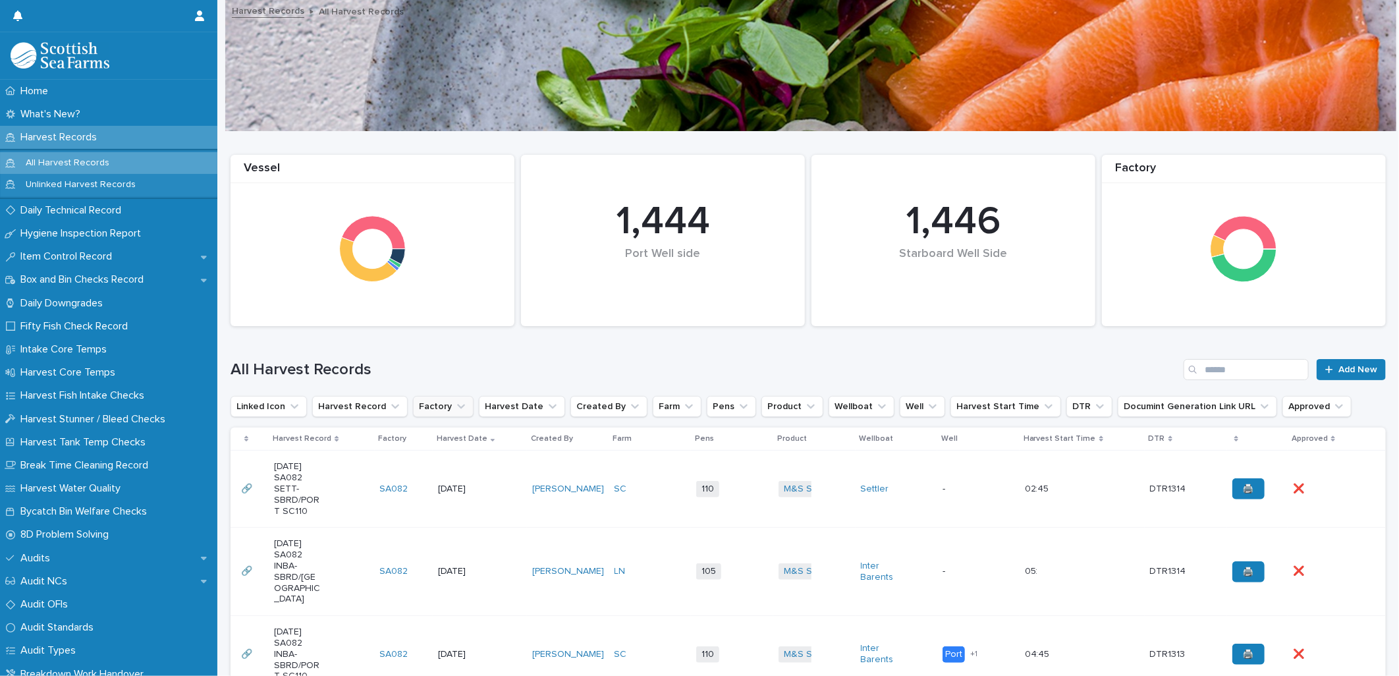
click at [454, 400] on icon "Factory" at bounding box center [460, 406] width 13 height 13
click at [423, 497] on div "AD060" at bounding box center [497, 490] width 169 height 21
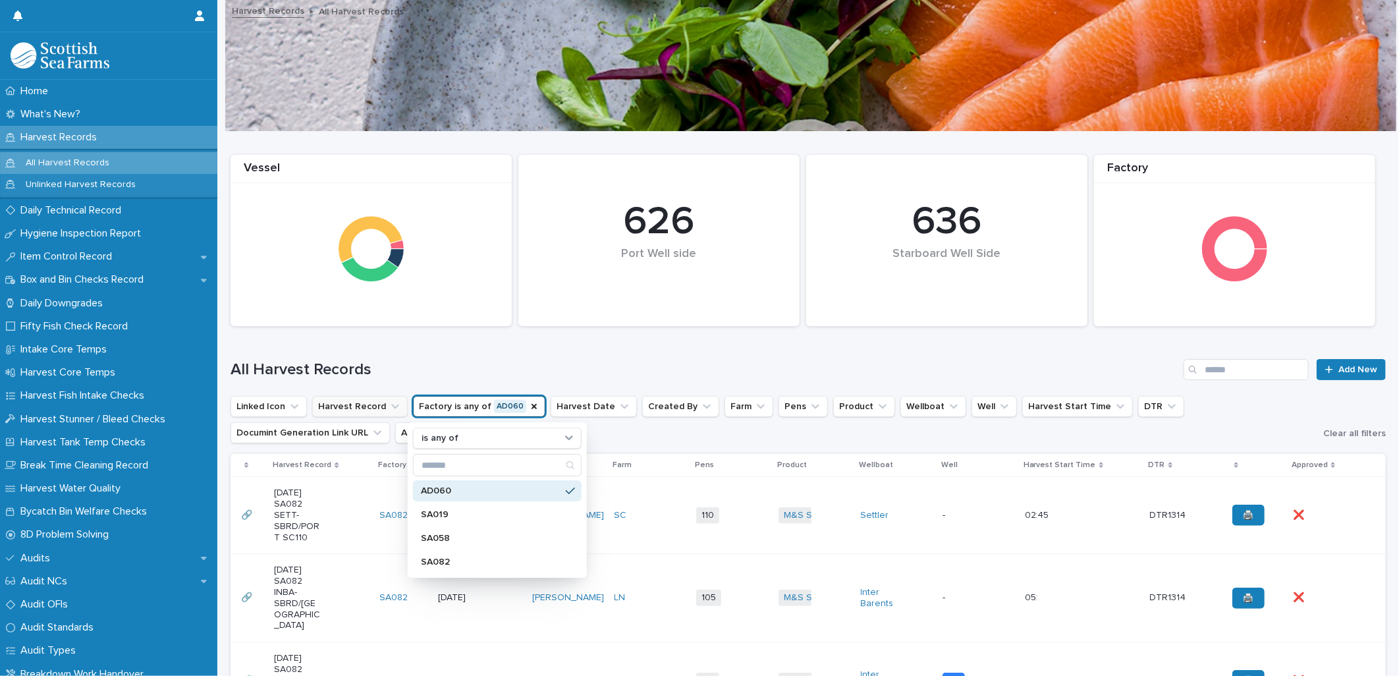
click at [371, 398] on button "Harvest Record" at bounding box center [359, 406] width 95 height 21
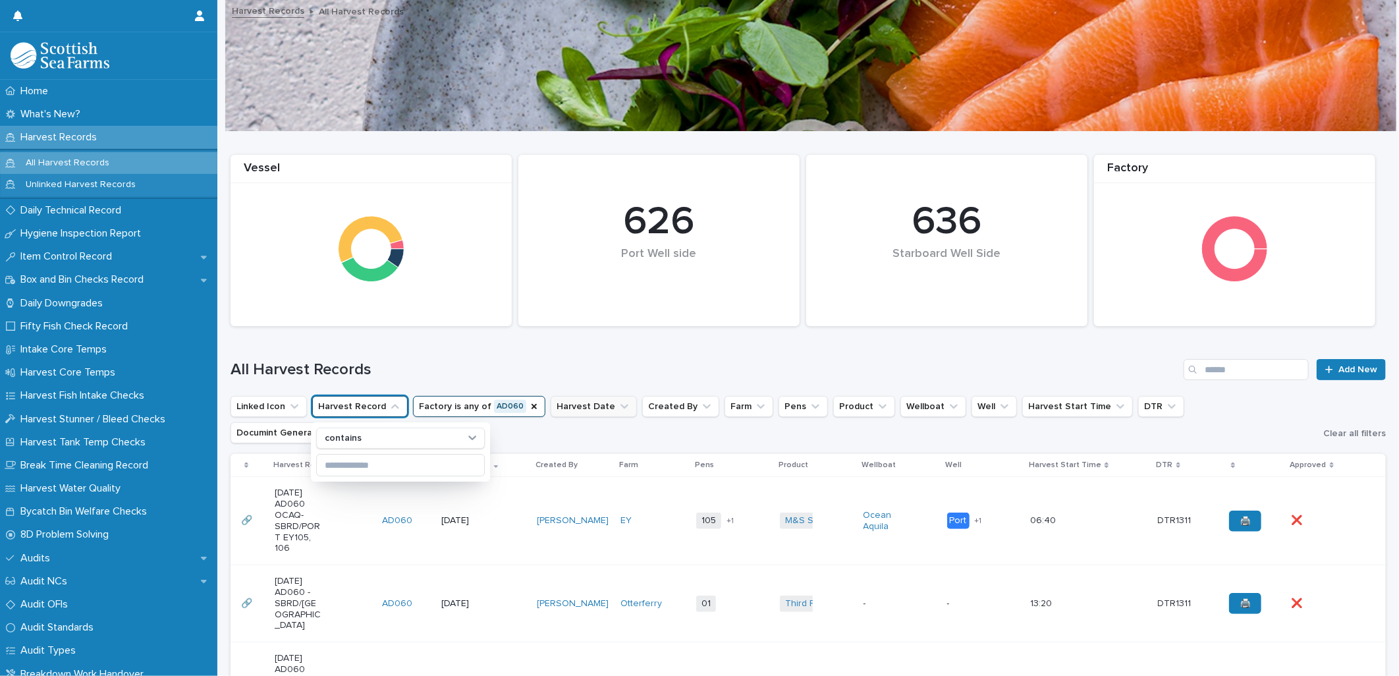
click at [581, 411] on button "Harvest Date" at bounding box center [594, 406] width 86 height 21
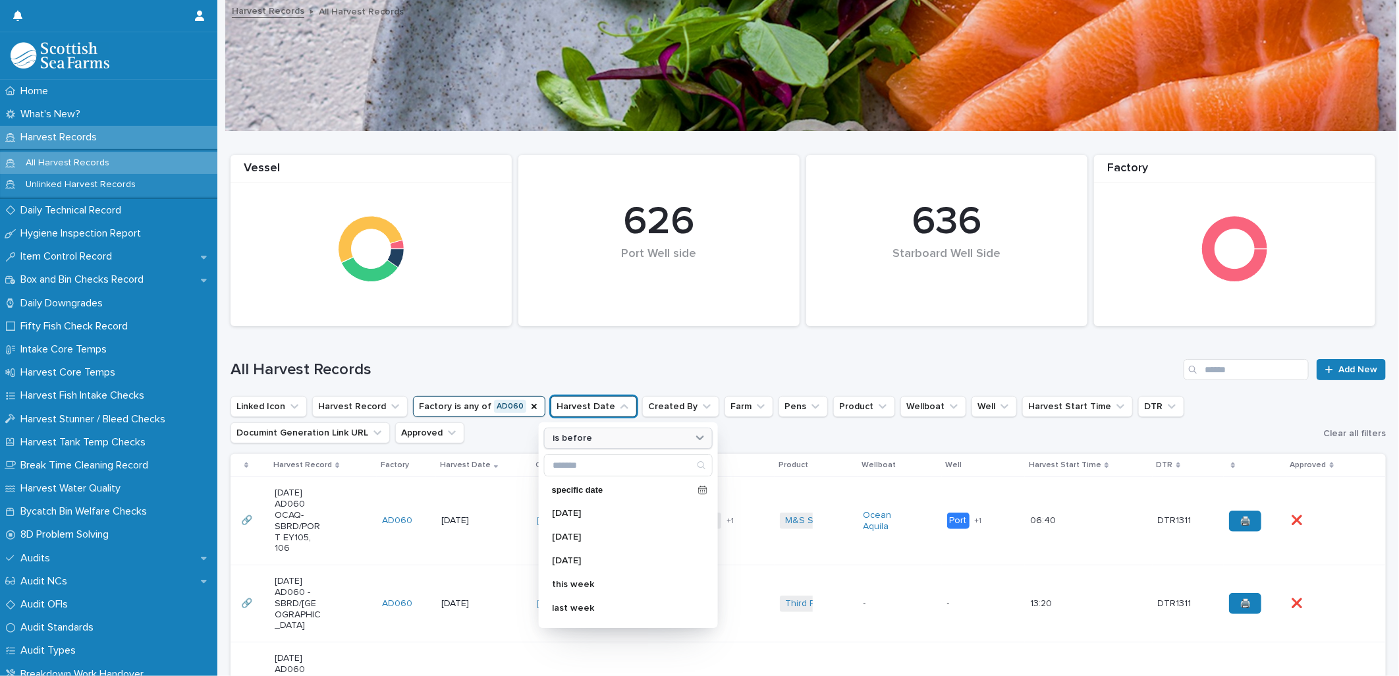
click at [682, 442] on div "is before" at bounding box center [620, 438] width 146 height 14
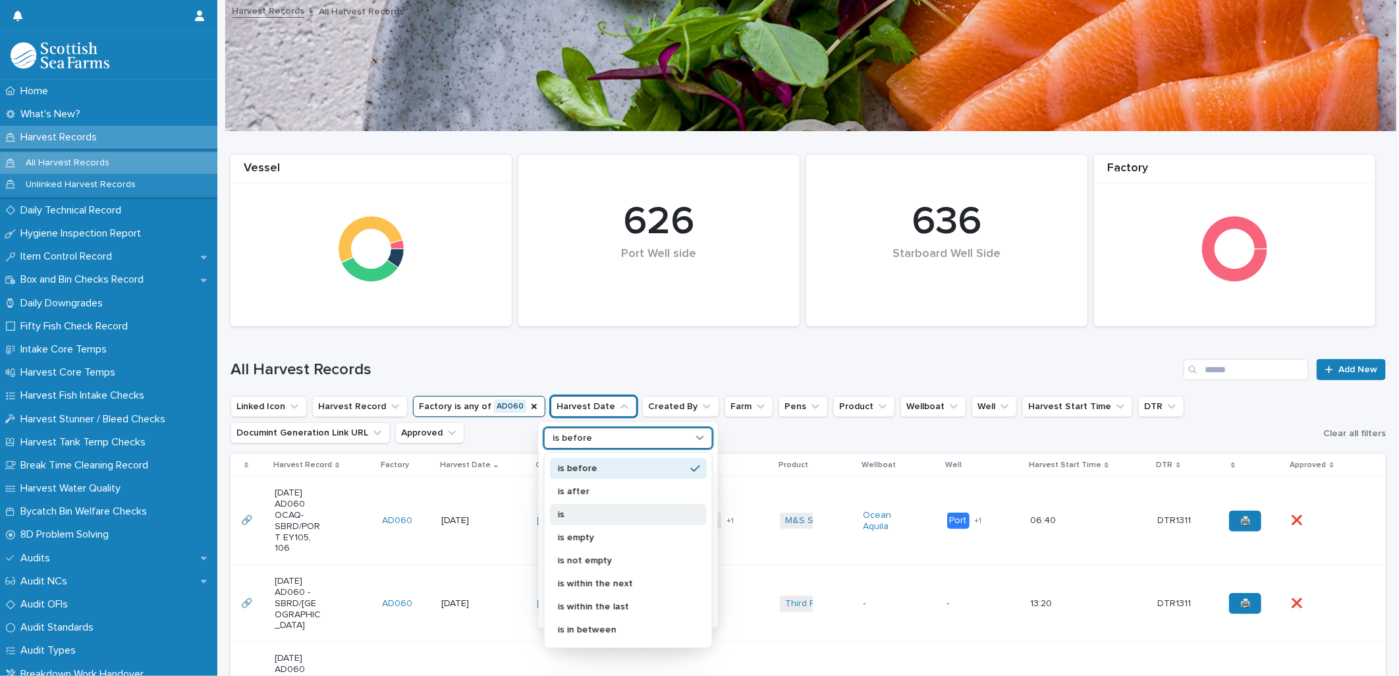
click at [603, 506] on div "is" at bounding box center [628, 514] width 157 height 21
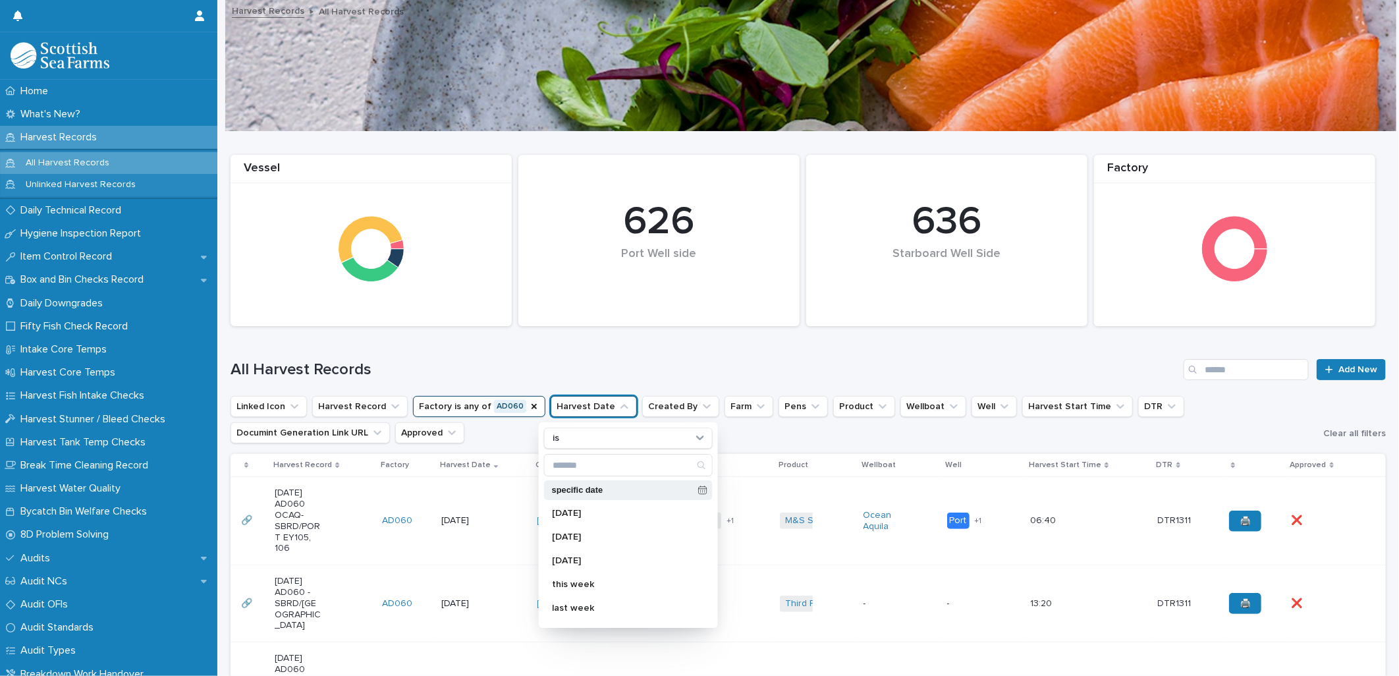
click at [698, 488] on icon at bounding box center [702, 489] width 9 height 9
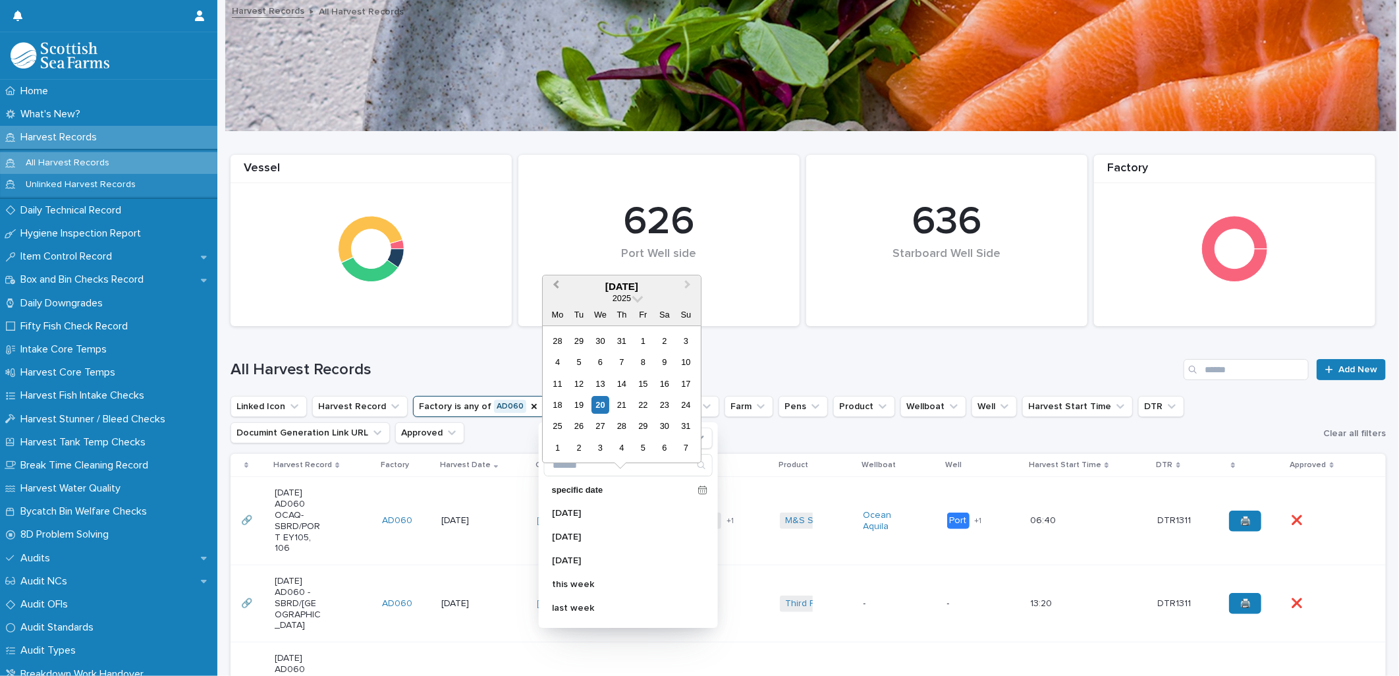
click at [556, 290] on button "Previous Month" at bounding box center [554, 287] width 21 height 21
click at [637, 383] on div "16" at bounding box center [643, 384] width 18 height 18
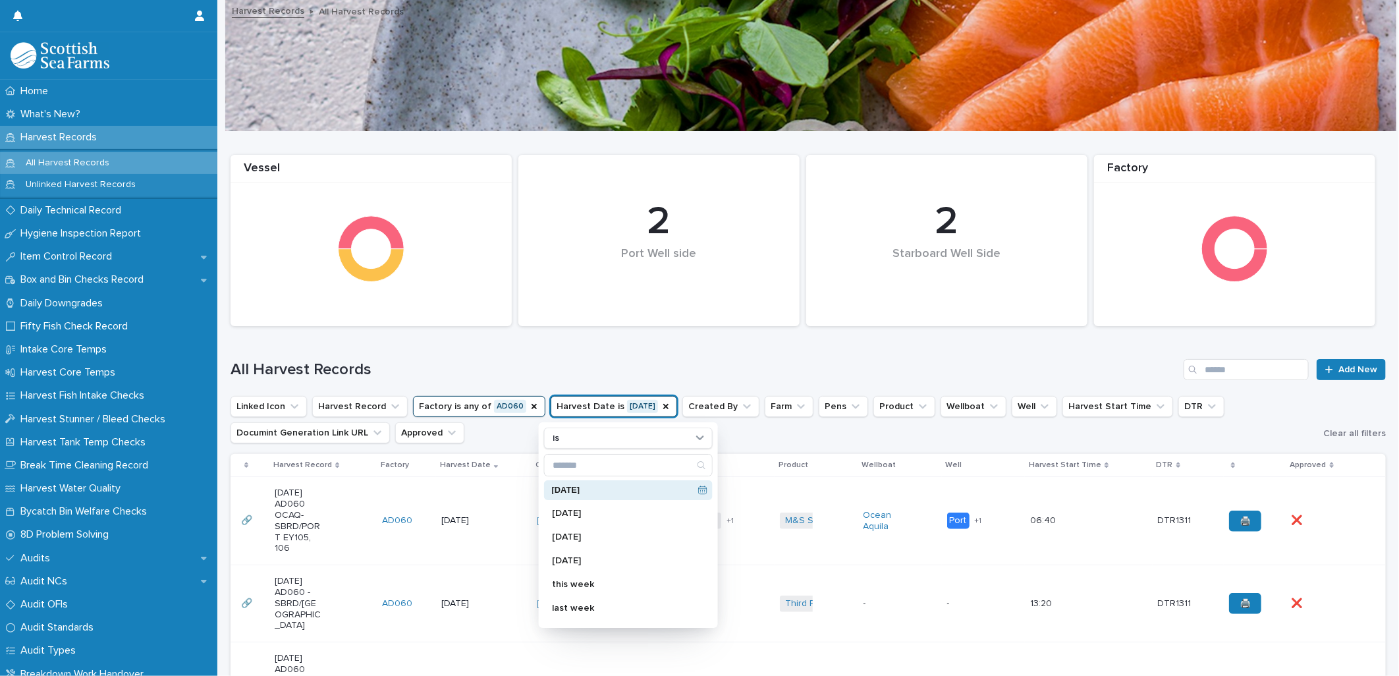
click at [663, 356] on div "All Harvest Records Add New" at bounding box center [807, 364] width 1155 height 63
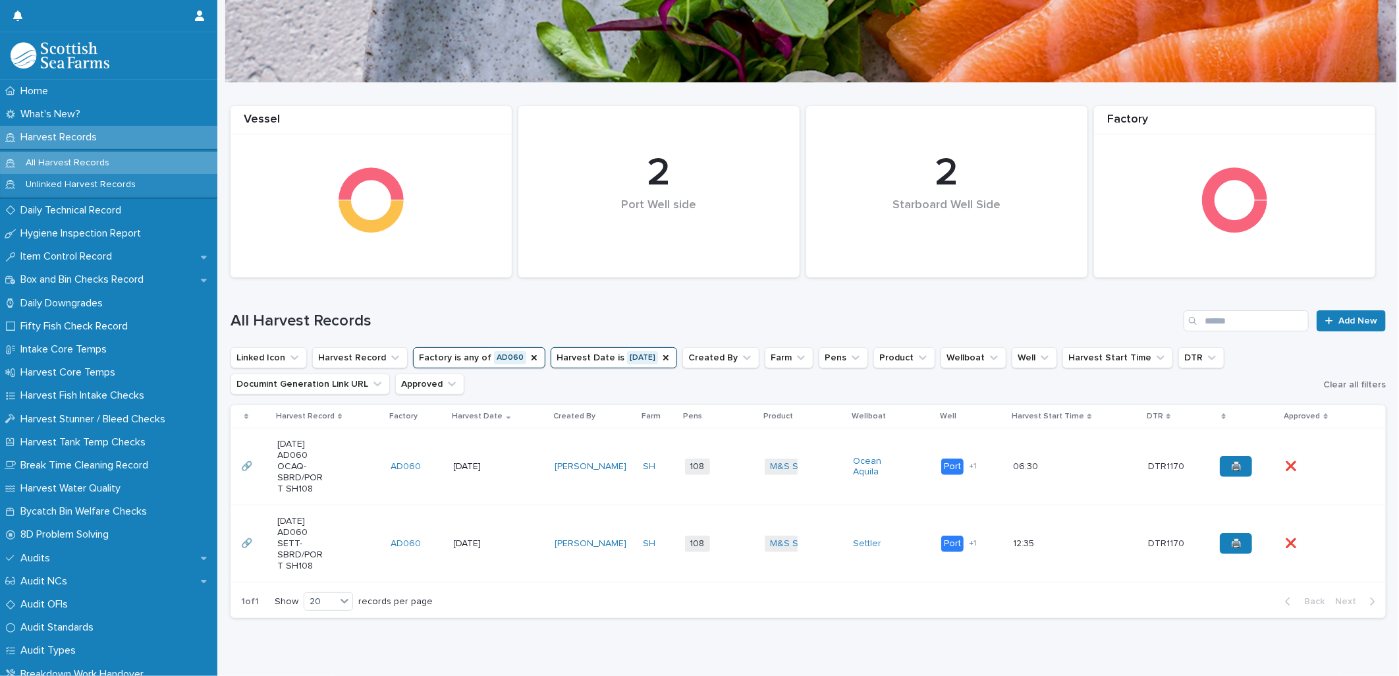
scroll to position [100, 0]
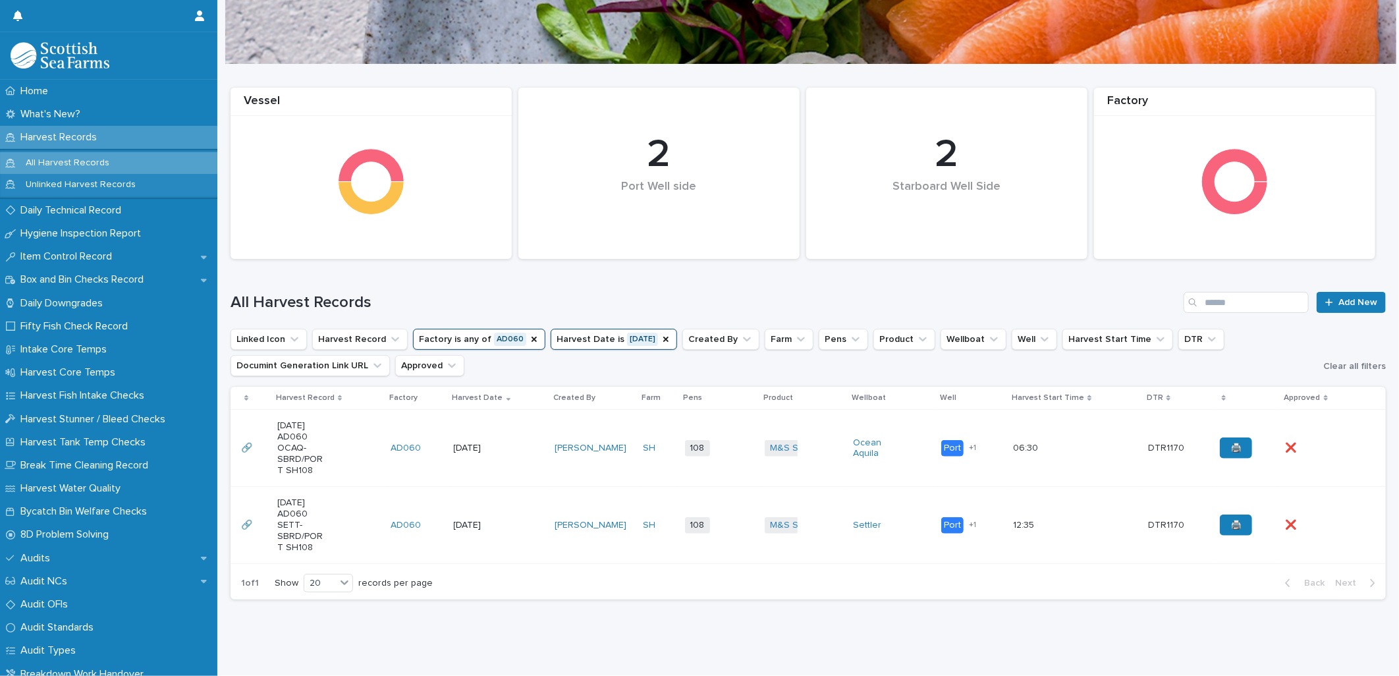
click at [865, 496] on td "Settler" at bounding box center [892, 525] width 88 height 77
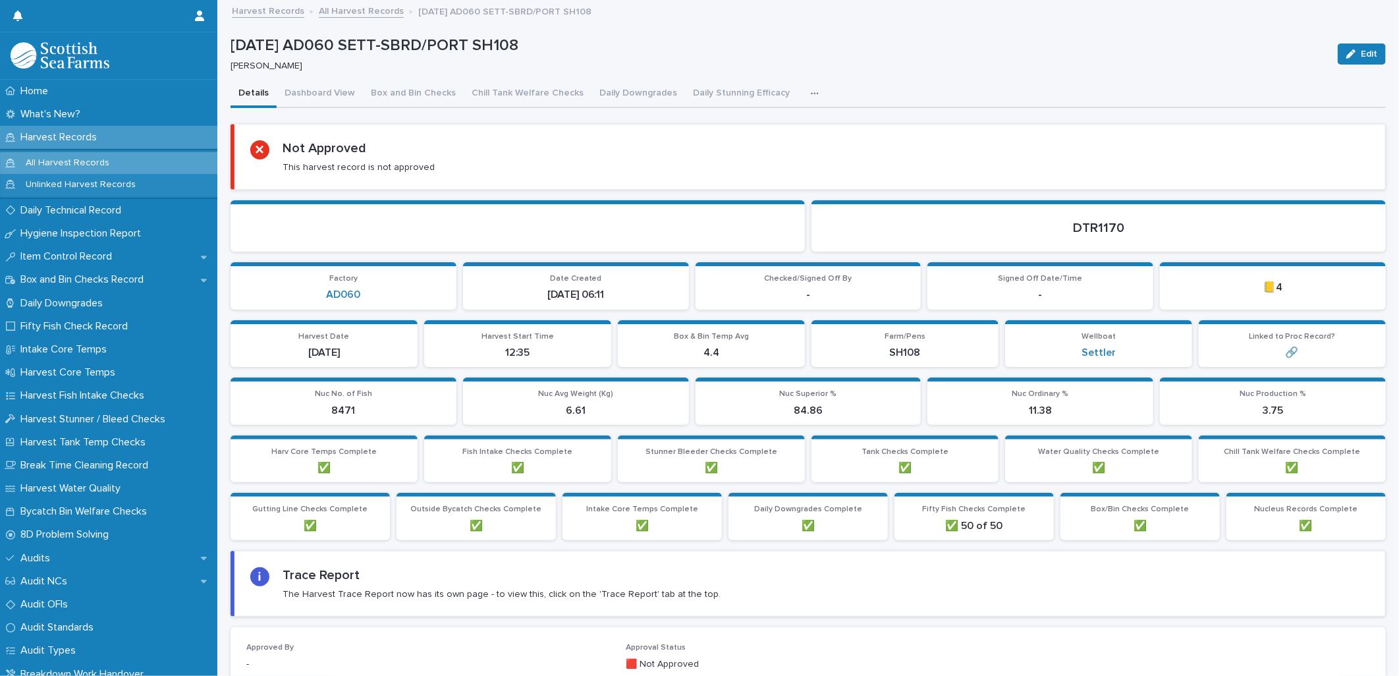
click at [811, 93] on div "button" at bounding box center [817, 93] width 13 height 9
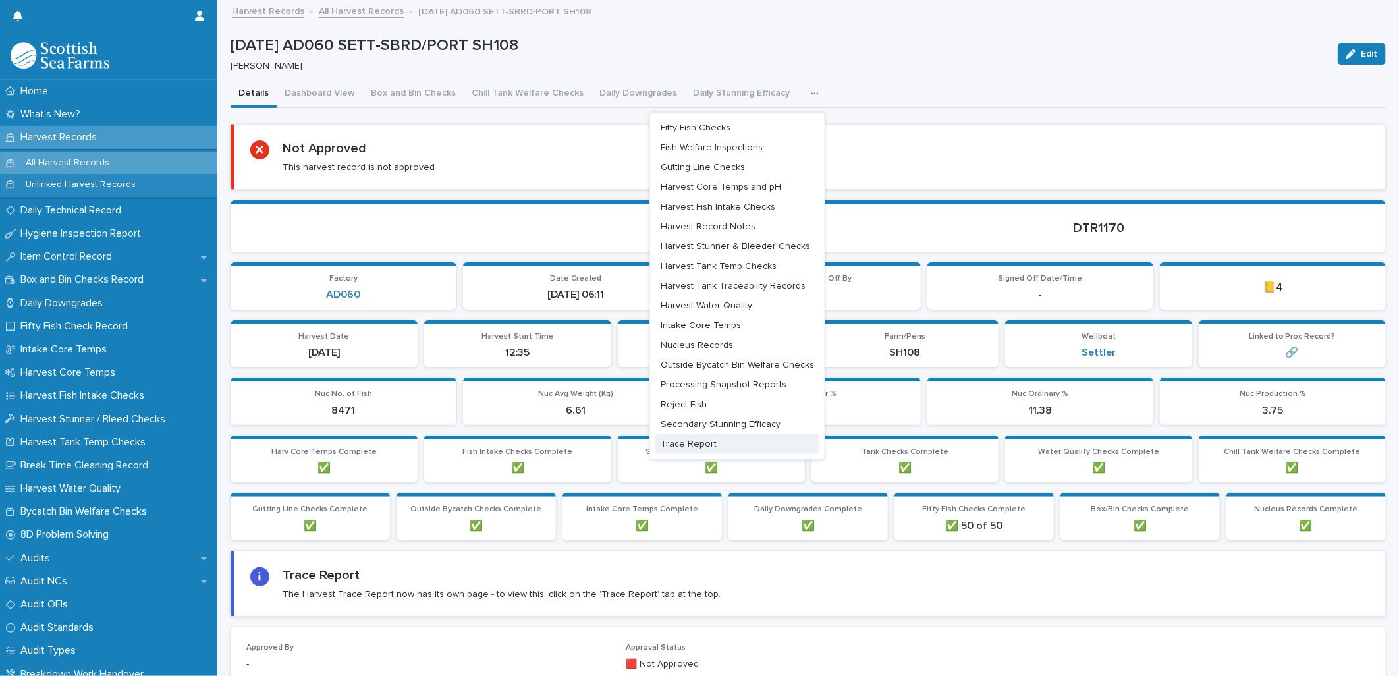
click at [702, 437] on button "Trace Report" at bounding box center [737, 444] width 164 height 20
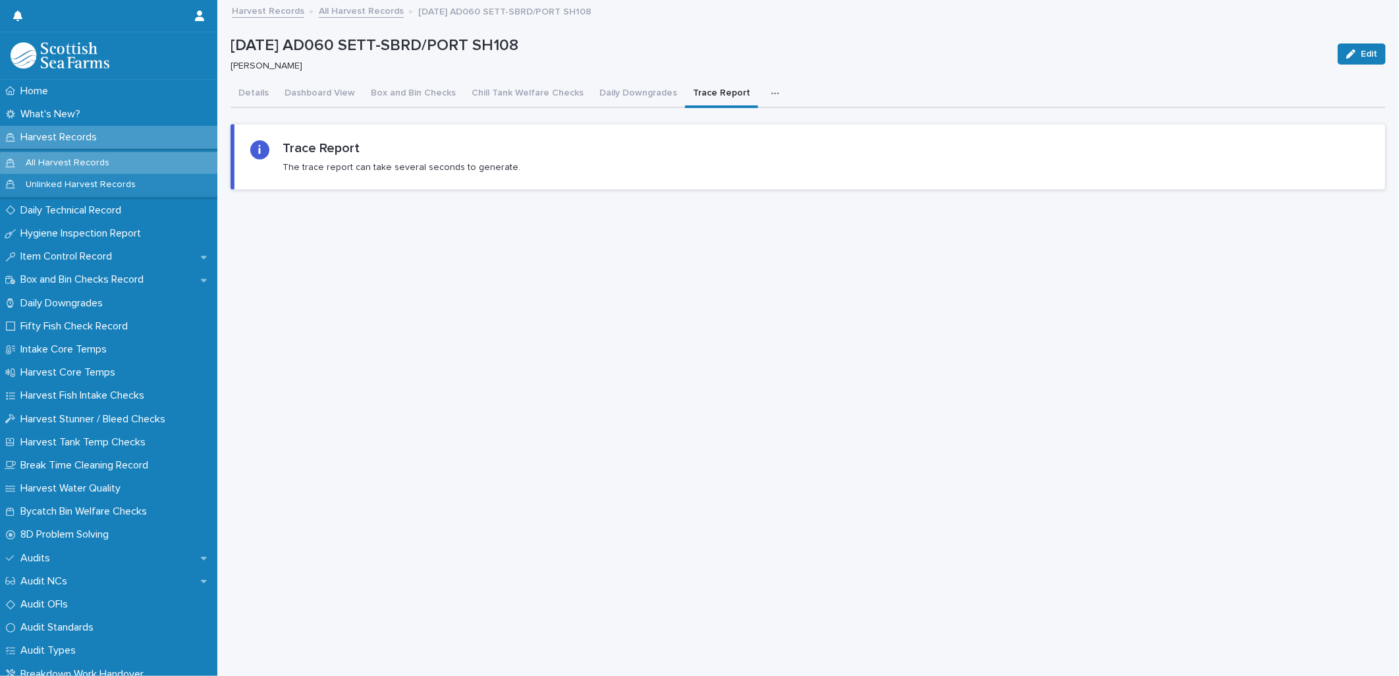
click at [763, 90] on button "button" at bounding box center [777, 93] width 29 height 26
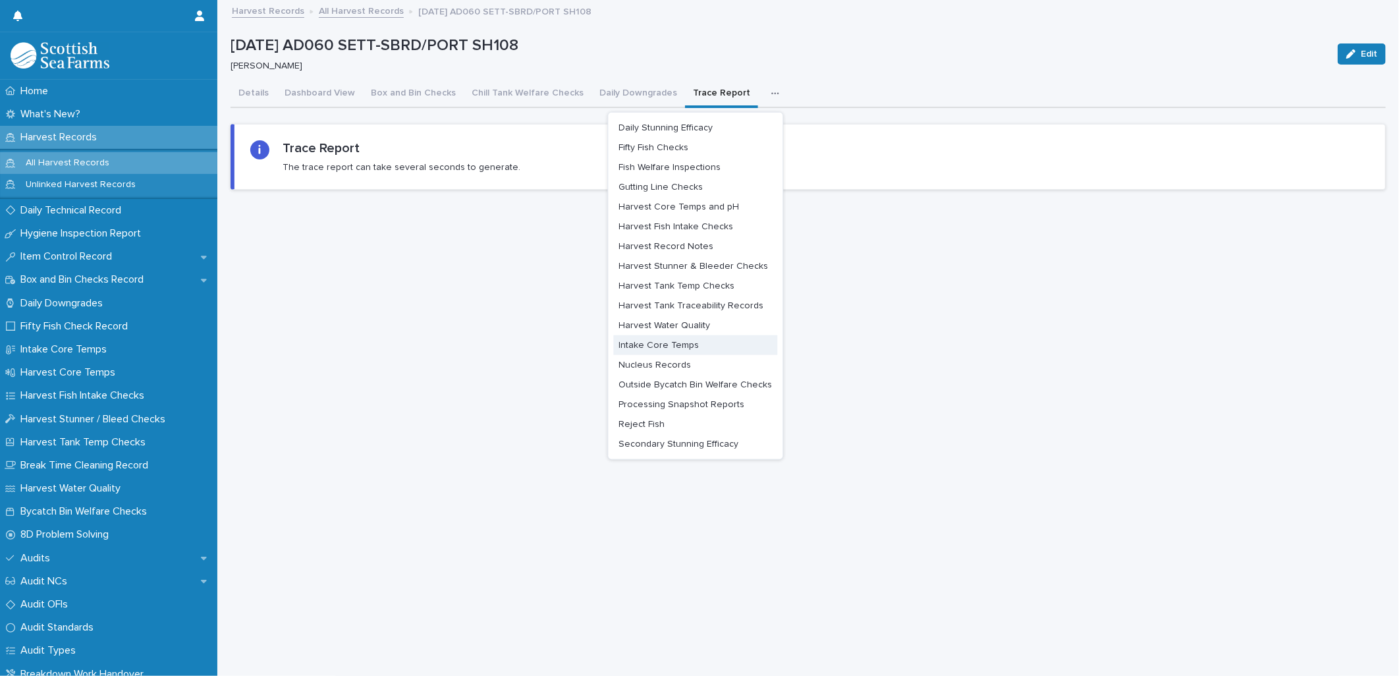
click at [680, 347] on span "Intake Core Temps" at bounding box center [659, 344] width 80 height 9
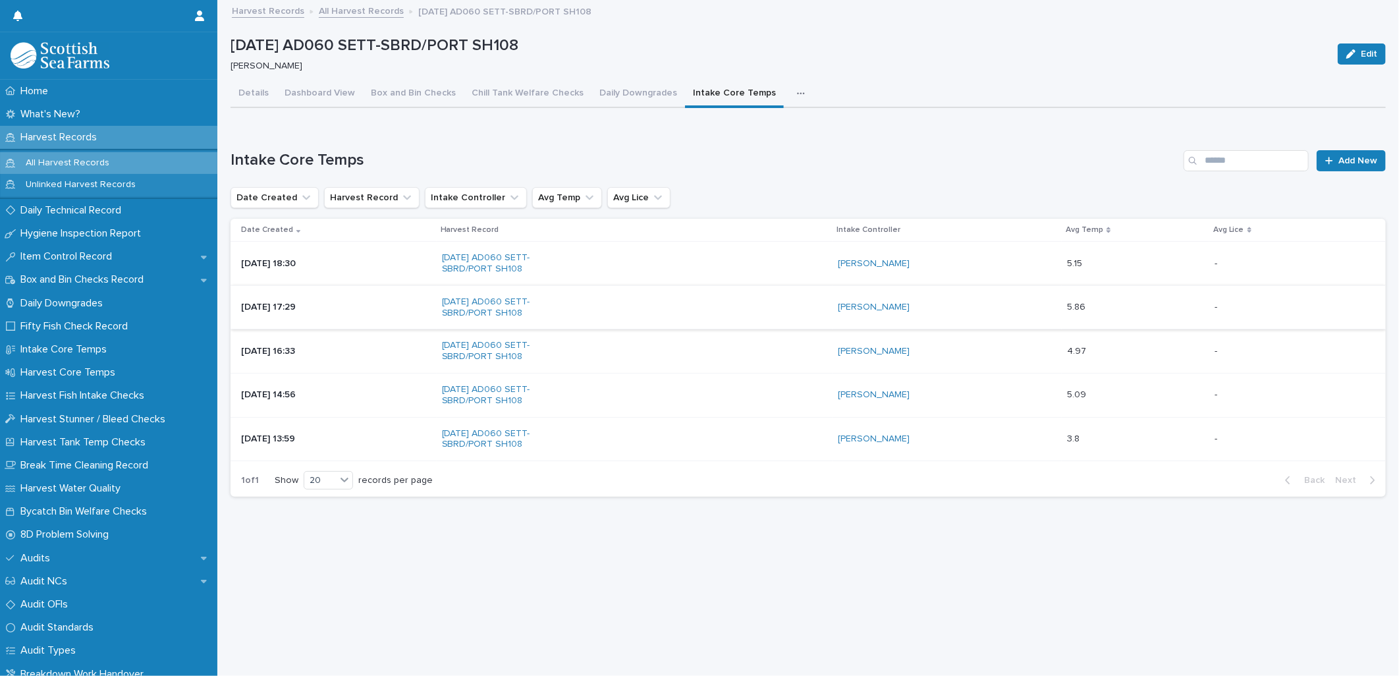
click at [797, 90] on icon "button" at bounding box center [801, 93] width 8 height 9
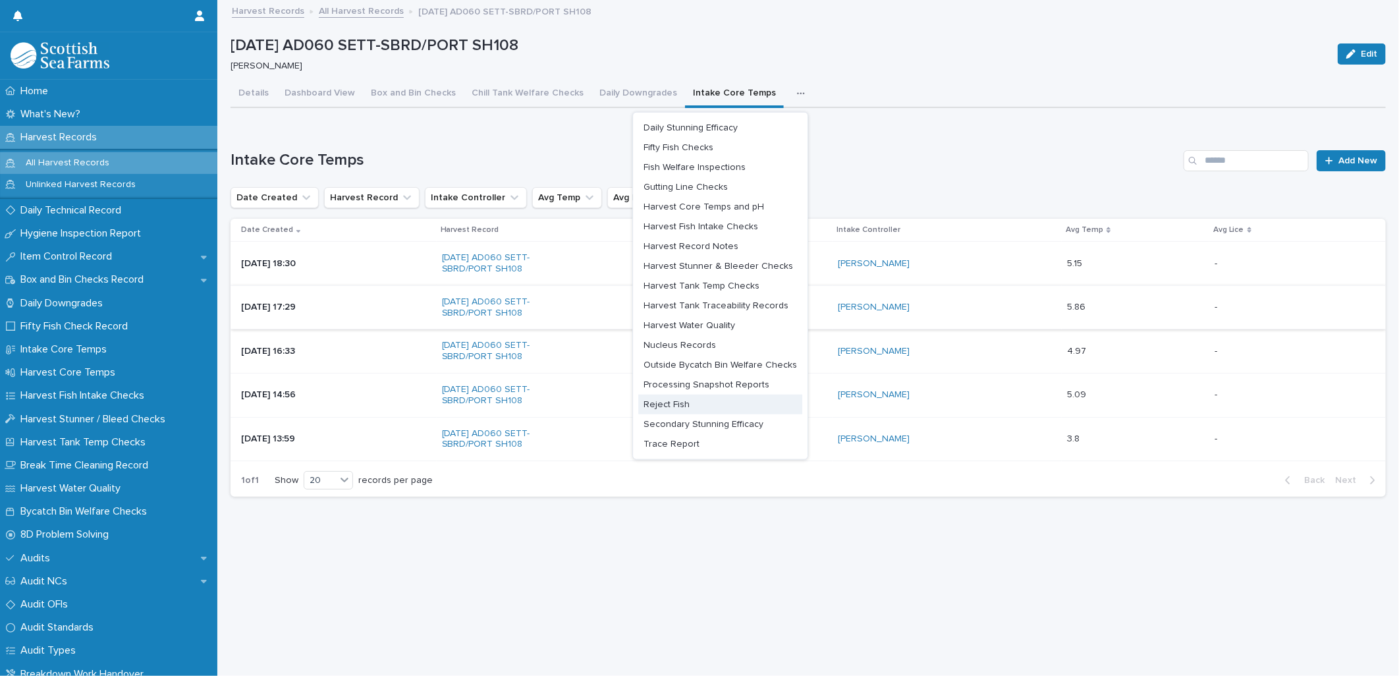
click at [711, 394] on button "Reject Fish" at bounding box center [720, 404] width 164 height 20
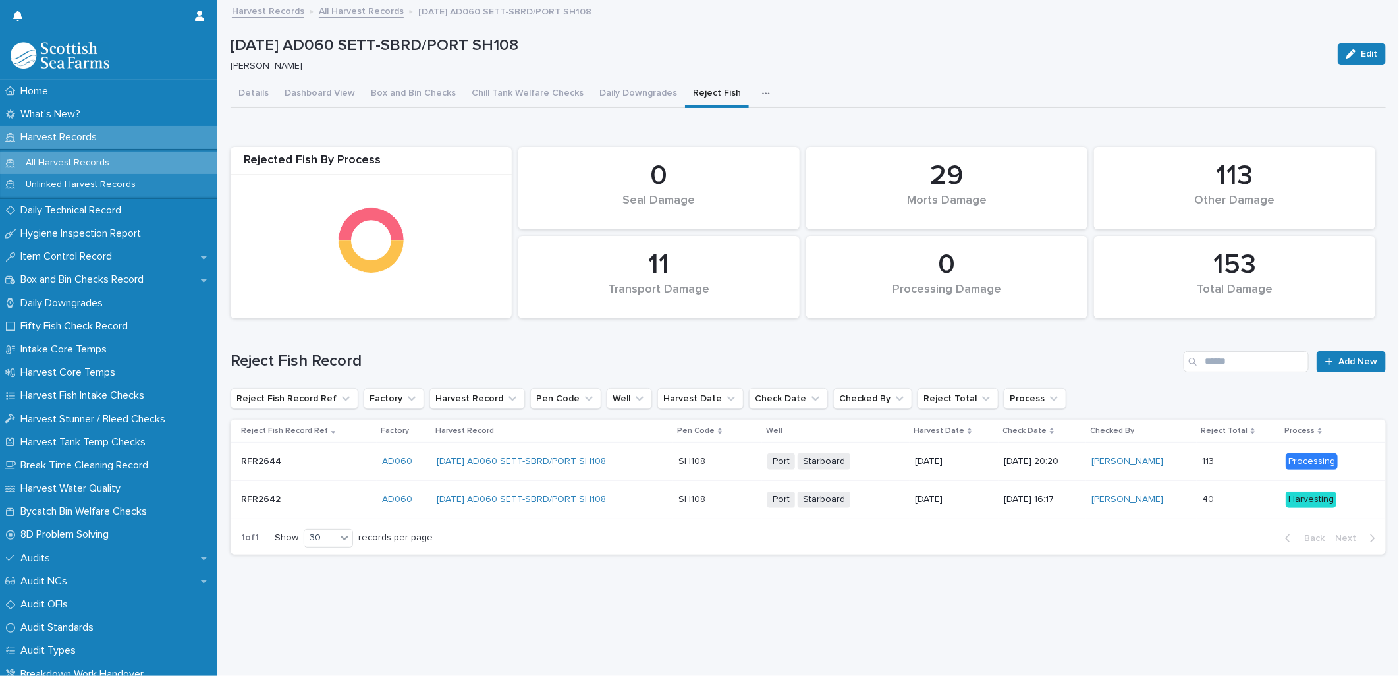
click at [762, 93] on icon "button" at bounding box center [766, 93] width 8 height 9
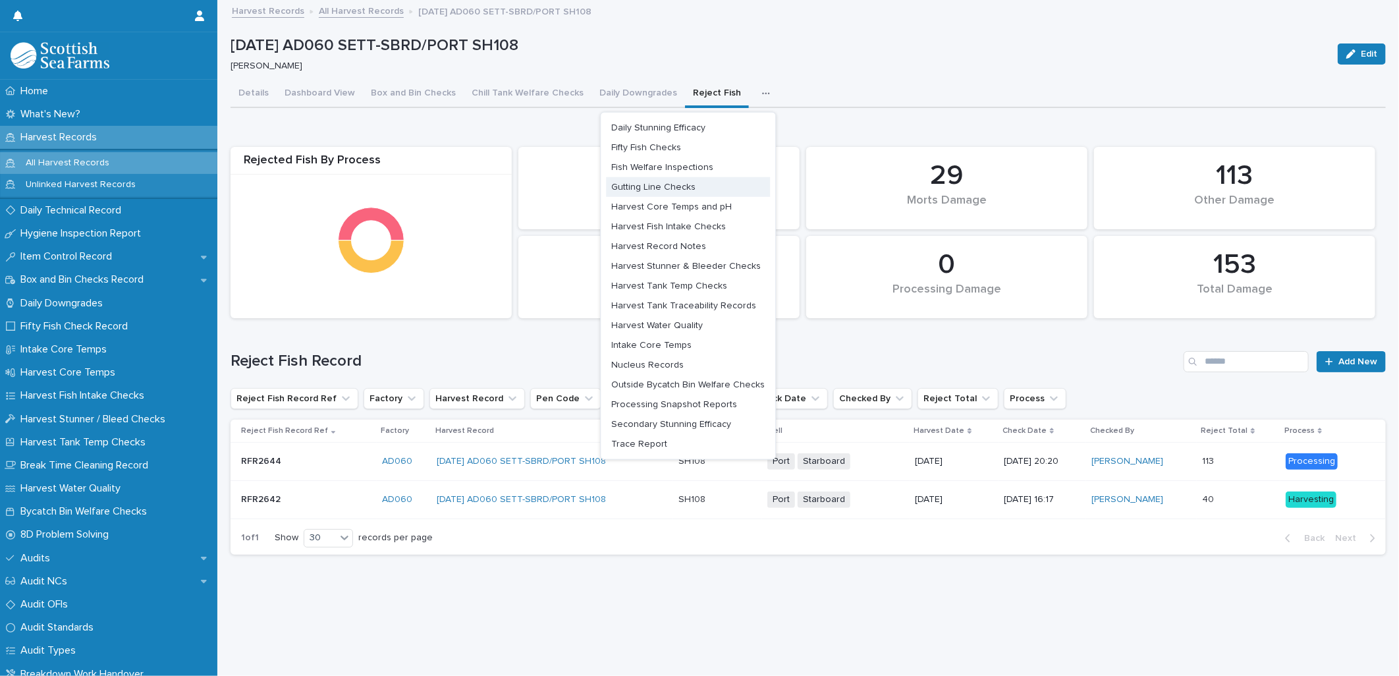
click at [661, 182] on span "Gutting Line Checks" at bounding box center [653, 186] width 84 height 9
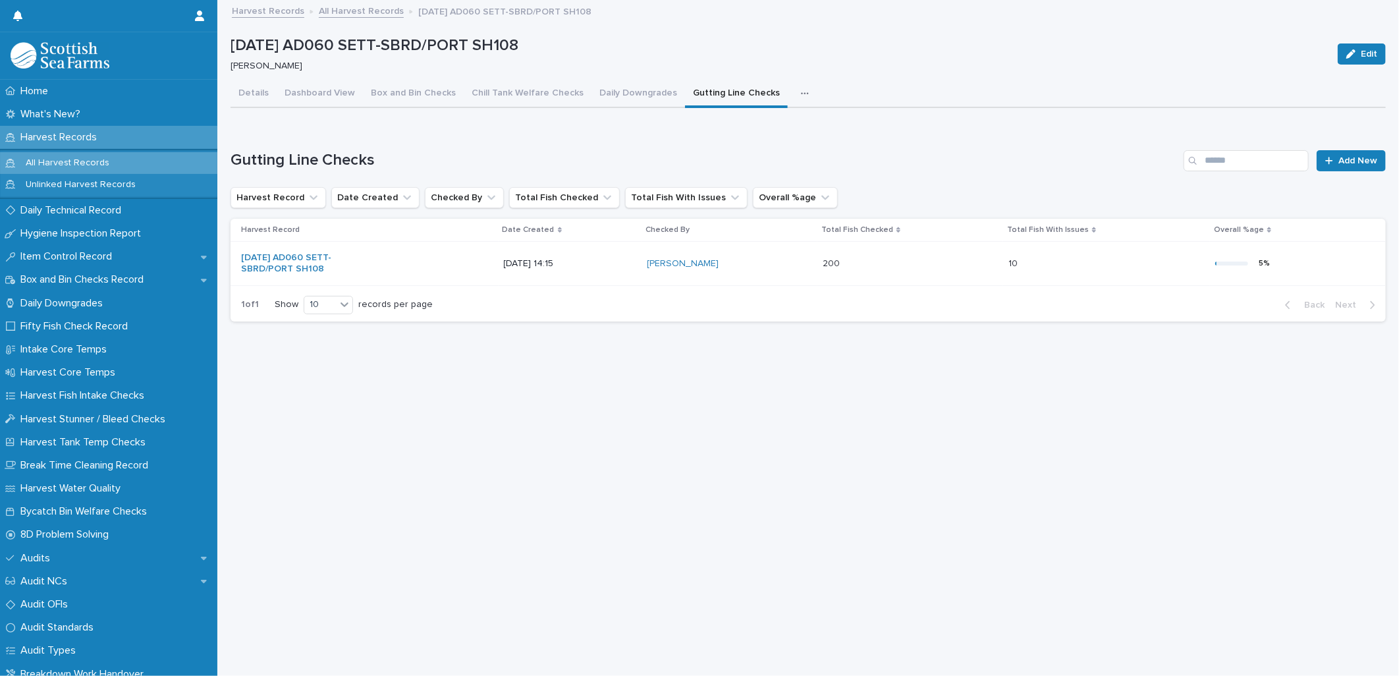
click at [757, 258] on div "[PERSON_NAME]" at bounding box center [702, 263] width 110 height 11
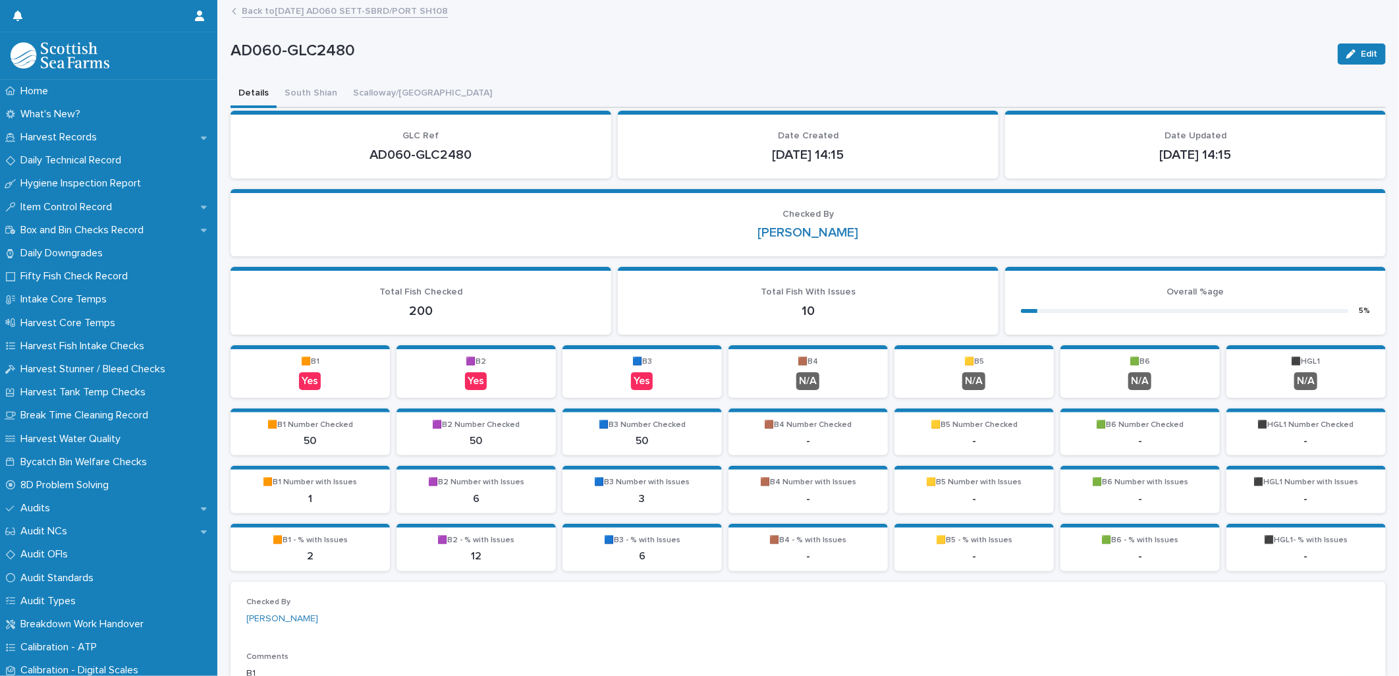
click at [250, 11] on link "Back to 16-05-2025 AD060 SETT-SBRD/PORT SH108" at bounding box center [345, 10] width 206 height 15
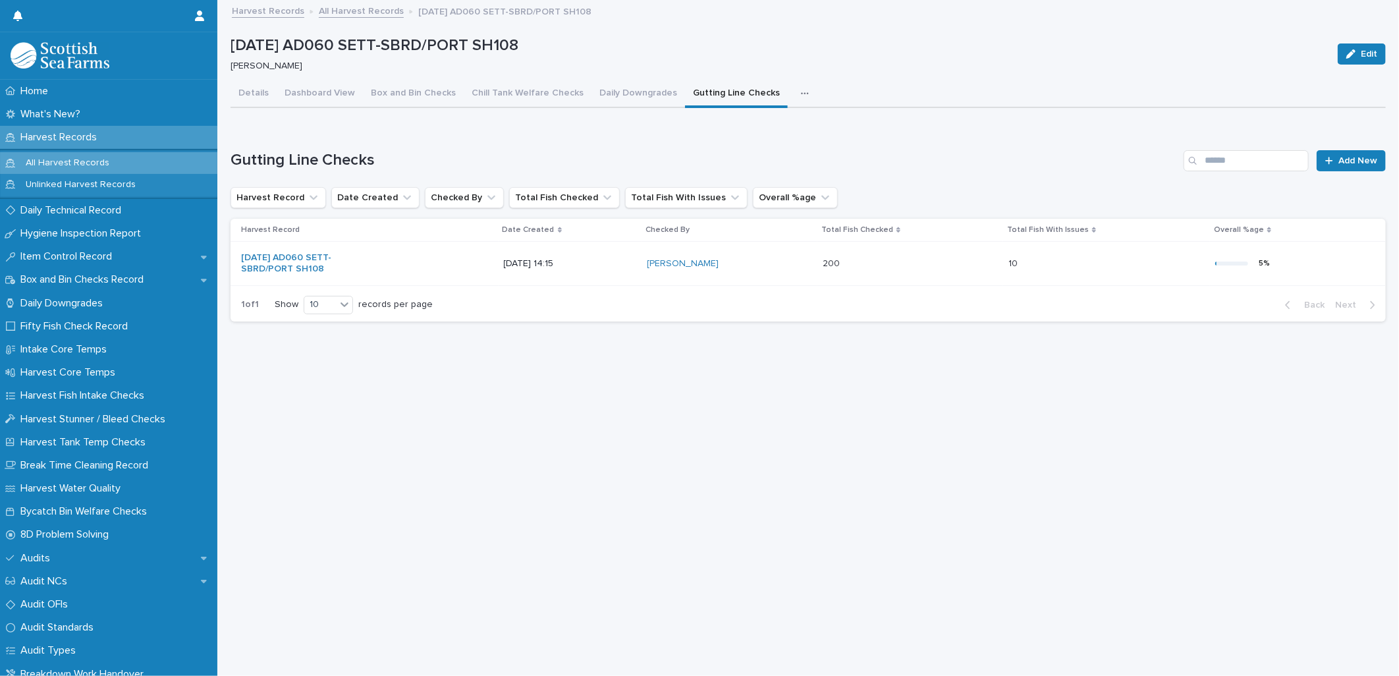
click at [801, 89] on div "button" at bounding box center [807, 93] width 13 height 9
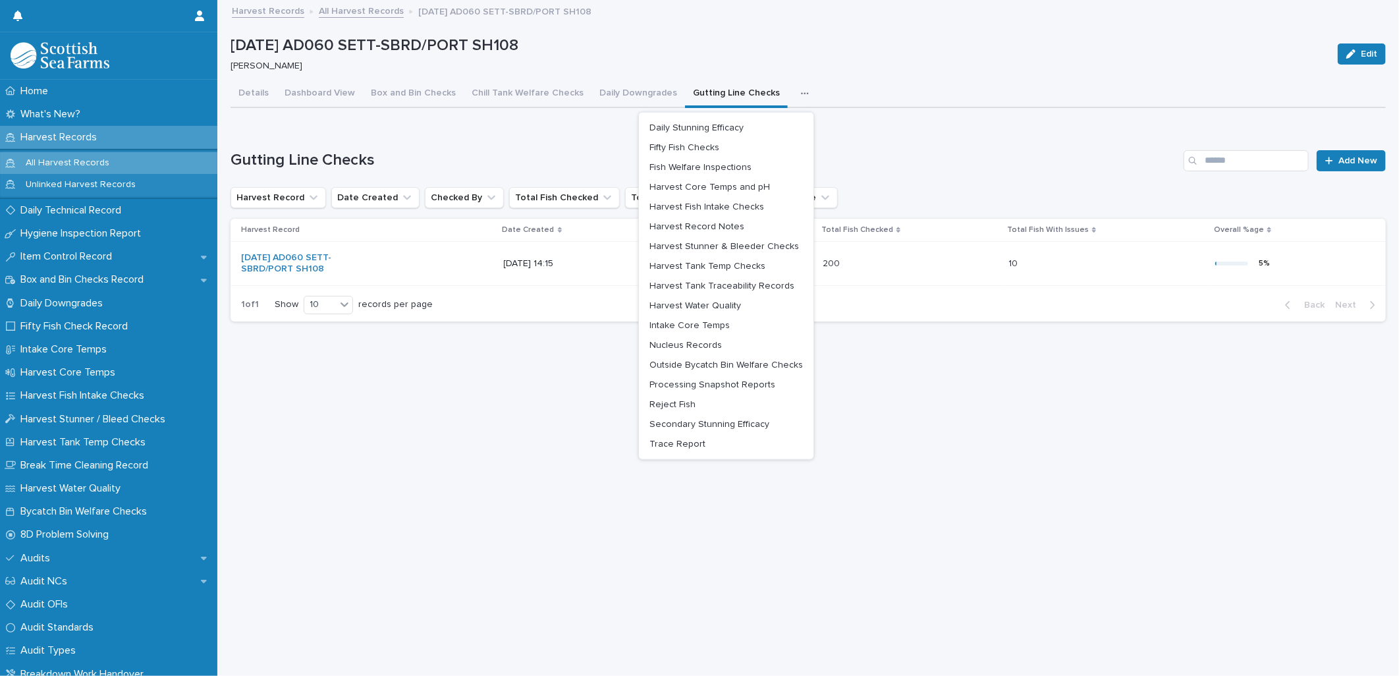
click at [327, 8] on link "All Harvest Records" at bounding box center [361, 10] width 85 height 15
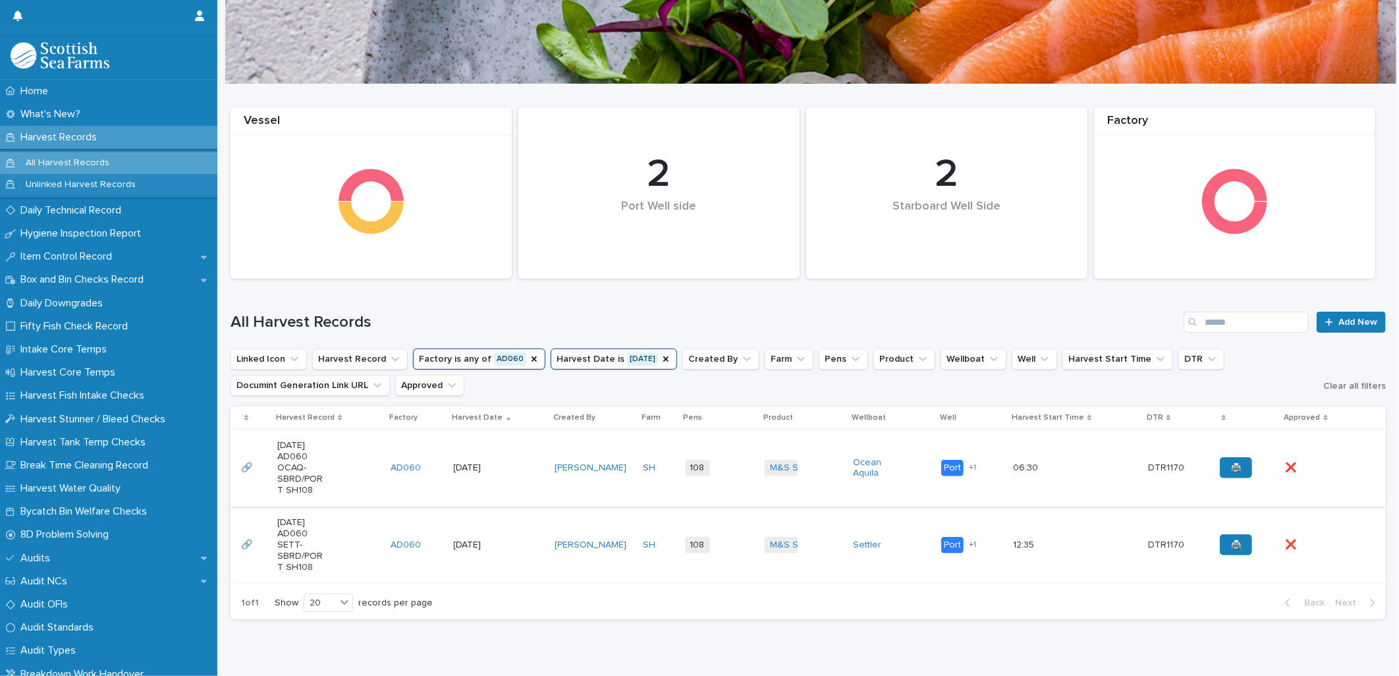
scroll to position [100, 0]
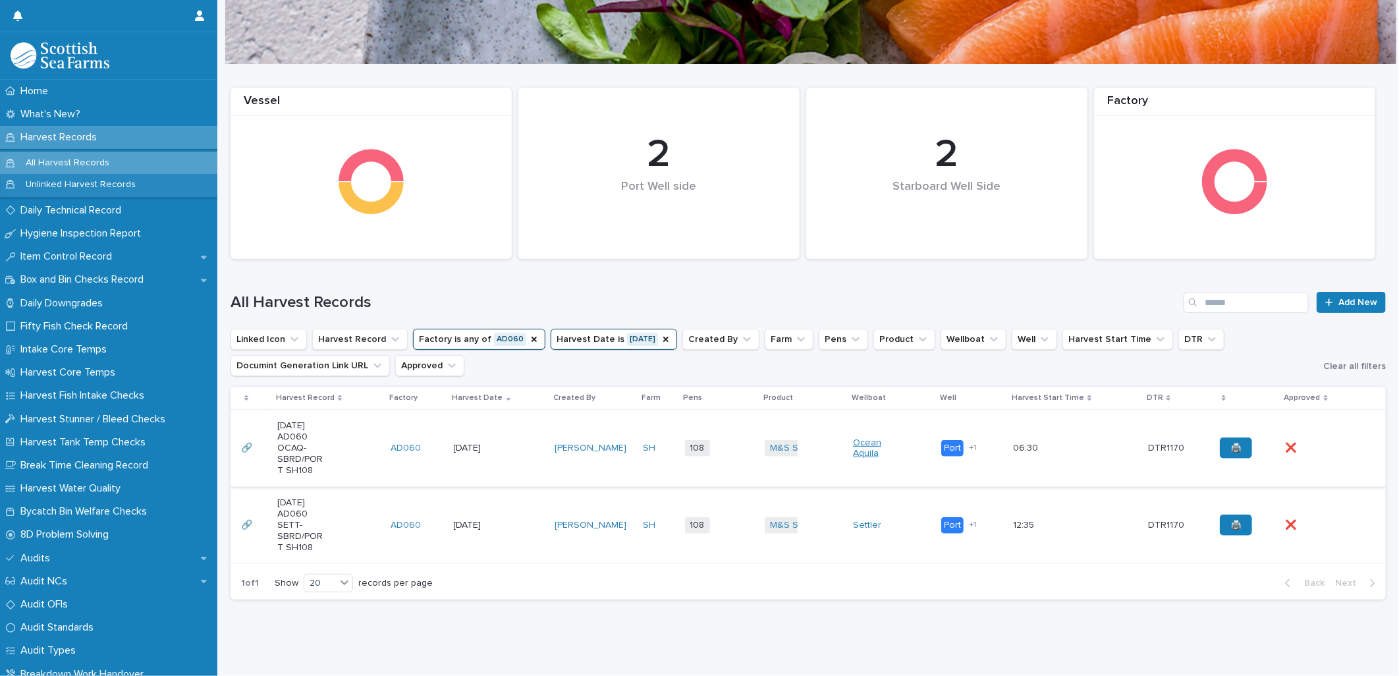
click at [869, 437] on link "Ocean Aquila" at bounding box center [876, 448] width 47 height 22
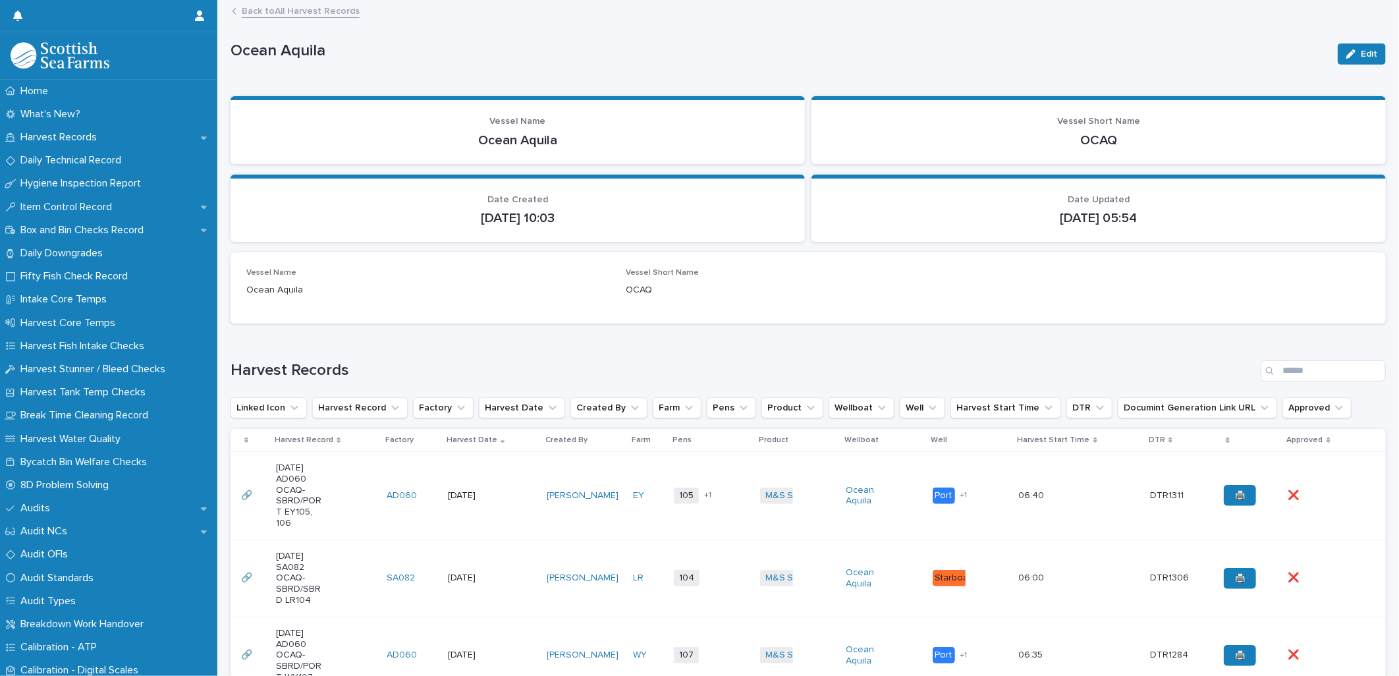
click at [299, 9] on link "Back to All Harvest Records" at bounding box center [301, 10] width 118 height 15
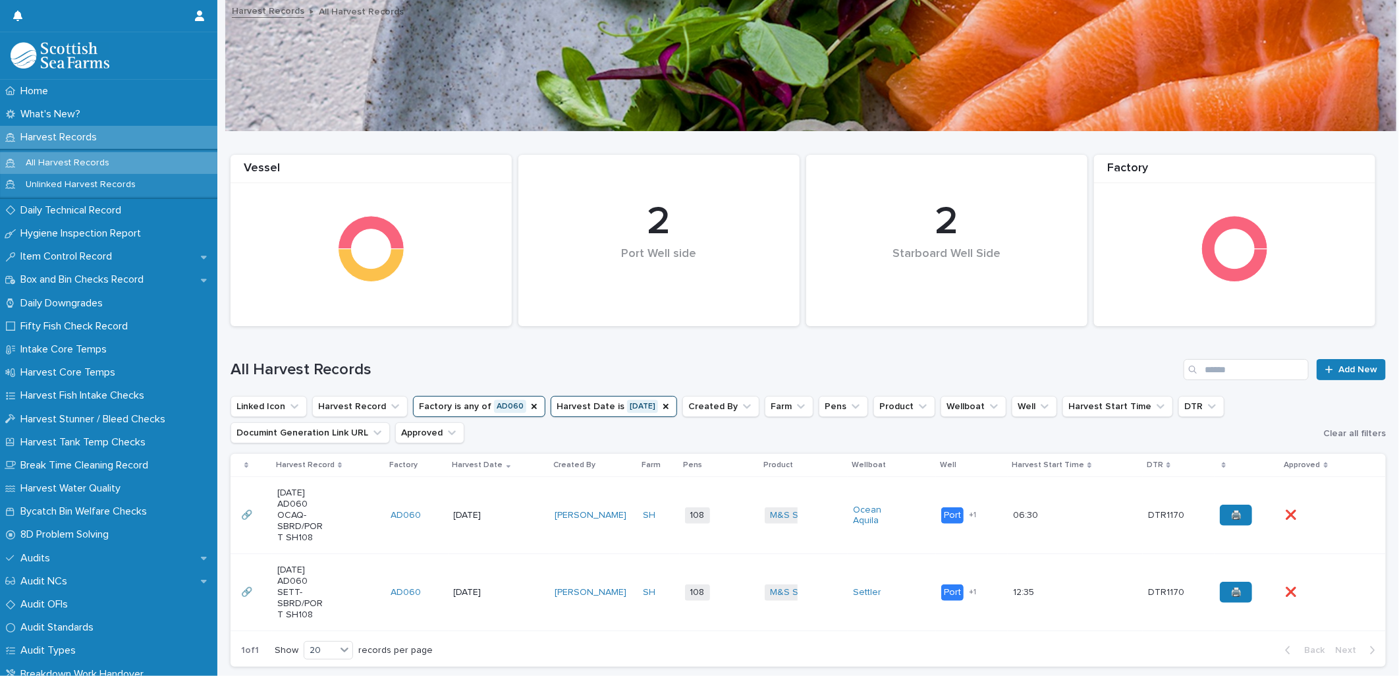
click at [601, 554] on td "[PERSON_NAME]" at bounding box center [593, 515] width 88 height 77
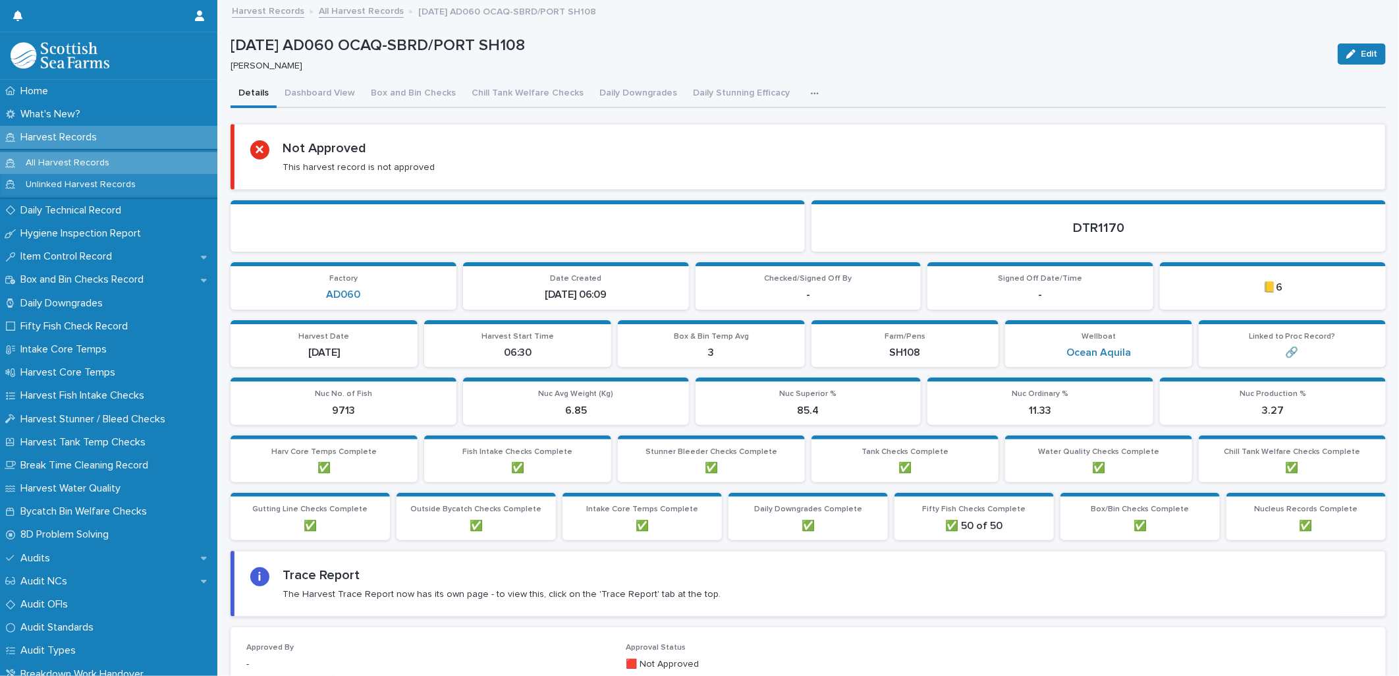
click at [803, 92] on button "button" at bounding box center [817, 93] width 29 height 26
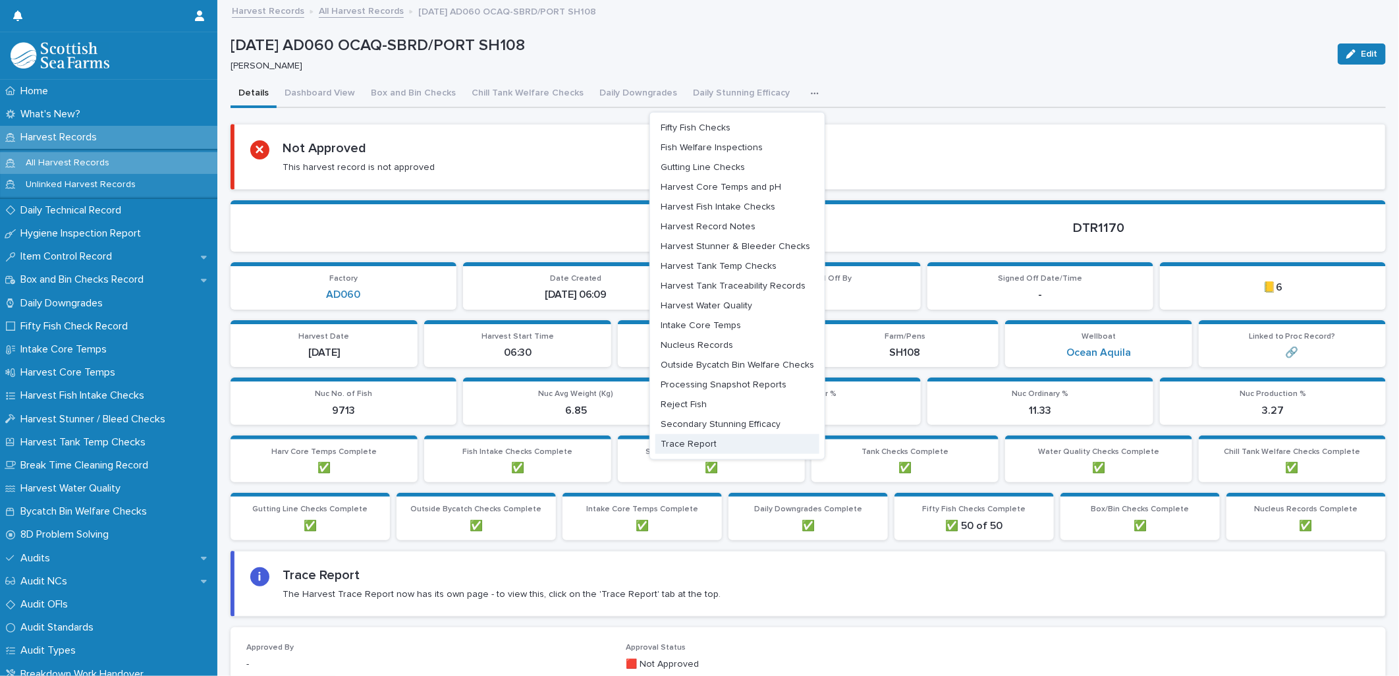
click at [688, 443] on span "Trace Report" at bounding box center [689, 443] width 56 height 9
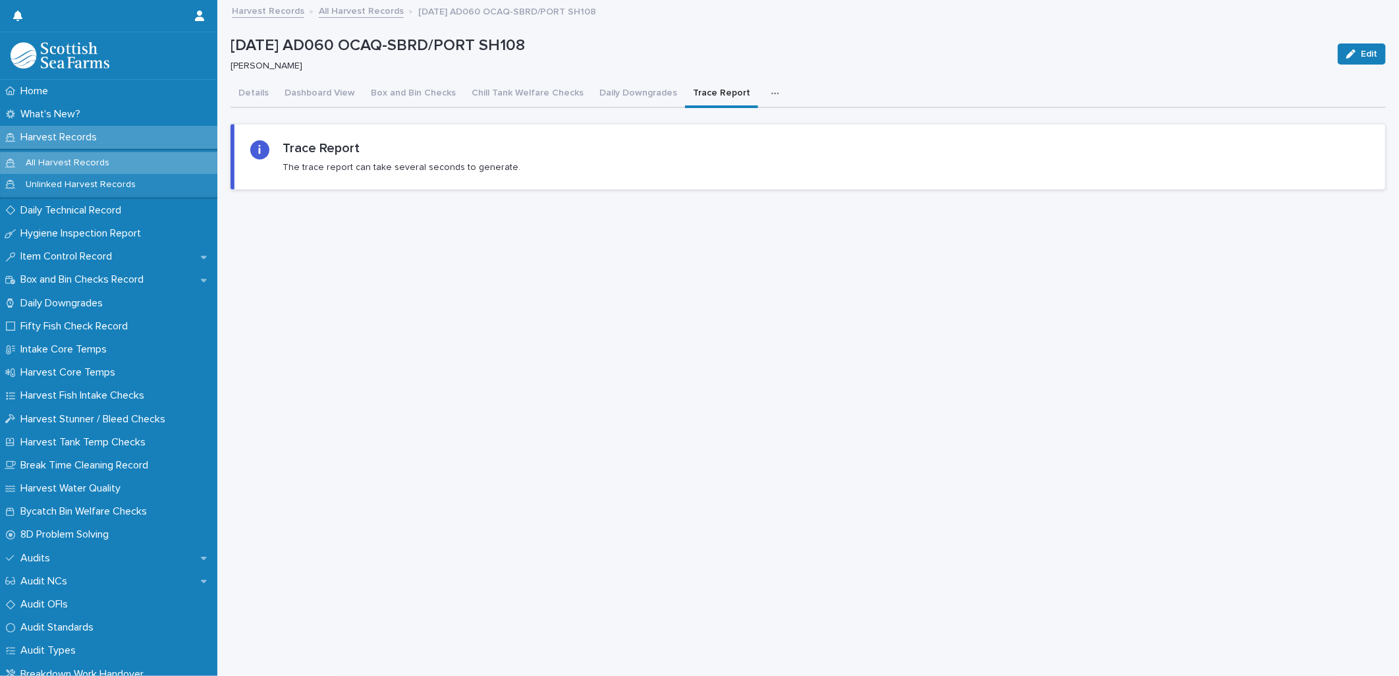
click at [763, 86] on button "button" at bounding box center [777, 93] width 29 height 26
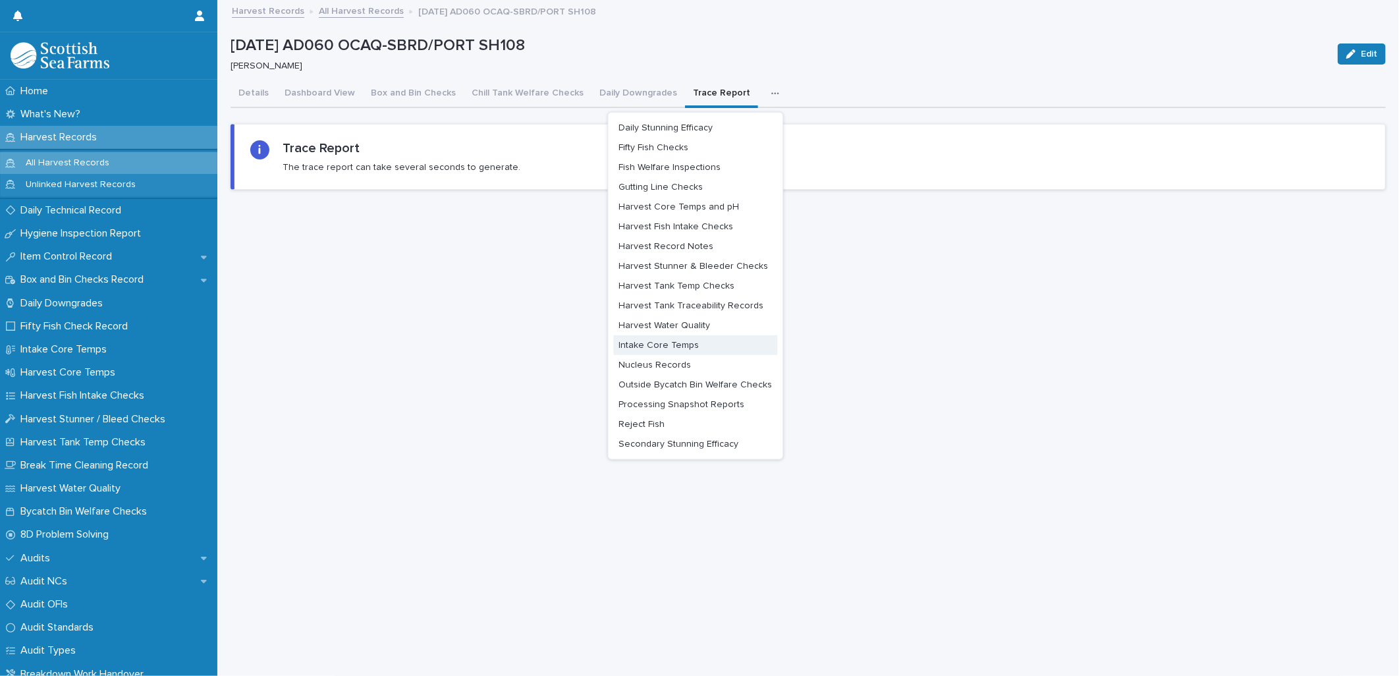
click at [677, 340] on span "Intake Core Temps" at bounding box center [659, 344] width 80 height 9
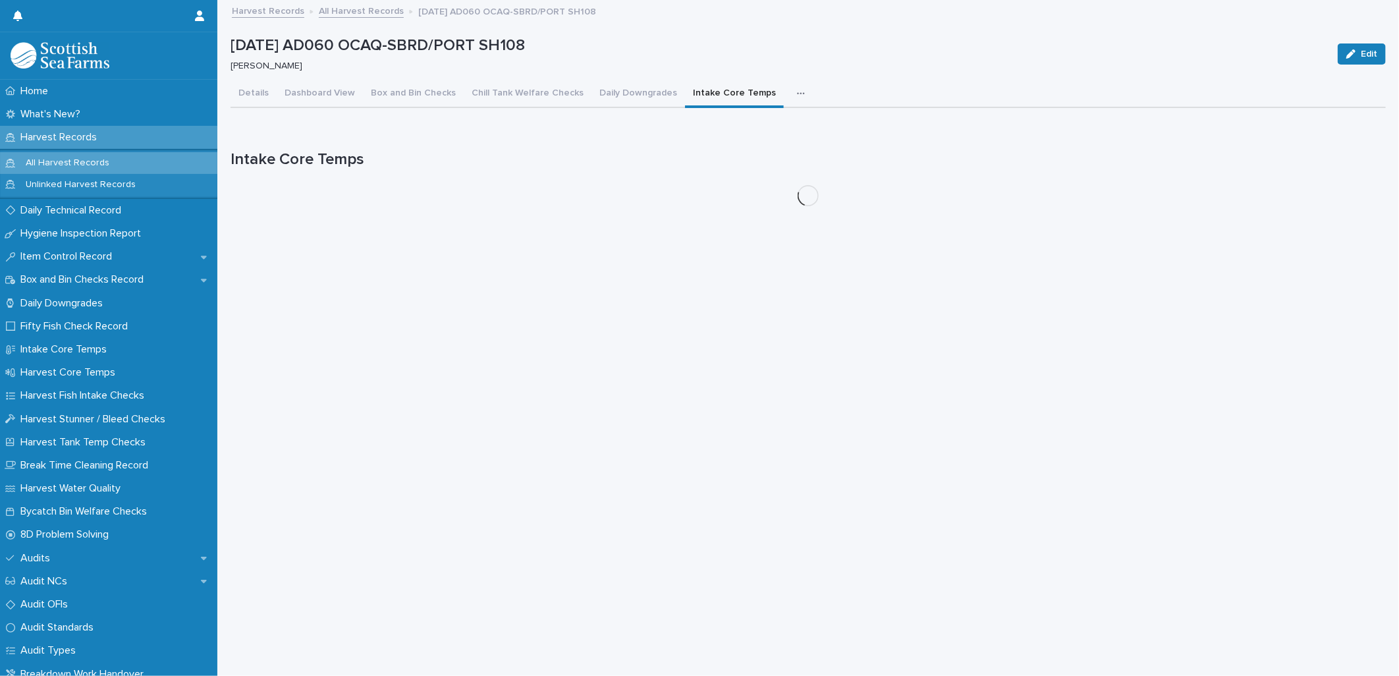
scroll to position [11, 0]
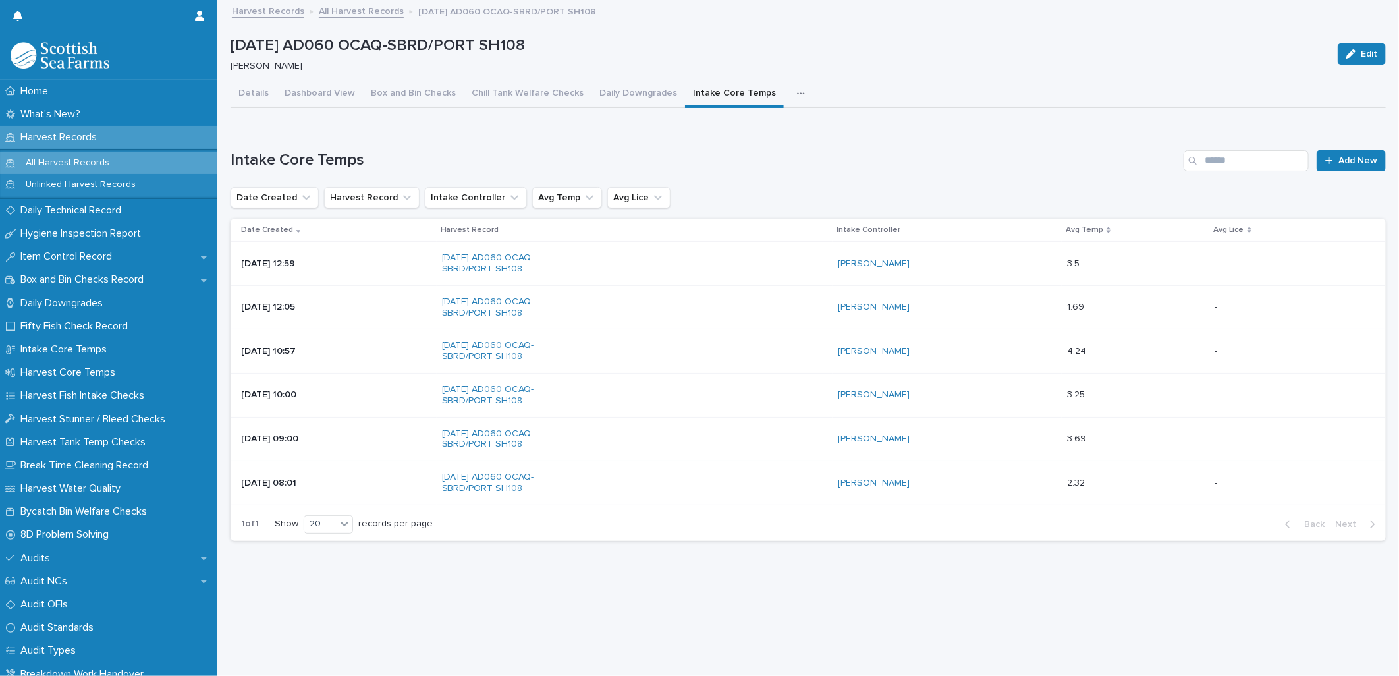
click at [797, 89] on icon "button" at bounding box center [801, 93] width 8 height 9
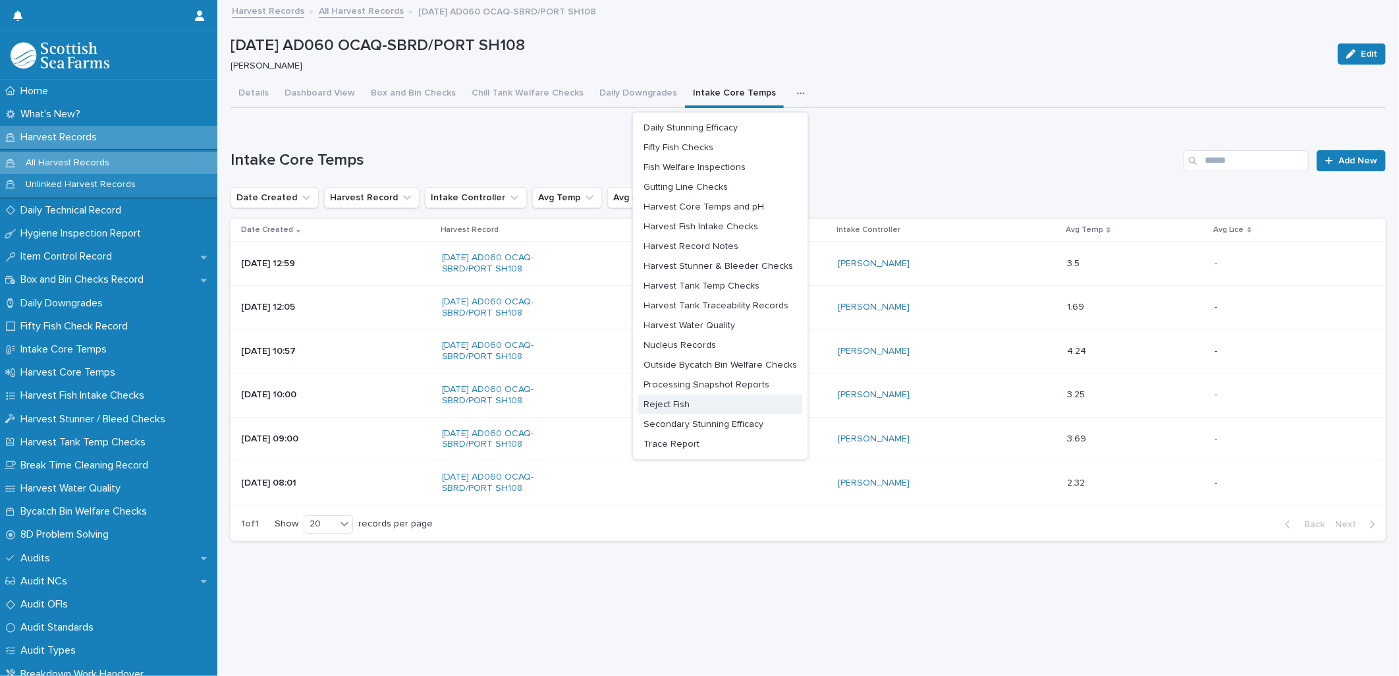
click at [663, 400] on span "Reject Fish" at bounding box center [666, 404] width 46 height 9
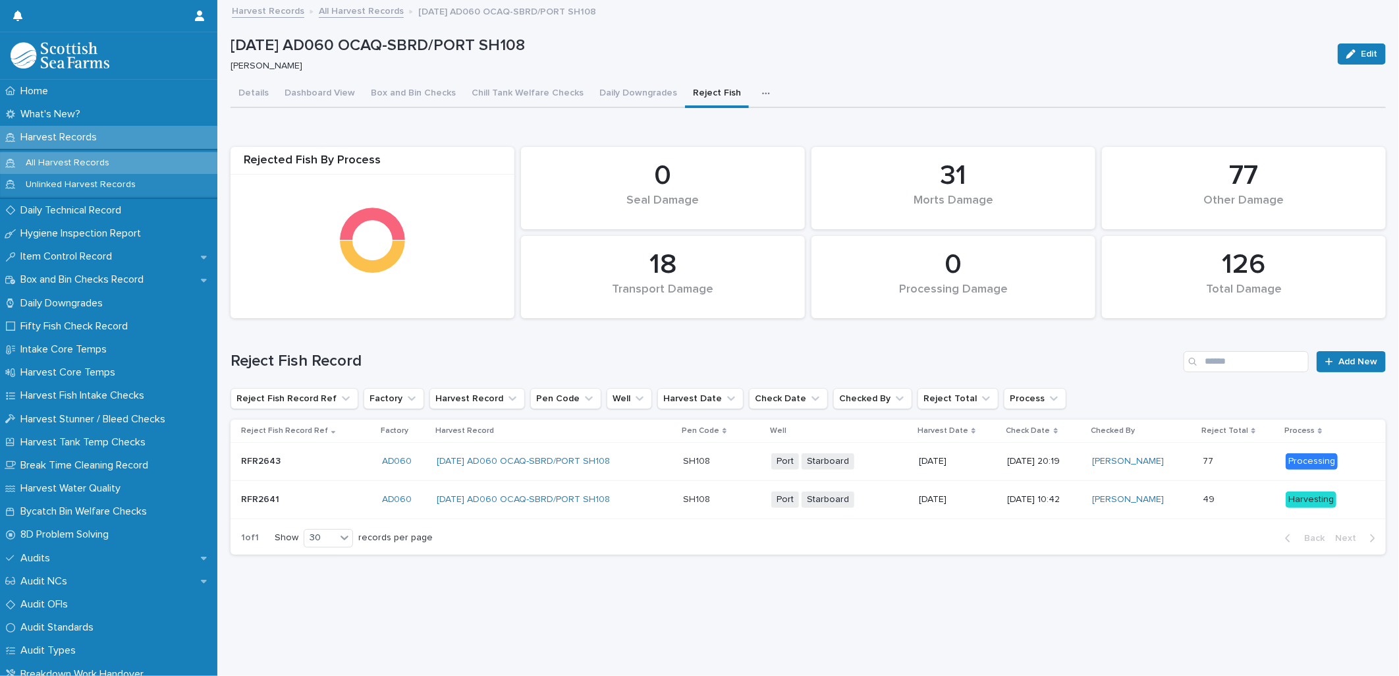
click at [758, 80] on button "button" at bounding box center [768, 93] width 29 height 26
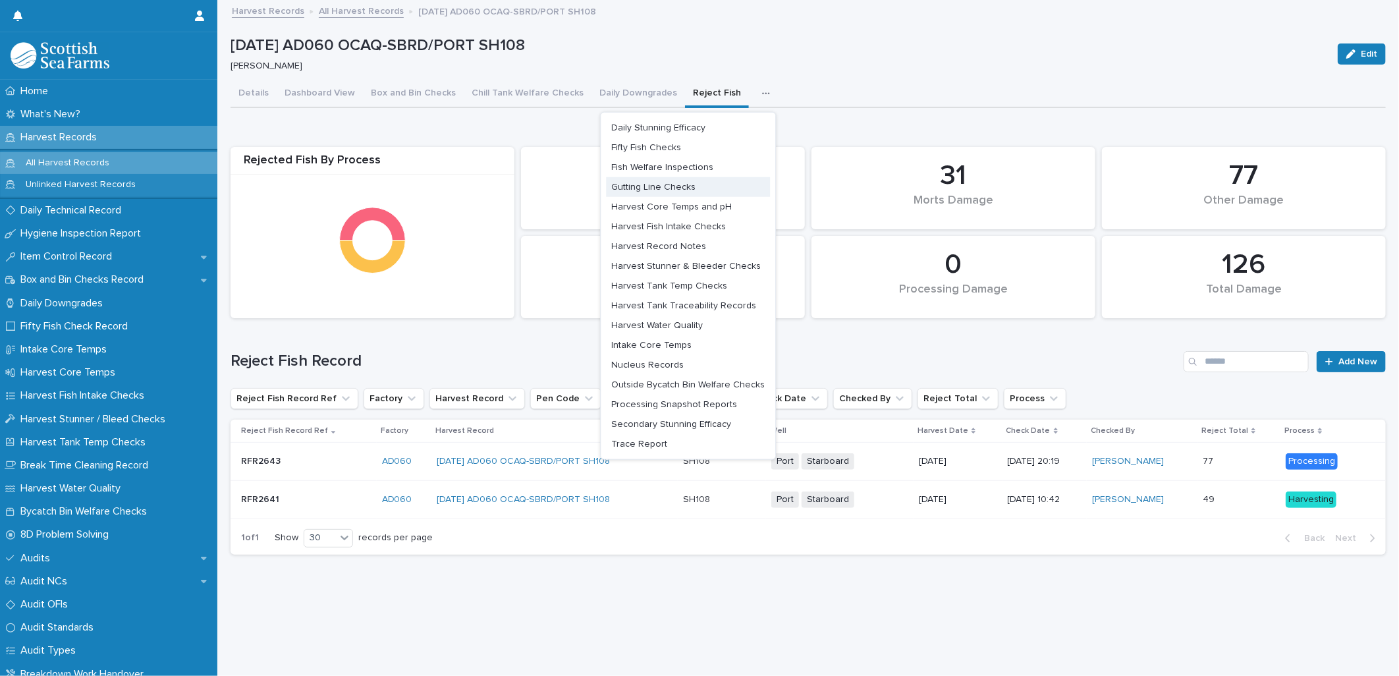
click at [674, 182] on span "Gutting Line Checks" at bounding box center [653, 186] width 84 height 9
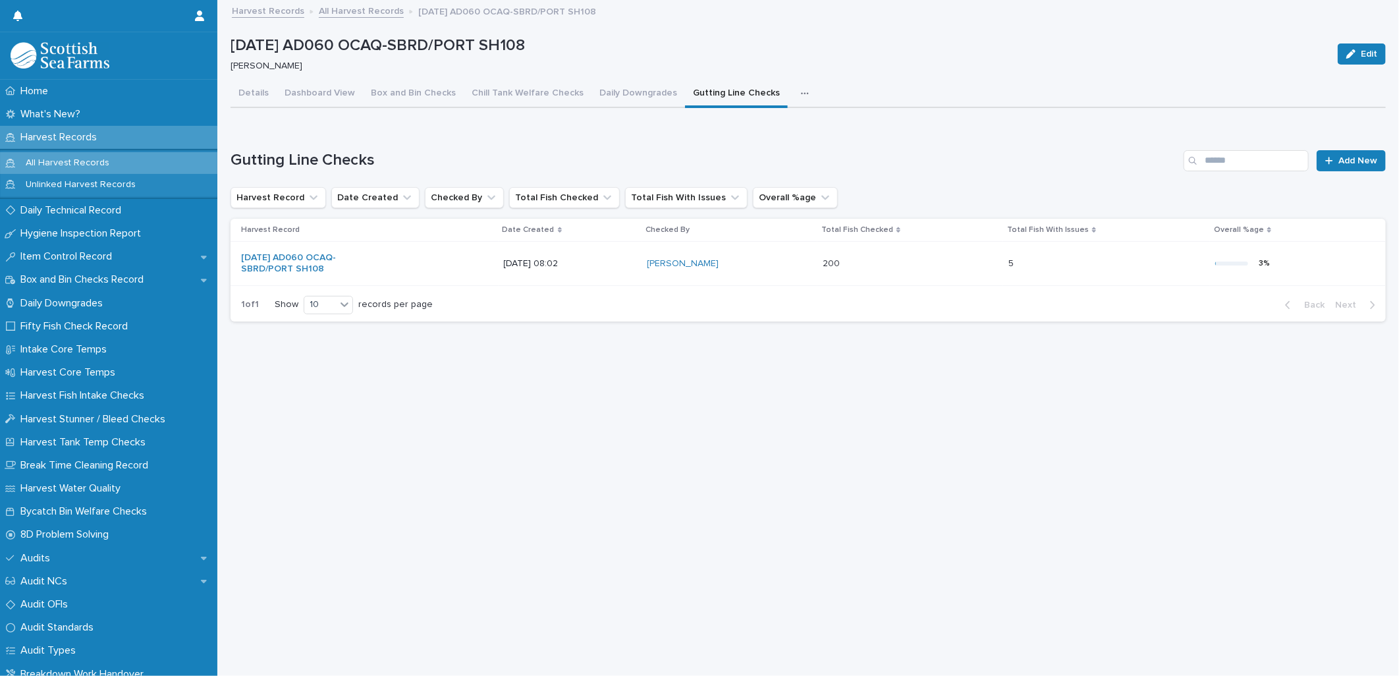
click at [607, 258] on p "16/5/2025 08:02" at bounding box center [559, 263] width 110 height 11
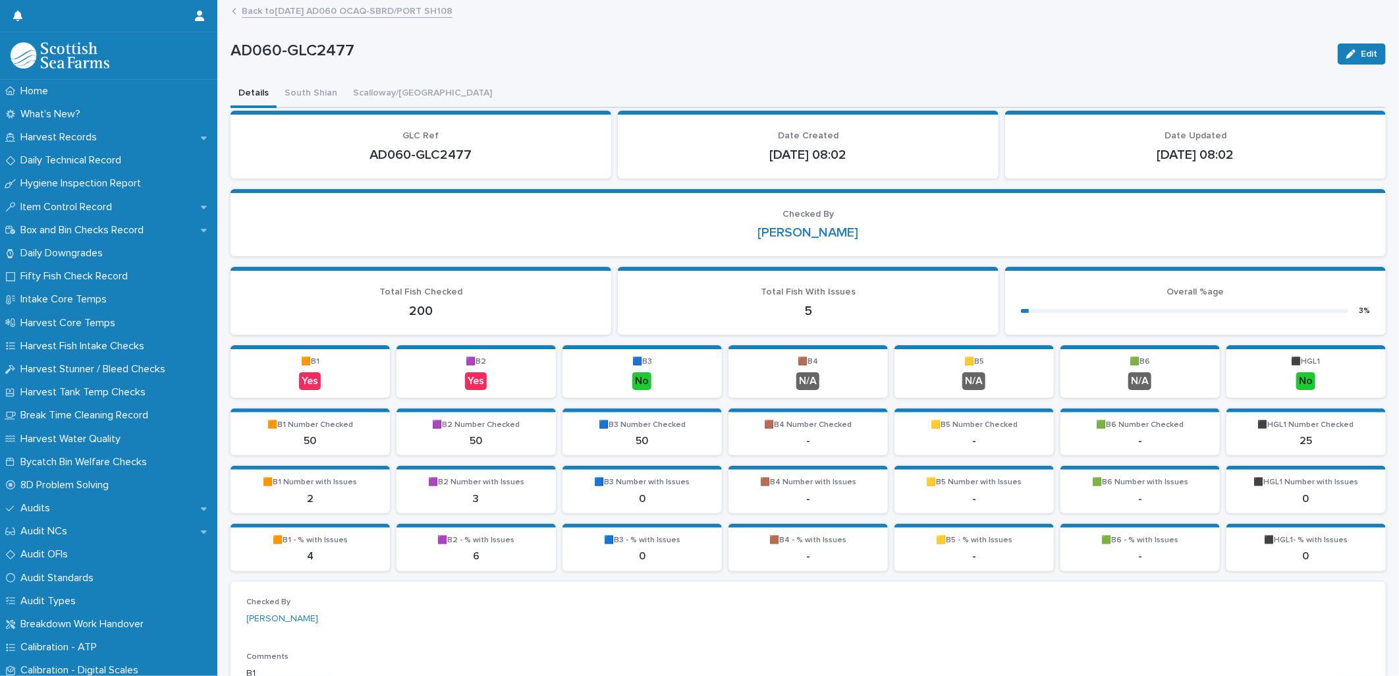
click at [265, 13] on link "Back to 16-05-2025 AD060 OCAQ-SBRD/PORT SH108" at bounding box center [347, 10] width 211 height 15
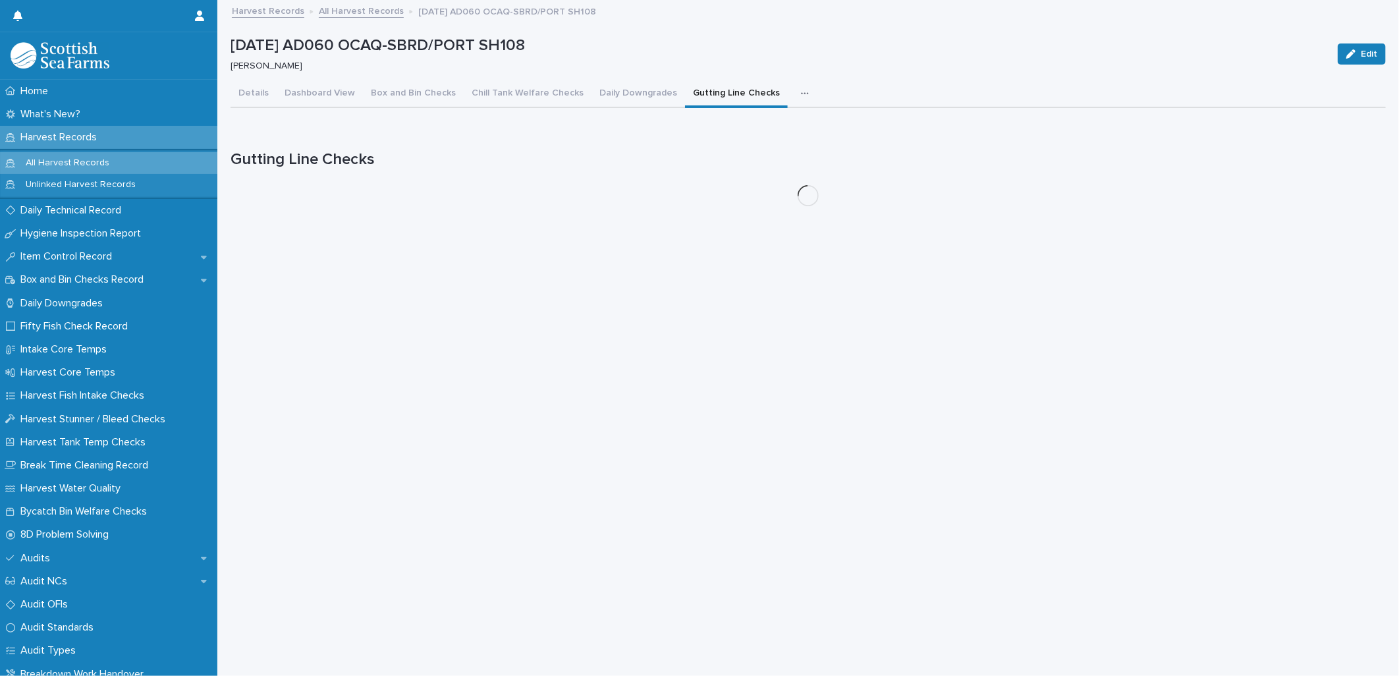
click at [793, 92] on button "button" at bounding box center [807, 93] width 29 height 26
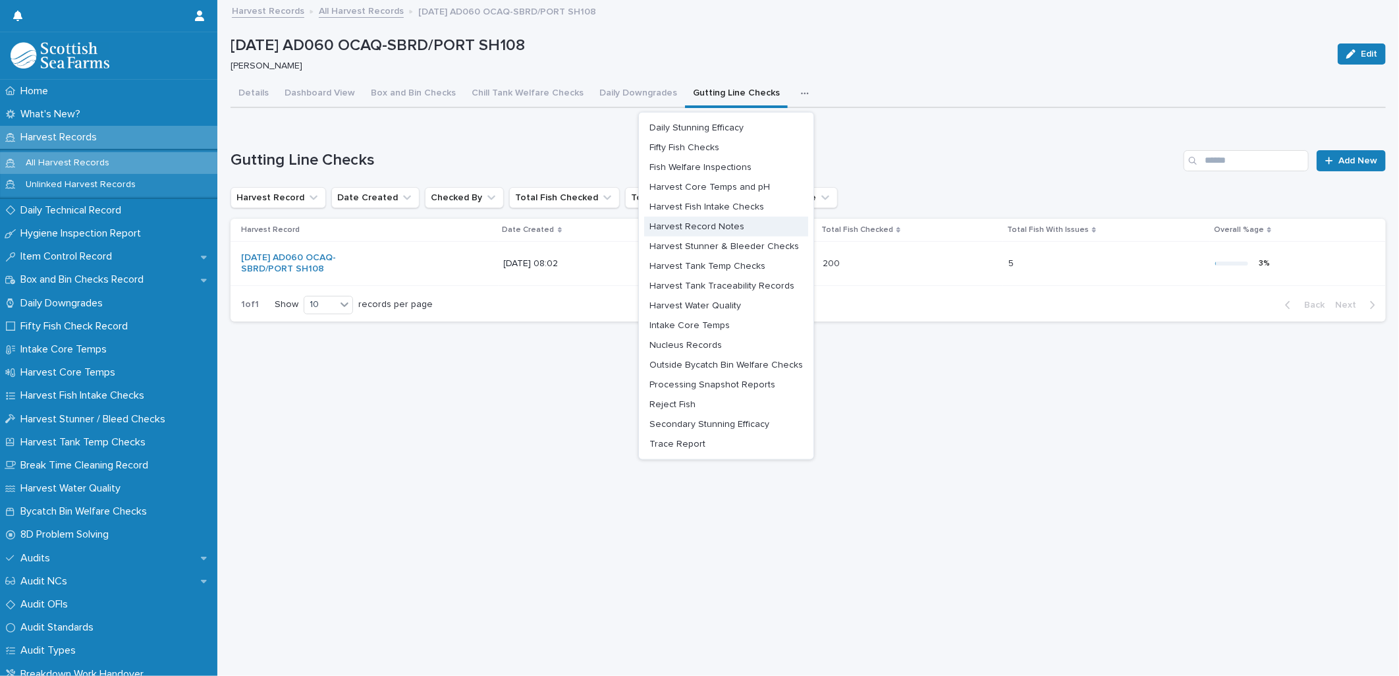
click at [708, 222] on span "Harvest Record Notes" at bounding box center [696, 226] width 95 height 9
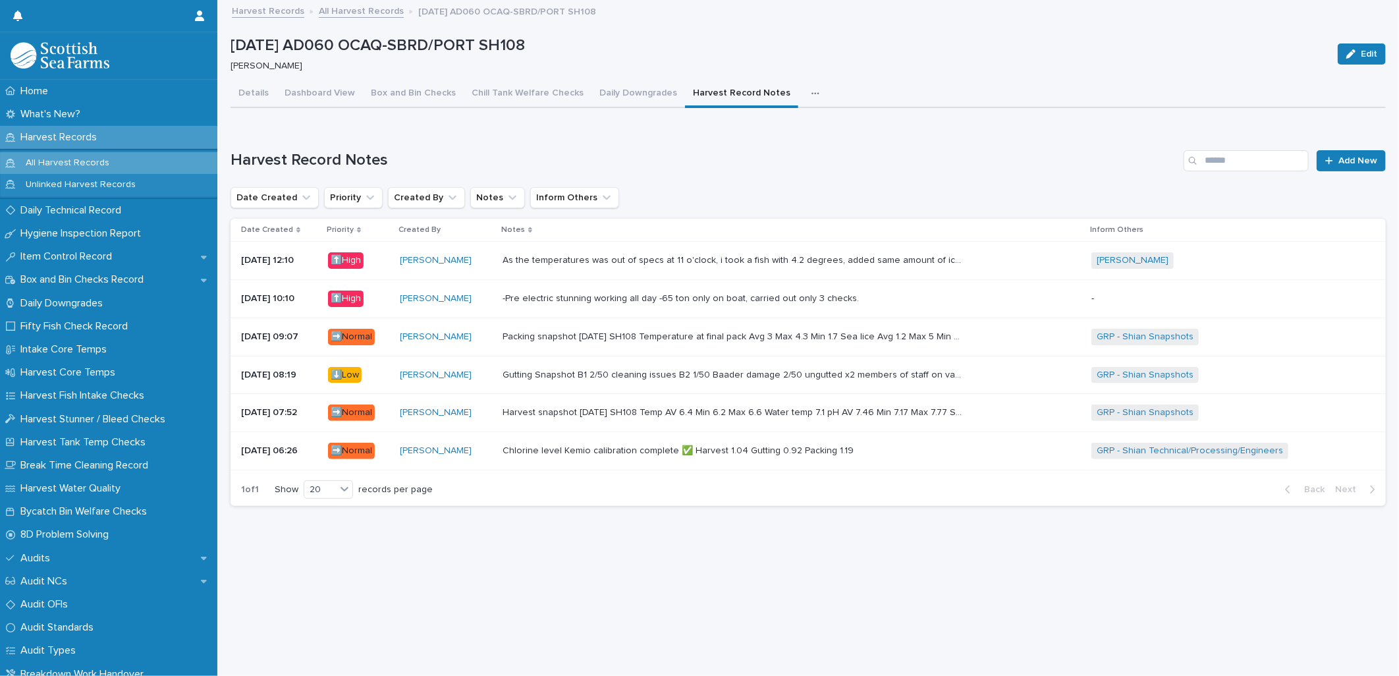
click at [539, 343] on div "Packing snapshot 16.05.2025 SH108 Temperature at final pack Avg 3 Max 4.3 Min 1…" at bounding box center [791, 337] width 578 height 22
click at [331, 13] on link "All Harvest Records" at bounding box center [361, 10] width 85 height 15
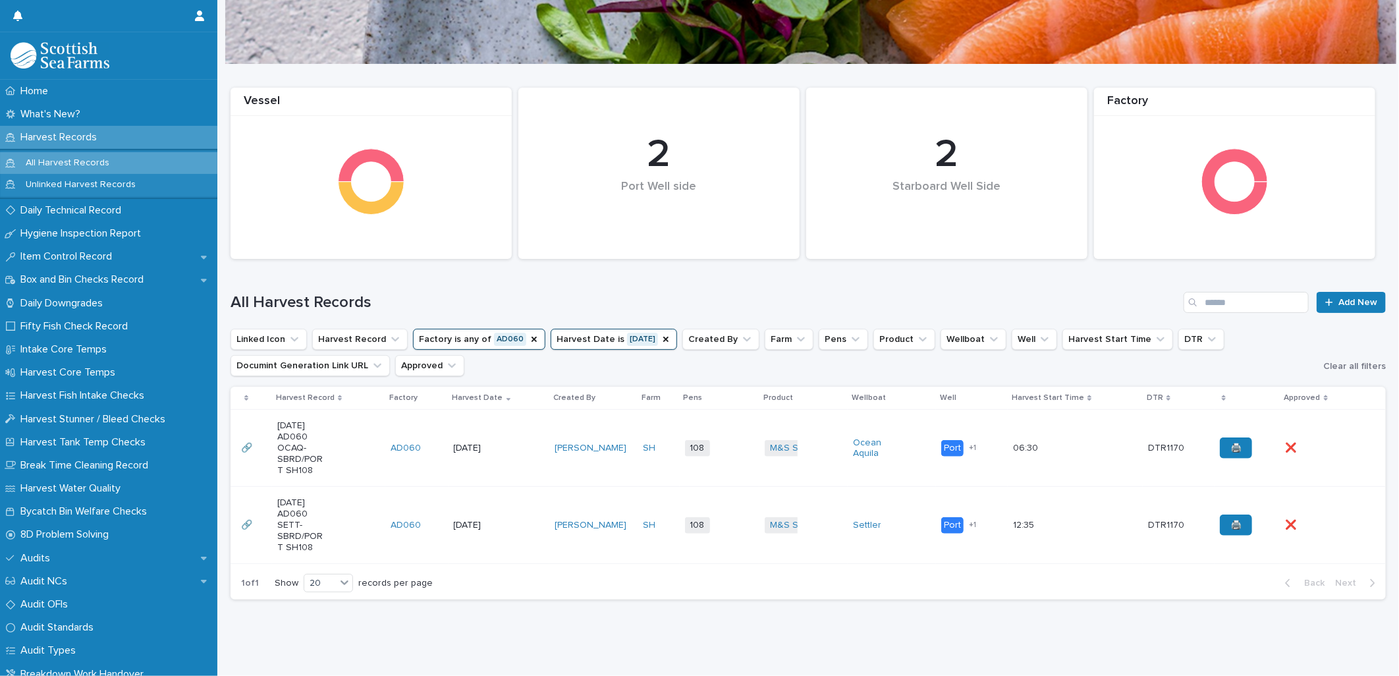
scroll to position [100, 0]
click at [594, 520] on link "[PERSON_NAME]" at bounding box center [590, 525] width 72 height 11
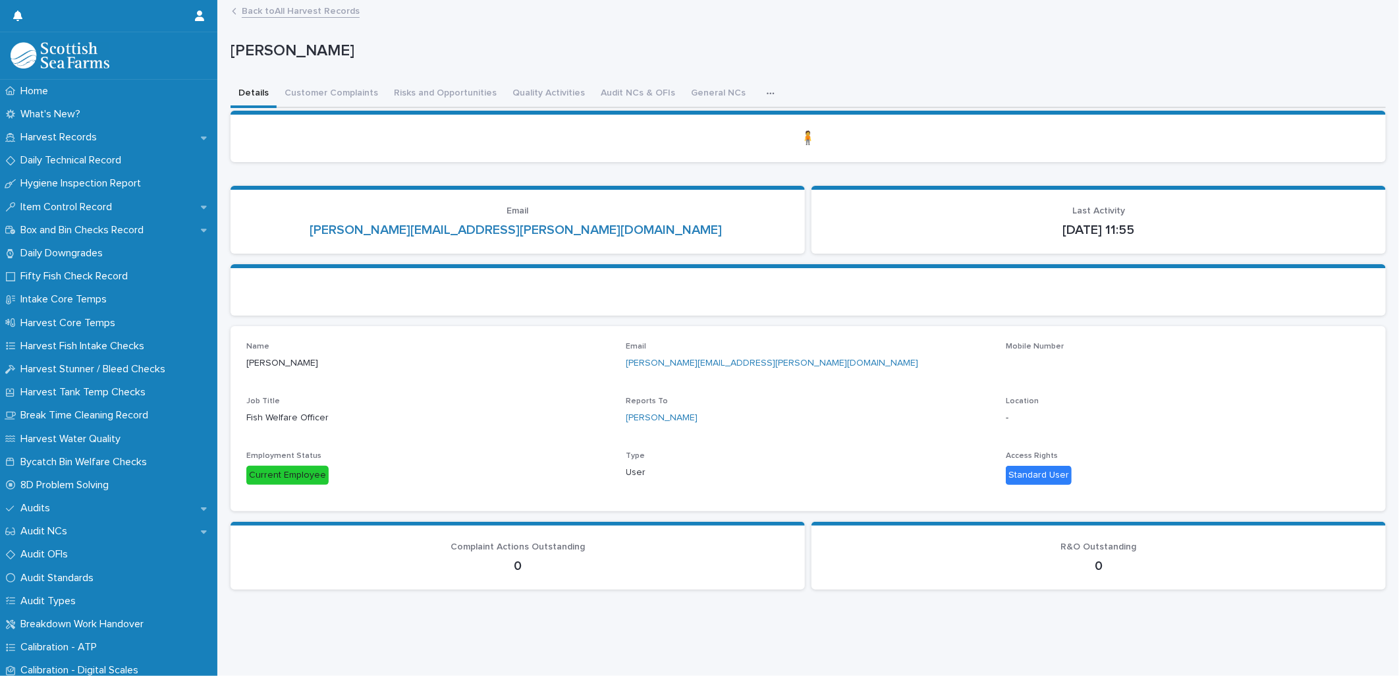
click at [257, 14] on link "Back to All Harvest Records" at bounding box center [301, 10] width 118 height 15
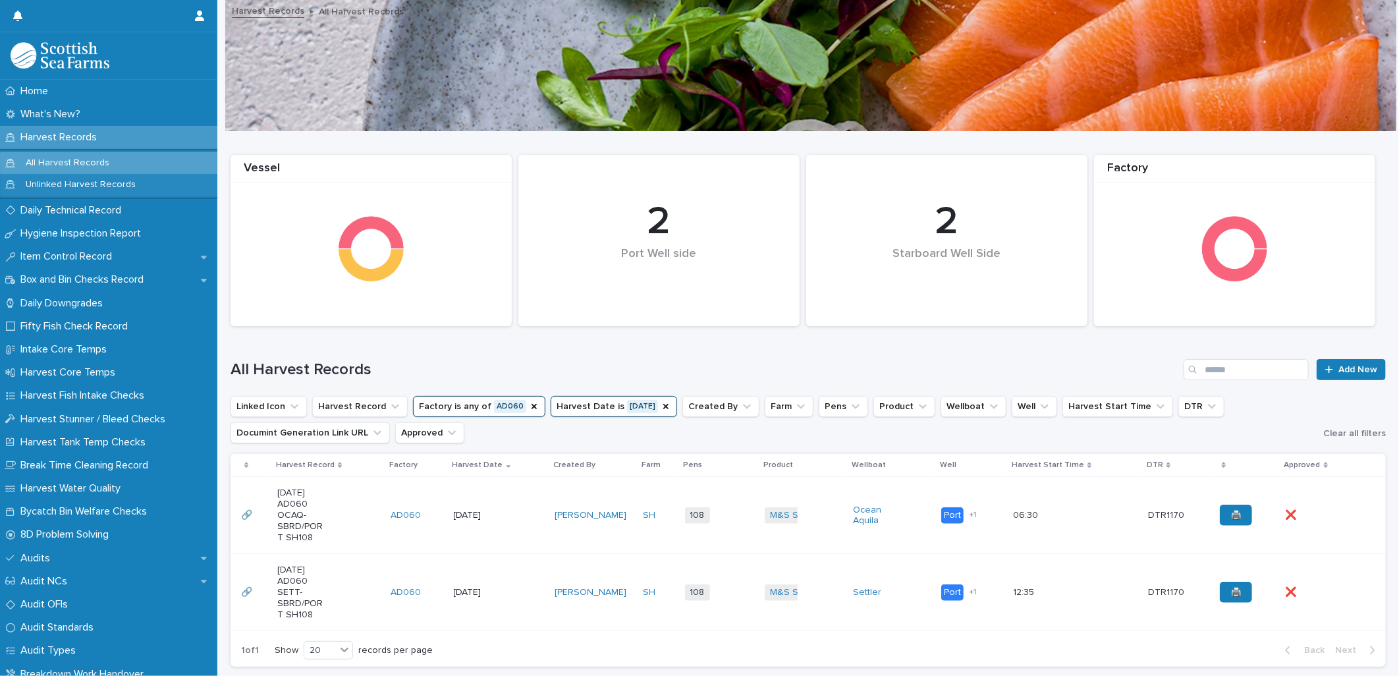
click at [509, 586] on td "[DATE]" at bounding box center [498, 592] width 101 height 77
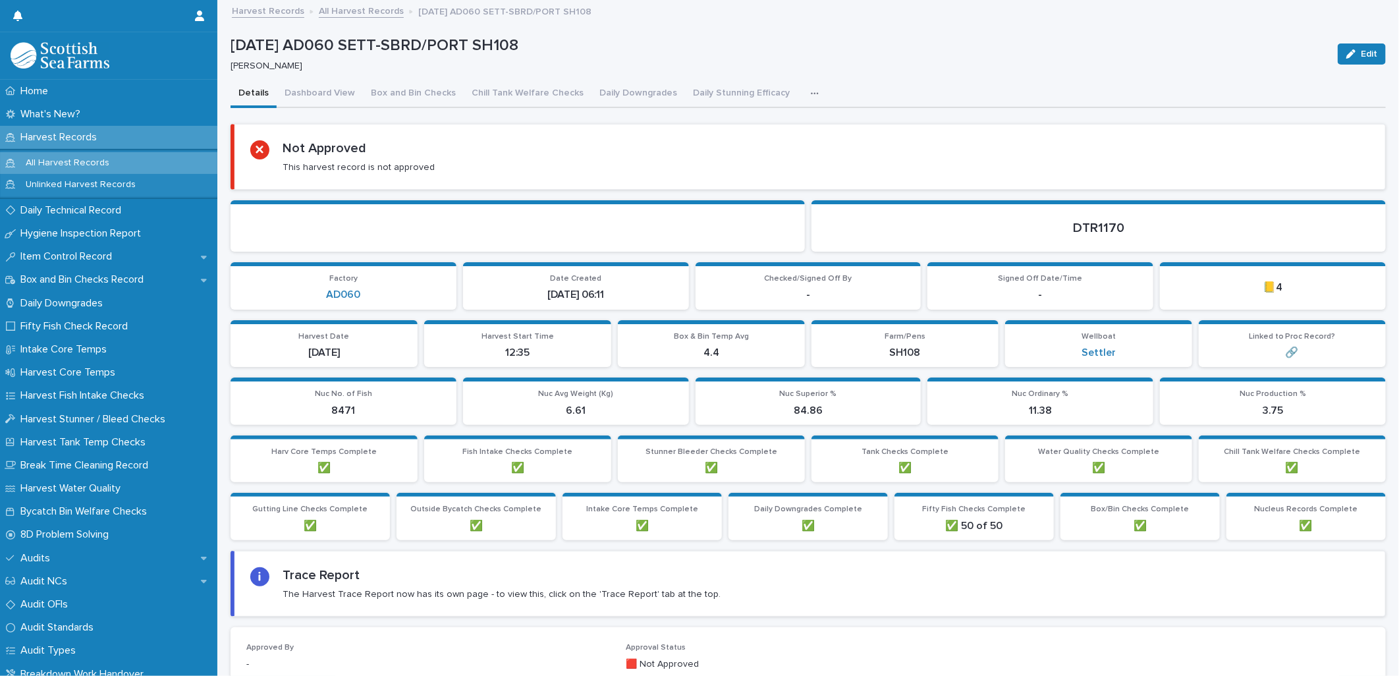
click at [811, 95] on div "button" at bounding box center [817, 93] width 13 height 9
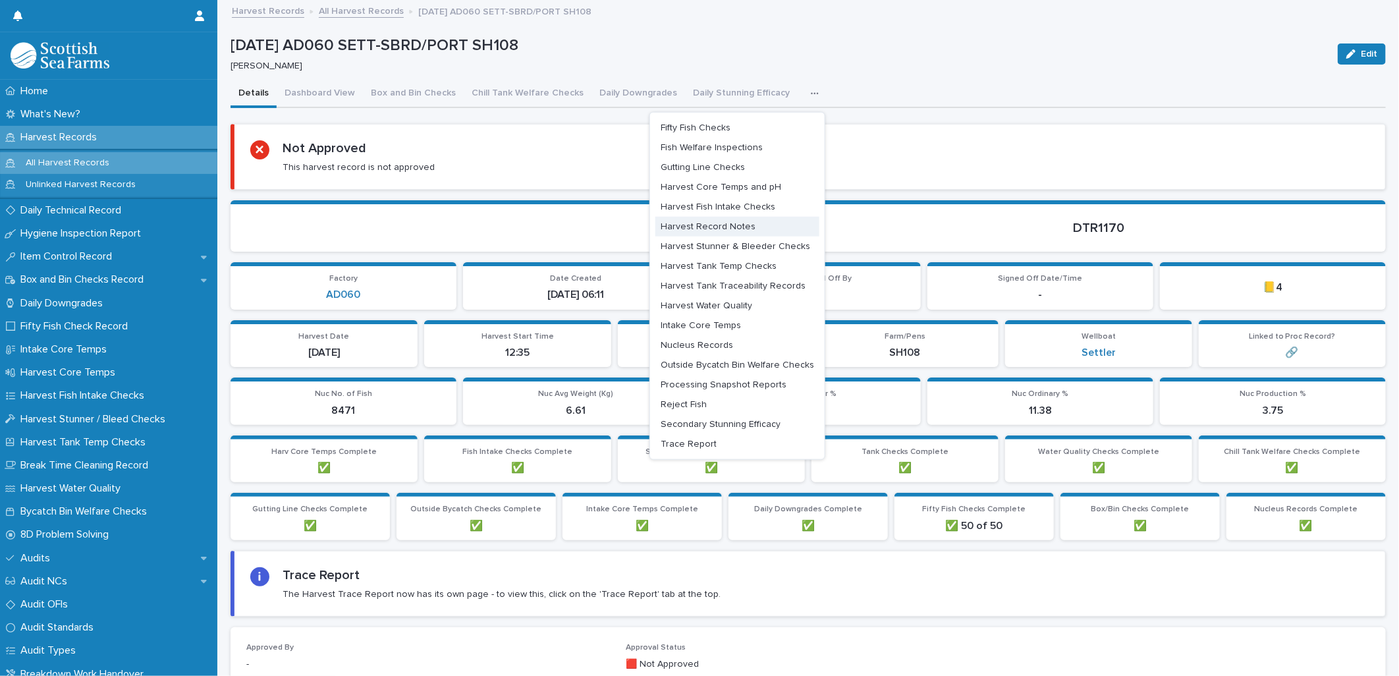
click at [695, 223] on span "Harvest Record Notes" at bounding box center [708, 226] width 95 height 9
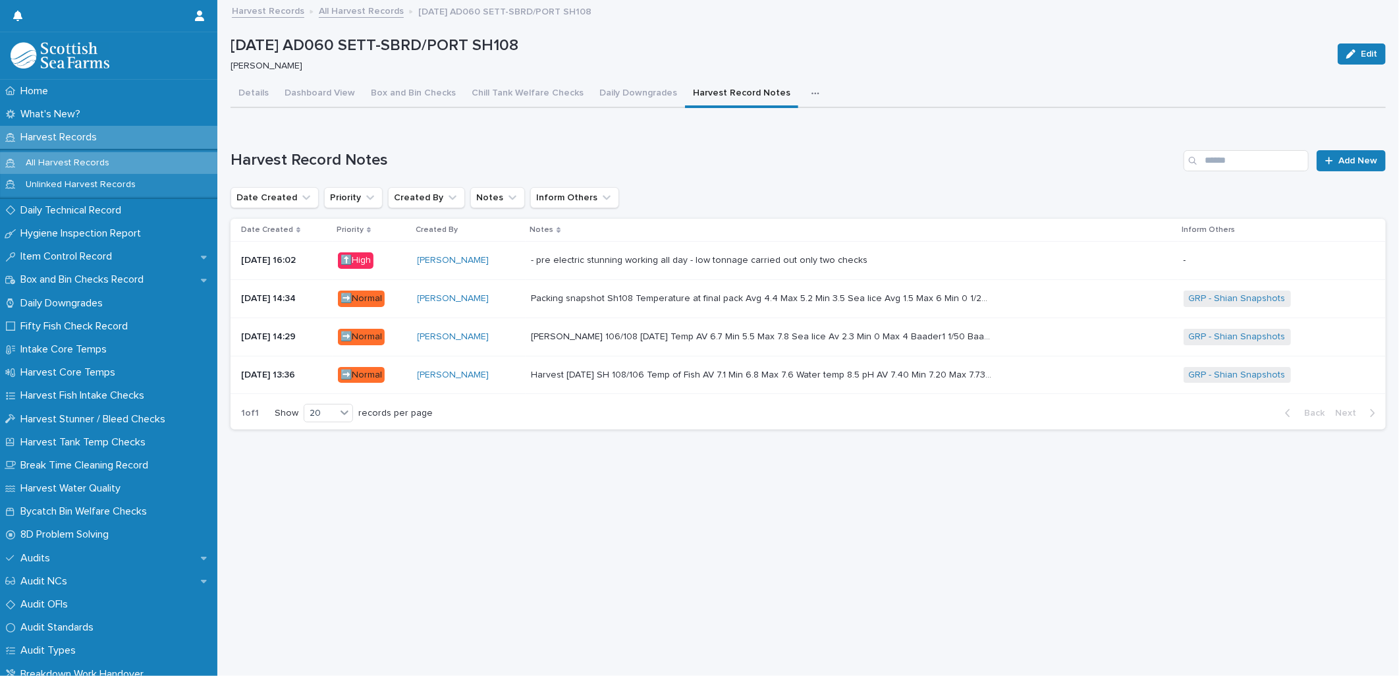
click at [637, 301] on p "Packing snapshot Sh108 Temperature at final pack Avg 4.4 Max 5.2 Min 3.5 Sea li…" at bounding box center [763, 297] width 464 height 14
click at [665, 581] on div "Loading... Saving… Loading... Saving… 16-05-2025 AD060 SETT-SBRD/PORT SH108 Edi…" at bounding box center [808, 321] width 1168 height 641
